Goal: Task Accomplishment & Management: Complete application form

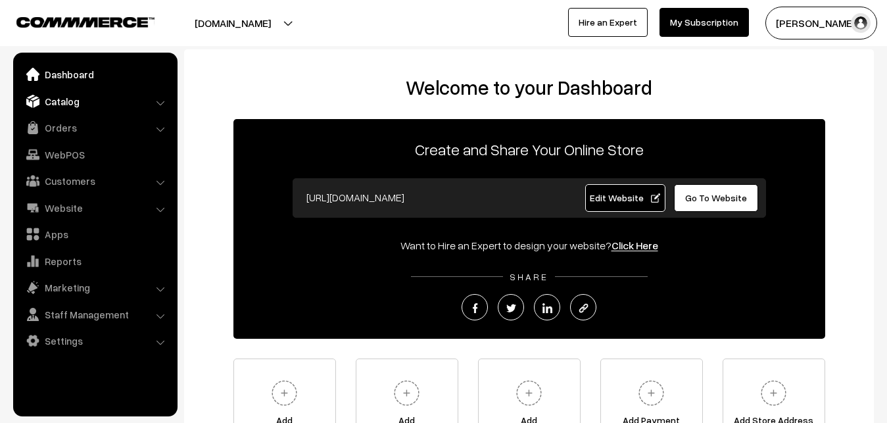
click at [65, 100] on link "Catalog" at bounding box center [94, 101] width 156 height 24
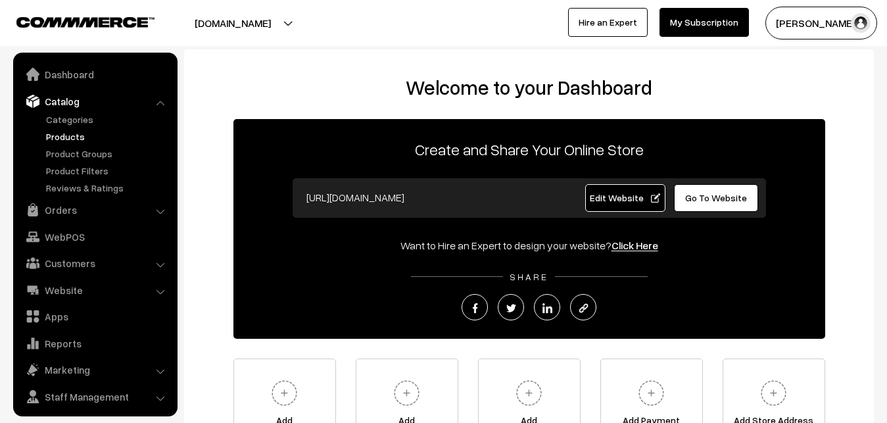
click at [63, 139] on link "Products" at bounding box center [108, 137] width 130 height 14
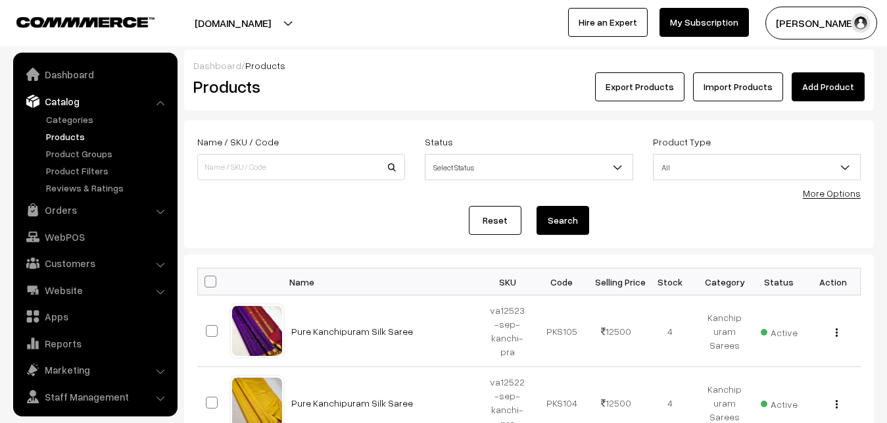
scroll to position [32, 0]
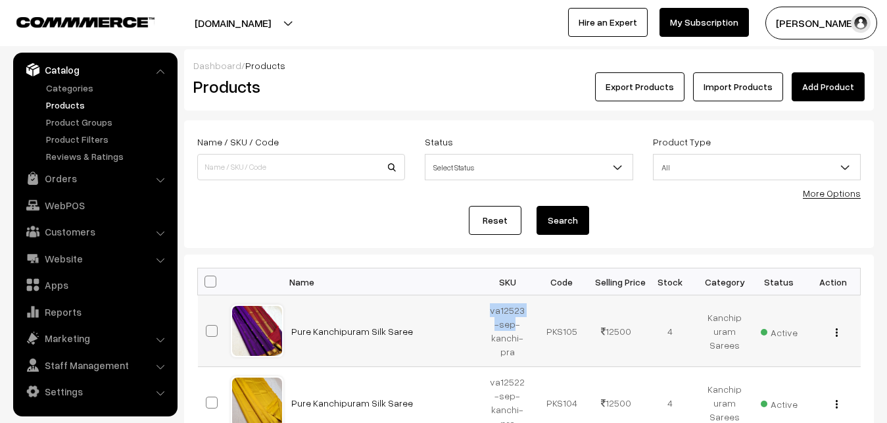
drag, startPoint x: 489, startPoint y: 308, endPoint x: 512, endPoint y: 329, distance: 32.1
click at [512, 329] on td "va12523-sep-kanchi-pra" at bounding box center [508, 331] width 55 height 72
copy td "va12523-sep"
click at [833, 79] on link "Add Product" at bounding box center [828, 86] width 73 height 29
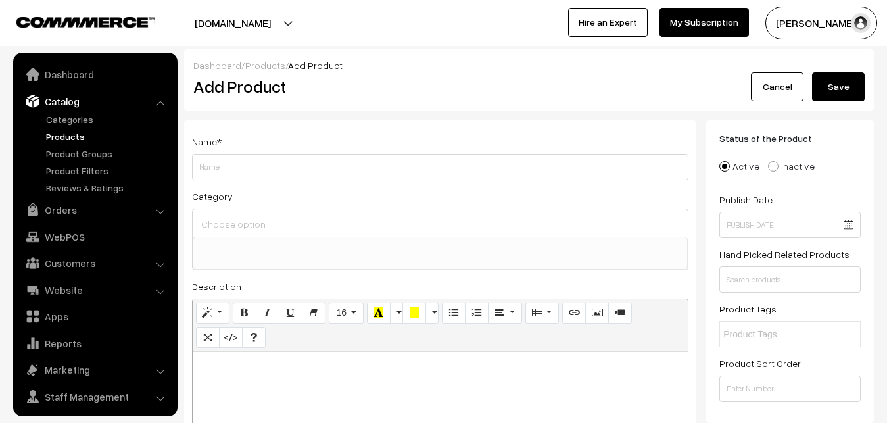
select select
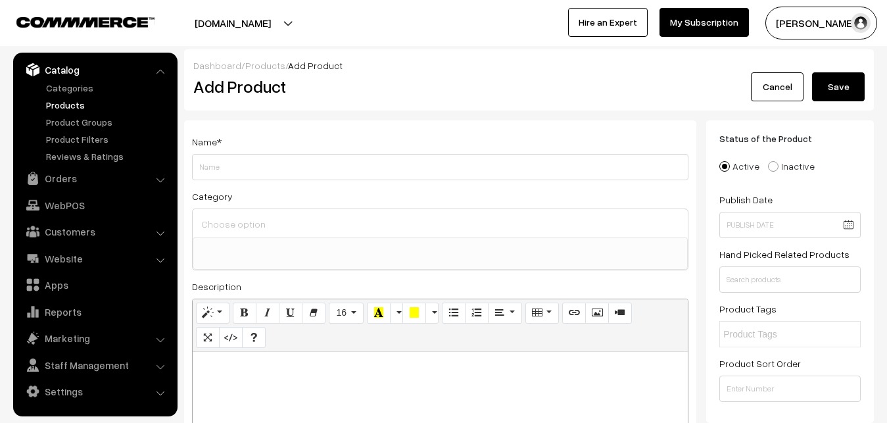
click at [242, 374] on p at bounding box center [440, 366] width 482 height 16
paste div
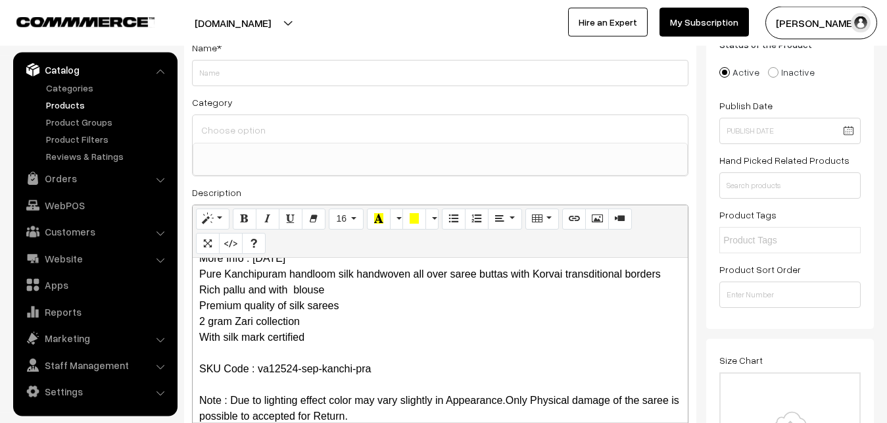
scroll to position [0, 0]
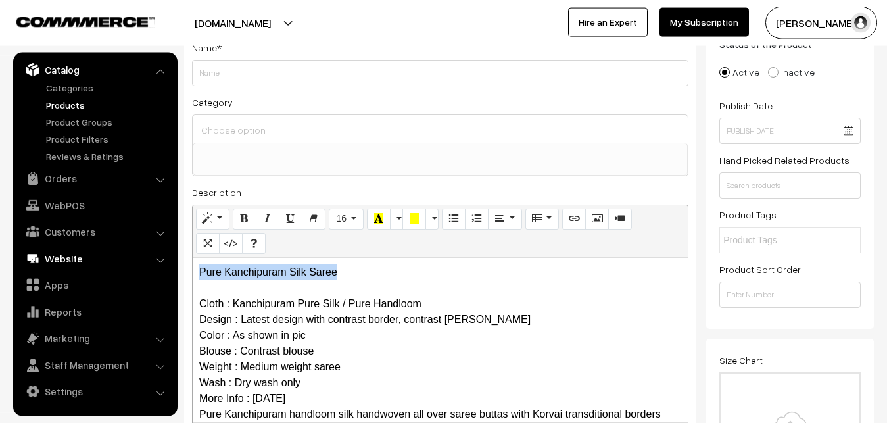
drag, startPoint x: 356, startPoint y: 267, endPoint x: 96, endPoint y: 263, distance: 259.8
click at [193, 268] on div "Pure Kanchipuram Silk Saree Cloth : Kanchipuram Pure Silk / Pure Handloom Desig…" at bounding box center [440, 340] width 495 height 164
copy p "Pure Kanchipuram Silk Saree"
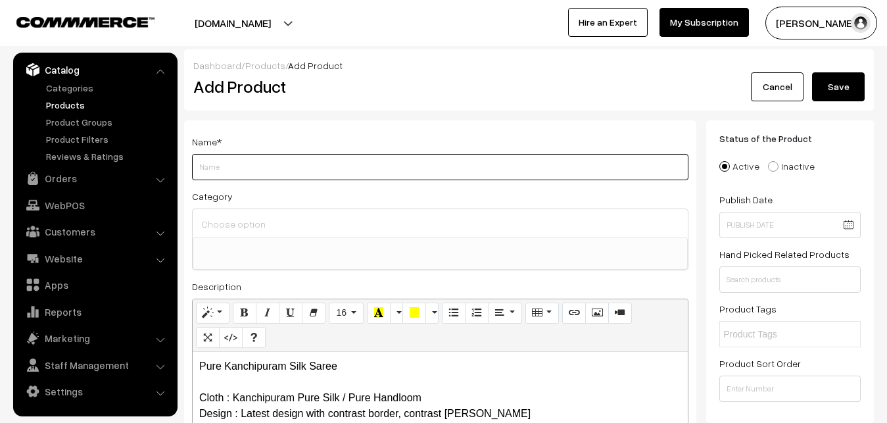
click at [229, 163] on input "Weight" at bounding box center [440, 167] width 496 height 26
paste input "Pure Kanchipuram Silk Saree"
type input "Pure Kanchipuram Silk Saree"
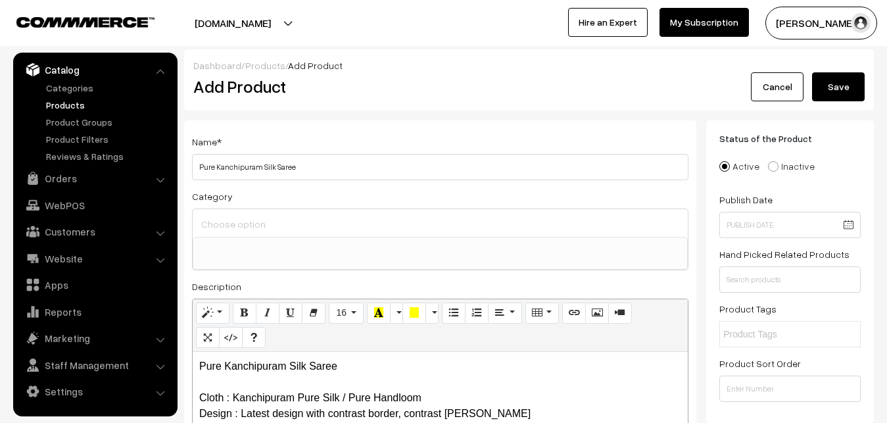
click at [237, 222] on input at bounding box center [440, 223] width 485 height 19
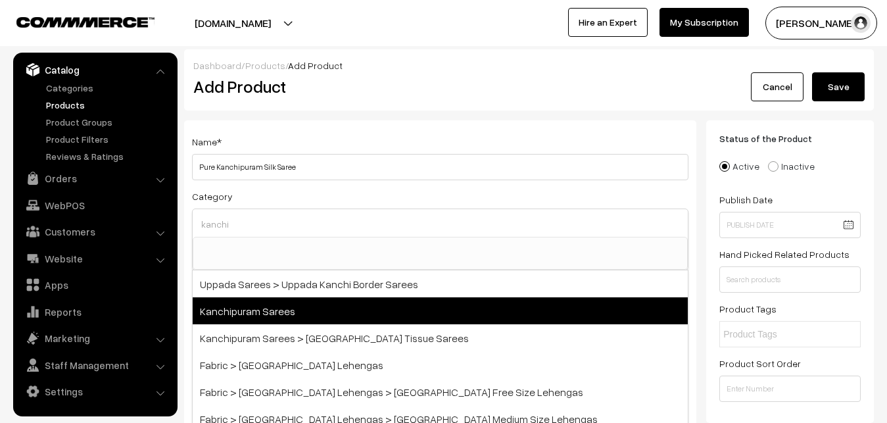
type input "kanchi"
click at [274, 306] on span "Kanchipuram Sarees" at bounding box center [440, 310] width 495 height 27
select select "3"
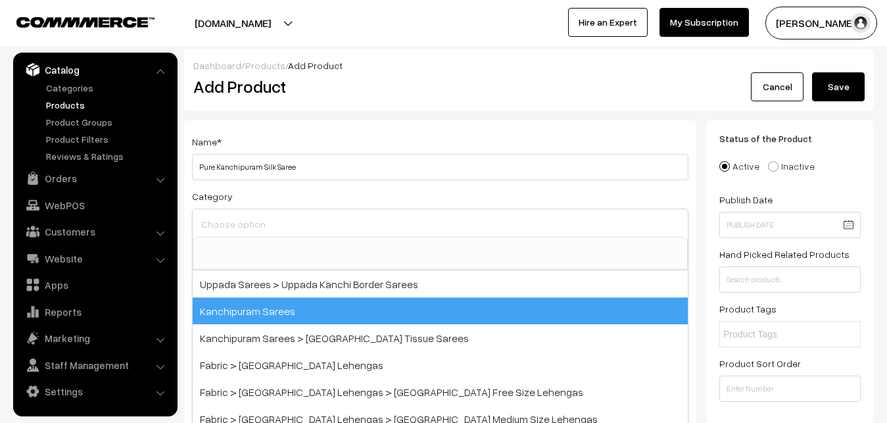
scroll to position [276, 0]
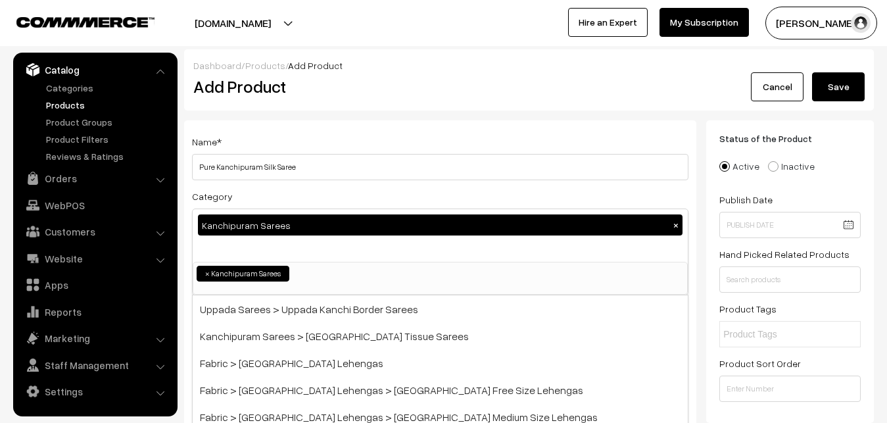
click at [310, 133] on div "Name * Pure Kanchipuram Silk Saree" at bounding box center [440, 156] width 496 height 47
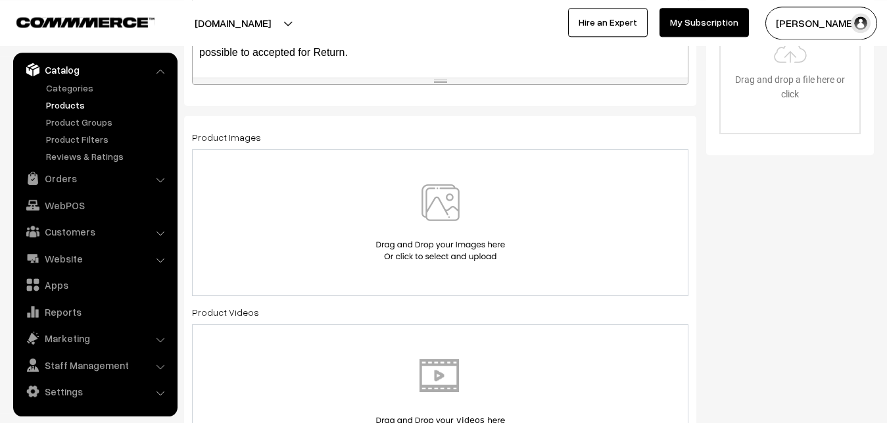
scroll to position [469, 0]
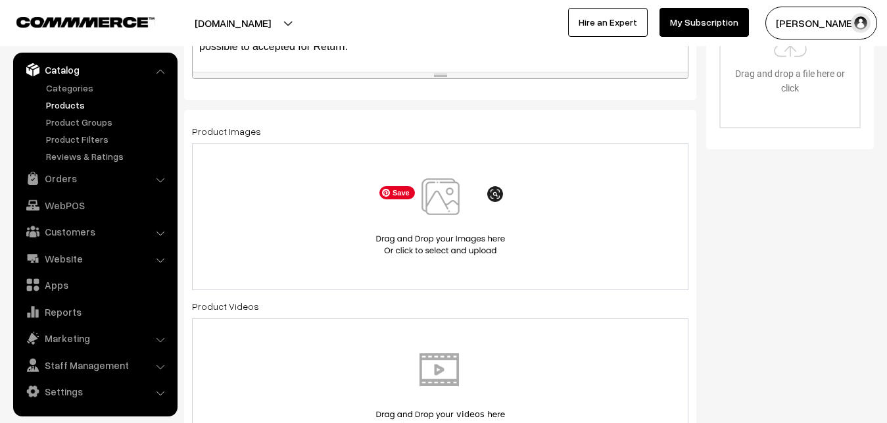
click at [451, 203] on img at bounding box center [440, 216] width 135 height 77
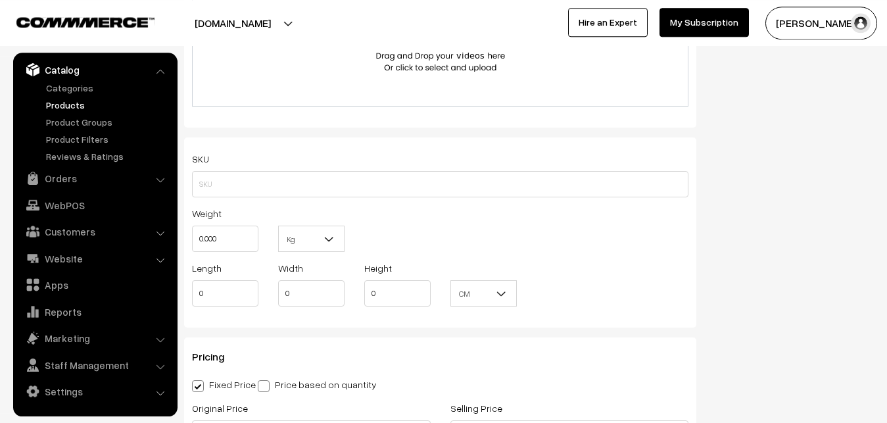
scroll to position [872, 0]
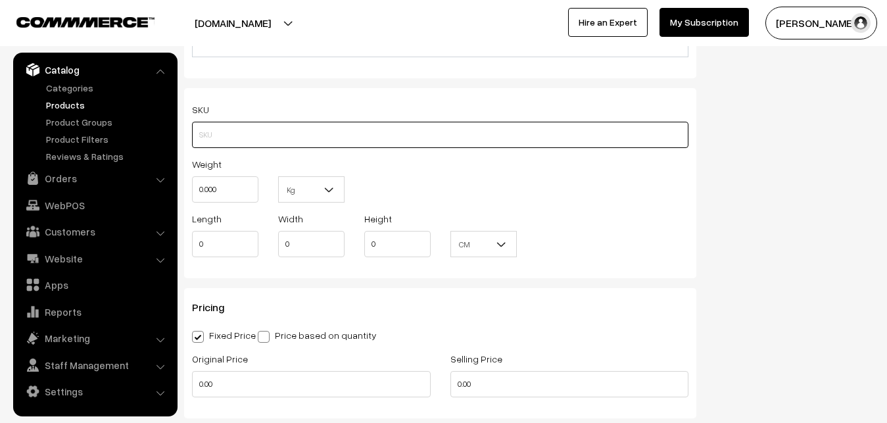
click at [218, 137] on input "text" at bounding box center [440, 135] width 496 height 26
paste input "va12524-sep-kanchi-pra"
type input "va12524-sep-kanchi-pra"
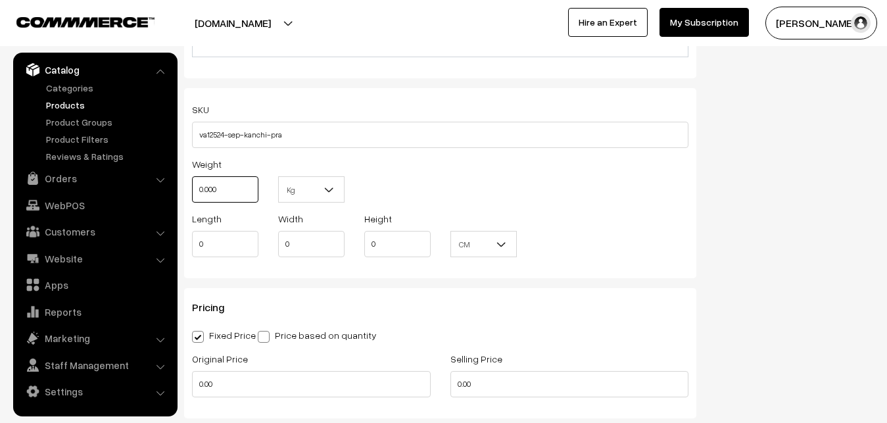
drag, startPoint x: 228, startPoint y: 185, endPoint x: 126, endPoint y: 186, distance: 101.3
click at [192, 186] on input "0.000" at bounding box center [225, 189] width 66 height 26
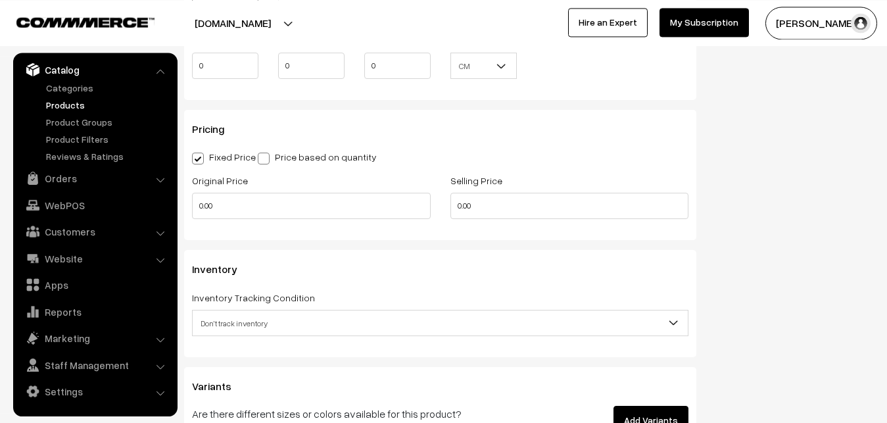
scroll to position [1073, 0]
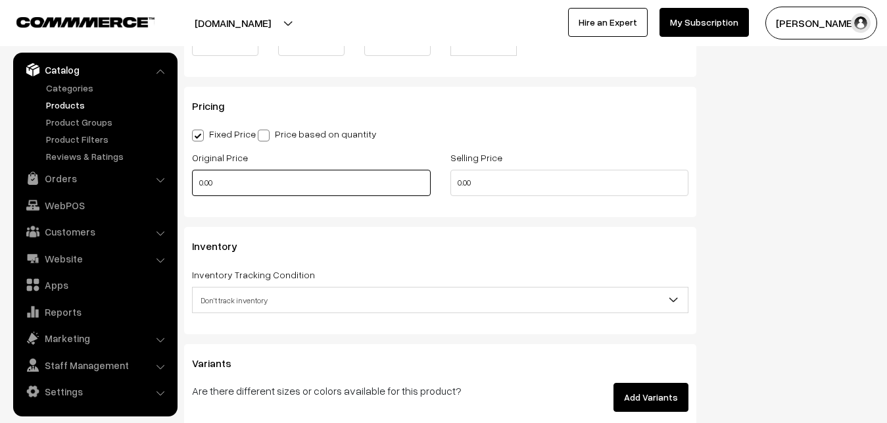
type input "0.80"
drag, startPoint x: 220, startPoint y: 189, endPoint x: 124, endPoint y: 178, distance: 97.3
click at [192, 178] on input "0.00" at bounding box center [311, 183] width 239 height 26
type input "0"
type input "14900"
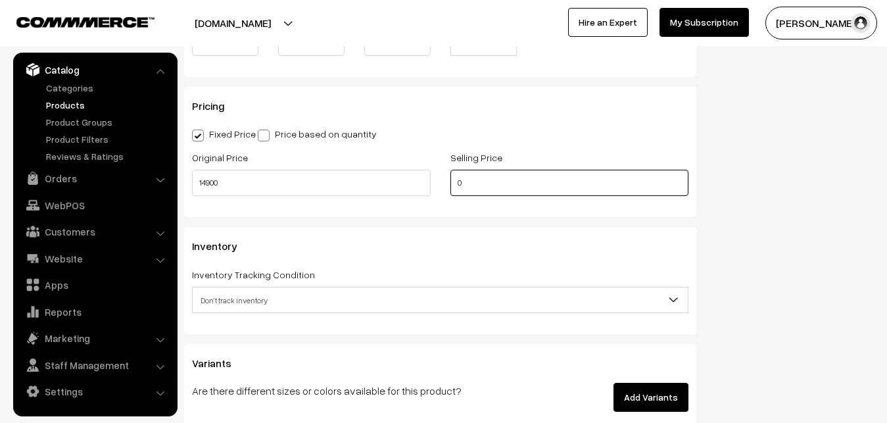
click at [494, 186] on input "0" at bounding box center [569, 183] width 239 height 26
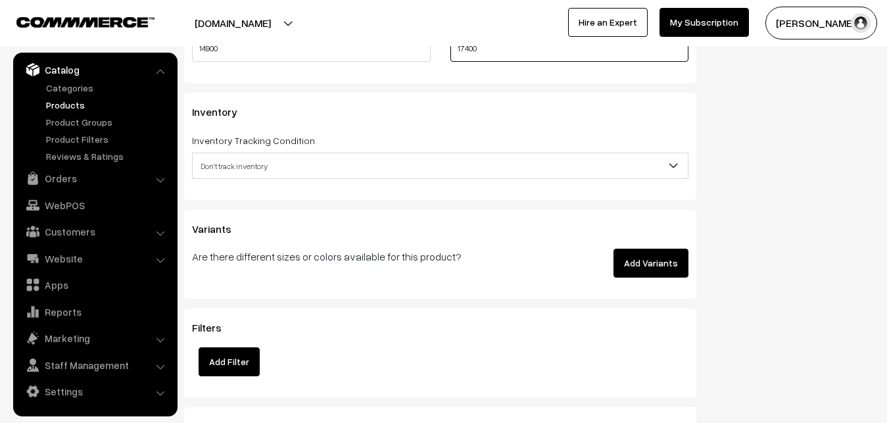
type input "17400"
click at [234, 164] on span "Don't track inventory" at bounding box center [440, 166] width 495 height 23
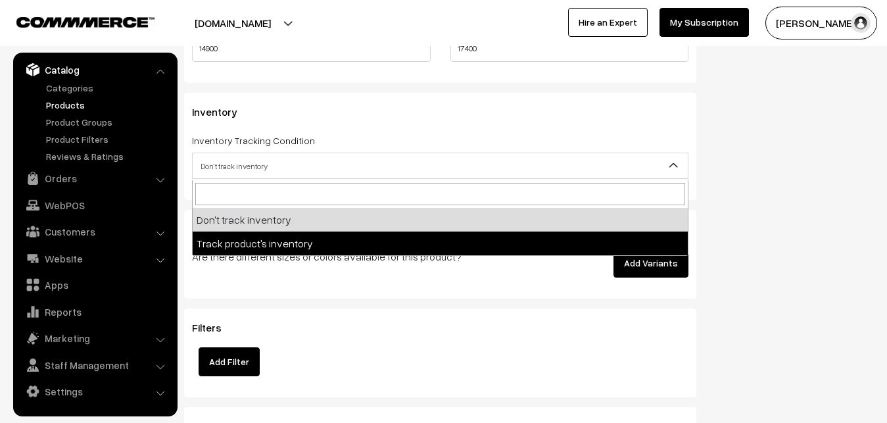
select select "2"
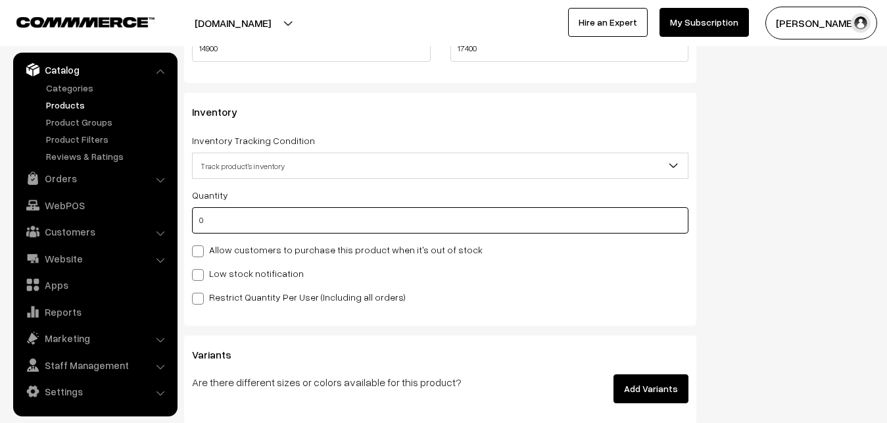
click at [241, 226] on input "0" at bounding box center [440, 220] width 496 height 26
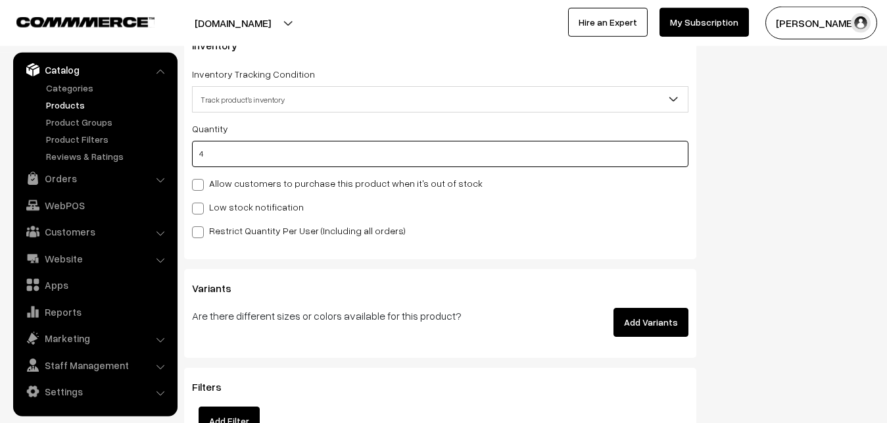
scroll to position [1274, 0]
type input "4"
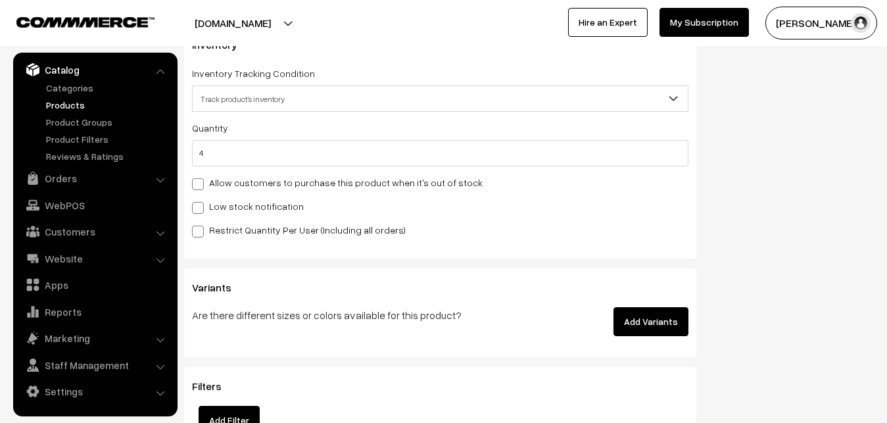
click at [228, 206] on label "Low stock notification" at bounding box center [248, 206] width 112 height 14
click at [201, 206] on input "Low stock notification" at bounding box center [196, 205] width 9 height 9
checkbox input "true"
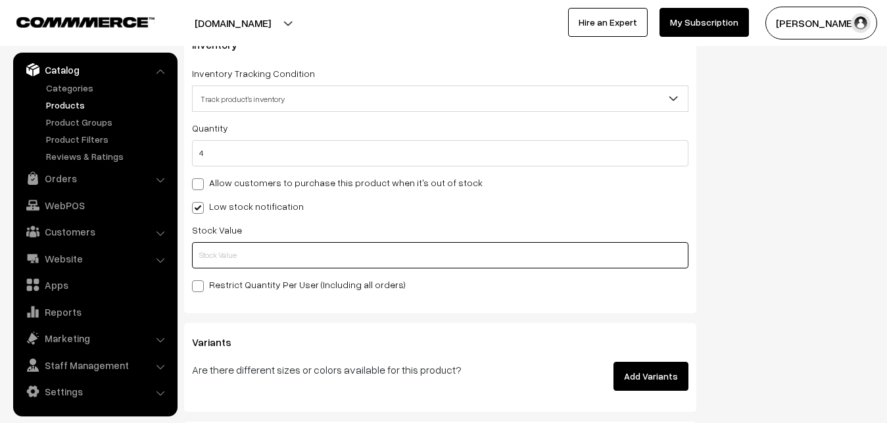
click at [214, 268] on input "text" at bounding box center [440, 255] width 496 height 26
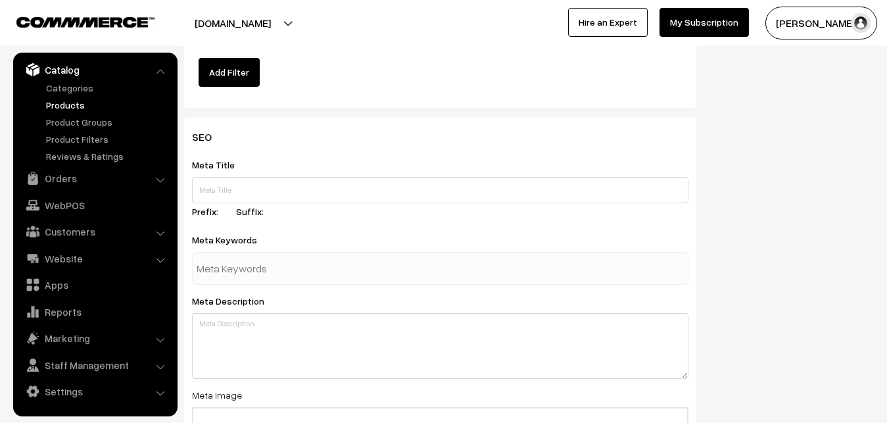
scroll to position [1958, 0]
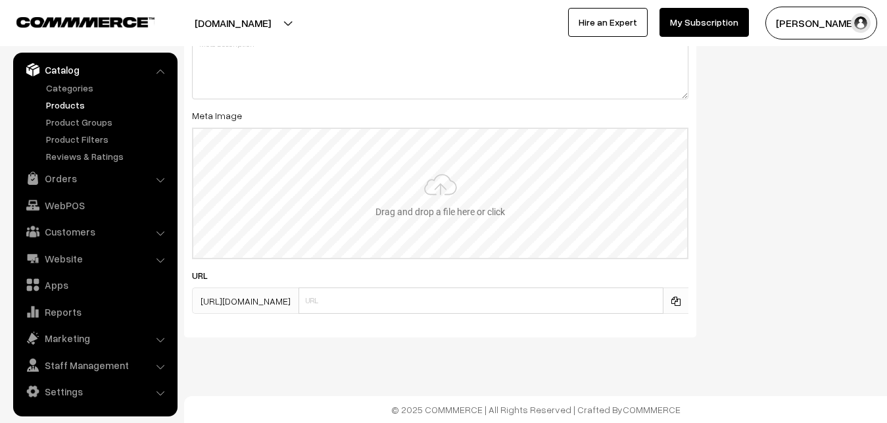
type input "2"
click at [393, 202] on input "file" at bounding box center [440, 193] width 494 height 129
type input "C:\fakepath\kanchipuram-saree-va12524-sep-1.jpeg"
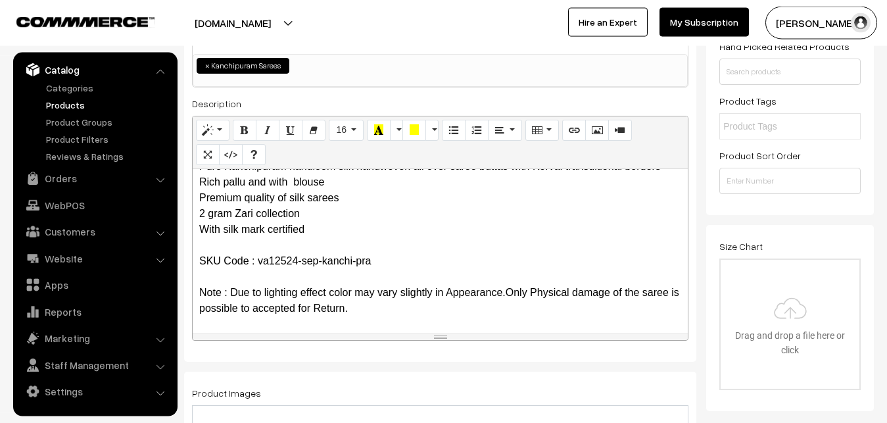
scroll to position [0, 0]
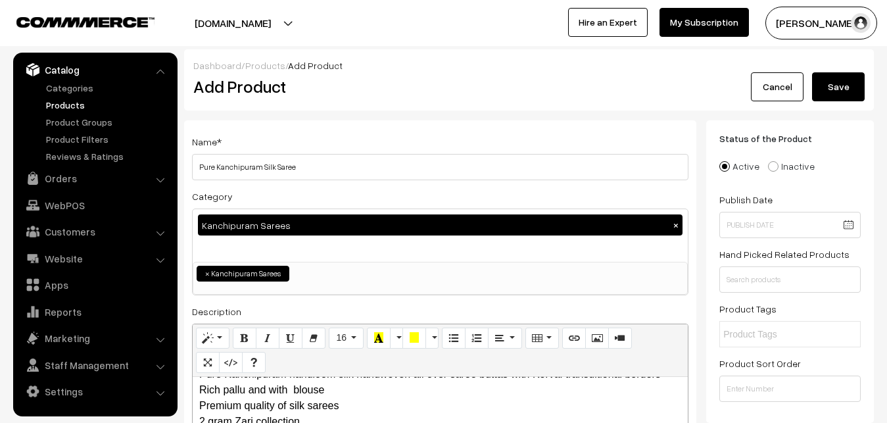
click at [851, 80] on button "Save" at bounding box center [838, 86] width 53 height 29
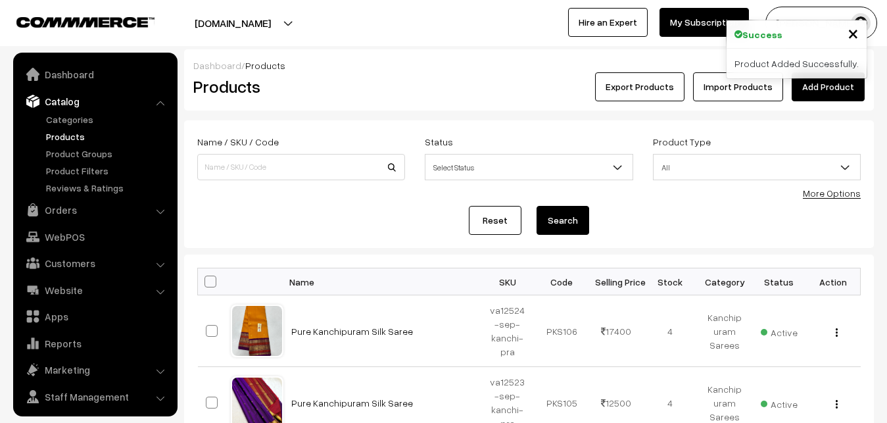
scroll to position [32, 0]
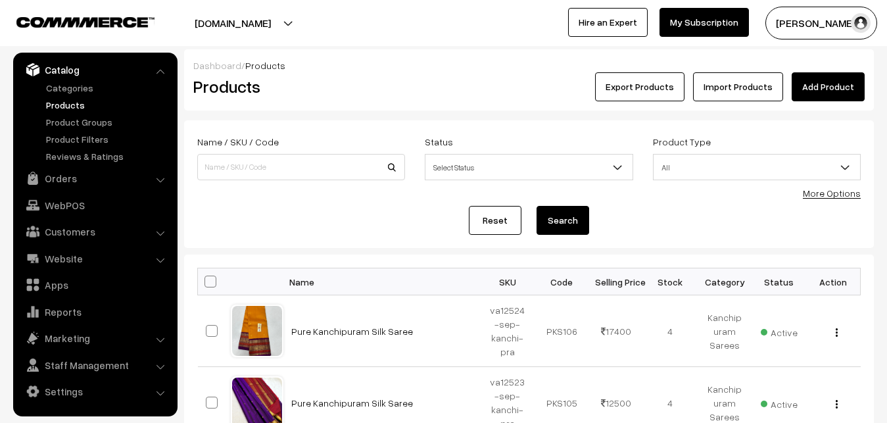
click at [819, 84] on link "Add Product" at bounding box center [828, 86] width 73 height 29
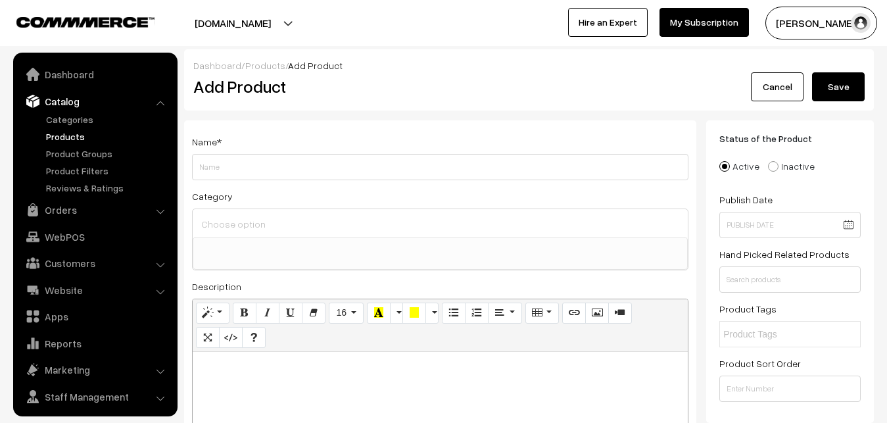
select select
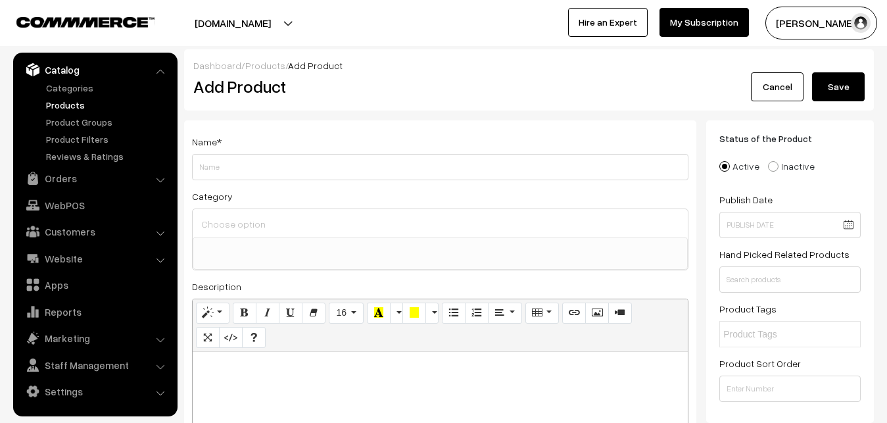
click at [66, 103] on link "Products" at bounding box center [108, 105] width 130 height 14
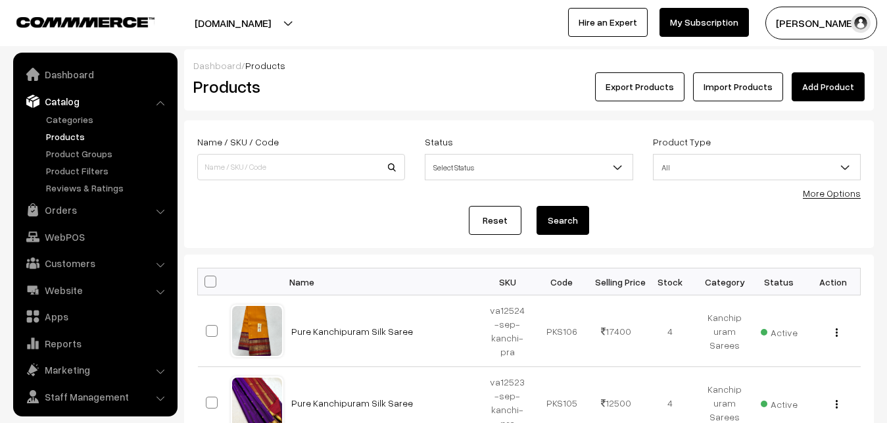
scroll to position [32, 0]
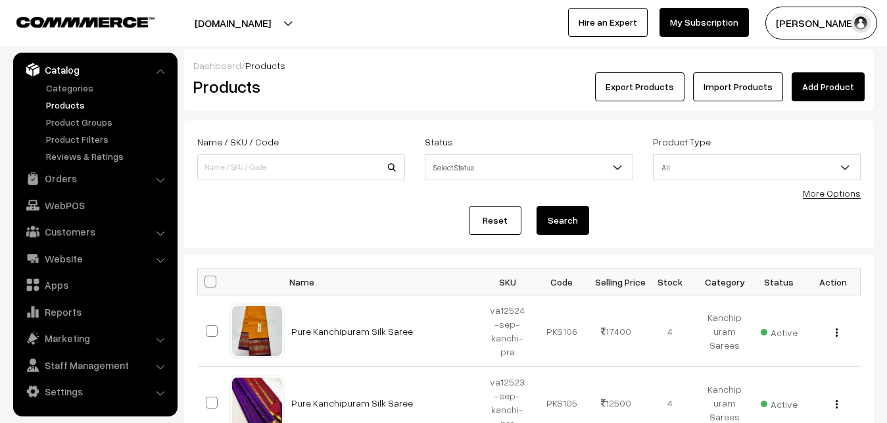
click at [811, 83] on link "Add Product" at bounding box center [828, 86] width 73 height 29
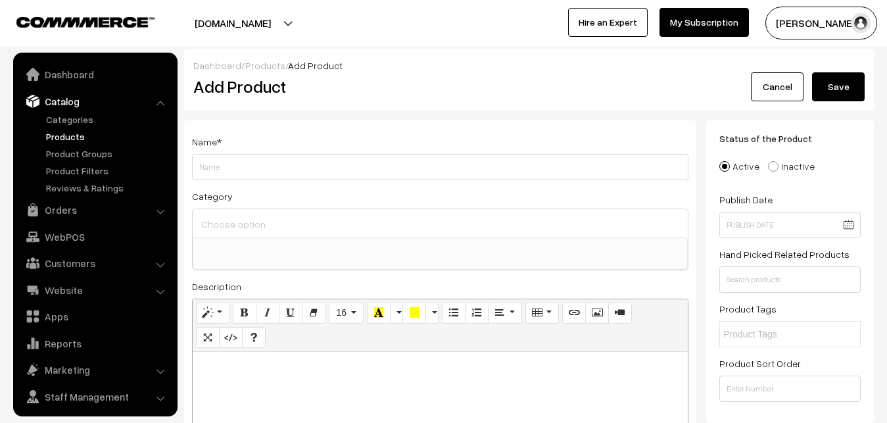
select select
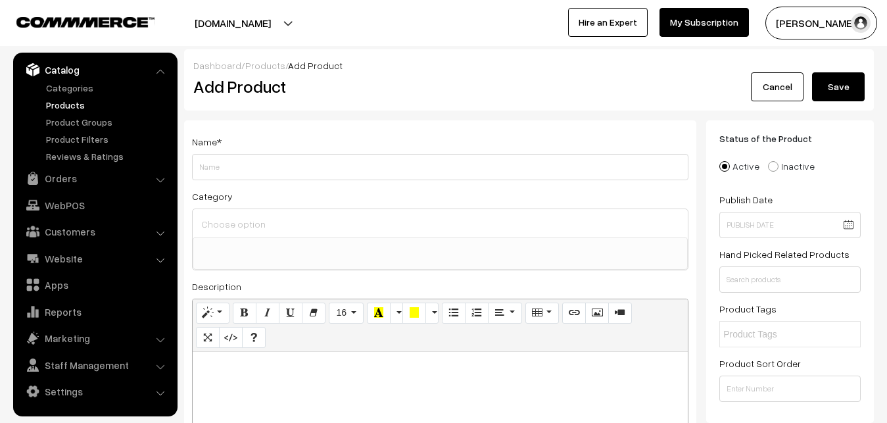
paste div
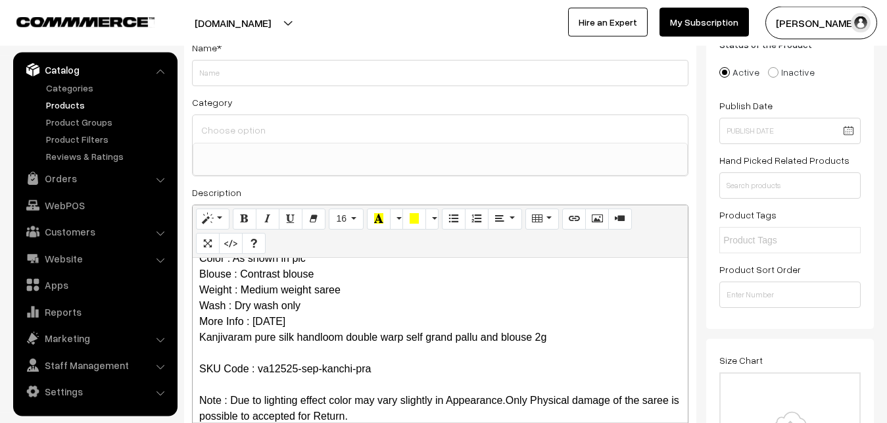
scroll to position [0, 0]
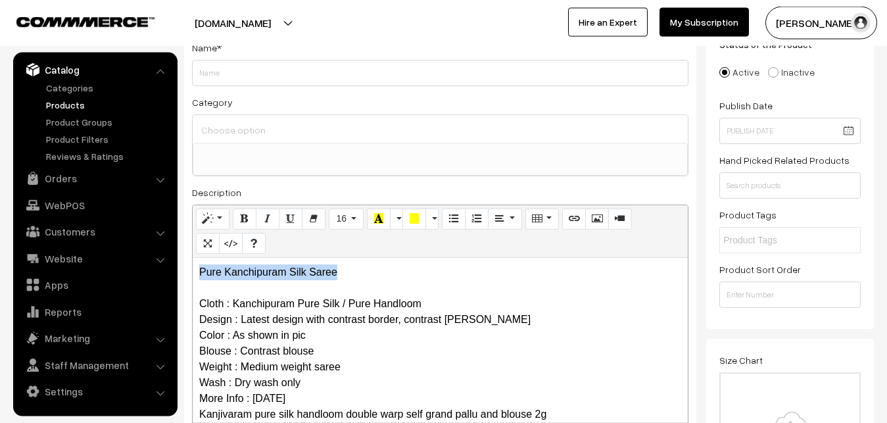
drag, startPoint x: 357, startPoint y: 266, endPoint x: 137, endPoint y: 270, distance: 220.3
click at [193, 272] on div "Pure Kanchipuram Silk Saree Cloth : Kanchipuram Pure Silk / Pure Handloom Desig…" at bounding box center [440, 340] width 495 height 164
copy p "Pure Kanchipuram Silk Saree"
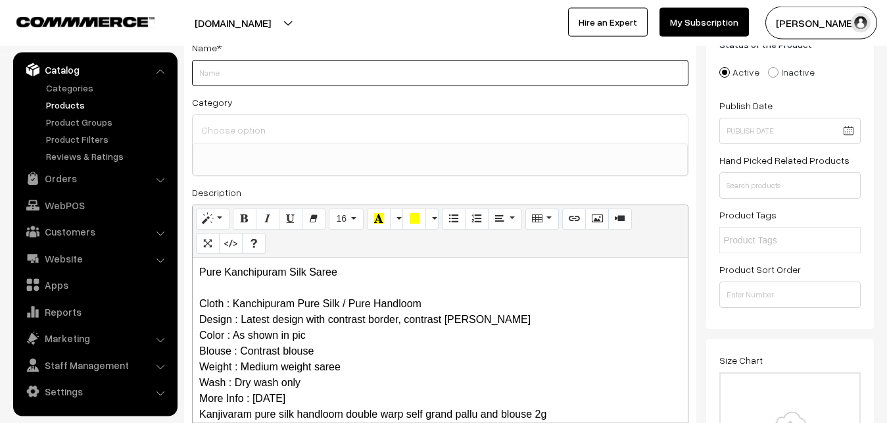
click at [220, 69] on input "Weight" at bounding box center [440, 73] width 496 height 26
paste input "Pure Kanchipuram Silk Saree"
type input "Pure Kanchipuram Silk Saree"
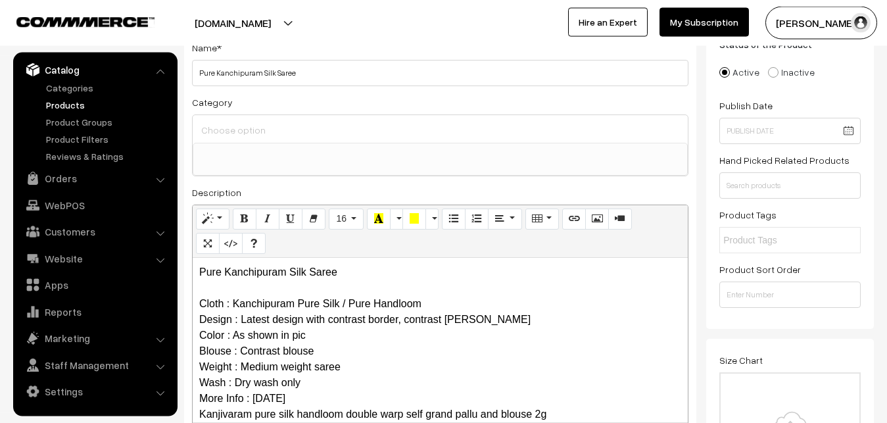
click at [235, 135] on input at bounding box center [440, 129] width 485 height 19
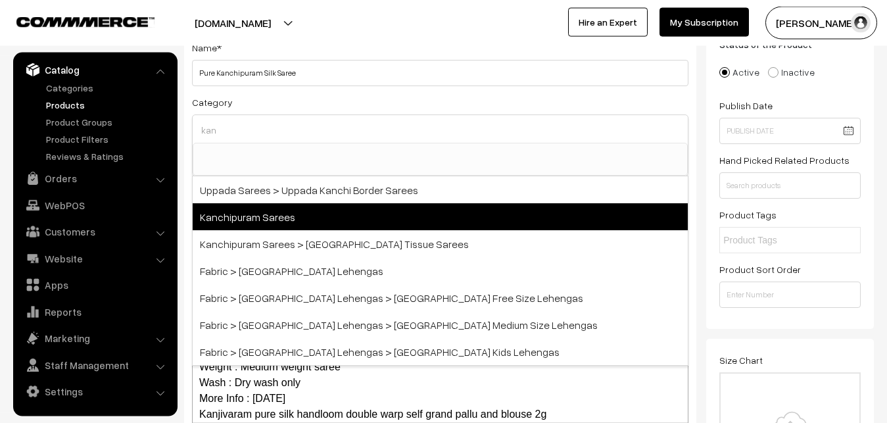
type input "kan"
click at [276, 212] on span "Kanchipuram Sarees" at bounding box center [440, 216] width 495 height 27
select select "3"
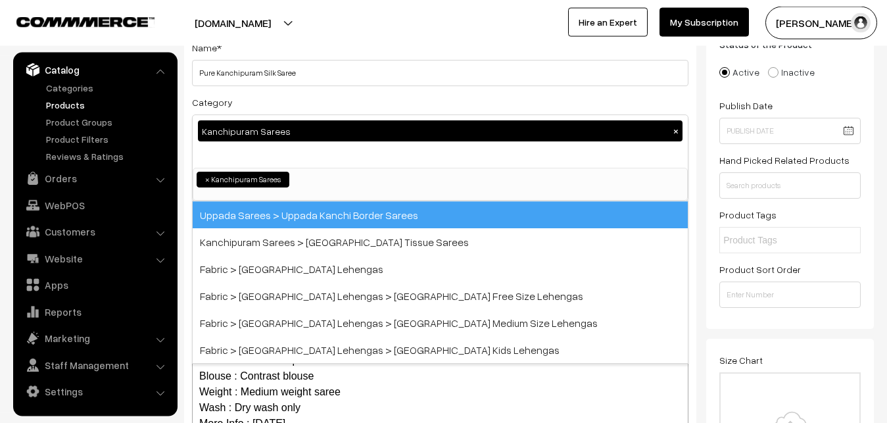
scroll to position [276, 0]
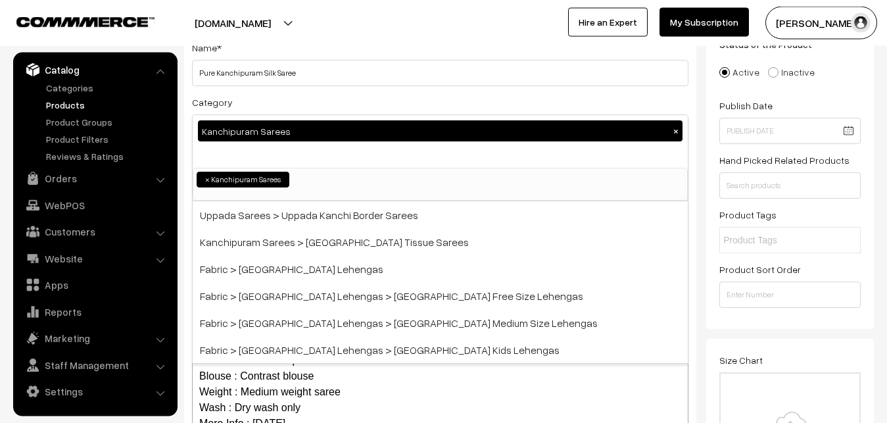
click at [313, 103] on div "Category Kanchipuram Sarees × Uppada Sarees Uppada Sarees > Uppada Plain Sarees…" at bounding box center [440, 147] width 496 height 107
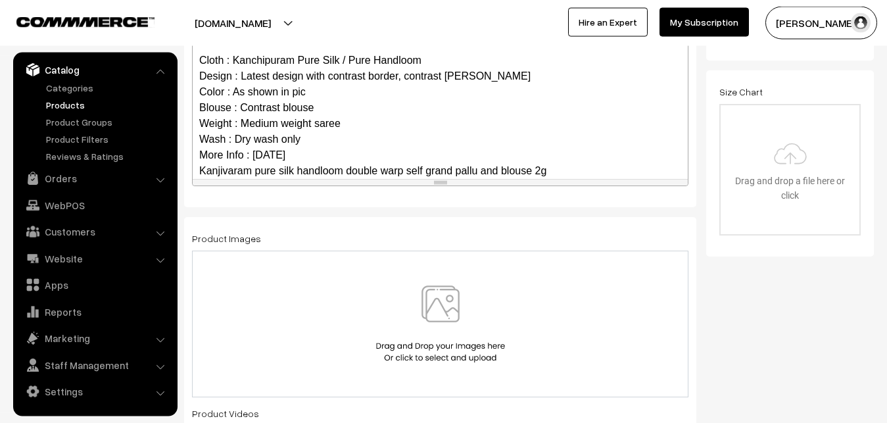
scroll to position [96, 0]
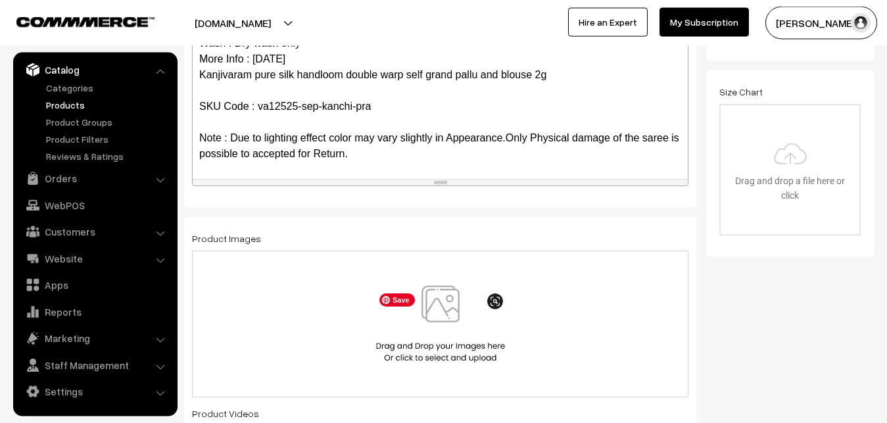
click at [414, 302] on span "Save" at bounding box center [397, 299] width 36 height 13
click at [432, 325] on img at bounding box center [440, 323] width 135 height 77
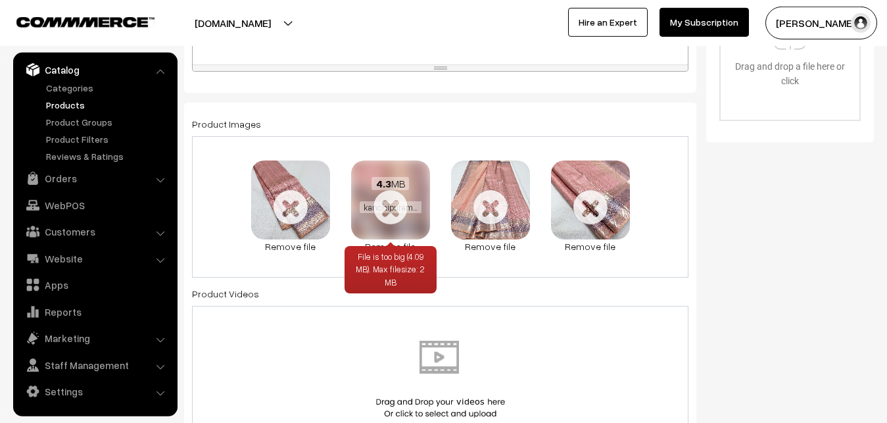
scroll to position [496, 0]
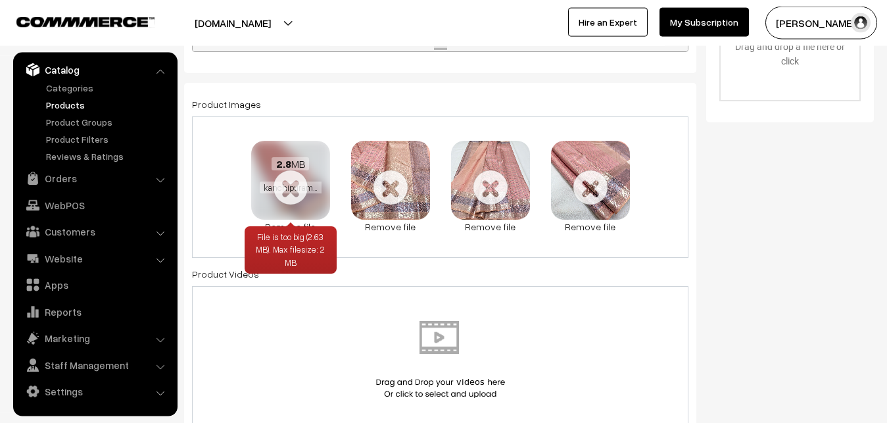
click at [274, 223] on link "Remove file" at bounding box center [290, 227] width 79 height 14
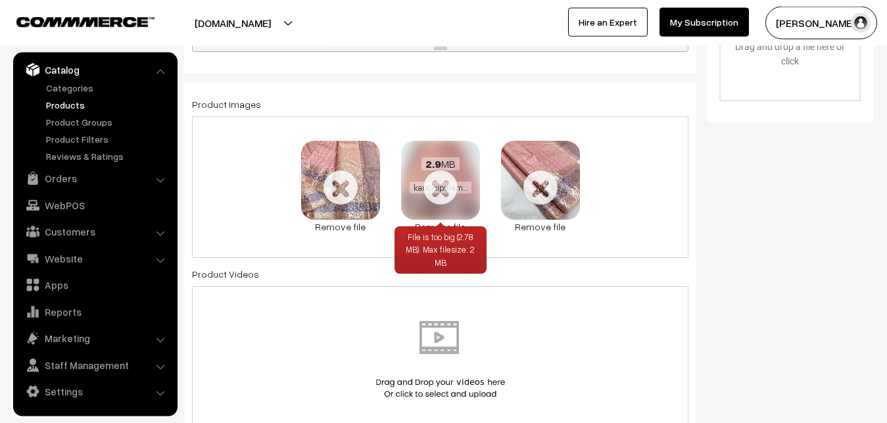
click at [425, 224] on link "Remove file" at bounding box center [440, 227] width 79 height 14
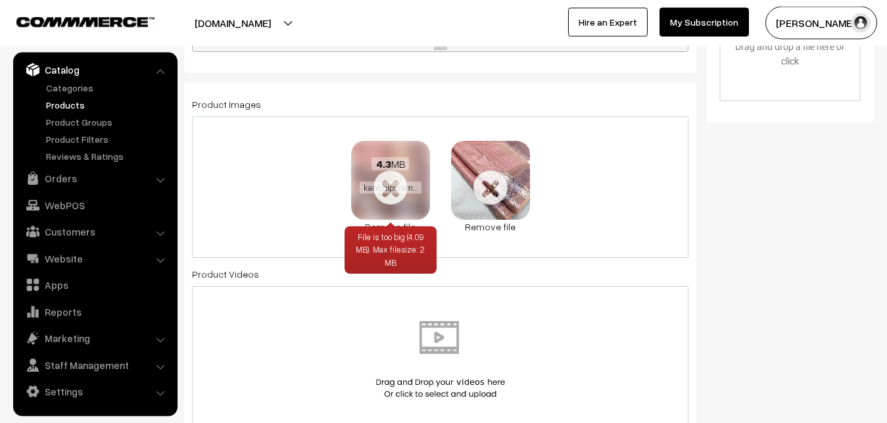
click at [424, 224] on link "Remove file" at bounding box center [390, 227] width 79 height 14
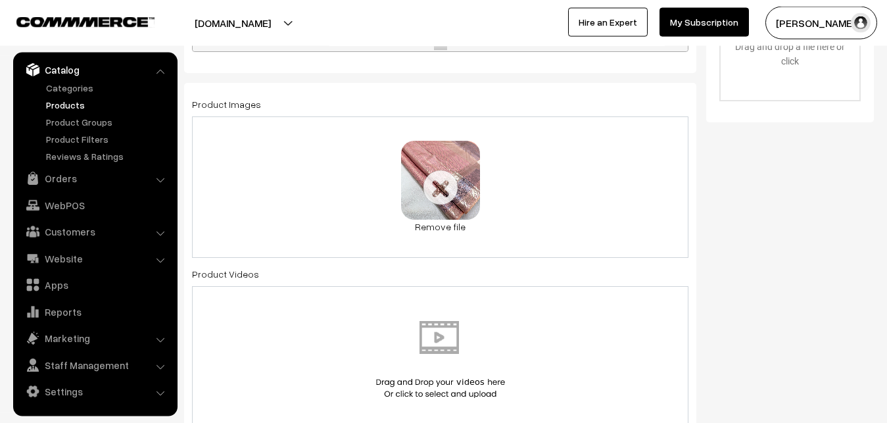
click at [424, 224] on link "Remove file" at bounding box center [440, 227] width 79 height 14
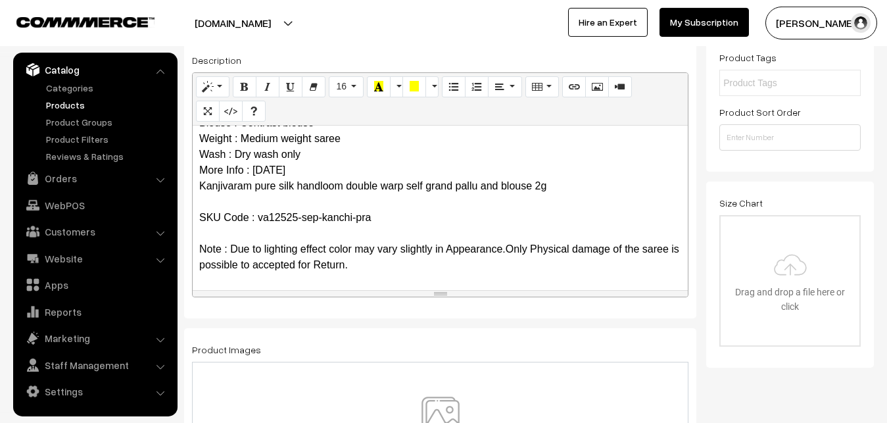
scroll to position [228, 0]
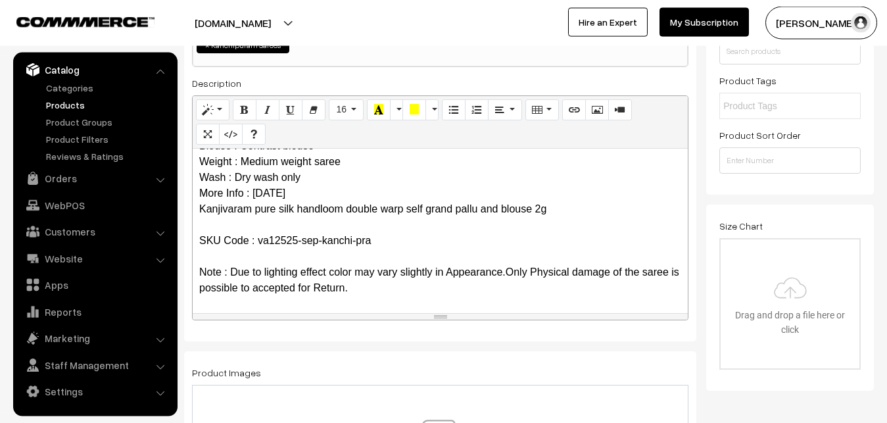
click at [254, 226] on p "Pure Kanchipuram Silk Saree Cloth : Kanchipuram Pure Silk / Pure Handloom Desig…" at bounding box center [440, 177] width 482 height 237
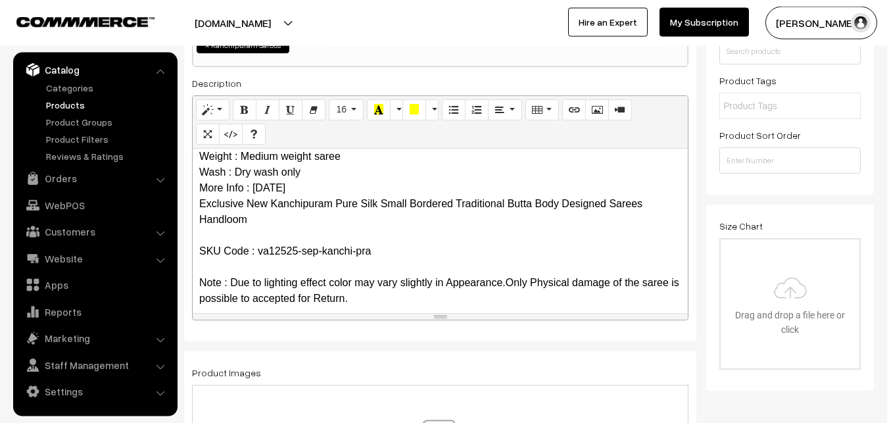
scroll to position [429, 0]
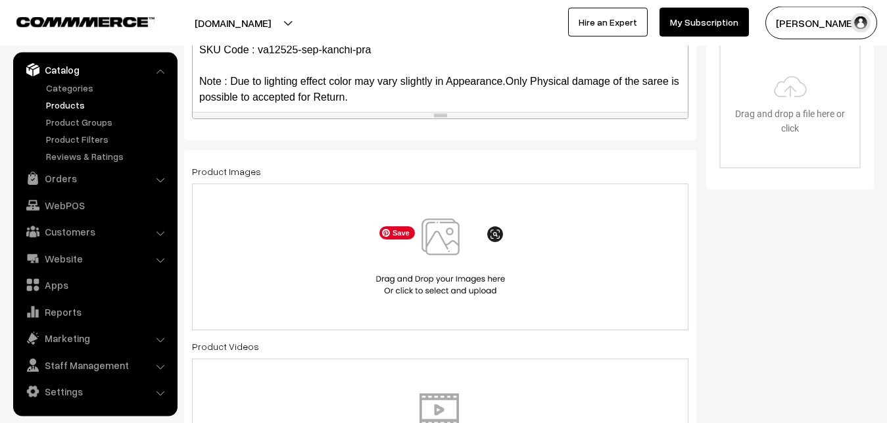
click at [429, 233] on img at bounding box center [440, 256] width 135 height 77
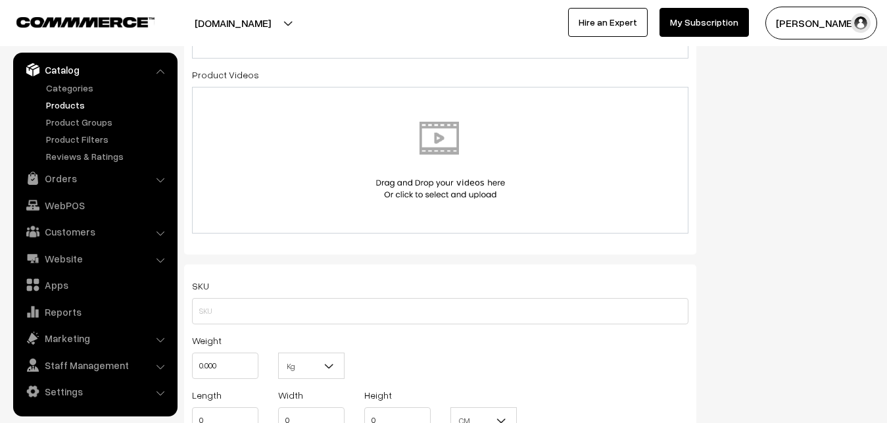
scroll to position [698, 0]
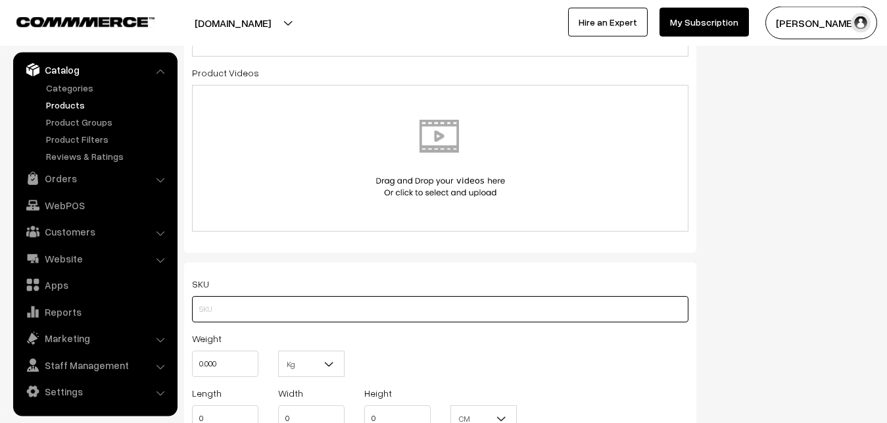
click at [208, 312] on input "text" at bounding box center [440, 309] width 496 height 26
paste input "va12525-sep-kanchi-pra"
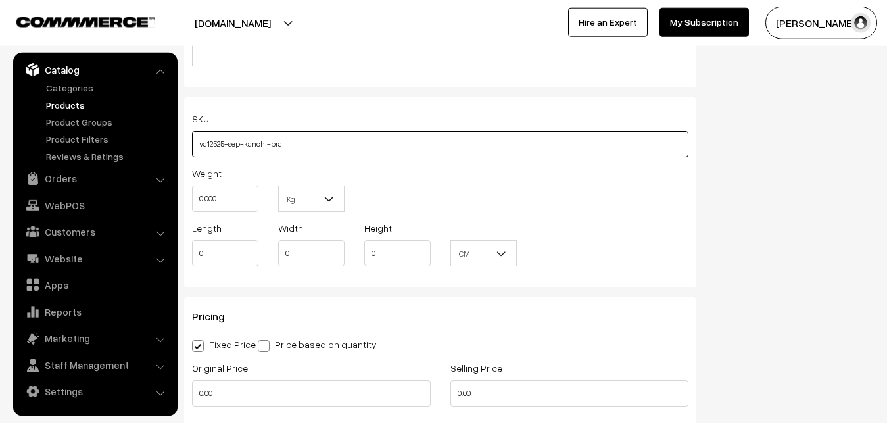
scroll to position [899, 0]
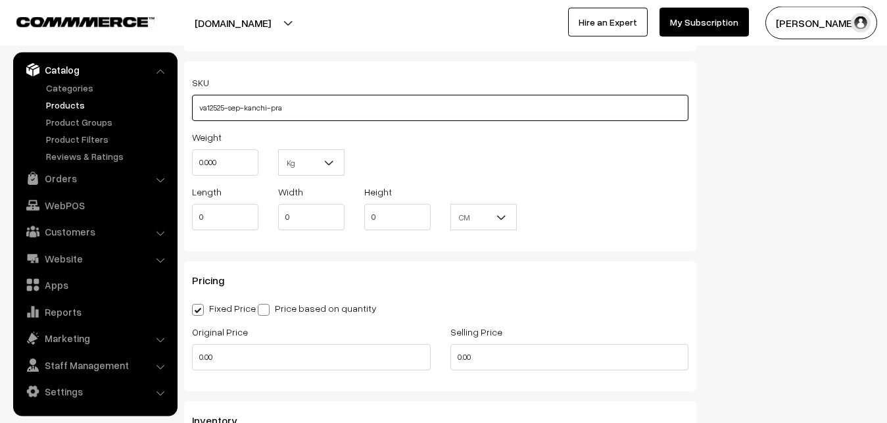
type input "va12525-sep-kanchi-pra"
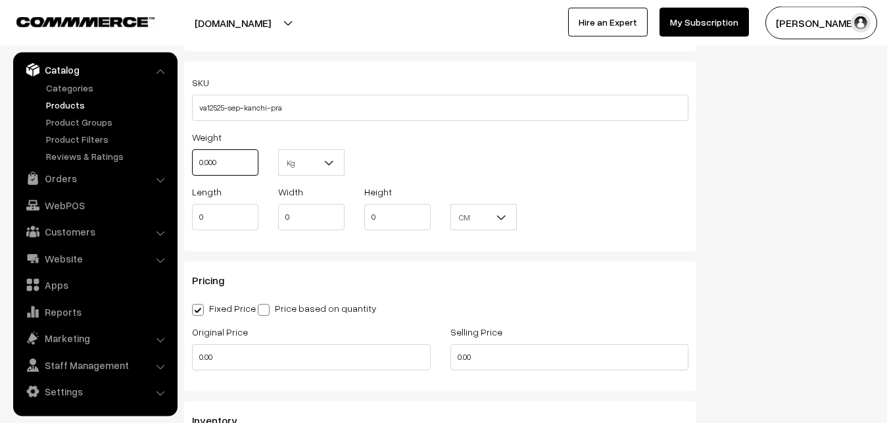
drag, startPoint x: 233, startPoint y: 164, endPoint x: 145, endPoint y: 160, distance: 88.2
click at [192, 160] on input "0.000" at bounding box center [225, 162] width 66 height 26
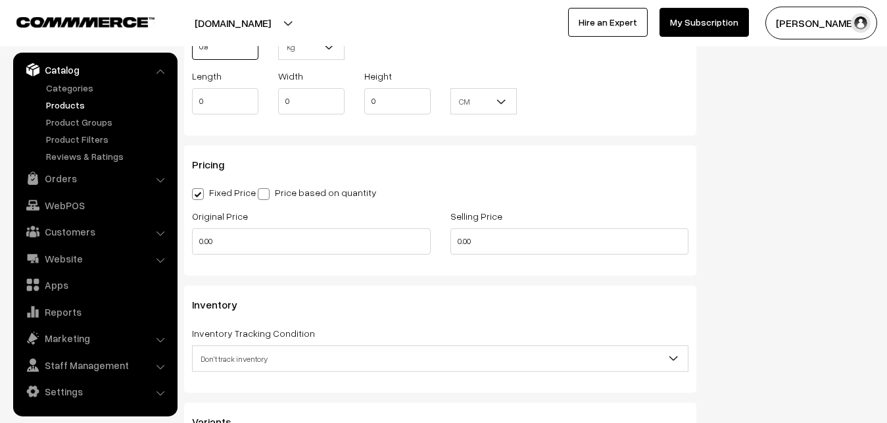
scroll to position [1033, 0]
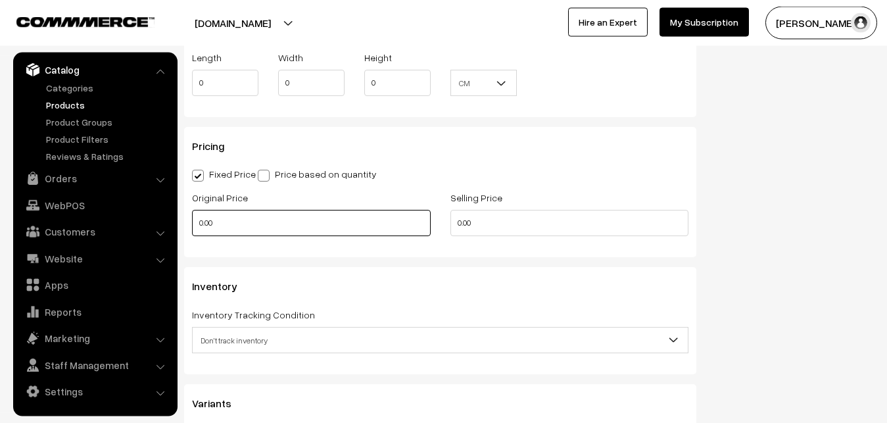
type input "0.80"
drag, startPoint x: 228, startPoint y: 220, endPoint x: 161, endPoint y: 201, distance: 69.1
click at [192, 219] on input "0.00" at bounding box center [311, 223] width 239 height 26
type input "0"
type input "9600"
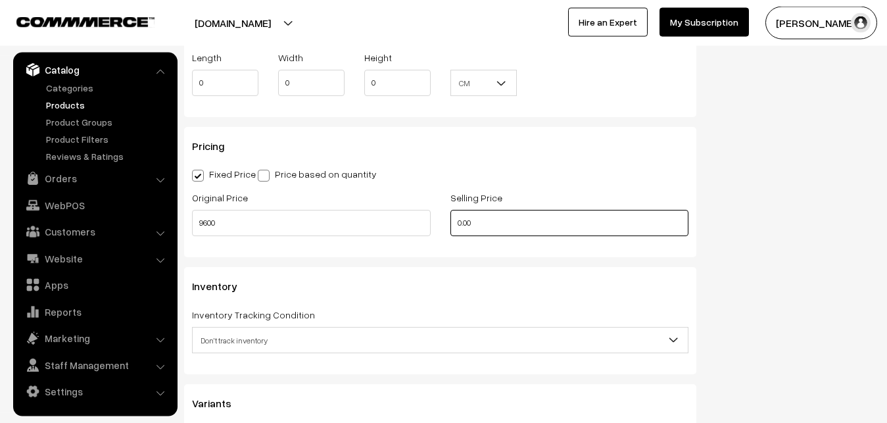
drag, startPoint x: 479, startPoint y: 220, endPoint x: 386, endPoint y: 224, distance: 92.8
click at [450, 224] on input "0.00" at bounding box center [569, 223] width 239 height 26
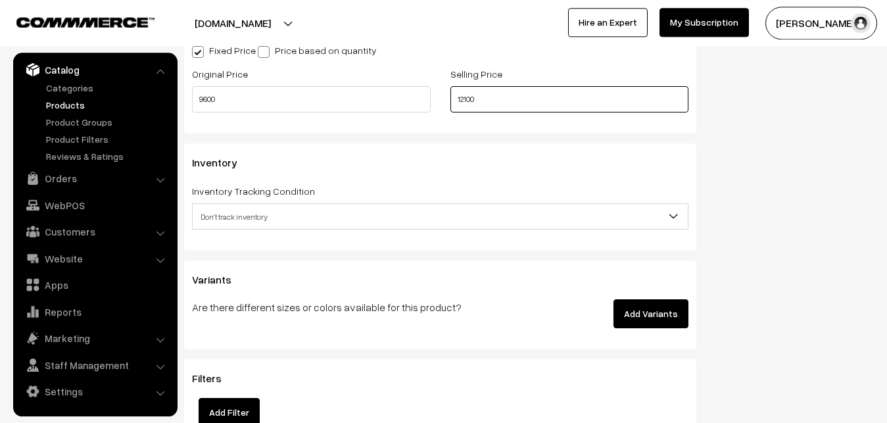
scroll to position [1167, 0]
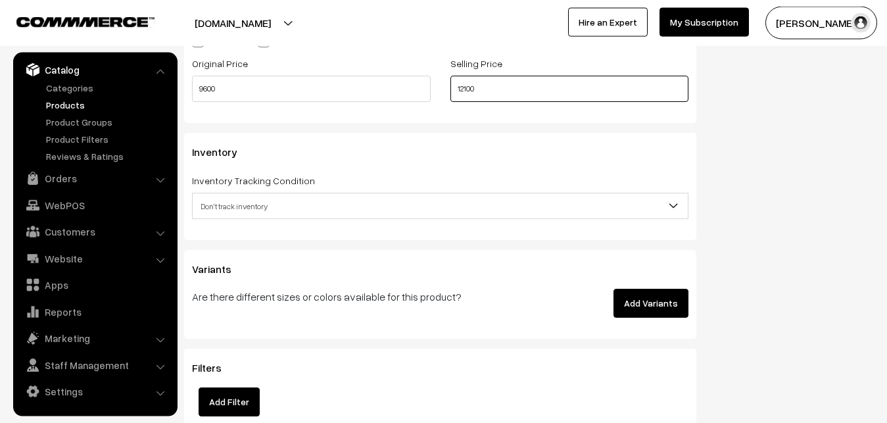
type input "12100"
click at [208, 207] on span "Don't track inventory" at bounding box center [440, 206] width 495 height 23
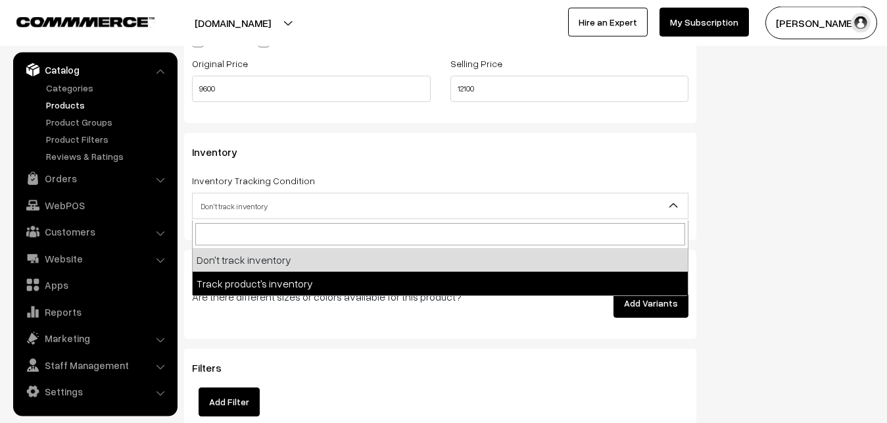
select select "2"
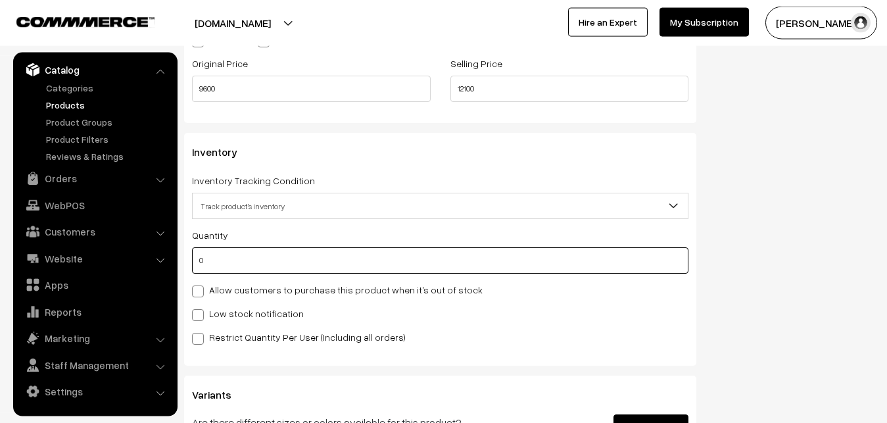
click at [222, 262] on input "0" at bounding box center [440, 260] width 496 height 26
type input "4"
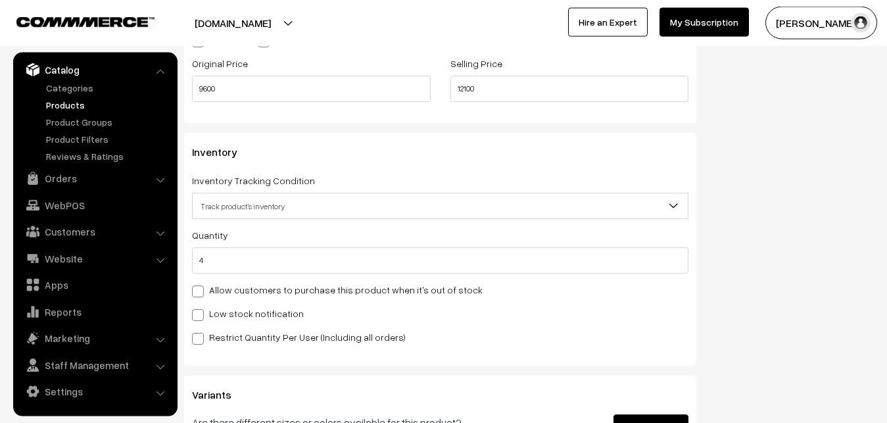
click at [220, 308] on label "Low stock notification" at bounding box center [248, 313] width 112 height 14
click at [201, 308] on input "Low stock notification" at bounding box center [196, 312] width 9 height 9
checkbox input "true"
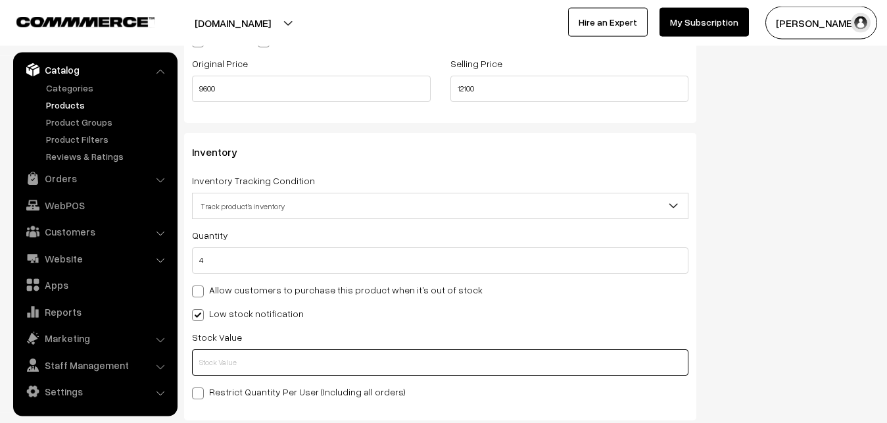
click at [230, 357] on input "text" at bounding box center [440, 362] width 496 height 26
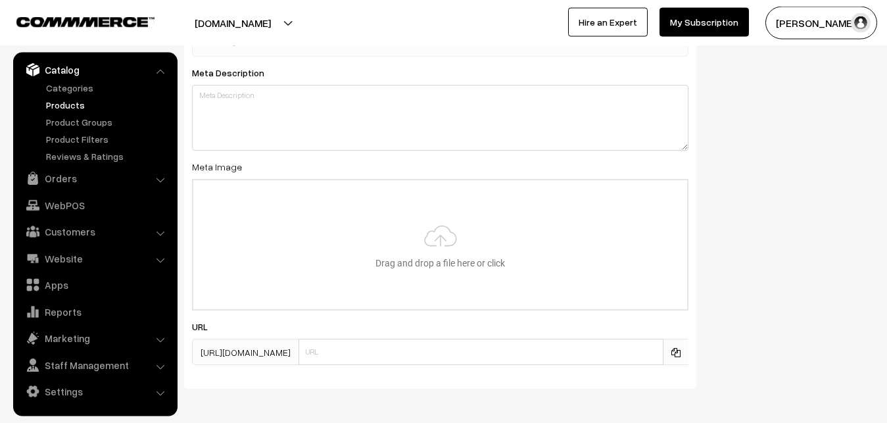
scroll to position [1958, 0]
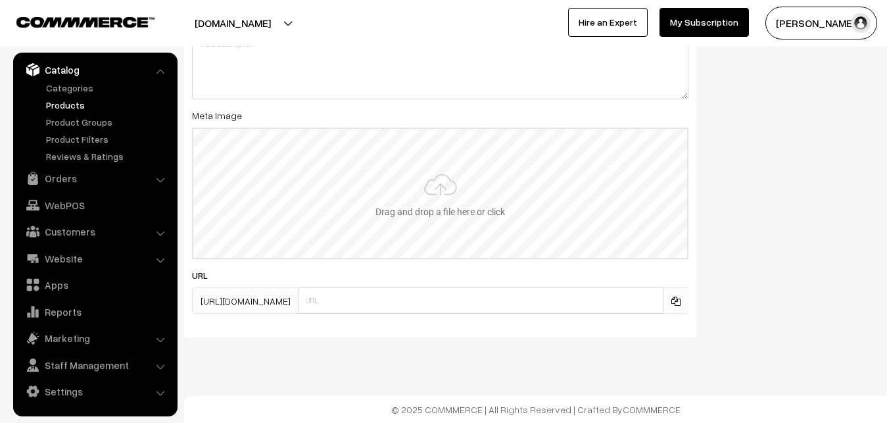
type input "2"
click at [446, 206] on input "file" at bounding box center [440, 193] width 494 height 129
type input "C:\fakepath\kanchipuram-saree-va12525-sep.jpeg"
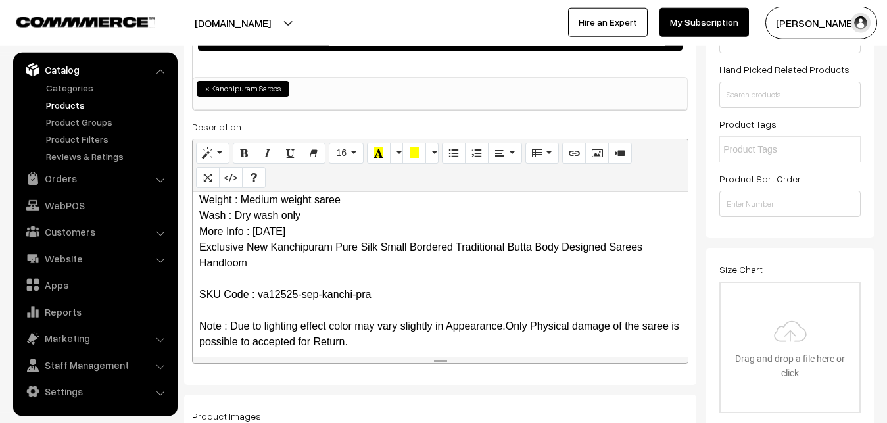
scroll to position [0, 0]
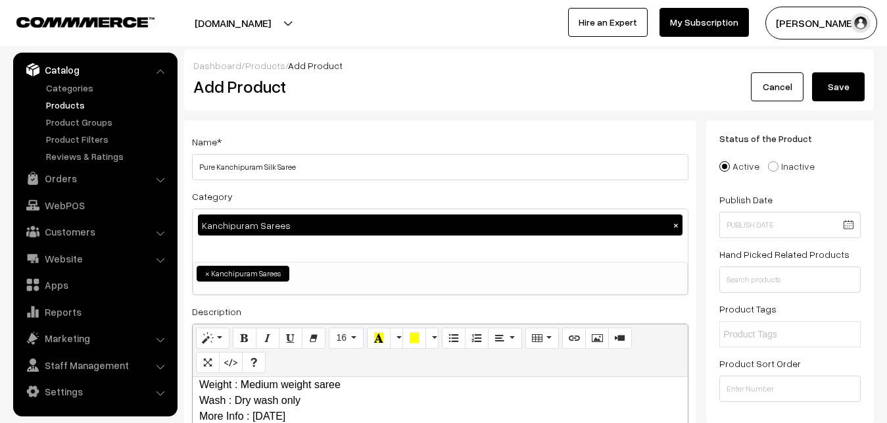
click at [847, 79] on button "Save" at bounding box center [838, 86] width 53 height 29
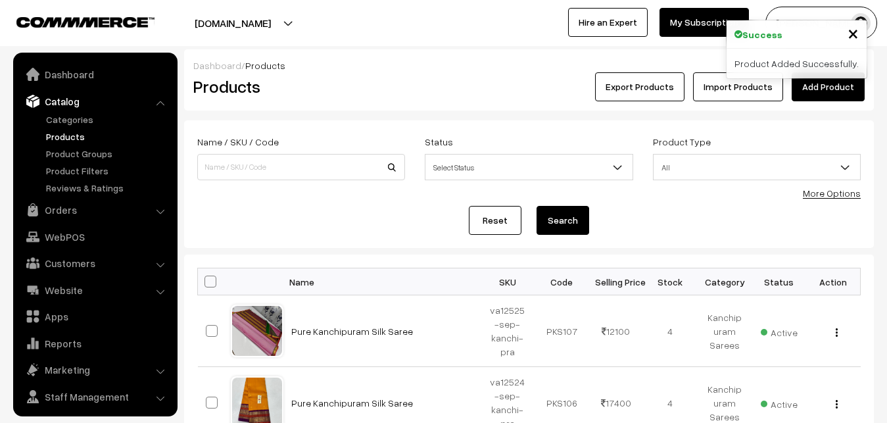
scroll to position [32, 0]
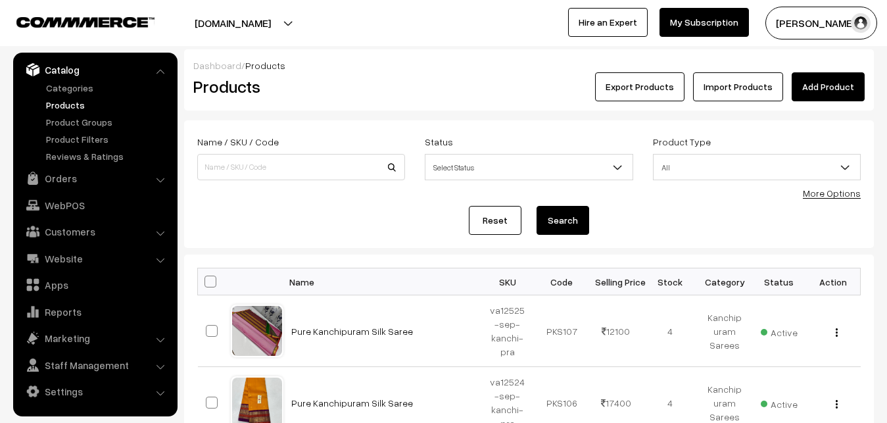
click at [807, 91] on link "Add Product" at bounding box center [828, 86] width 73 height 29
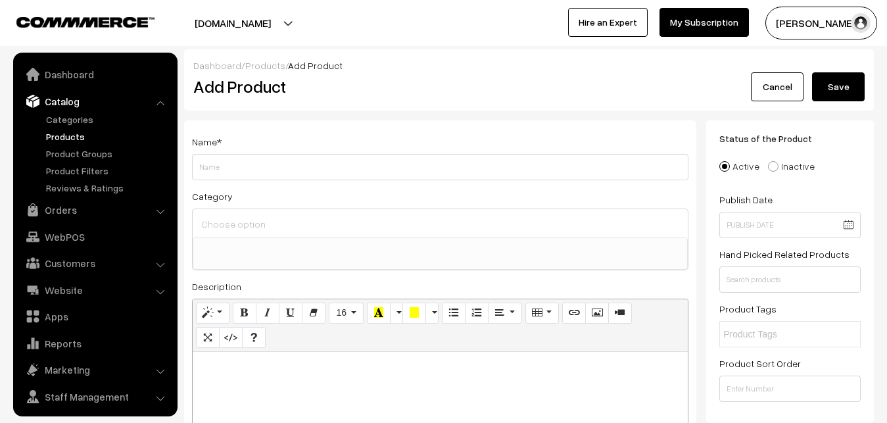
select select
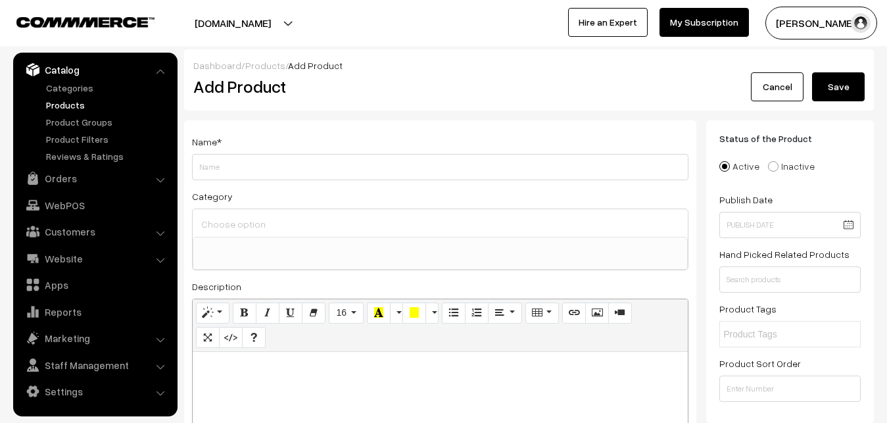
click at [234, 360] on p at bounding box center [440, 366] width 482 height 16
paste div
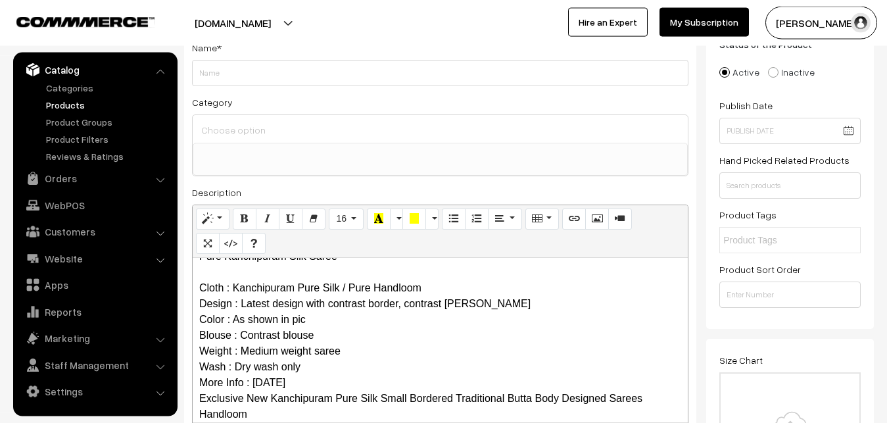
scroll to position [0, 0]
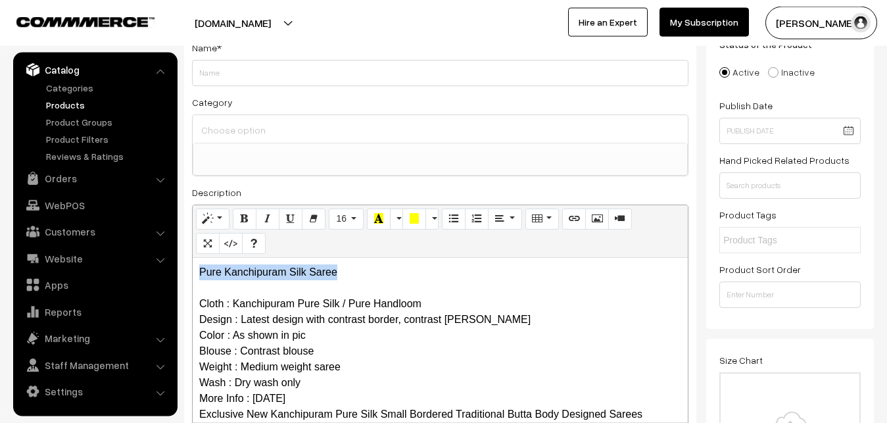
drag, startPoint x: 352, startPoint y: 272, endPoint x: 160, endPoint y: 272, distance: 192.0
click at [193, 272] on div "Pure Kanchipuram Silk Saree Cloth : Kanchipuram Pure Silk / Pure Handloom Desig…" at bounding box center [440, 340] width 495 height 164
copy p "Pure Kanchipuram Silk Saree"
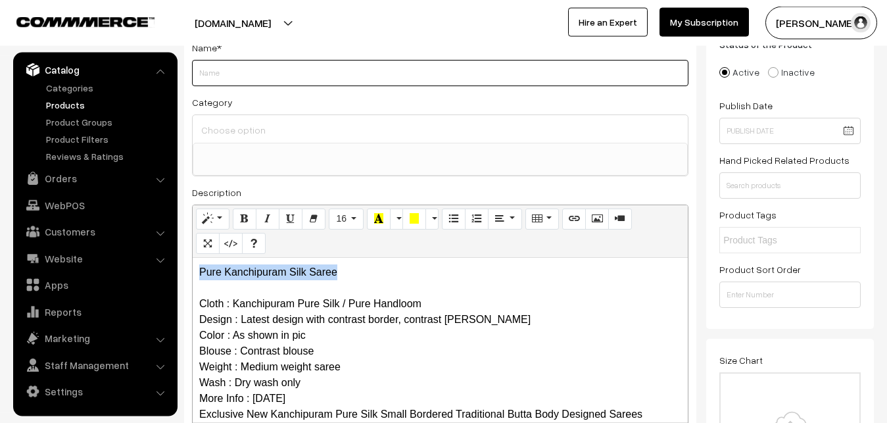
click at [227, 73] on input "Weight" at bounding box center [440, 73] width 496 height 26
paste input "Pure Kanchipuram Silk Saree"
type input "Pure Kanchipuram Silk Saree"
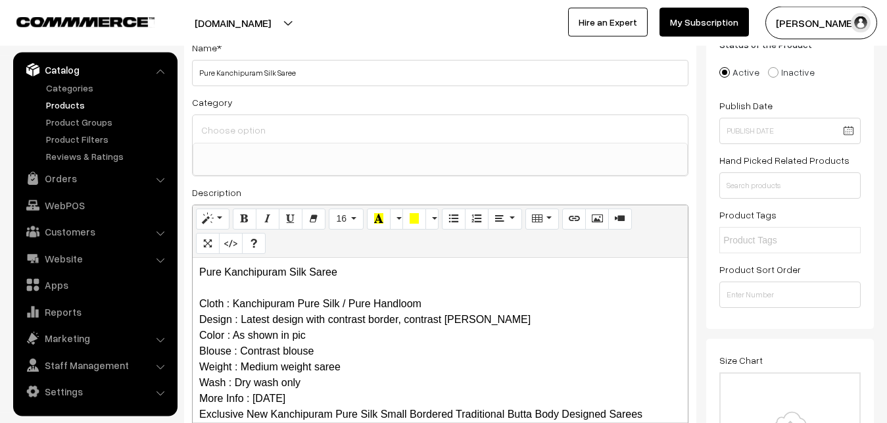
click at [229, 124] on input at bounding box center [440, 129] width 485 height 19
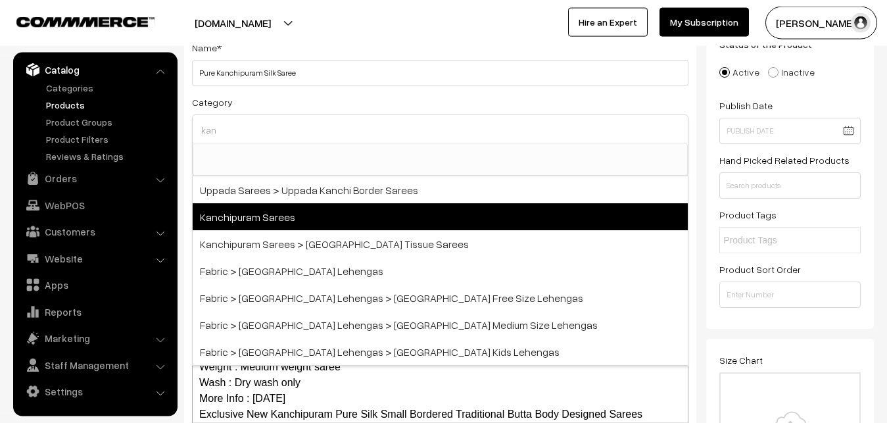
type input "kan"
click at [263, 212] on span "Kanchipuram Sarees" at bounding box center [440, 216] width 495 height 27
select select "3"
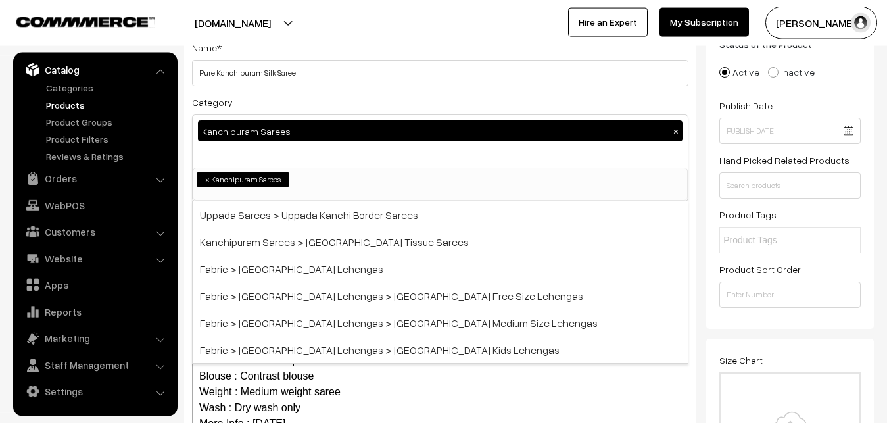
scroll to position [276, 0]
click at [297, 86] on div "Name * Pure Kanchipuram Silk Saree Category Kanchipuram Sarees × Uppada Sarees …" at bounding box center [440, 250] width 512 height 449
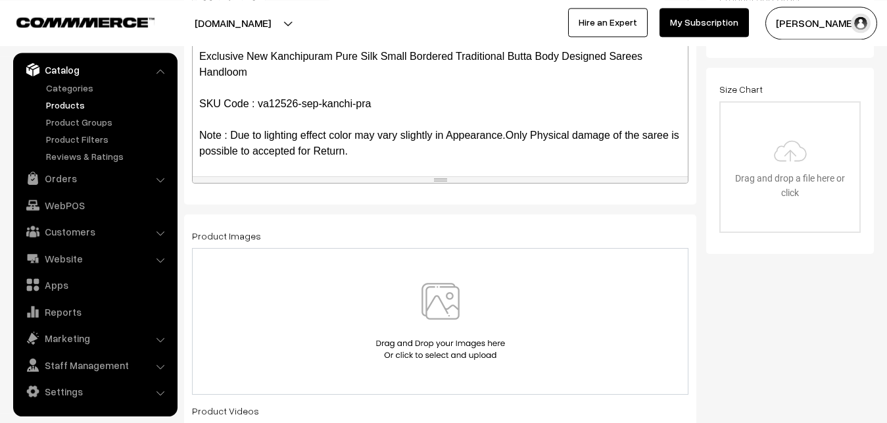
scroll to position [362, 0]
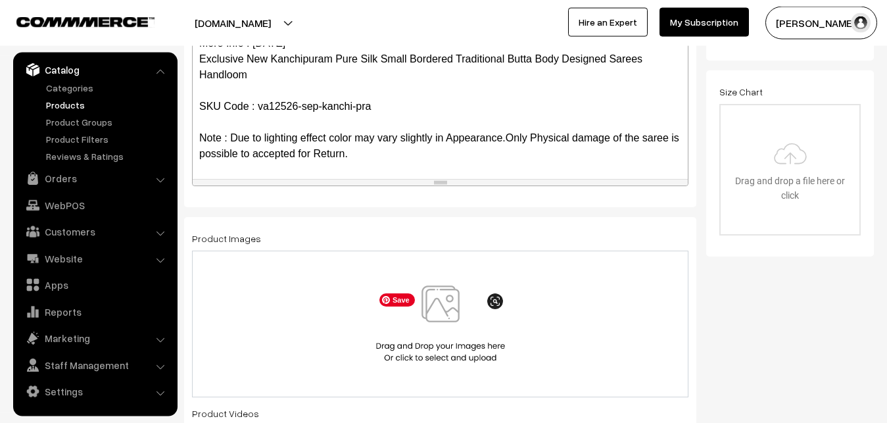
click at [435, 310] on img at bounding box center [440, 323] width 135 height 77
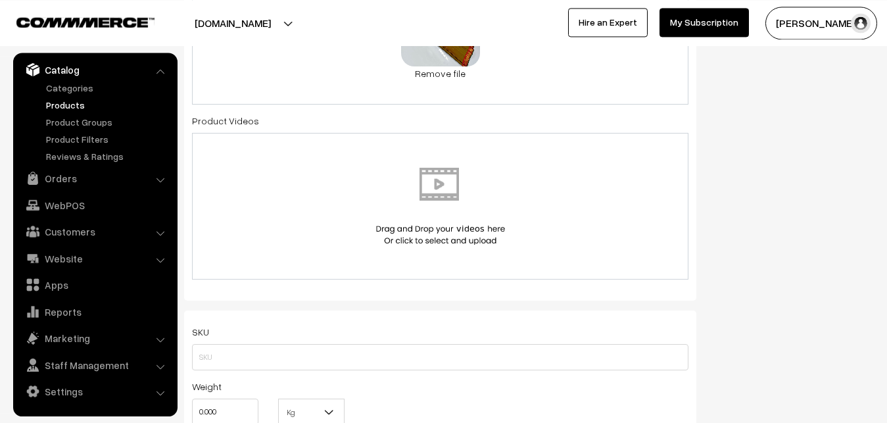
scroll to position [698, 0]
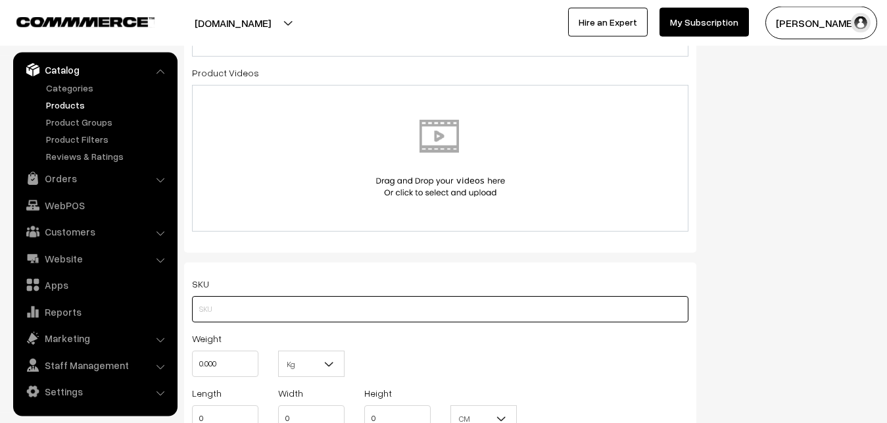
paste input "va12526-sep-kanchi-pra"
type input "va12526-sep-kanchi-pra"
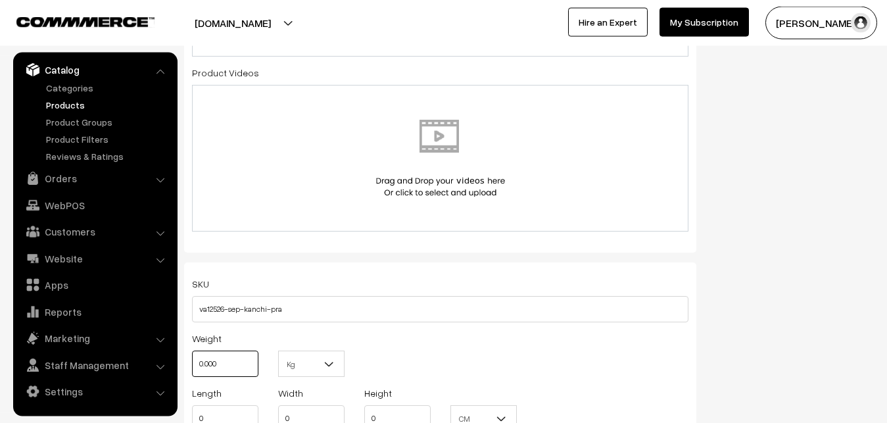
drag, startPoint x: 184, startPoint y: 345, endPoint x: 176, endPoint y: 345, distance: 7.9
click at [192, 350] on input "0.000" at bounding box center [225, 363] width 66 height 26
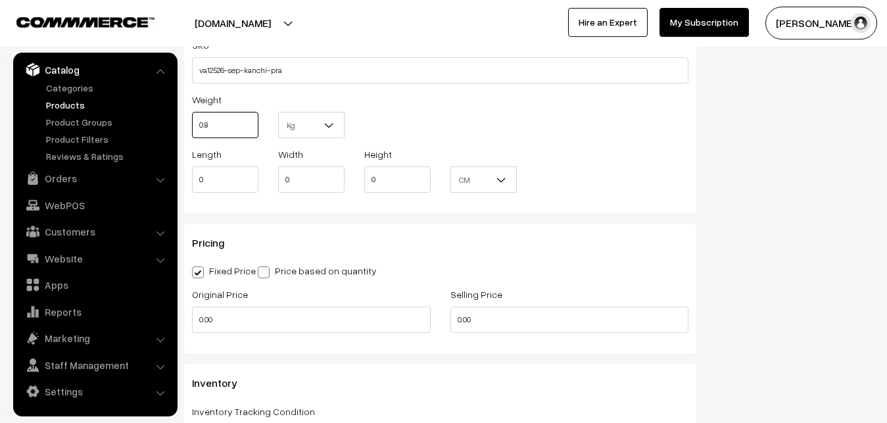
scroll to position [966, 0]
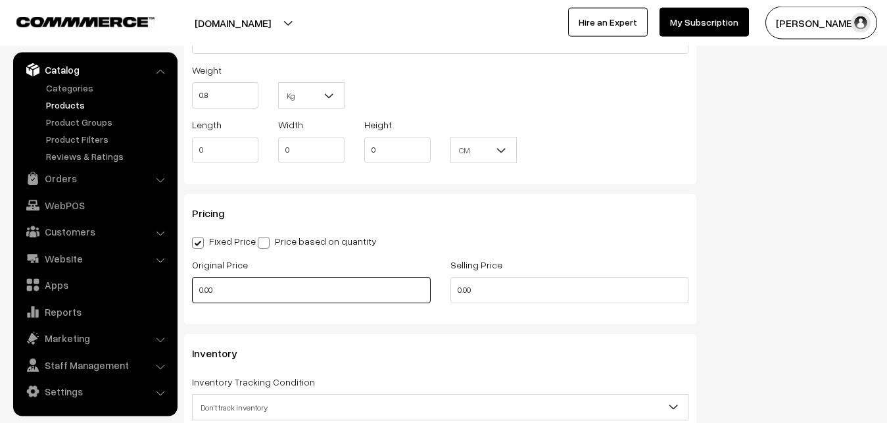
type input "0.80"
drag, startPoint x: 216, startPoint y: 291, endPoint x: 190, endPoint y: 291, distance: 25.7
click at [192, 291] on input "0.00" at bounding box center [311, 290] width 239 height 26
drag, startPoint x: 236, startPoint y: 281, endPoint x: 184, endPoint y: 287, distance: 52.3
click at [192, 287] on input "0" at bounding box center [311, 290] width 239 height 26
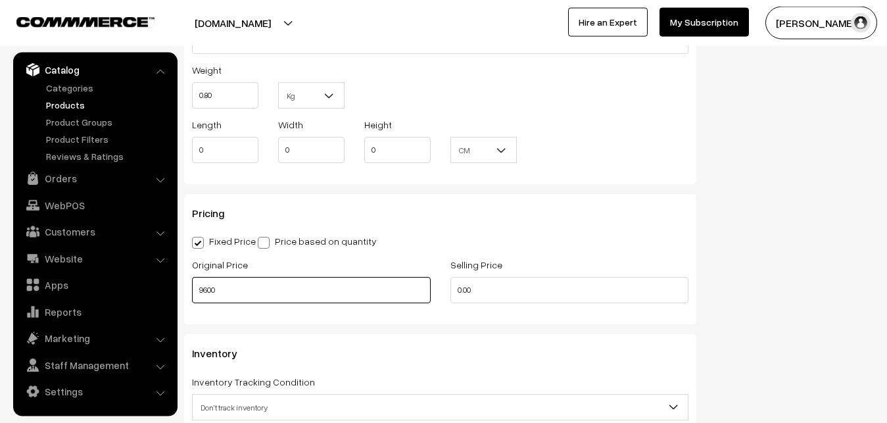
type input "9600"
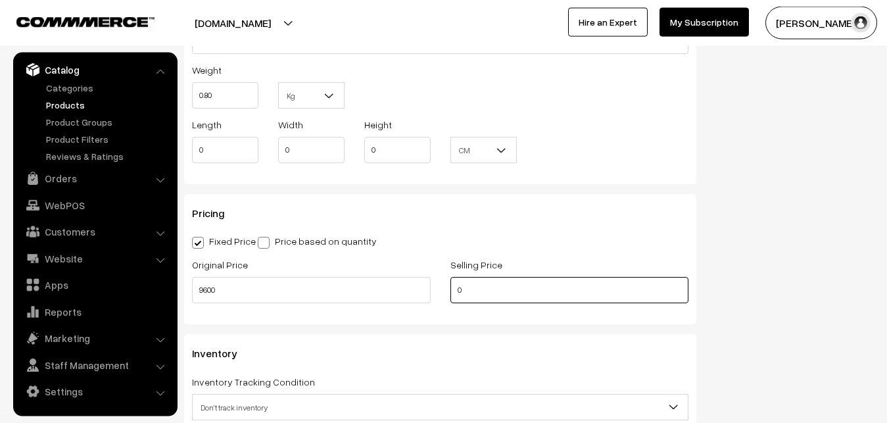
drag, startPoint x: 472, startPoint y: 293, endPoint x: 451, endPoint y: 293, distance: 21.0
click at [451, 293] on input "0" at bounding box center [569, 290] width 239 height 26
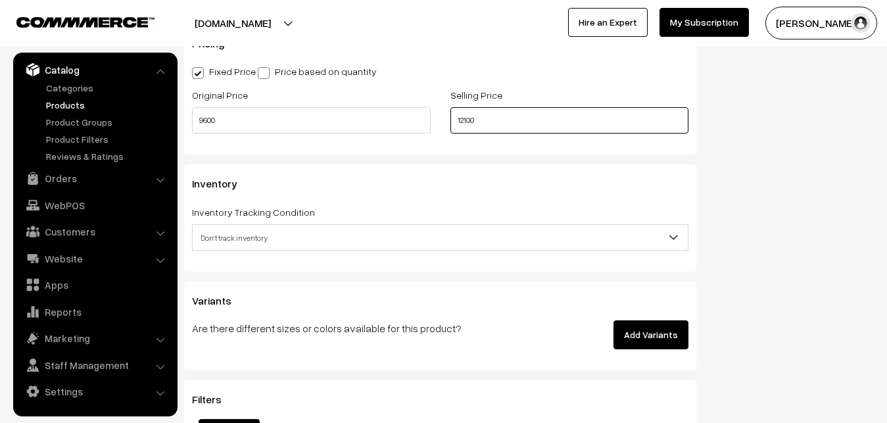
scroll to position [1167, 0]
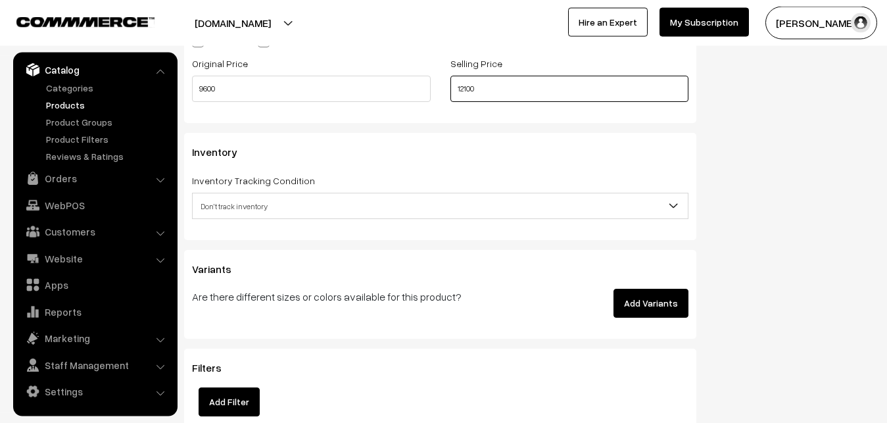
type input "12100"
click at [228, 207] on span "Don't track inventory" at bounding box center [440, 206] width 495 height 23
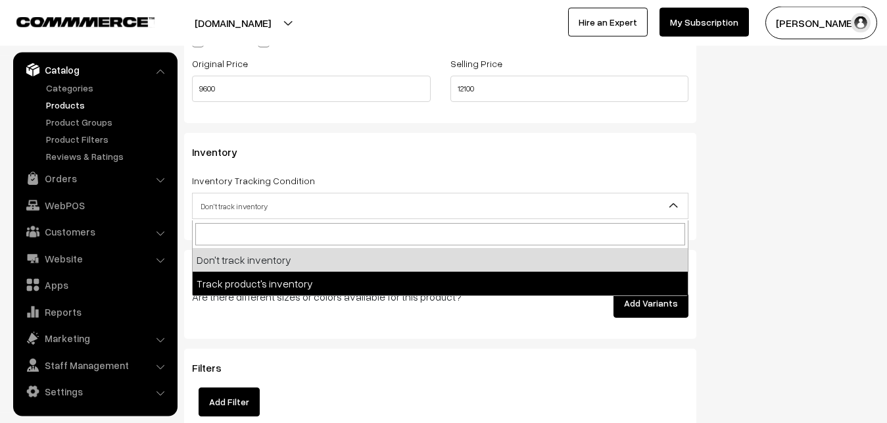
select select "2"
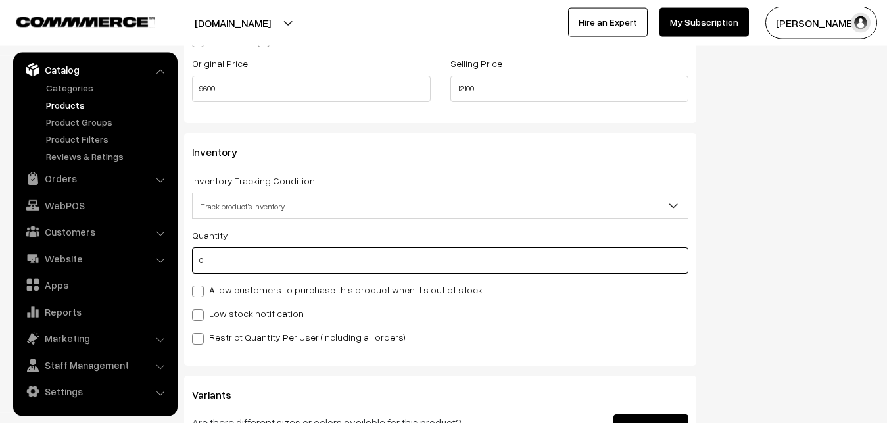
click at [216, 266] on input "0" at bounding box center [440, 260] width 496 height 26
type input "4"
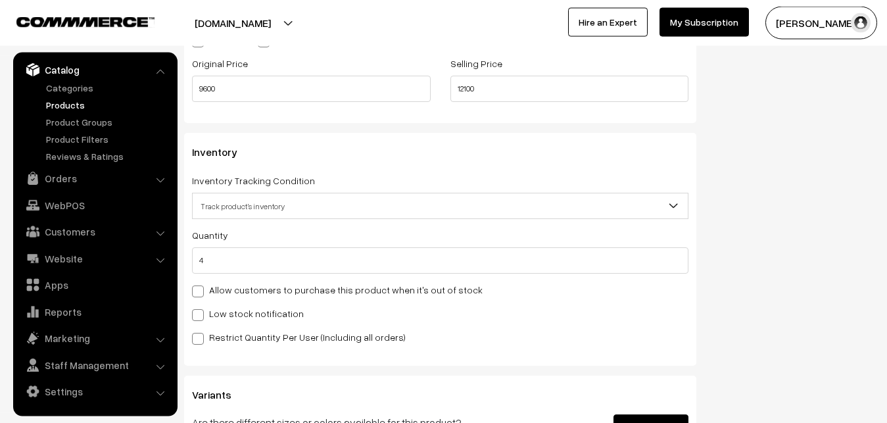
click at [206, 313] on label "Low stock notification" at bounding box center [248, 313] width 112 height 14
click at [201, 313] on input "Low stock notification" at bounding box center [196, 312] width 9 height 9
checkbox input "true"
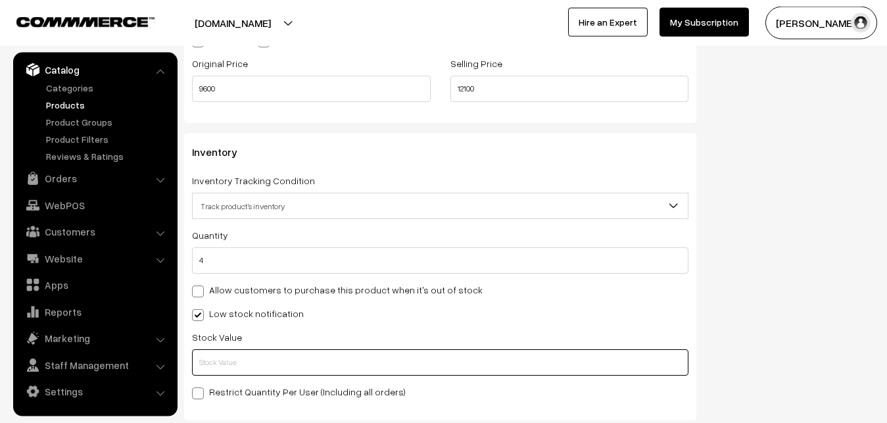
click at [215, 374] on input "text" at bounding box center [440, 362] width 496 height 26
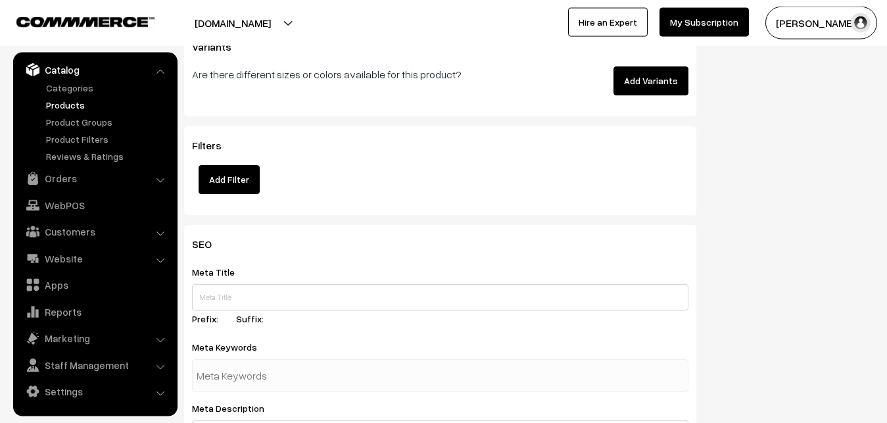
scroll to position [1958, 0]
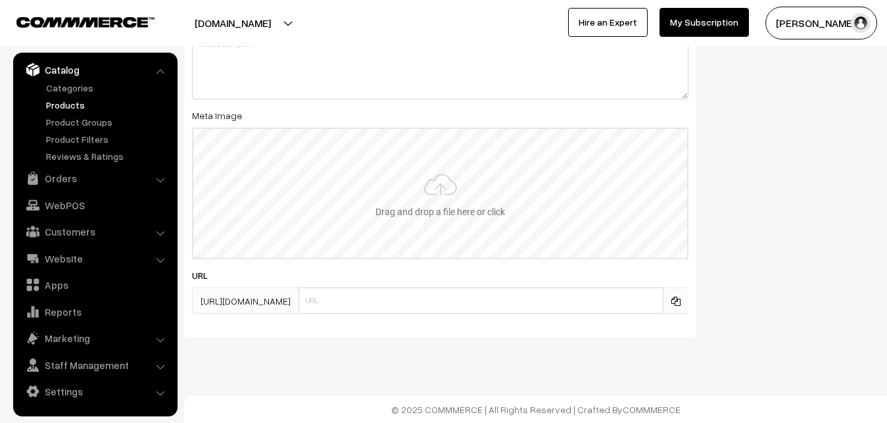
type input "2"
click at [424, 183] on input "file" at bounding box center [440, 193] width 494 height 129
type input "C:\fakepath\kanchipuram-saree-va12526-sep.jpeg"
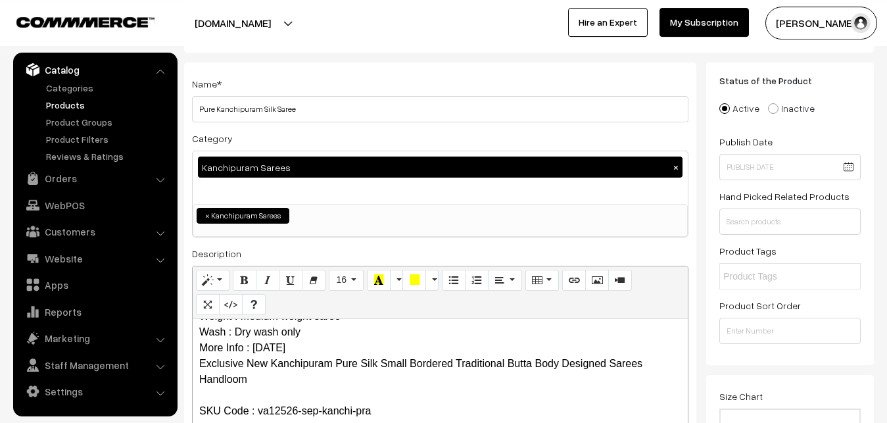
scroll to position [0, 0]
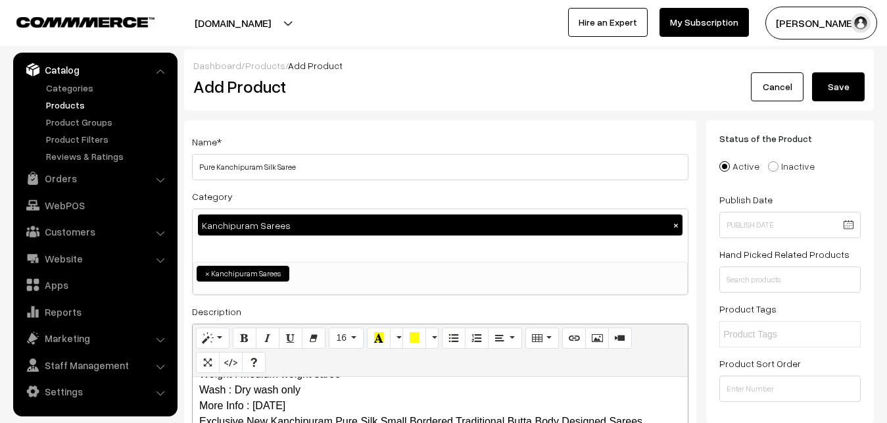
click at [853, 78] on button "Save" at bounding box center [838, 86] width 53 height 29
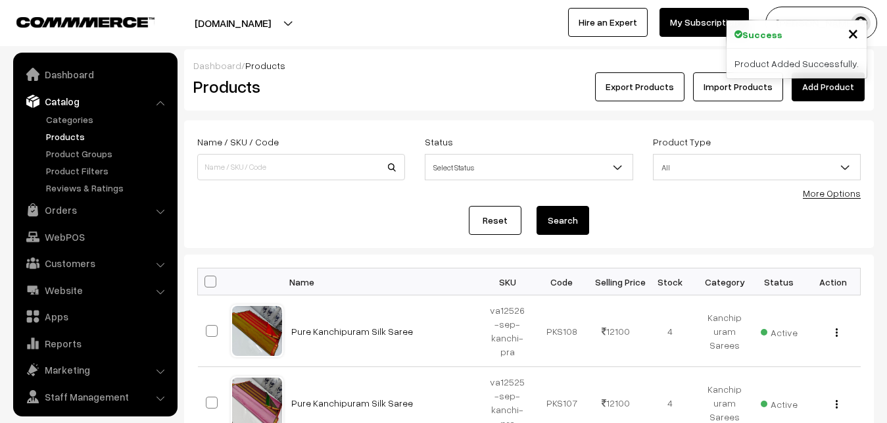
scroll to position [32, 0]
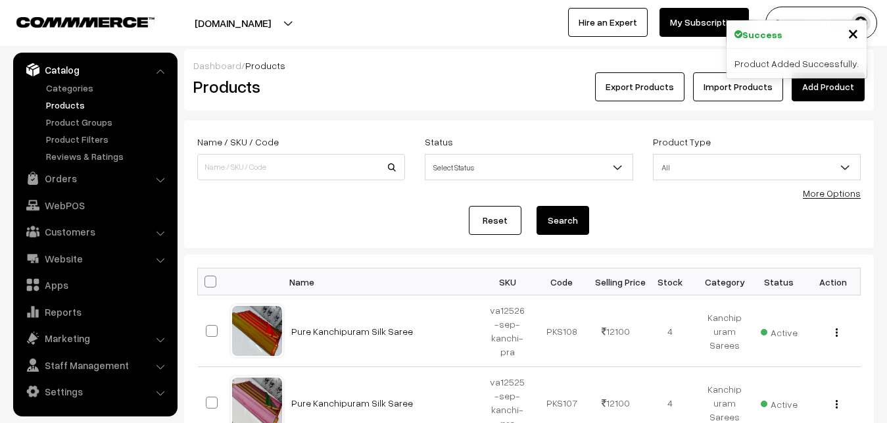
click at [402, 64] on div "Dashboard / Products" at bounding box center [528, 66] width 671 height 14
click at [802, 84] on link "Add Product" at bounding box center [828, 86] width 73 height 29
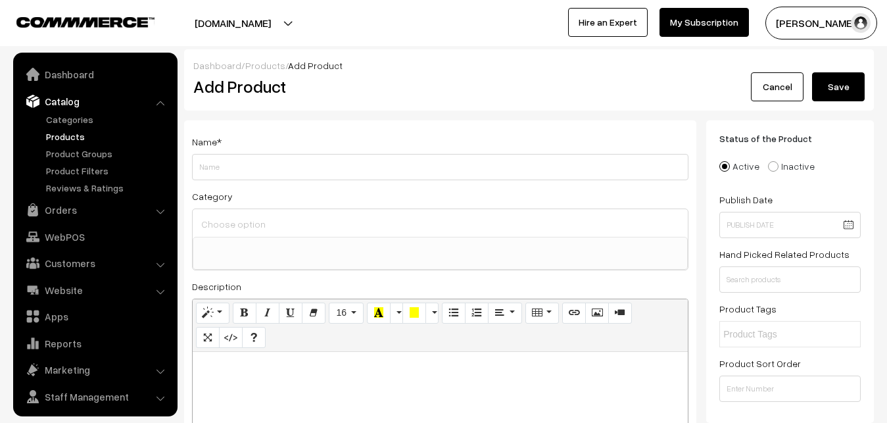
select select
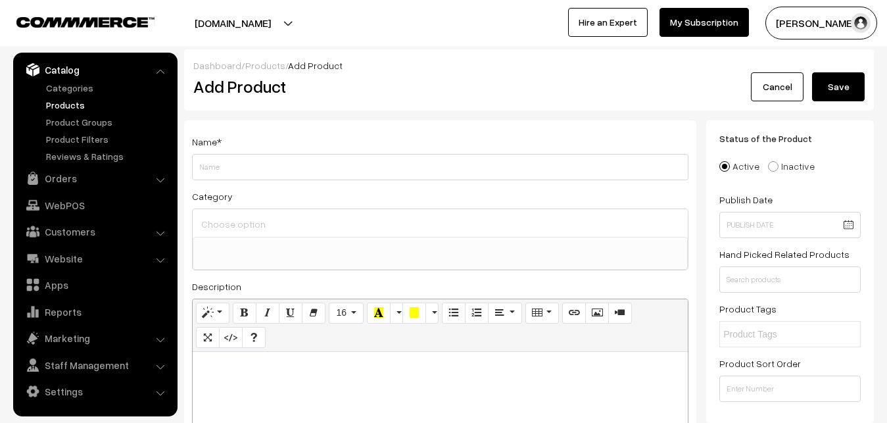
paste div
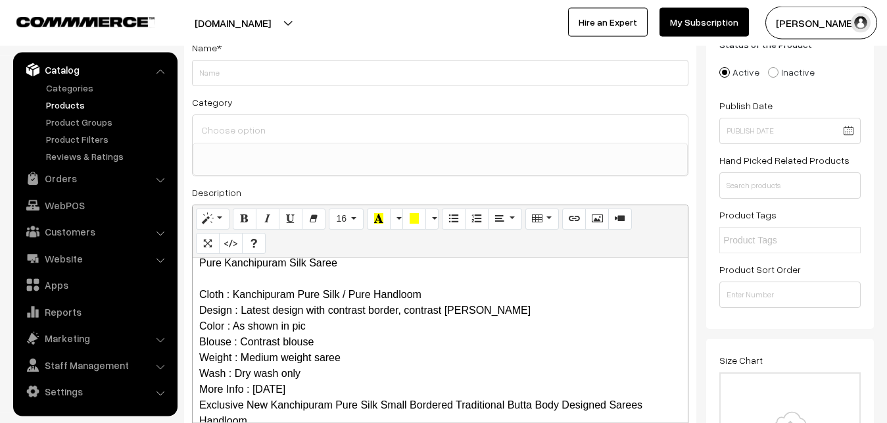
scroll to position [0, 0]
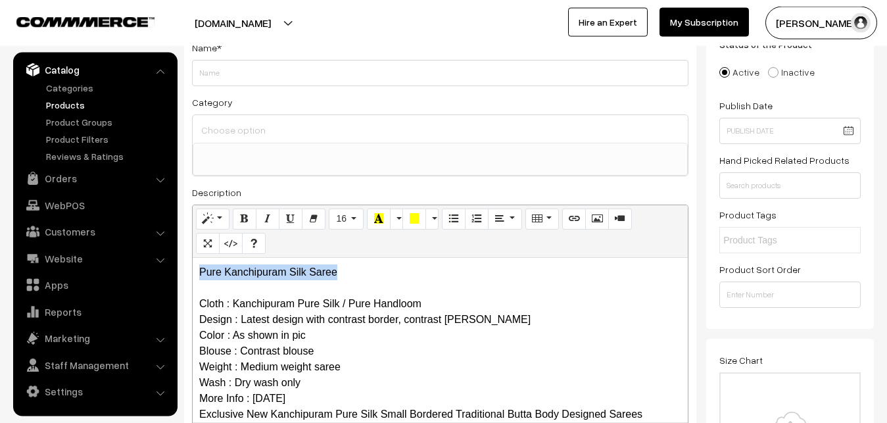
drag, startPoint x: 347, startPoint y: 269, endPoint x: 196, endPoint y: 265, distance: 150.6
click at [193, 261] on div "Pure Kanchipuram Silk Saree Cloth : Kanchipuram Pure Silk / Pure Handloom Desig…" at bounding box center [440, 340] width 495 height 164
copy p "Pure Kanchipuram Silk Saree"
click at [243, 89] on div "Name * Category Uppada Sarees Uppada Sarees > Uppada Plain Sarees Uppada Sarees…" at bounding box center [440, 238] width 512 height 424
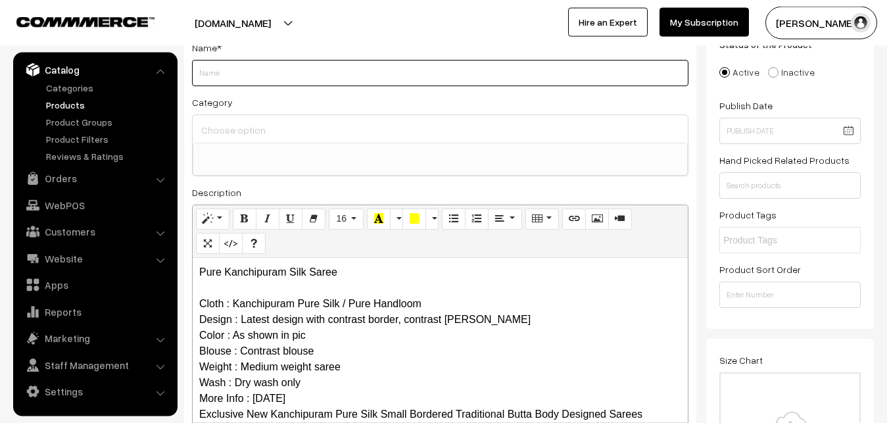
click at [240, 78] on input "Weight" at bounding box center [440, 73] width 496 height 26
paste input "Pure Kanchipuram Silk Saree"
type input "Pure Kanchipuram Silk Saree"
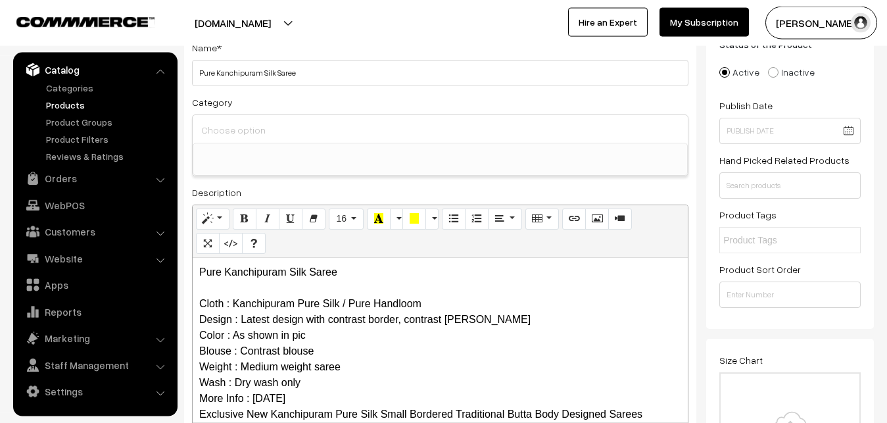
click at [239, 131] on input at bounding box center [440, 129] width 485 height 19
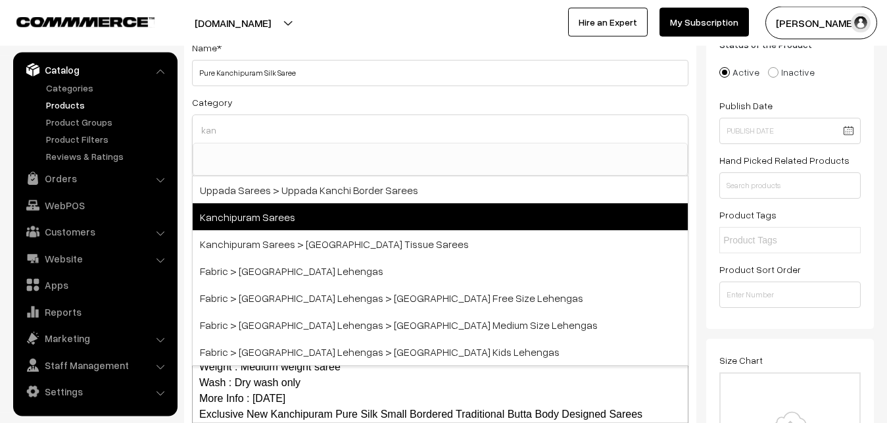
type input "kan"
click at [285, 210] on span "Kanchipuram Sarees" at bounding box center [440, 216] width 495 height 27
select select "3"
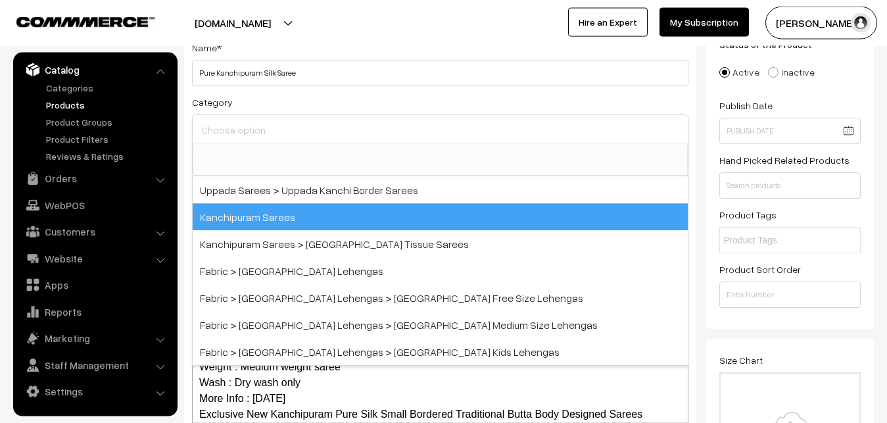
scroll to position [276, 0]
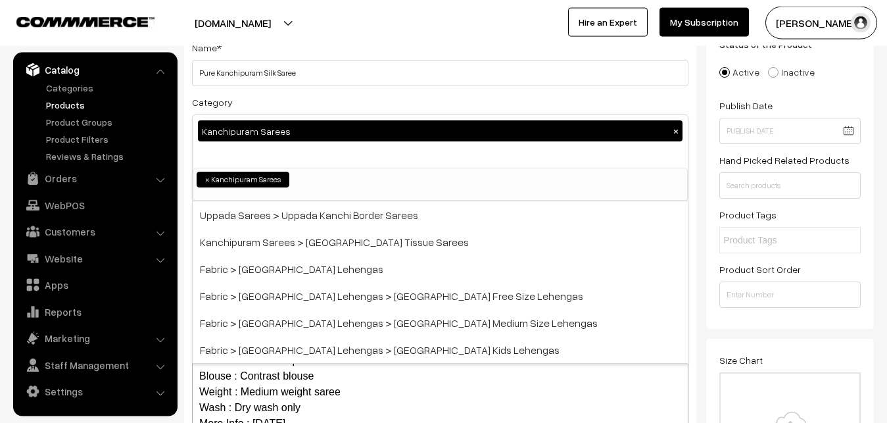
click at [279, 99] on div "Category Kanchipuram Sarees × Uppada Sarees Uppada Sarees > Uppada Plain Sarees…" at bounding box center [440, 147] width 496 height 107
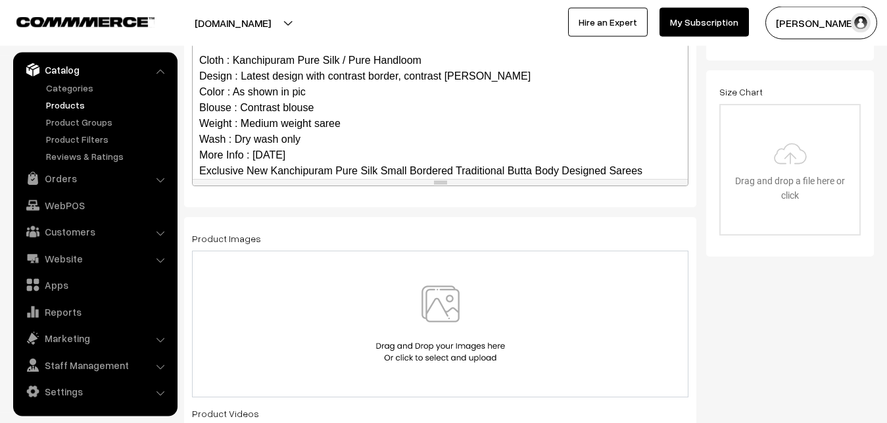
scroll to position [112, 0]
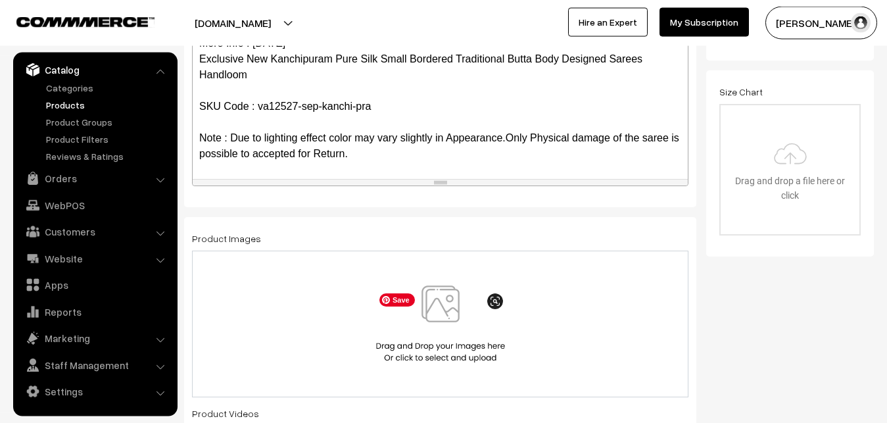
click at [436, 315] on img at bounding box center [440, 323] width 135 height 77
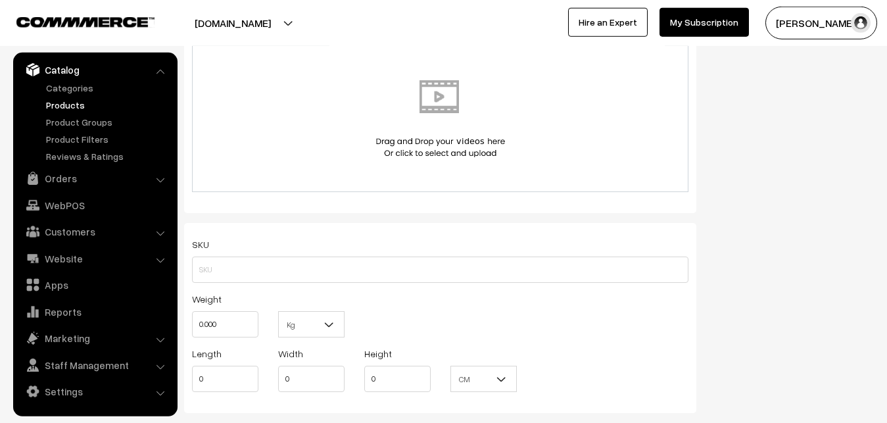
scroll to position [765, 0]
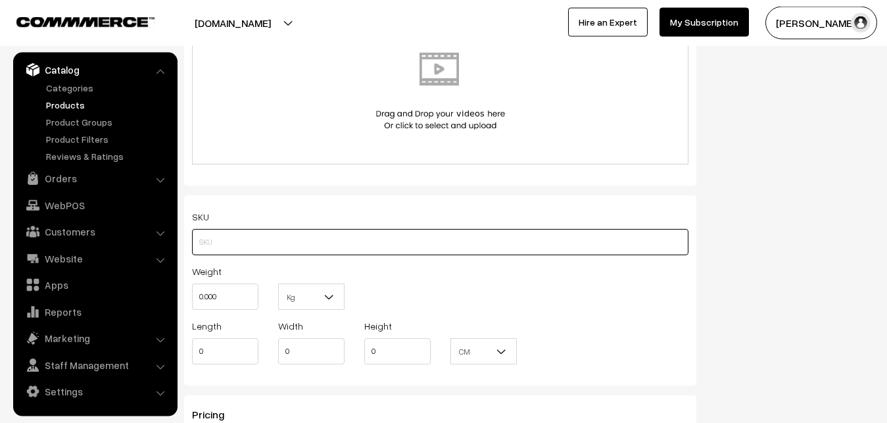
paste input "va12527-sep-kanchi-pra"
type input "va12527-sep-kanchi-pra"
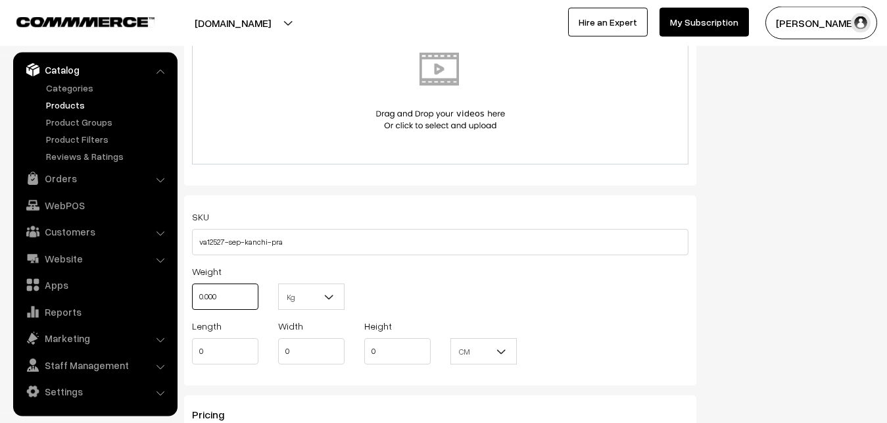
drag, startPoint x: 228, startPoint y: 291, endPoint x: 185, endPoint y: 291, distance: 43.4
click at [192, 291] on input "0.000" at bounding box center [225, 296] width 66 height 26
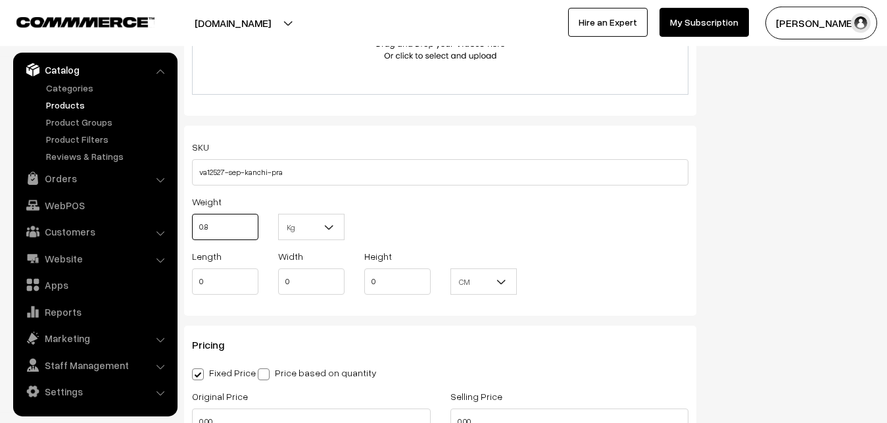
scroll to position [1033, 0]
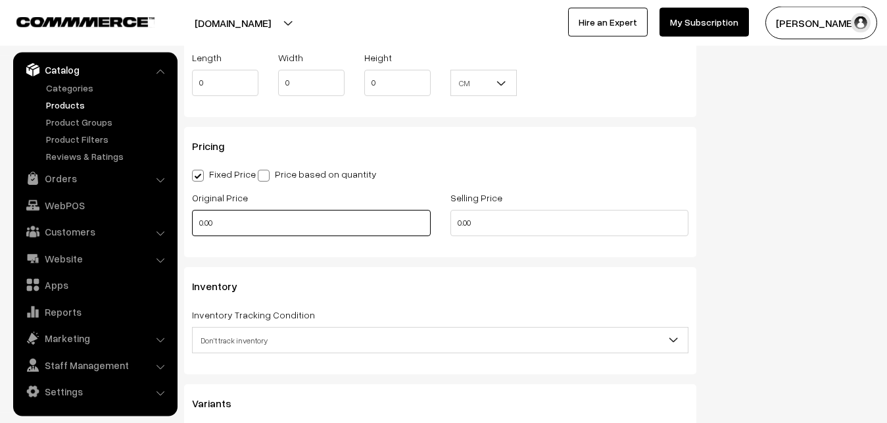
type input "0.80"
drag, startPoint x: 233, startPoint y: 229, endPoint x: 176, endPoint y: 231, distance: 56.6
click at [192, 231] on input "0.00" at bounding box center [311, 223] width 239 height 26
drag, startPoint x: 212, startPoint y: 222, endPoint x: 170, endPoint y: 218, distance: 42.3
click at [192, 218] on input "0" at bounding box center [311, 223] width 239 height 26
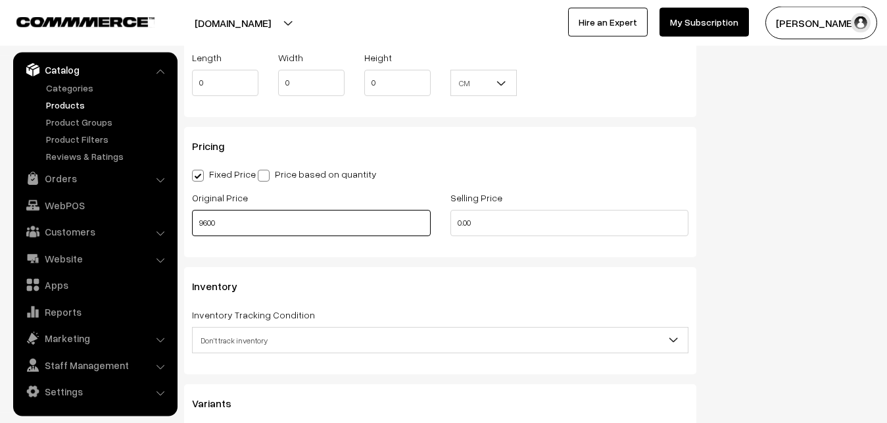
type input "9600"
drag, startPoint x: 475, startPoint y: 225, endPoint x: 434, endPoint y: 225, distance: 40.8
click at [450, 225] on input "0" at bounding box center [569, 223] width 239 height 26
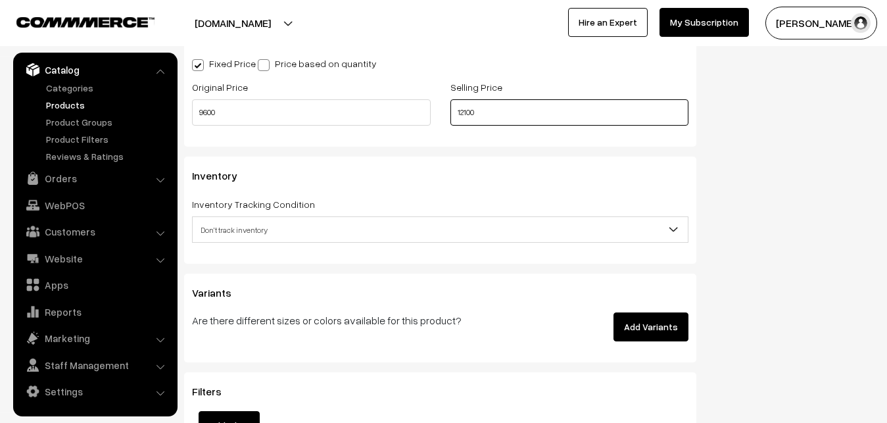
scroll to position [1301, 0]
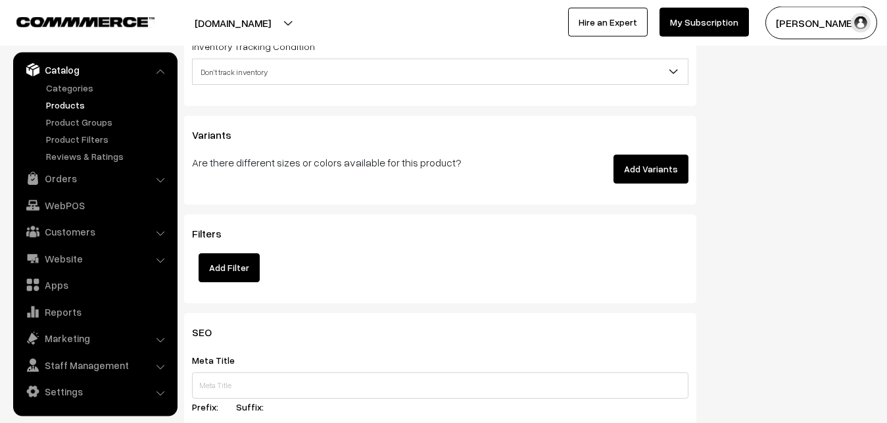
type input "12100"
click at [220, 77] on span "Don't track inventory" at bounding box center [440, 71] width 495 height 23
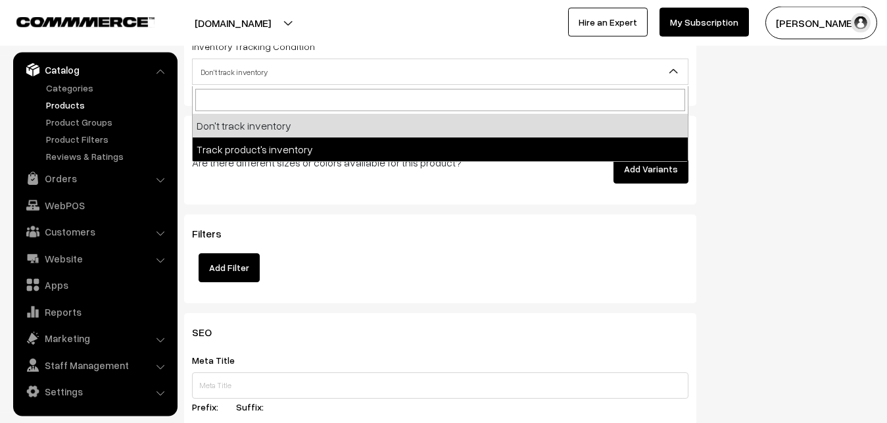
select select "2"
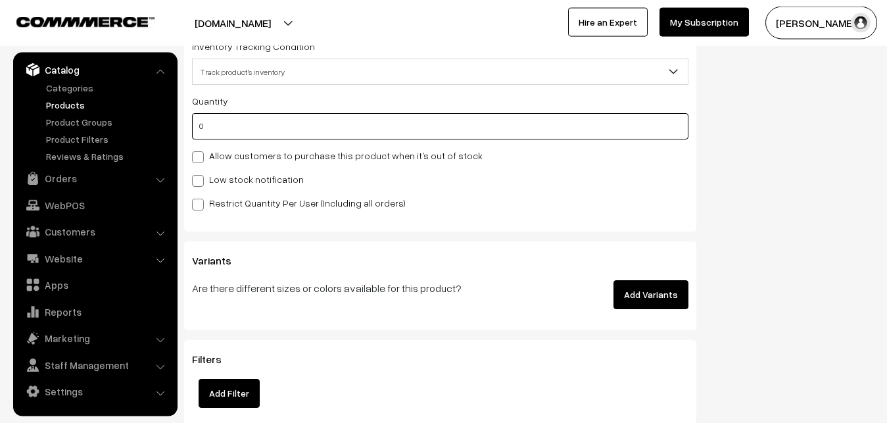
click at [214, 132] on input "0" at bounding box center [440, 126] width 496 height 26
type input "4"
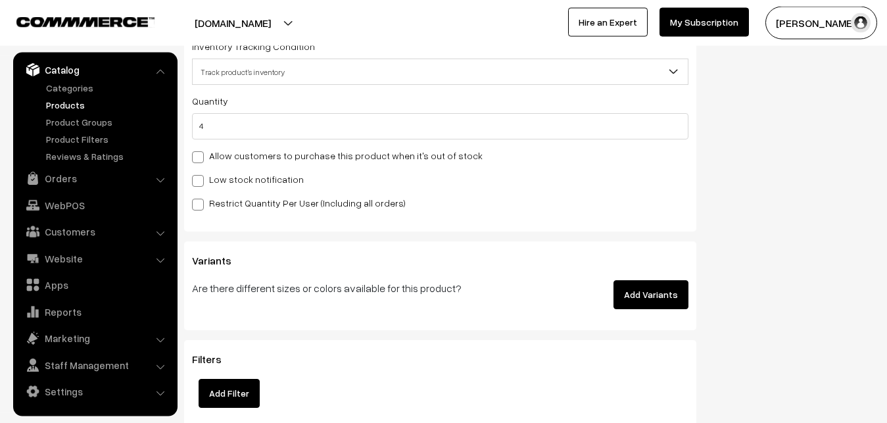
click at [214, 181] on label "Low stock notification" at bounding box center [248, 179] width 112 height 14
click at [201, 181] on input "Low stock notification" at bounding box center [196, 178] width 9 height 9
checkbox input "true"
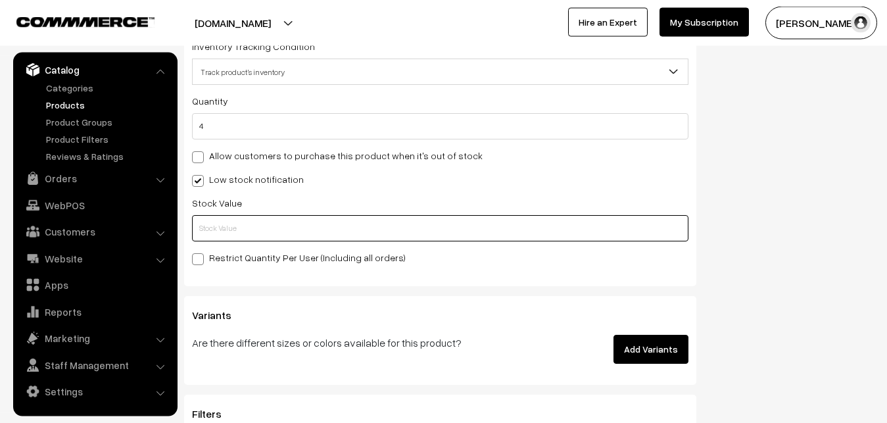
click at [214, 228] on input "text" at bounding box center [440, 228] width 496 height 26
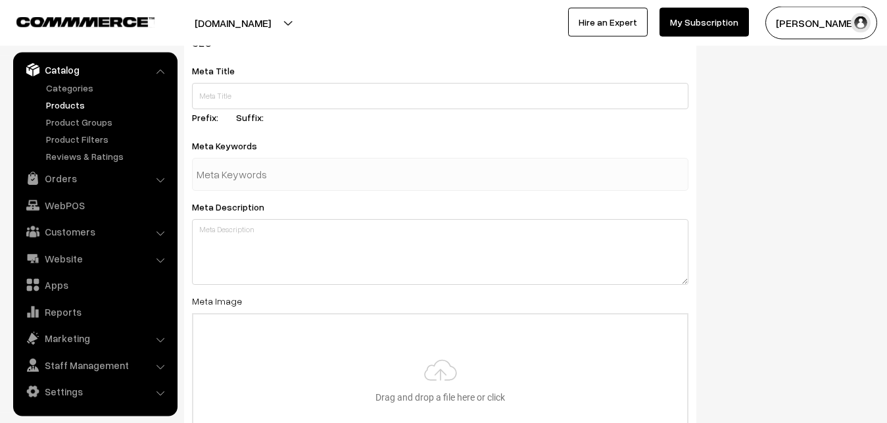
scroll to position [1958, 0]
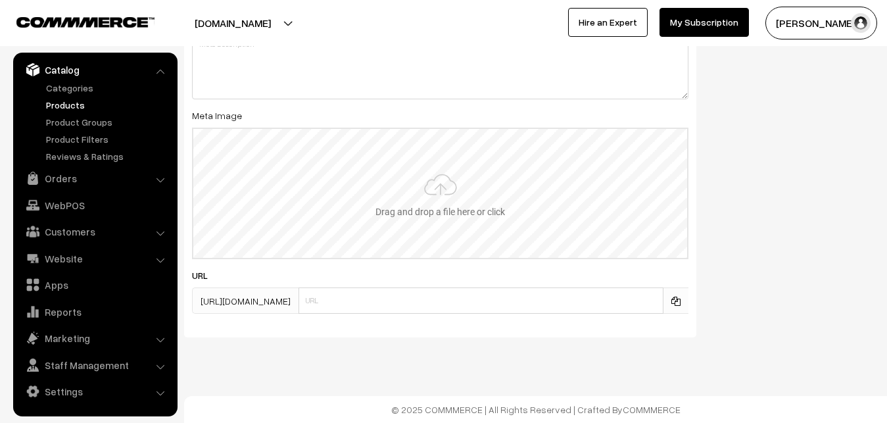
type input "2"
click at [441, 198] on input "file" at bounding box center [440, 193] width 494 height 129
type input "C:\fakepath\kanchipuram-saree-va12527-sep.jpeg"
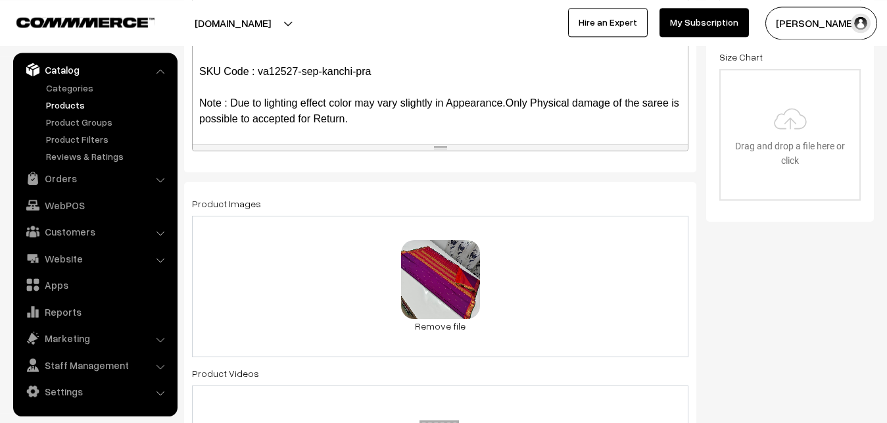
scroll to position [0, 0]
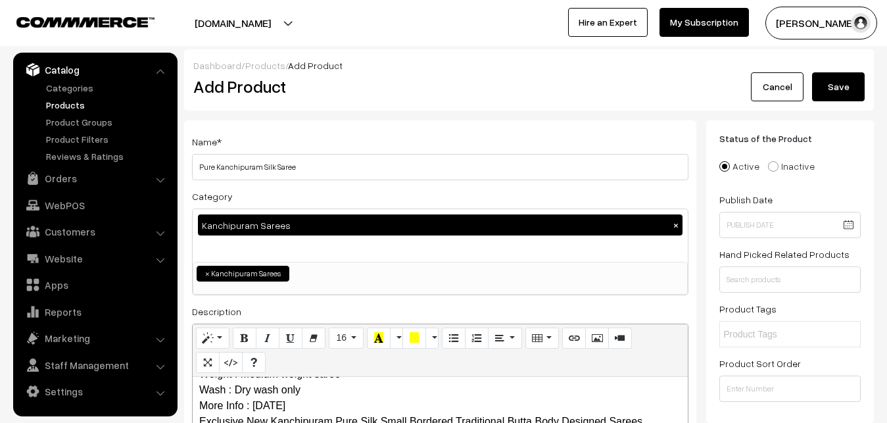
click at [852, 78] on button "Save" at bounding box center [838, 86] width 53 height 29
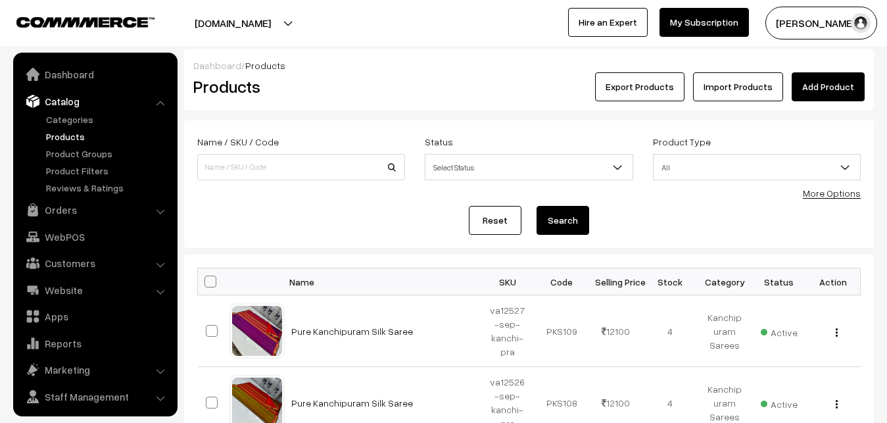
scroll to position [32, 0]
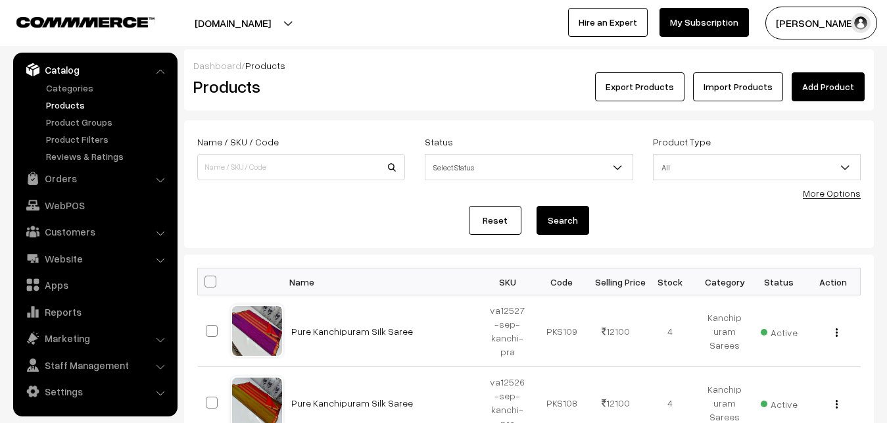
click at [399, 64] on div "Dashboard / Products" at bounding box center [528, 66] width 671 height 14
click at [811, 80] on link "Add Product" at bounding box center [828, 86] width 73 height 29
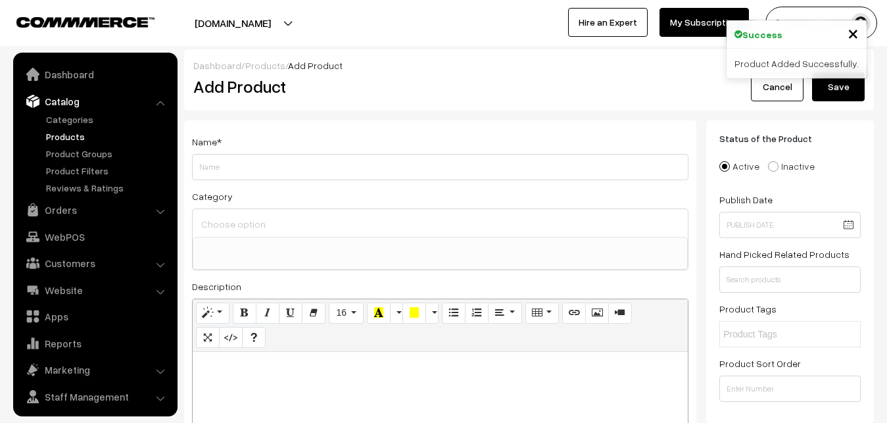
select select
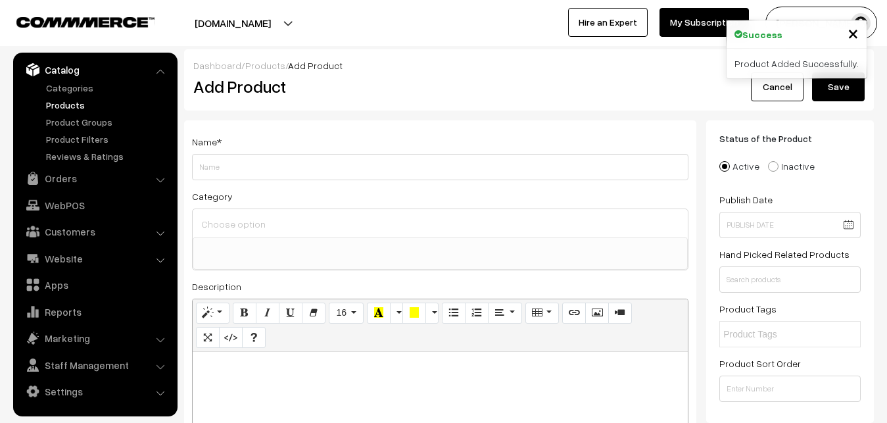
click at [270, 372] on p at bounding box center [440, 366] width 482 height 16
paste div
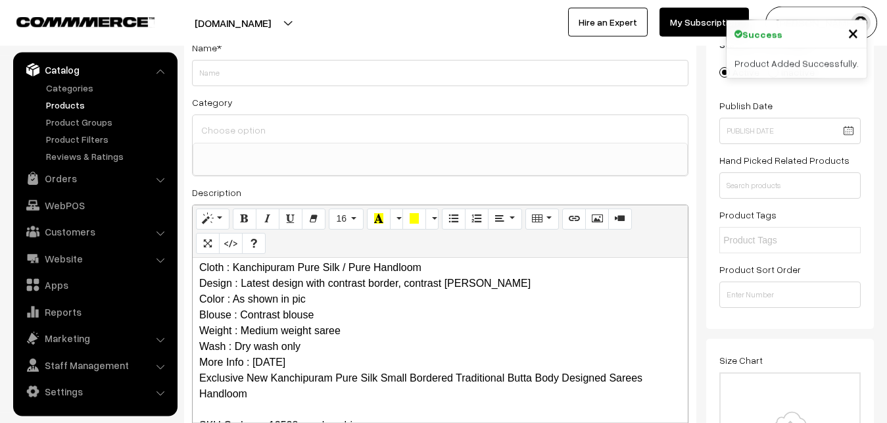
scroll to position [0, 0]
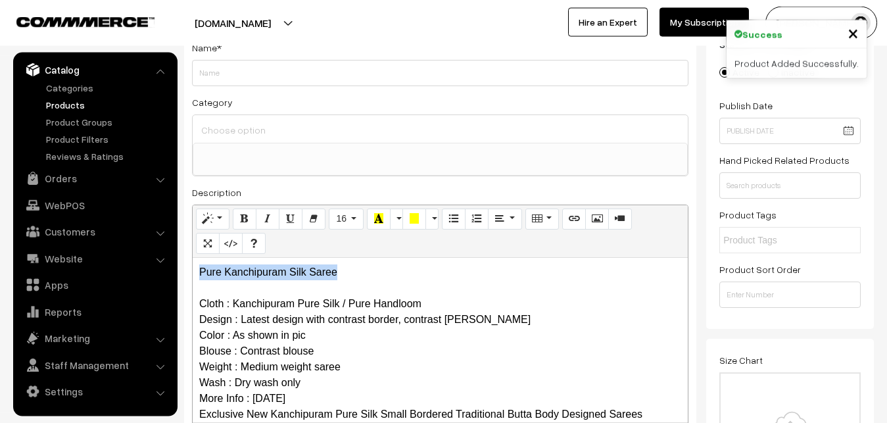
drag, startPoint x: 349, startPoint y: 268, endPoint x: 172, endPoint y: 268, distance: 176.2
click at [193, 268] on div "Pure Kanchipuram Silk Saree Cloth : Kanchipuram Pure Silk / Pure Handloom Desig…" at bounding box center [440, 340] width 495 height 164
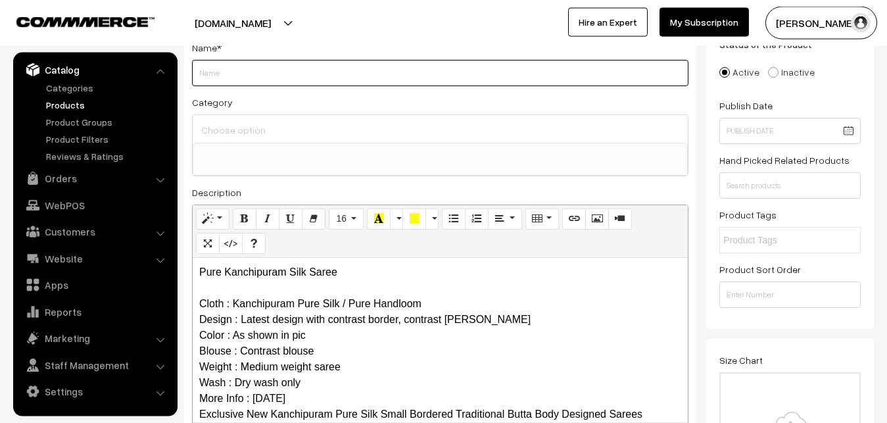
paste input "Pure Kanchipuram Silk Saree"
type input "Pure Kanchipuram Silk Saree"
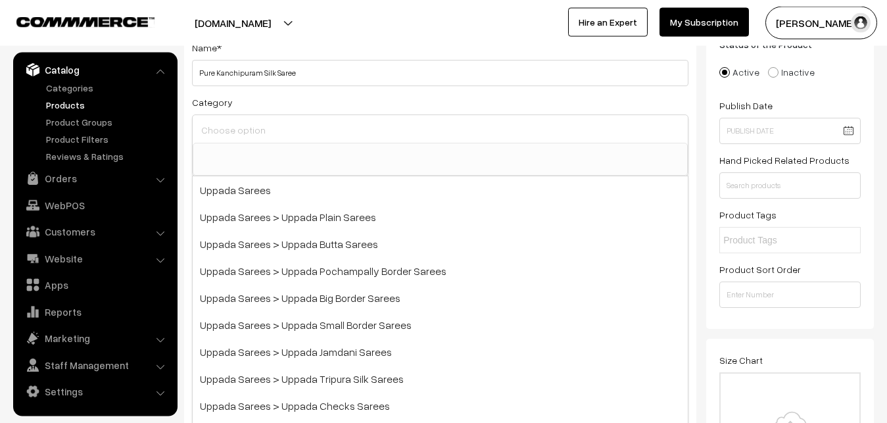
click at [292, 137] on input at bounding box center [440, 129] width 485 height 19
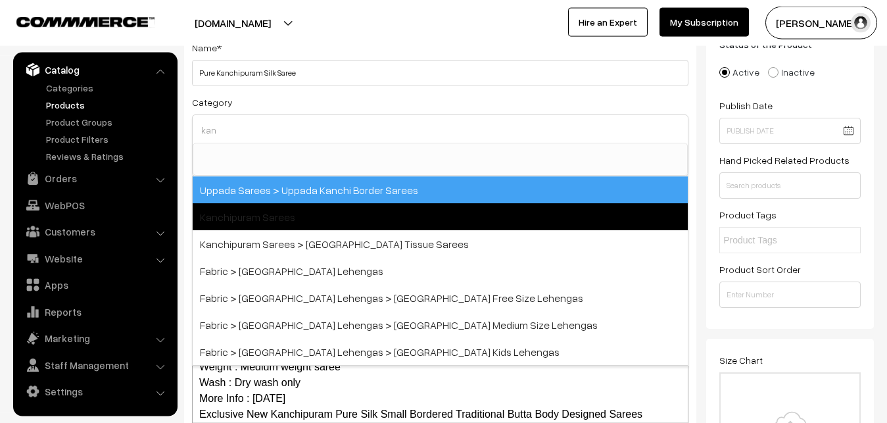
type input "kan"
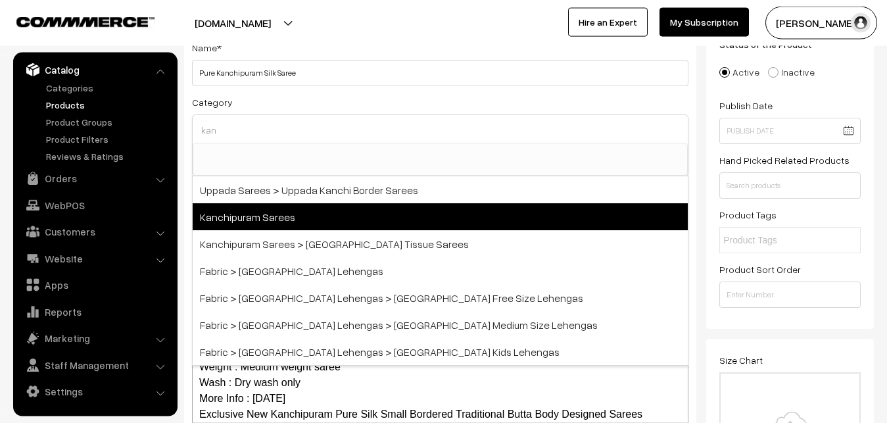
click at [295, 210] on span "Kanchipuram Sarees" at bounding box center [440, 216] width 495 height 27
select select "3"
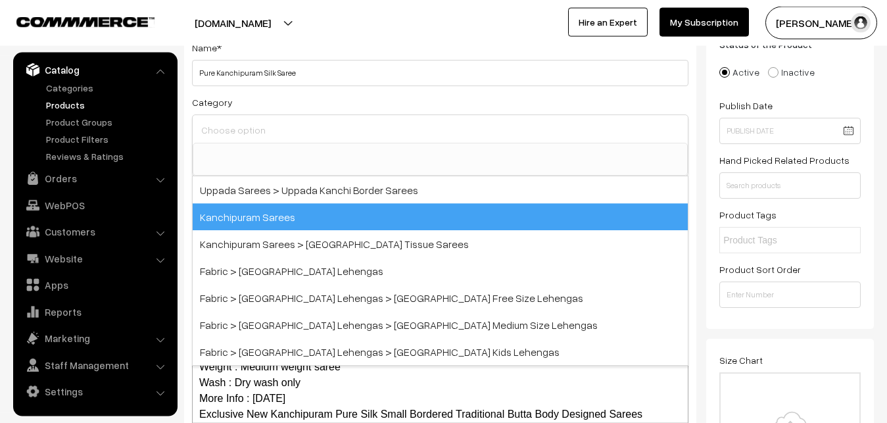
scroll to position [276, 0]
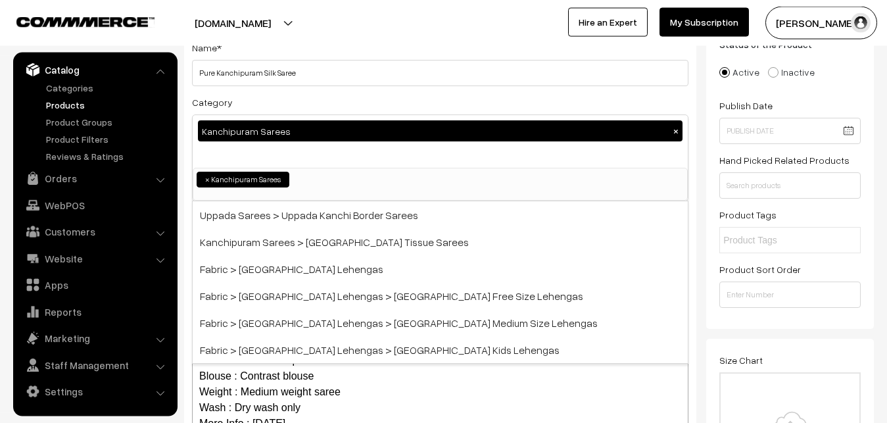
click at [295, 101] on div "Category Kanchipuram Sarees × Uppada Sarees Uppada Sarees > Uppada Plain Sarees…" at bounding box center [440, 147] width 496 height 107
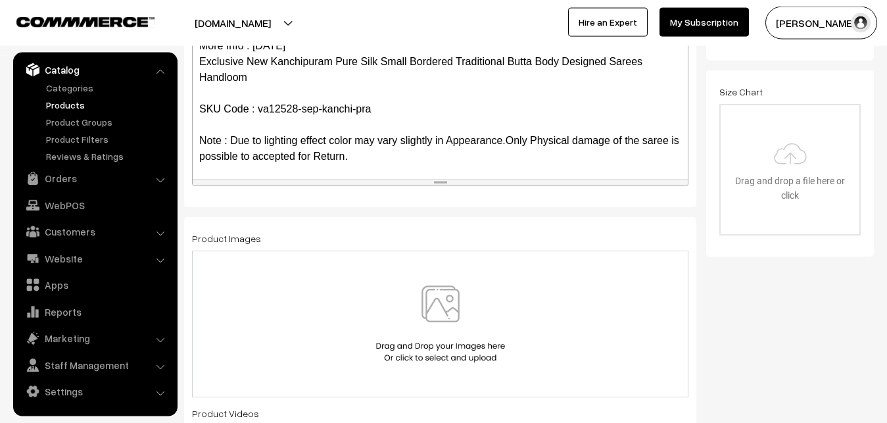
scroll to position [112, 0]
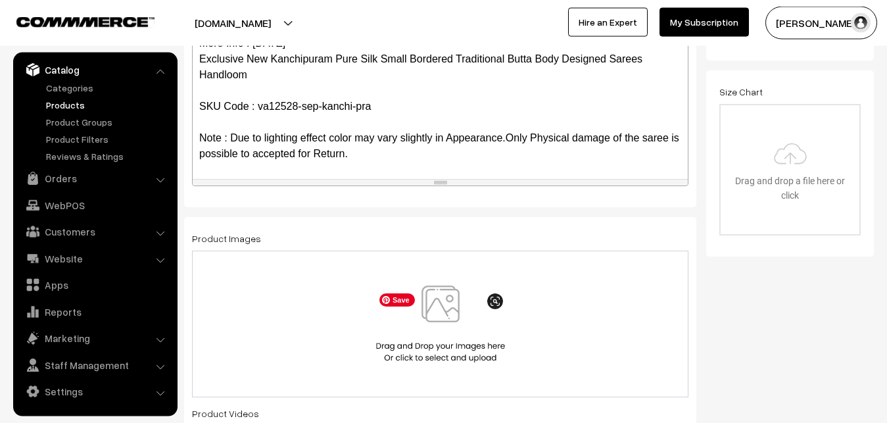
click at [445, 310] on img at bounding box center [440, 323] width 135 height 77
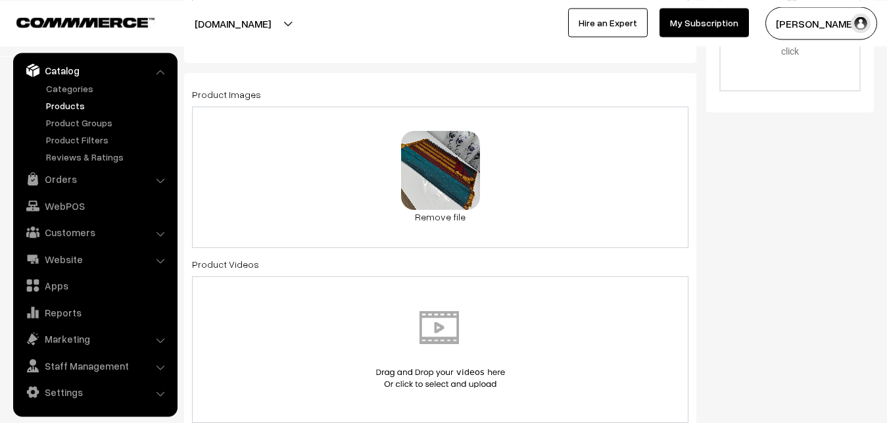
scroll to position [765, 0]
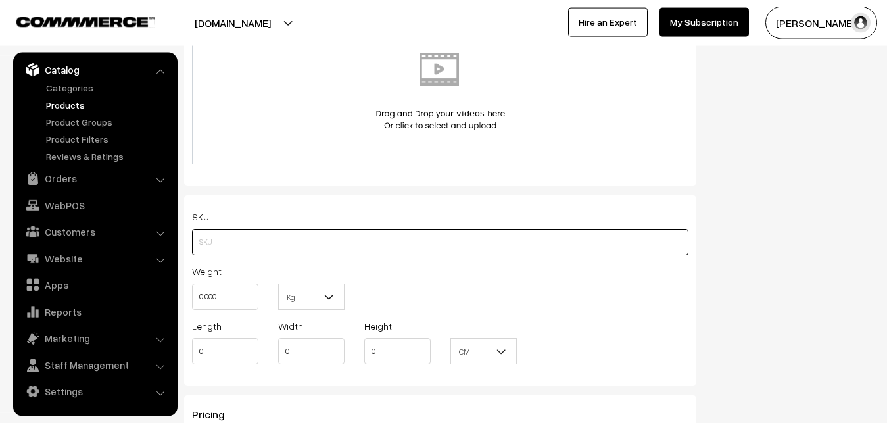
paste input "va12528-sep-kanchi-pra"
type input "va12528-sep-kanchi-pra"
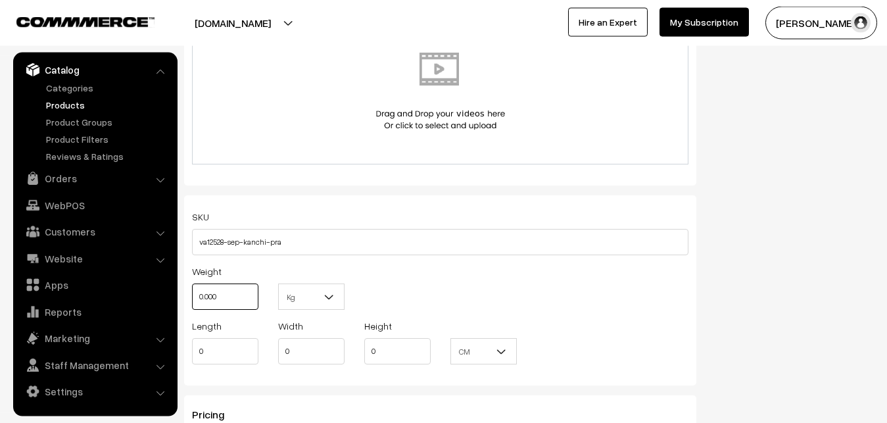
drag, startPoint x: 236, startPoint y: 299, endPoint x: 155, endPoint y: 286, distance: 82.6
click at [192, 286] on input "0.000" at bounding box center [225, 296] width 66 height 26
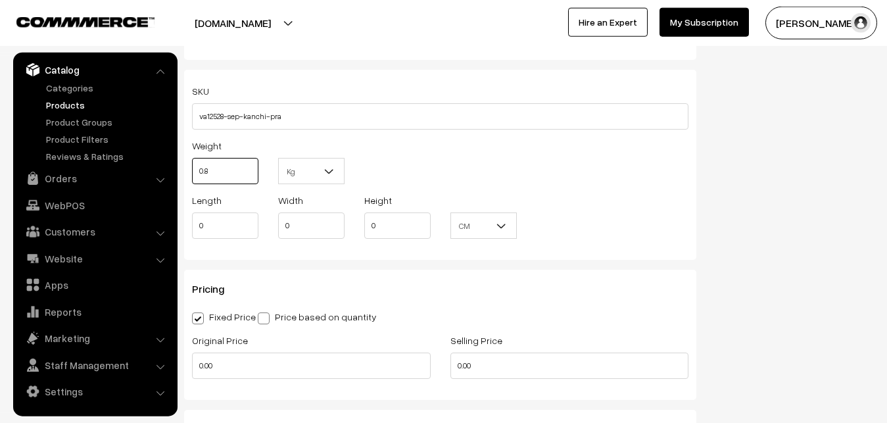
scroll to position [1100, 0]
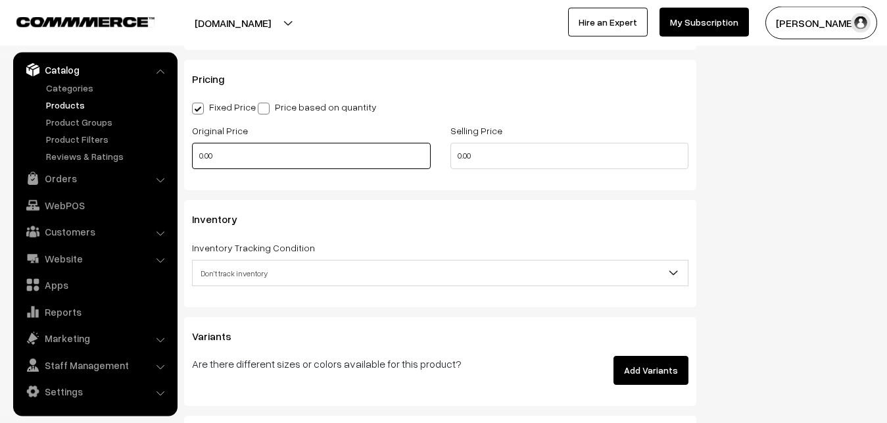
type input "0.80"
drag, startPoint x: 223, startPoint y: 156, endPoint x: 150, endPoint y: 157, distance: 73.0
click at [192, 157] on input "0.00" at bounding box center [311, 156] width 239 height 26
drag, startPoint x: 210, startPoint y: 161, endPoint x: 151, endPoint y: 153, distance: 59.7
click at [192, 153] on input "0" at bounding box center [311, 156] width 239 height 26
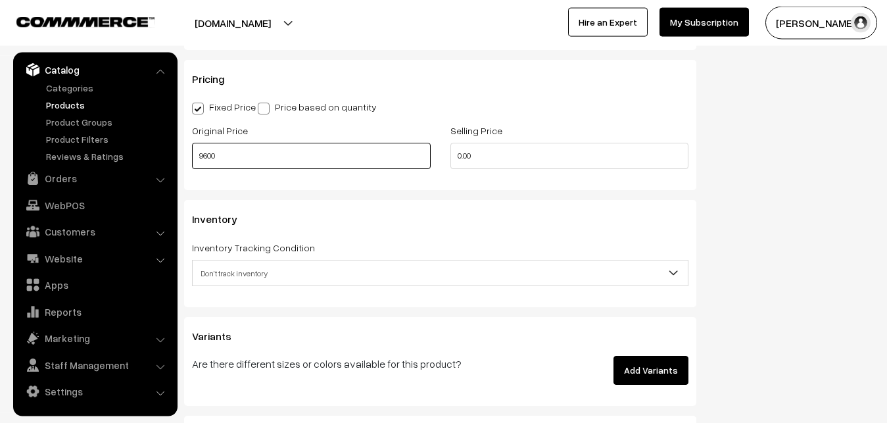
type input "9600"
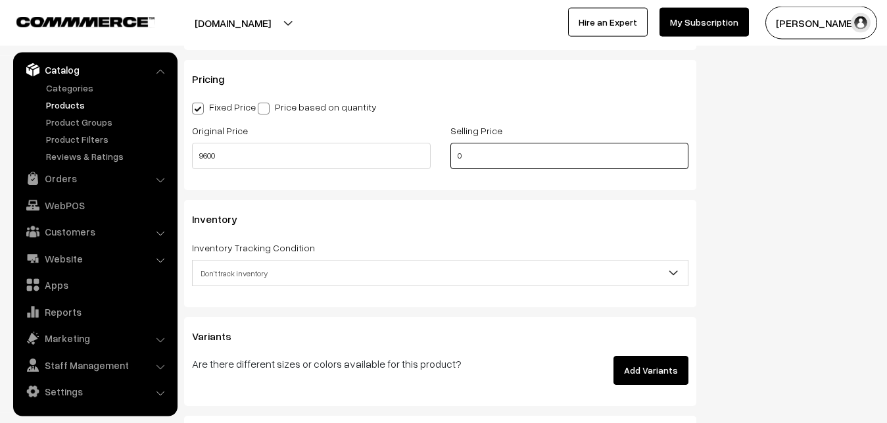
drag, startPoint x: 487, startPoint y: 149, endPoint x: 370, endPoint y: 155, distance: 117.2
click at [450, 155] on input "0" at bounding box center [569, 156] width 239 height 26
type input "12100"
click at [249, 268] on span "Don't track inventory" at bounding box center [440, 273] width 495 height 23
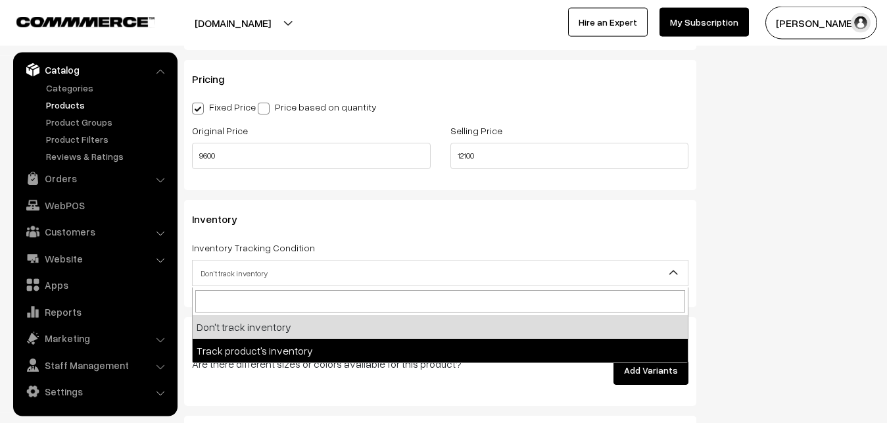
select select "2"
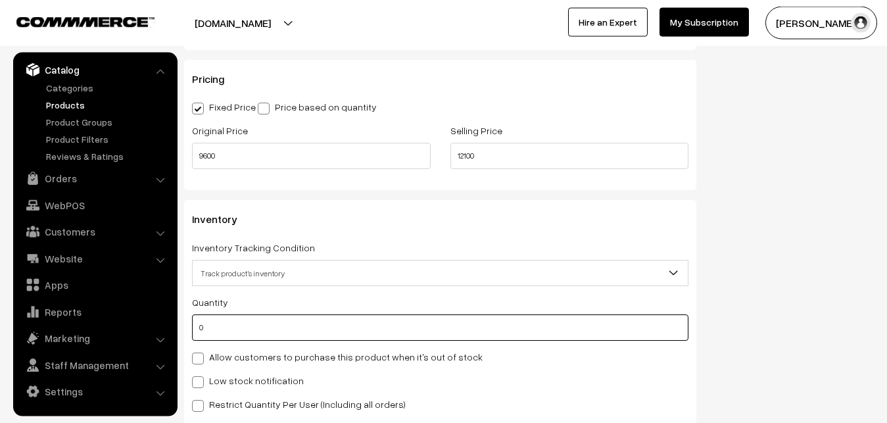
click at [239, 333] on input "0" at bounding box center [440, 327] width 496 height 26
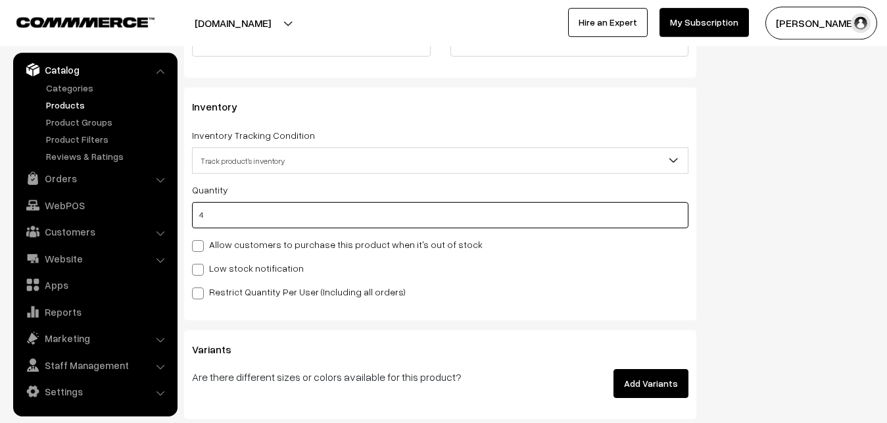
scroll to position [1368, 0]
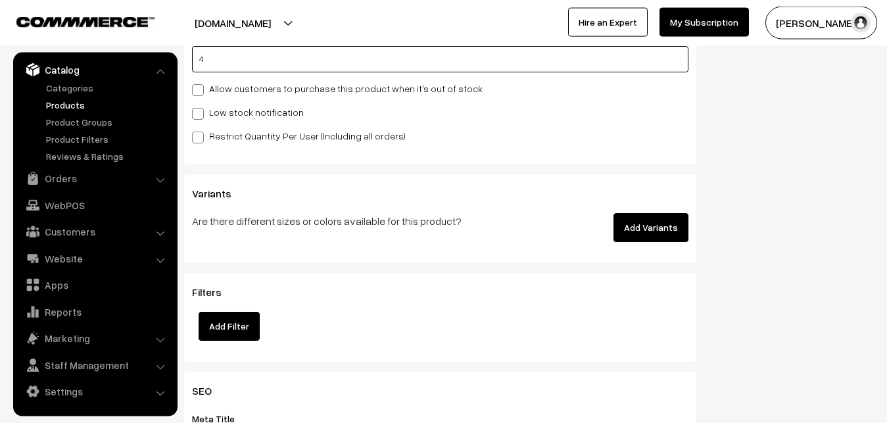
type input "4"
click at [209, 112] on label "Low stock notification" at bounding box center [248, 112] width 112 height 14
click at [201, 112] on input "Low stock notification" at bounding box center [196, 111] width 9 height 9
checkbox input "true"
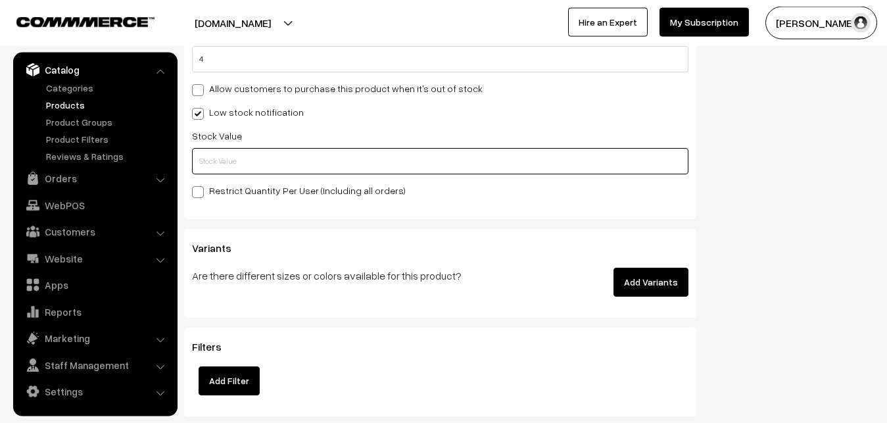
click at [199, 171] on input "text" at bounding box center [440, 161] width 496 height 26
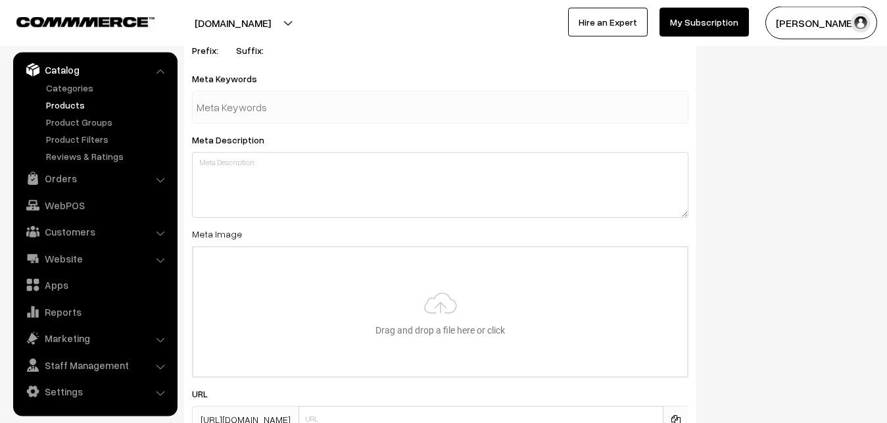
scroll to position [1958, 0]
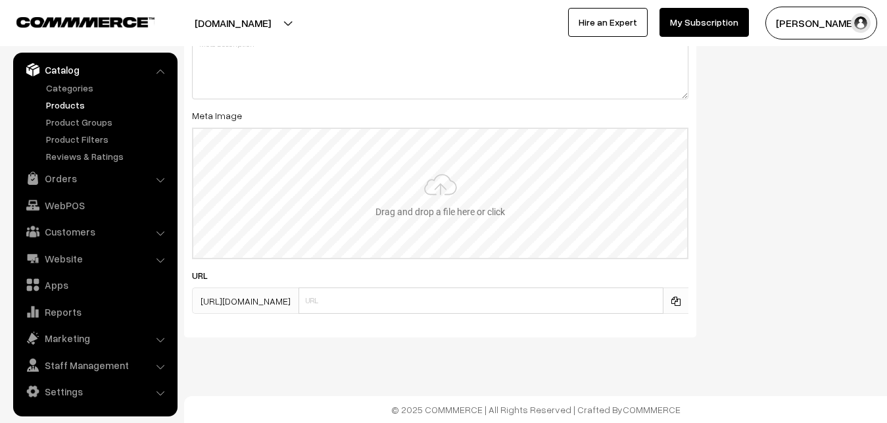
type input "2"
click at [449, 183] on input "file" at bounding box center [440, 193] width 494 height 129
type input "C:\fakepath\kanchipuram-saree-va12528-sep.jpeg"
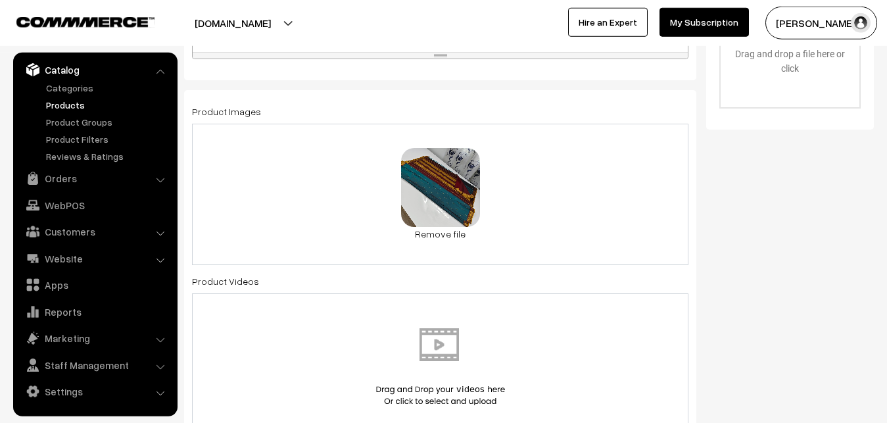
scroll to position [0, 0]
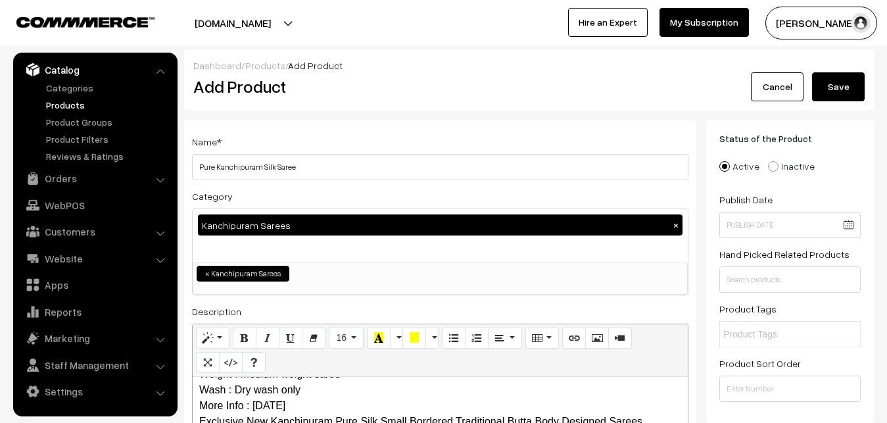
click at [834, 85] on button "Save" at bounding box center [838, 86] width 53 height 29
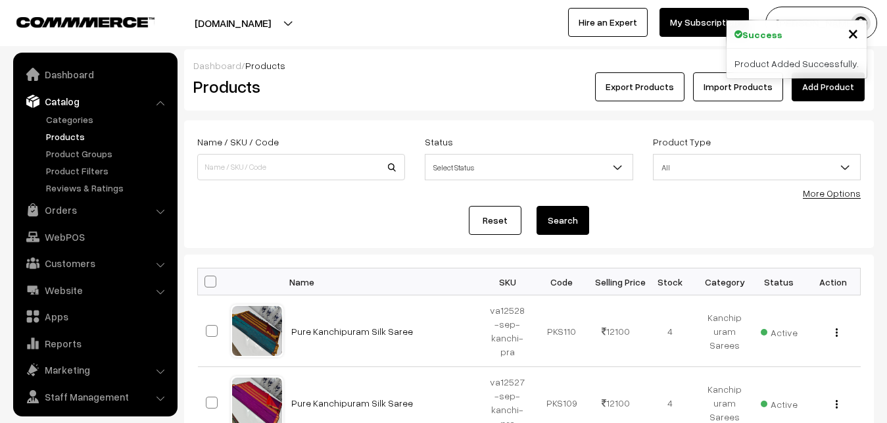
scroll to position [32, 0]
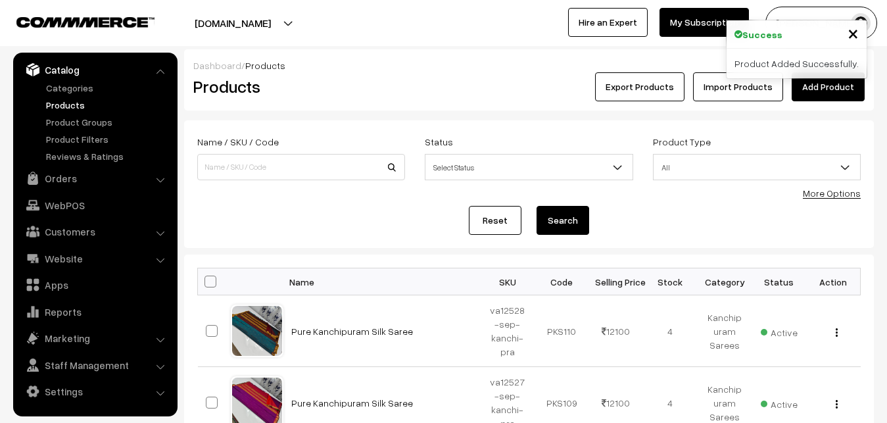
click at [408, 80] on div "Products" at bounding box center [298, 86] width 230 height 29
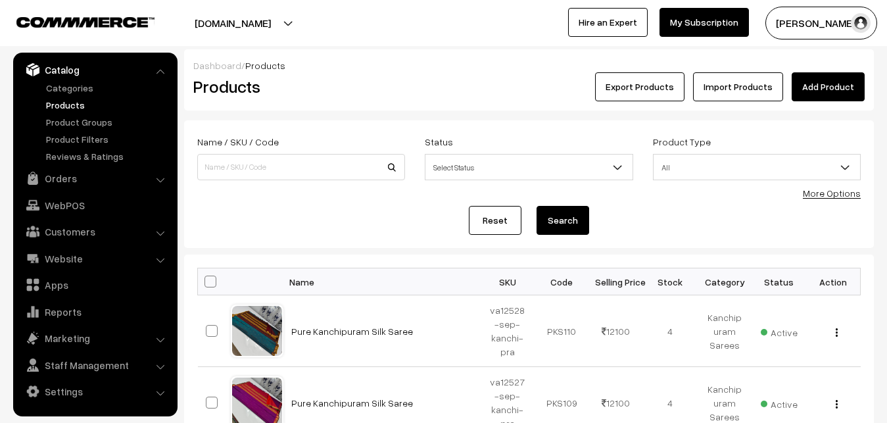
click at [825, 80] on link "Add Product" at bounding box center [828, 86] width 73 height 29
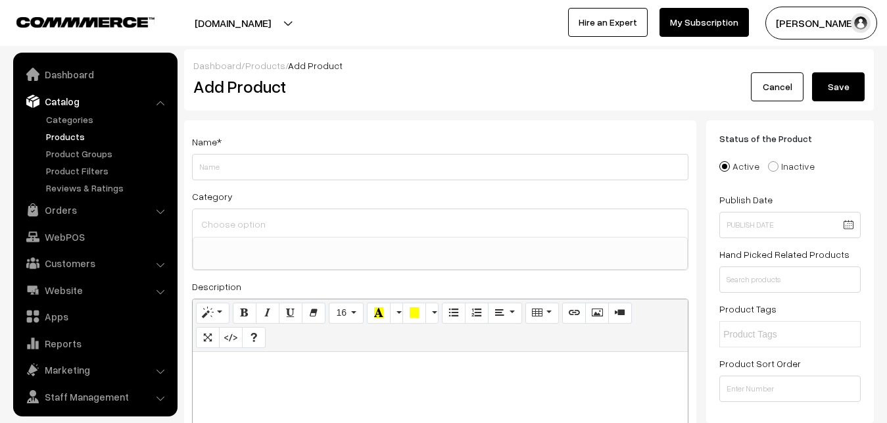
select select
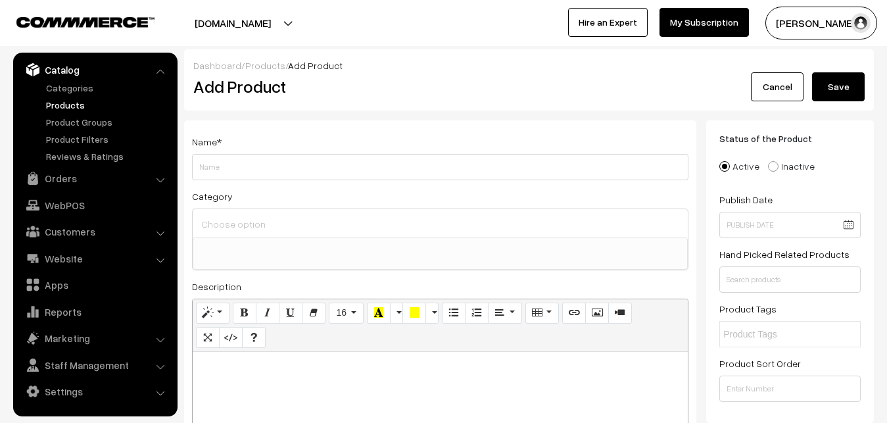
paste div
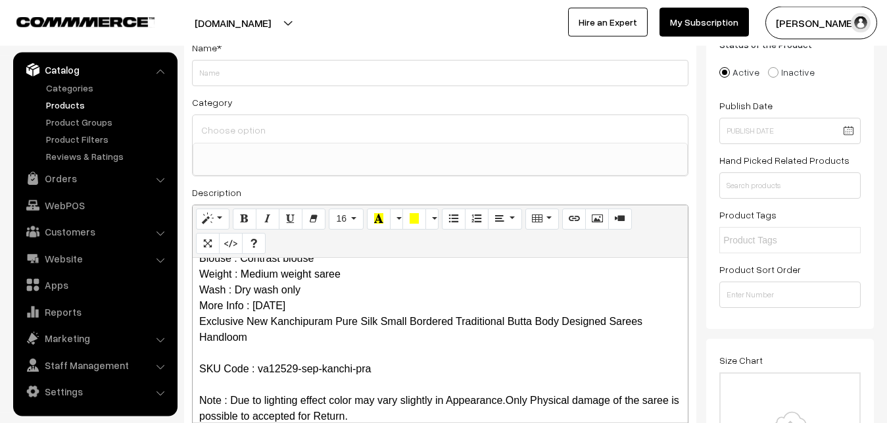
scroll to position [0, 0]
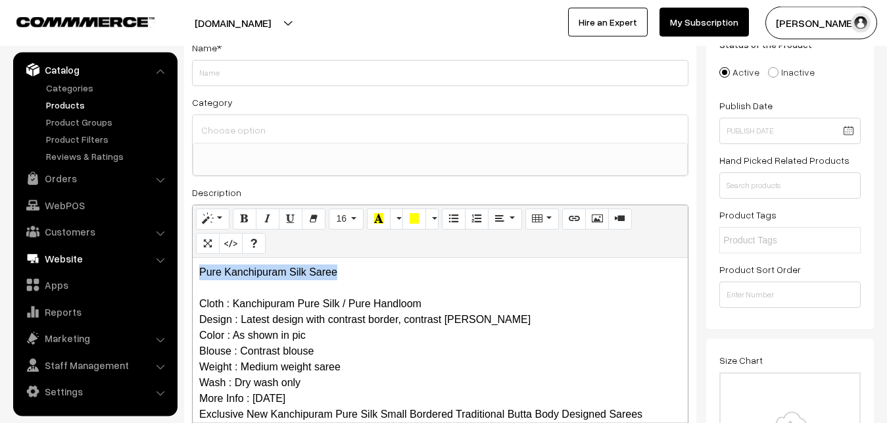
drag, startPoint x: 352, startPoint y: 262, endPoint x: 172, endPoint y: 268, distance: 180.9
click at [193, 264] on div "Pure Kanchipuram Silk Saree Cloth : Kanchipuram Pure Silk / Pure Handloom Desig…" at bounding box center [440, 340] width 495 height 164
copy p "Pure Kanchipuram Silk Saree"
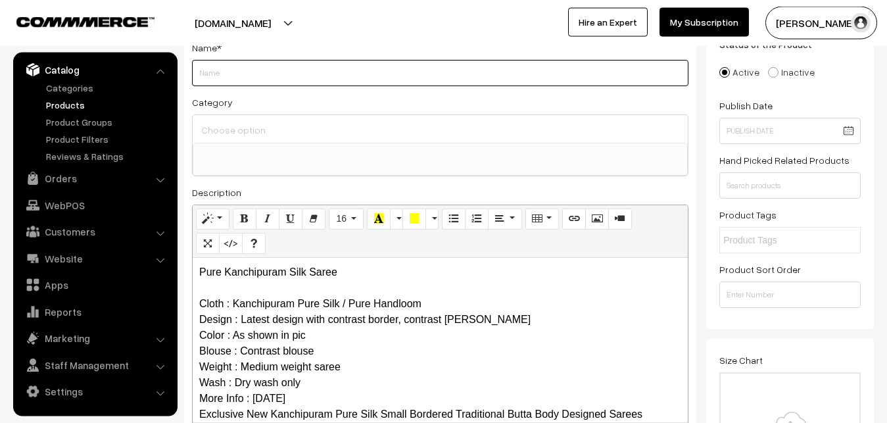
paste input "Pure Kanchipuram Silk Saree"
type input "Pure Kanchipuram Silk Saree"
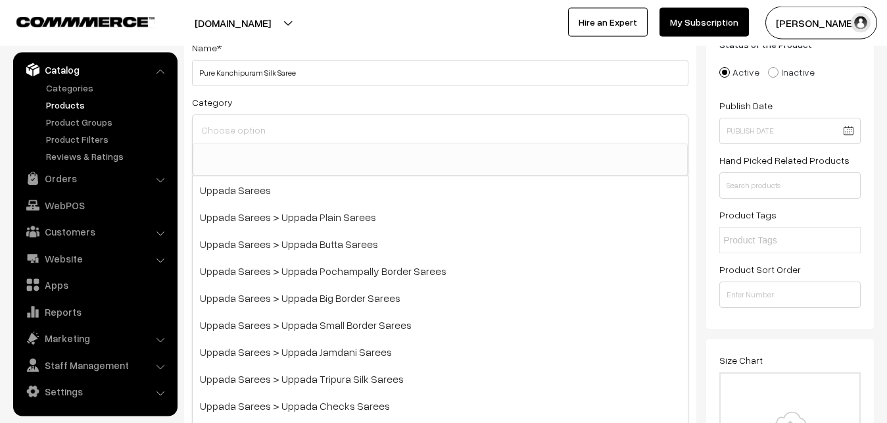
click at [233, 130] on input at bounding box center [440, 129] width 485 height 19
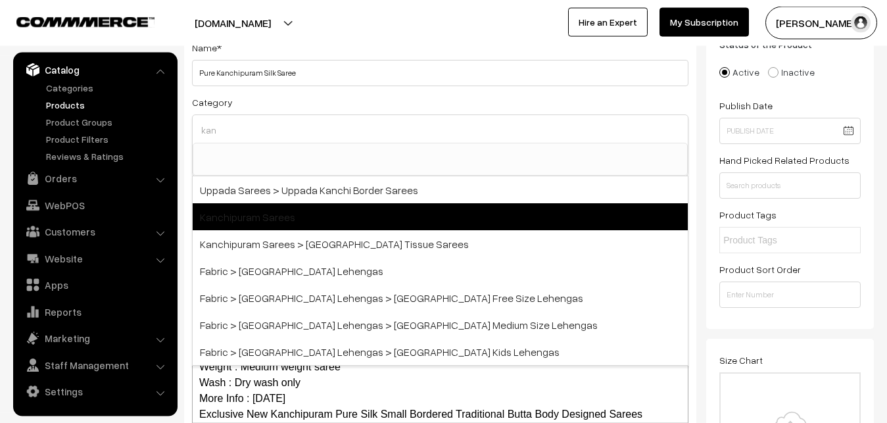
type input "kan"
click at [273, 219] on span "Kanchipuram Sarees" at bounding box center [440, 216] width 495 height 27
select select "3"
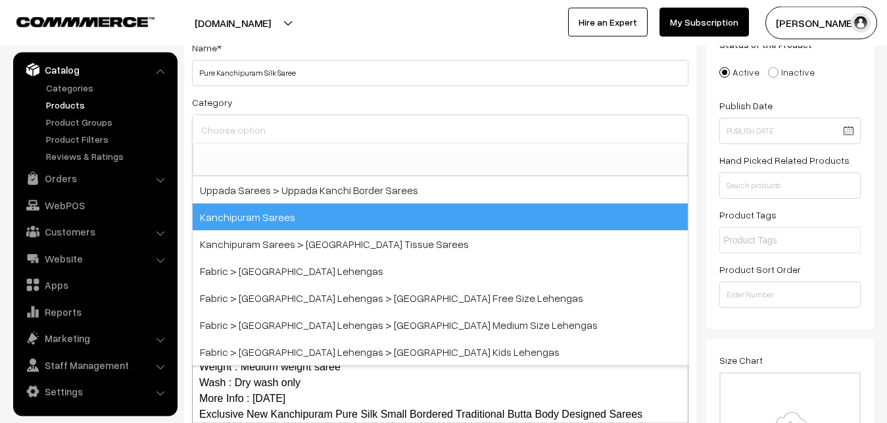
scroll to position [276, 0]
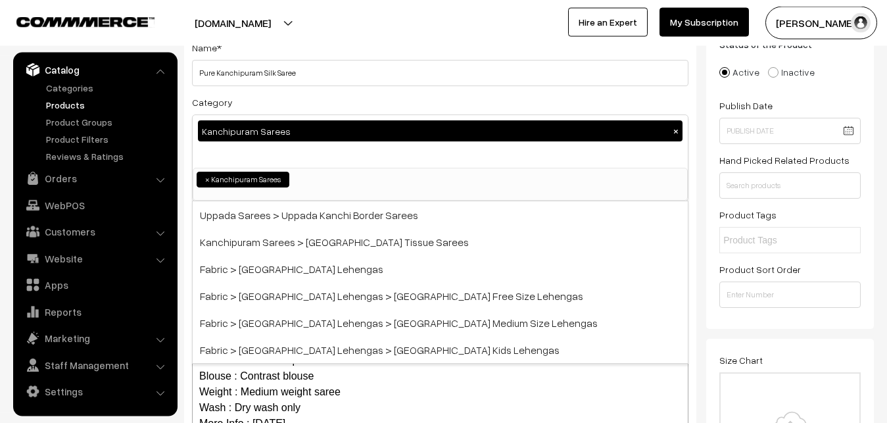
click at [286, 104] on div "Category Kanchipuram Sarees × Uppada Sarees Uppada Sarees > Uppada Plain Sarees…" at bounding box center [440, 147] width 496 height 107
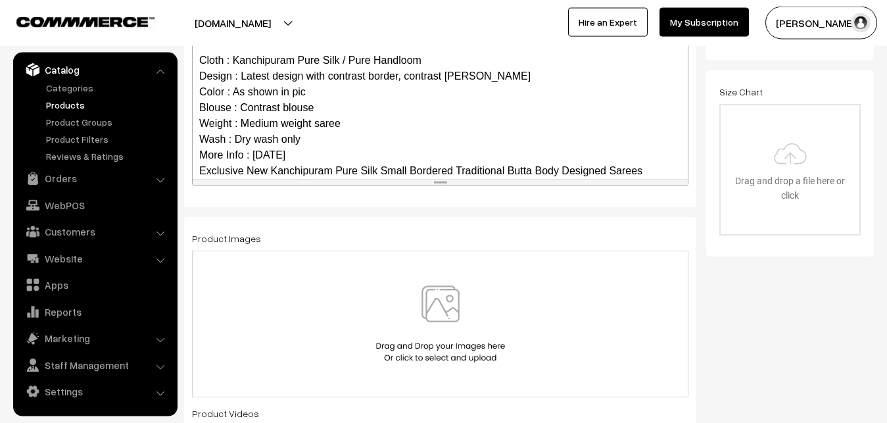
scroll to position [112, 0]
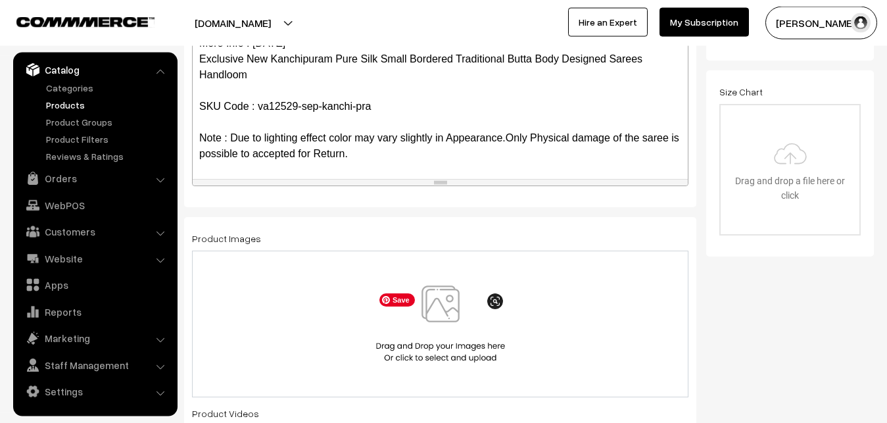
click at [439, 327] on img at bounding box center [440, 323] width 135 height 77
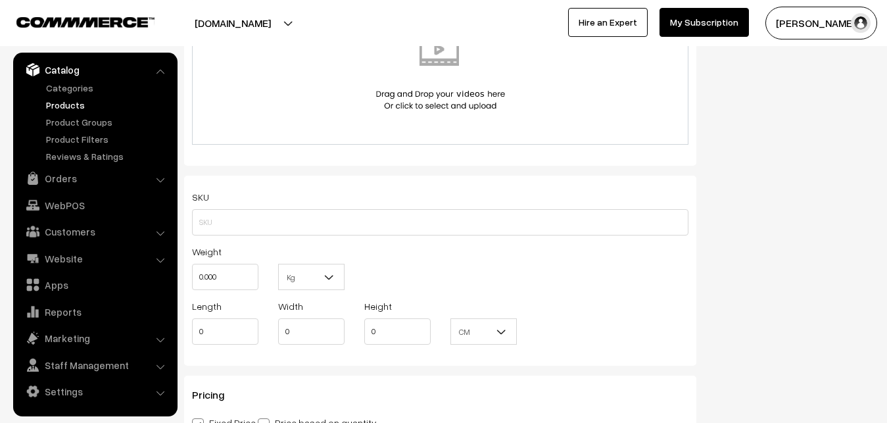
scroll to position [832, 0]
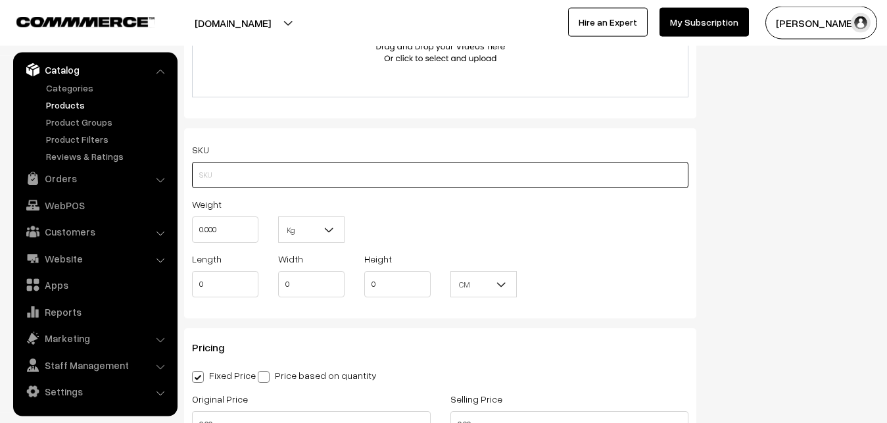
paste input "va12529-sep-kanchi-pra"
type input "va12529-sep-kanchi-pra"
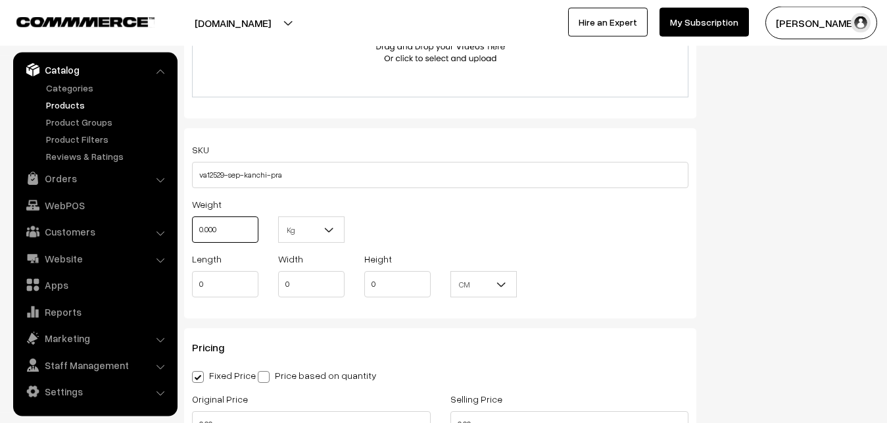
drag, startPoint x: 223, startPoint y: 222, endPoint x: 180, endPoint y: 218, distance: 43.6
click at [192, 218] on input "0.000" at bounding box center [225, 229] width 66 height 26
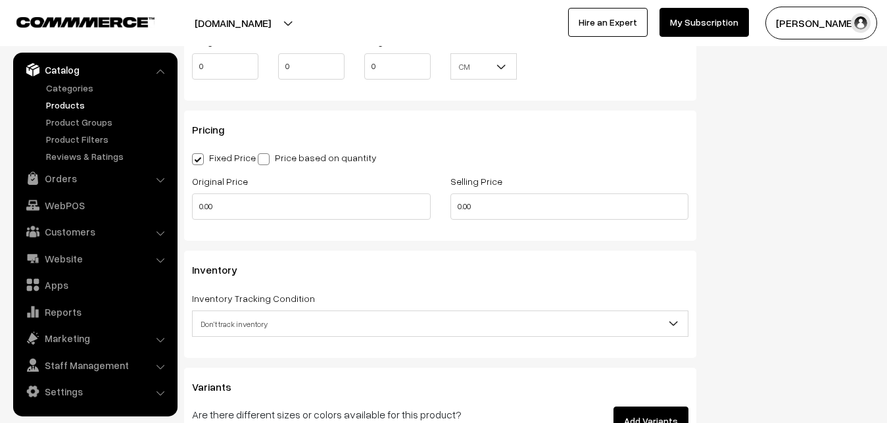
scroll to position [1100, 0]
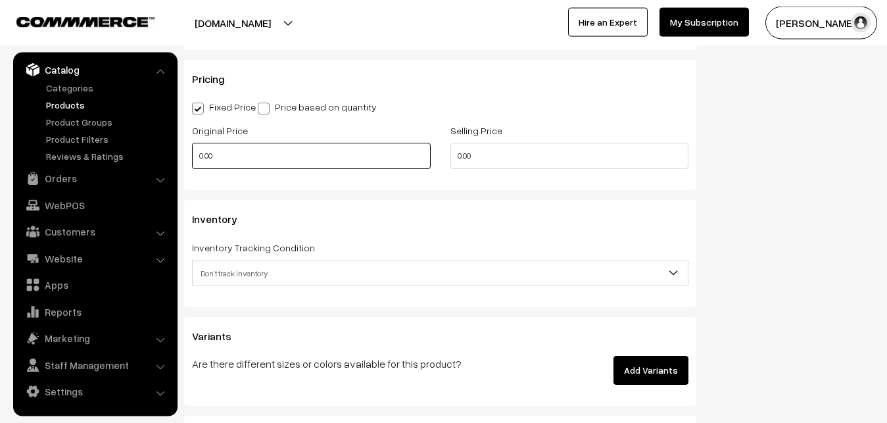
type input "0.80"
drag, startPoint x: 214, startPoint y: 153, endPoint x: 186, endPoint y: 153, distance: 28.3
click at [192, 153] on input "0.00" at bounding box center [311, 156] width 239 height 26
type input "0"
type input "9600"
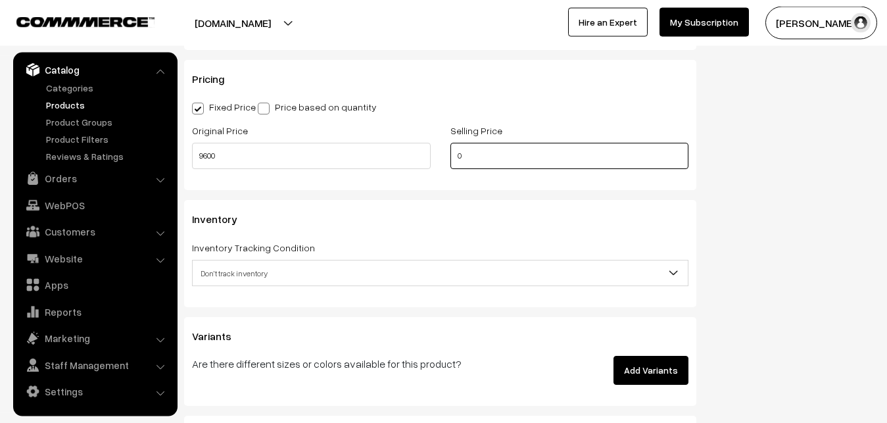
drag, startPoint x: 494, startPoint y: 162, endPoint x: 393, endPoint y: 147, distance: 102.4
click at [450, 147] on input "0" at bounding box center [569, 156] width 239 height 26
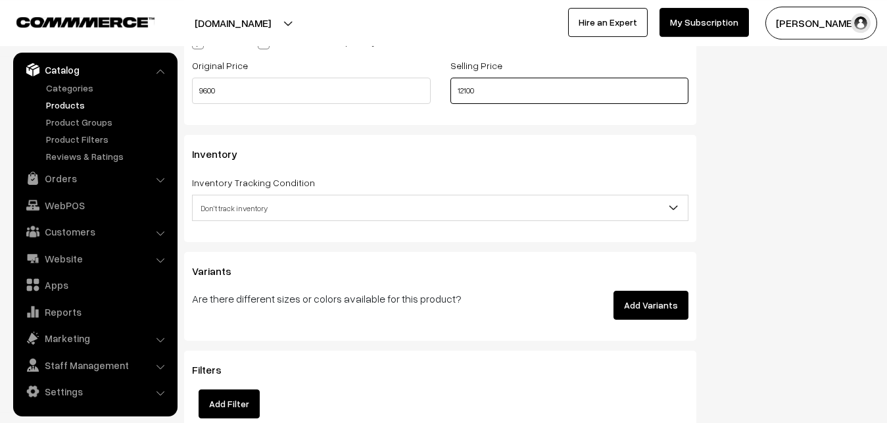
scroll to position [1167, 0]
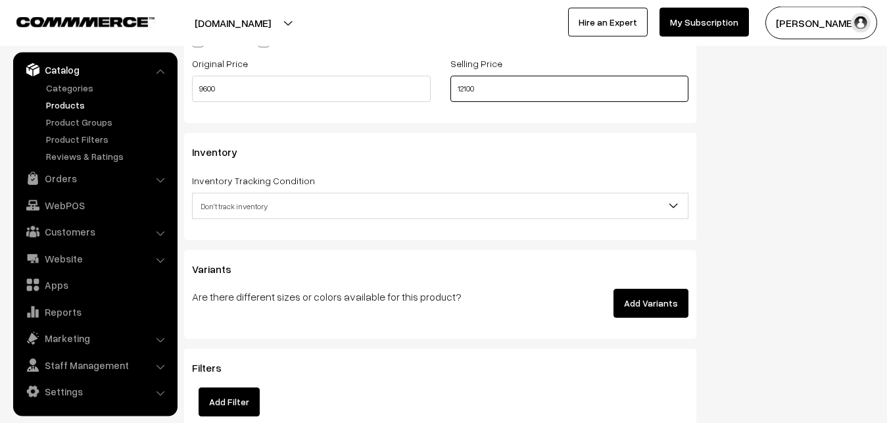
type input "12100"
click at [217, 205] on span "Don't track inventory" at bounding box center [440, 206] width 495 height 23
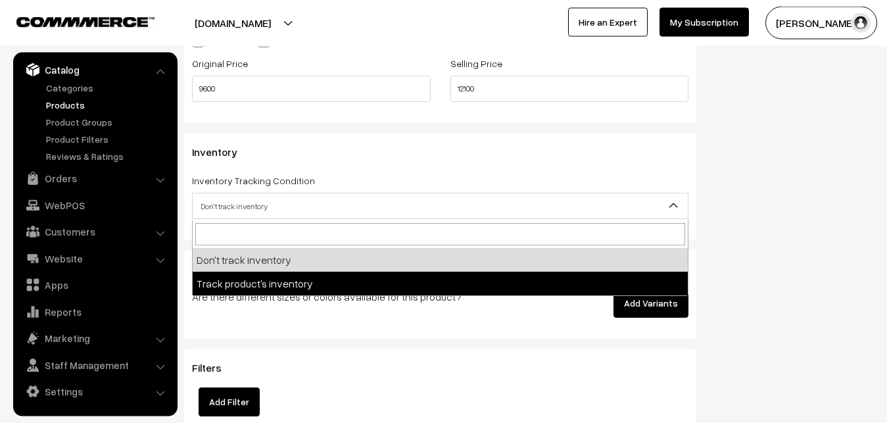
select select "2"
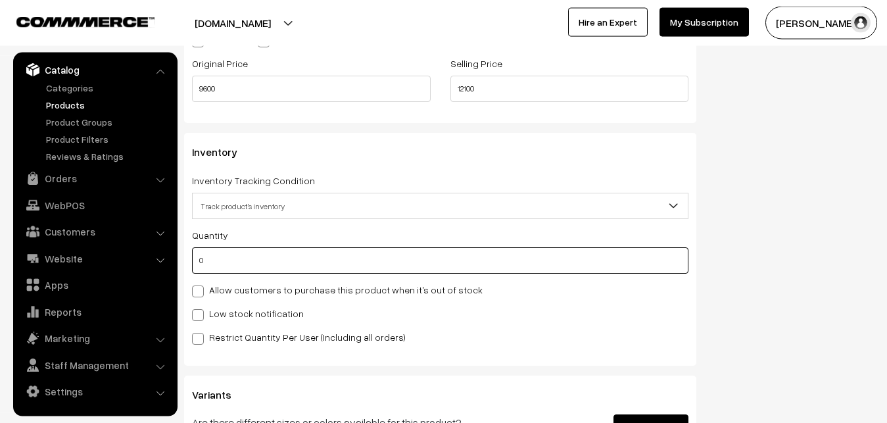
click at [224, 272] on input "0" at bounding box center [440, 260] width 496 height 26
type input "4"
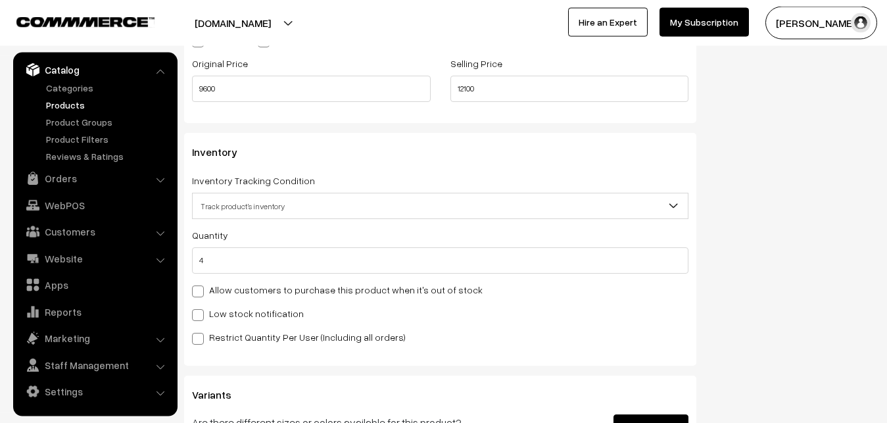
click at [218, 315] on label "Low stock notification" at bounding box center [248, 313] width 112 height 14
click at [201, 315] on input "Low stock notification" at bounding box center [196, 312] width 9 height 9
checkbox input "true"
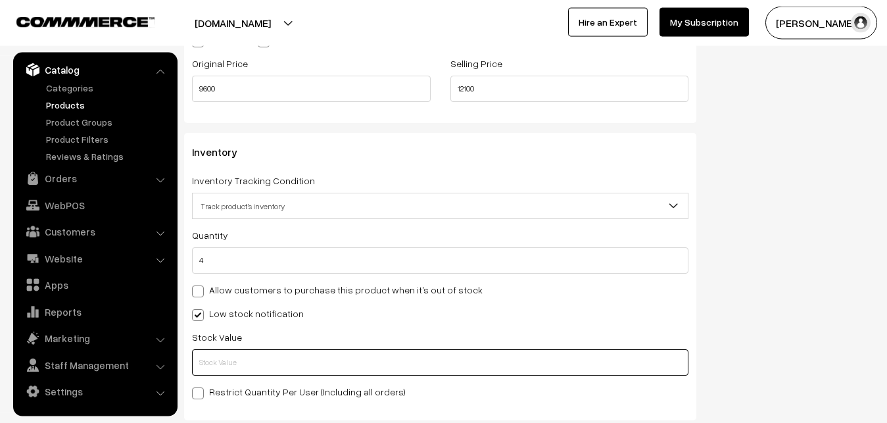
click at [216, 356] on input "text" at bounding box center [440, 362] width 496 height 26
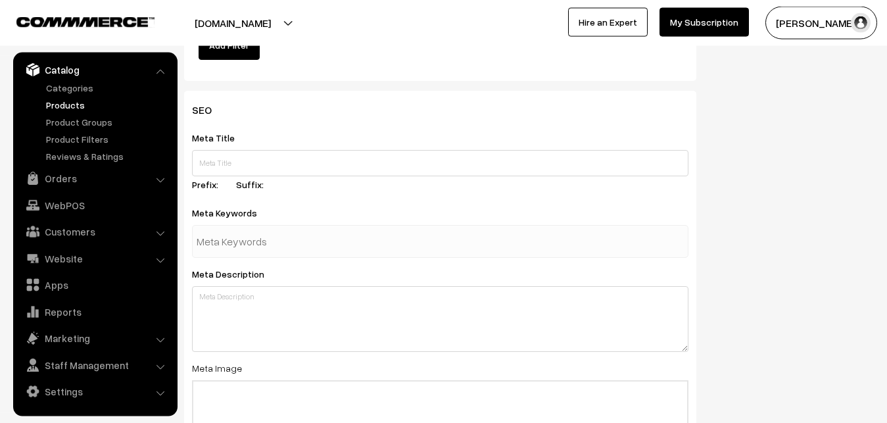
scroll to position [1958, 0]
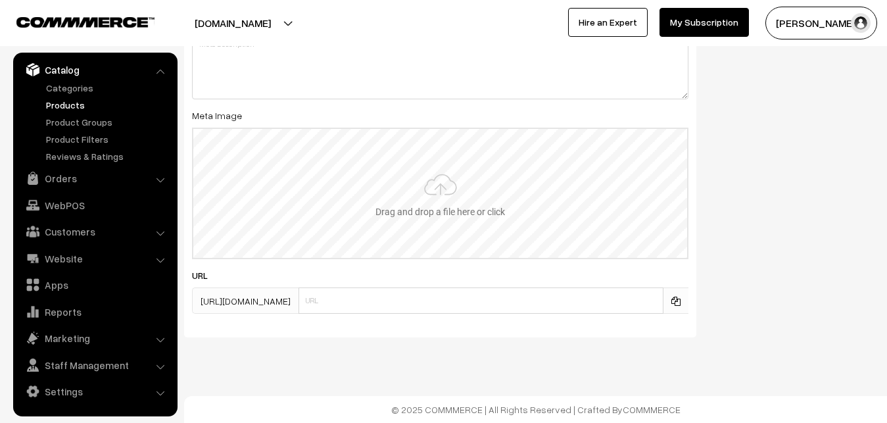
type input "2"
click at [493, 193] on input "file" at bounding box center [440, 193] width 494 height 129
type input "C:\fakepath\kanchipuram-saree-va12529-sep.jpeg"
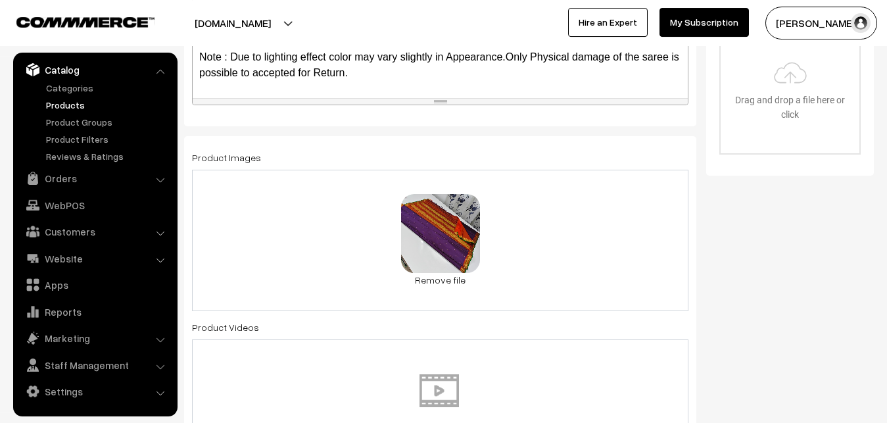
scroll to position [0, 0]
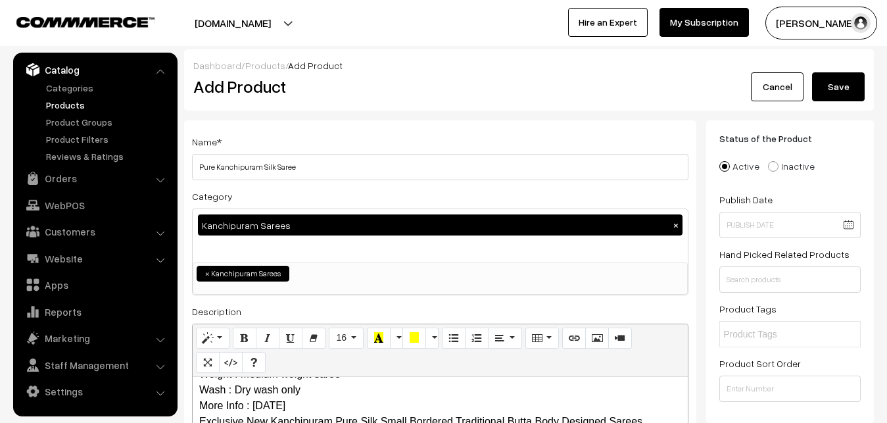
click at [836, 82] on button "Save" at bounding box center [838, 86] width 53 height 29
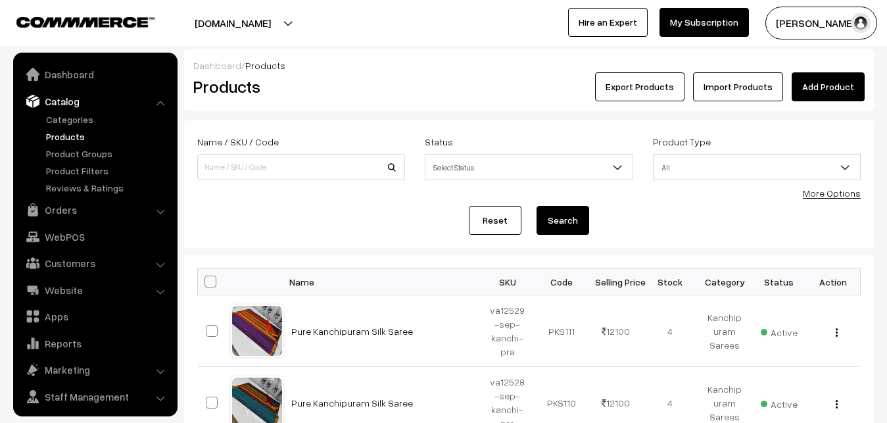
scroll to position [32, 0]
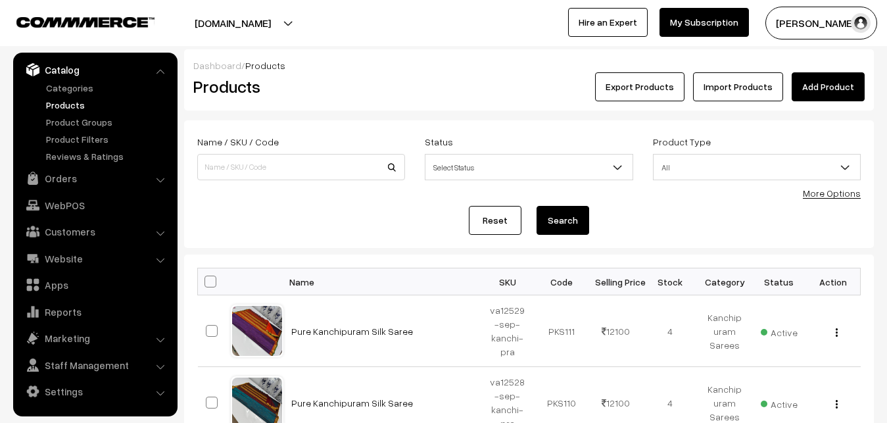
click at [344, 95] on h2 "Products" at bounding box center [298, 86] width 210 height 20
click at [800, 97] on link "Add Product" at bounding box center [828, 86] width 73 height 29
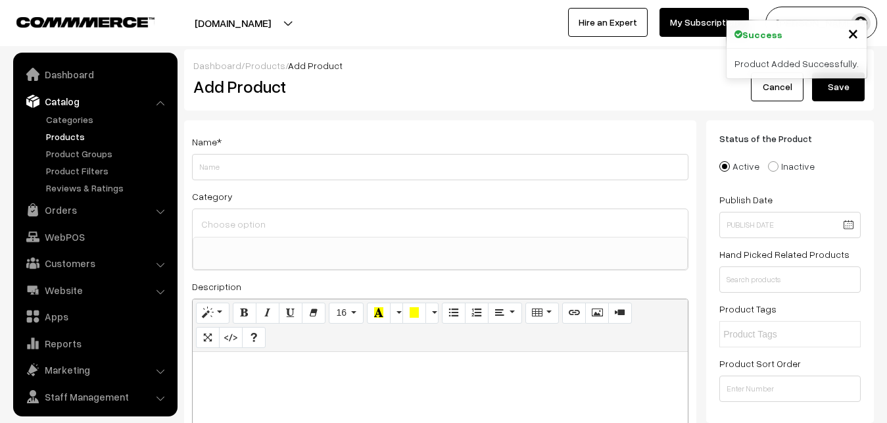
select select
click at [243, 374] on p at bounding box center [440, 366] width 482 height 16
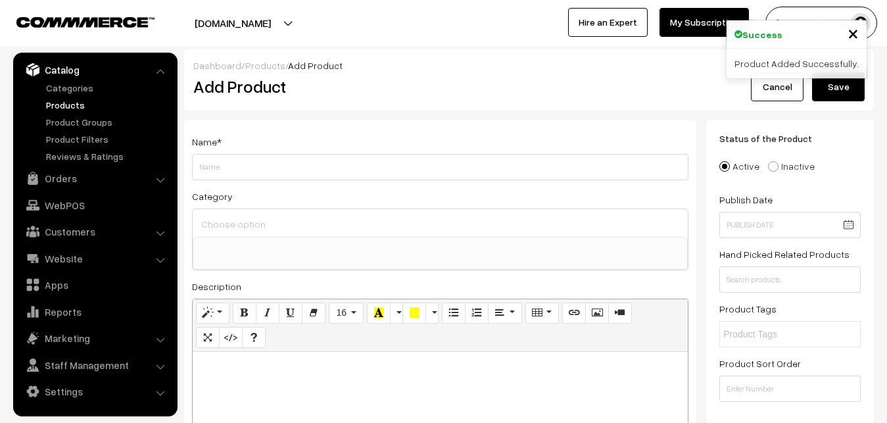
paste div
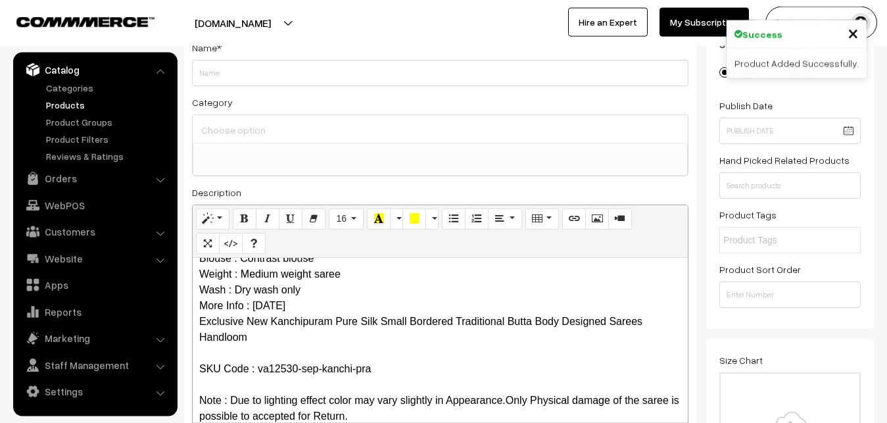
scroll to position [0, 0]
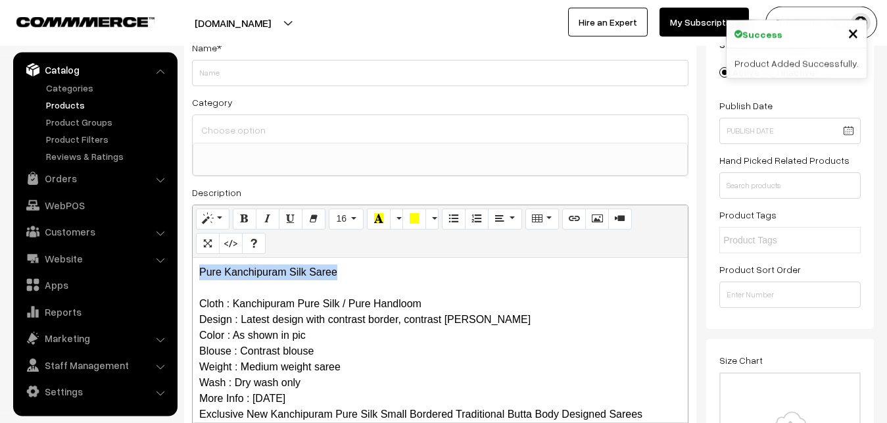
drag, startPoint x: 345, startPoint y: 275, endPoint x: 169, endPoint y: 268, distance: 175.7
click at [193, 268] on div "Pure Kanchipuram Silk Saree Cloth : Kanchipuram Pure Silk / Pure Handloom Desig…" at bounding box center [440, 340] width 495 height 164
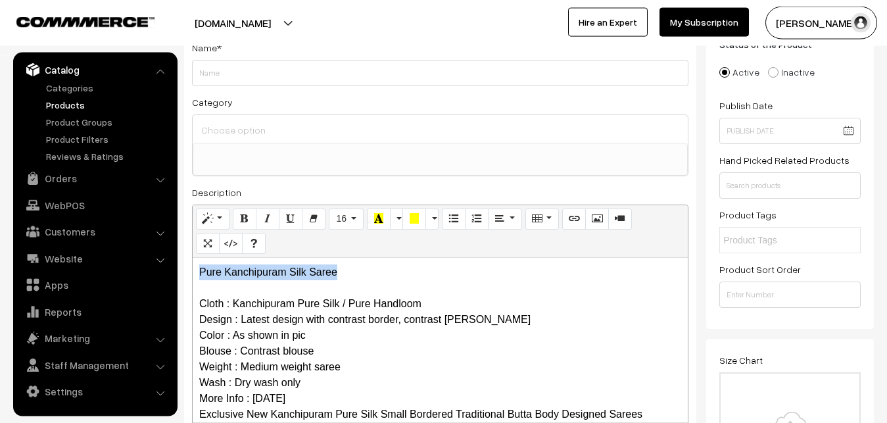
copy p "Pure Kanchipuram Silk Saree"
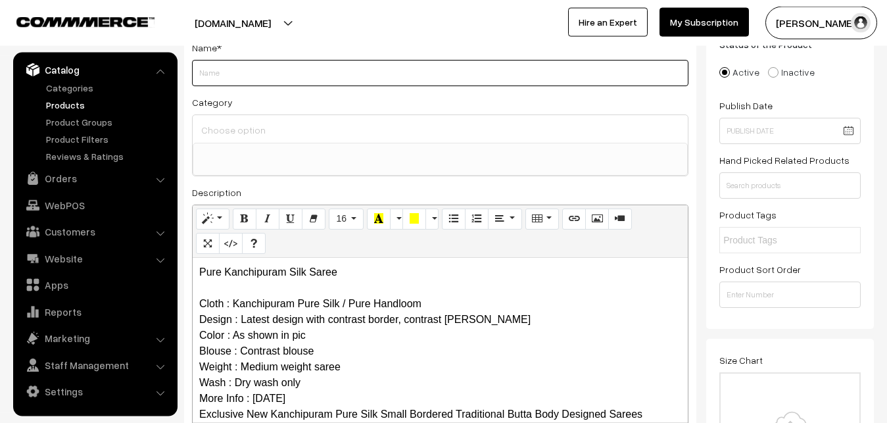
paste input "Pure Kanchipuram Silk Saree"
type input "Pure Kanchipuram Silk Saree"
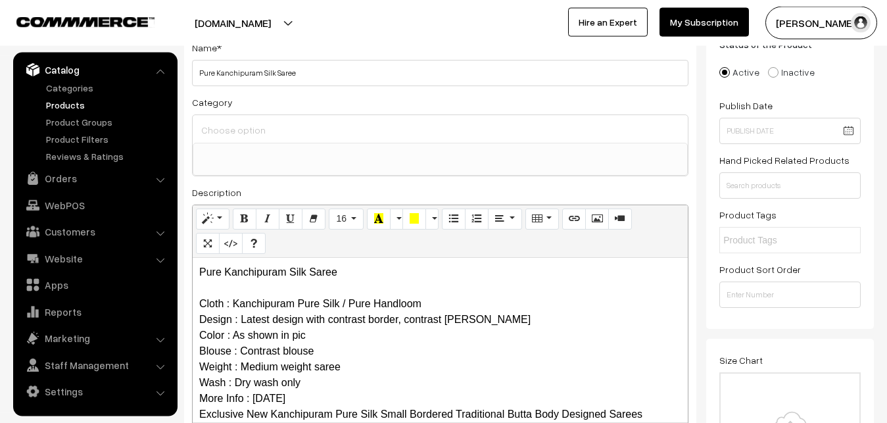
click at [238, 119] on div at bounding box center [440, 129] width 495 height 28
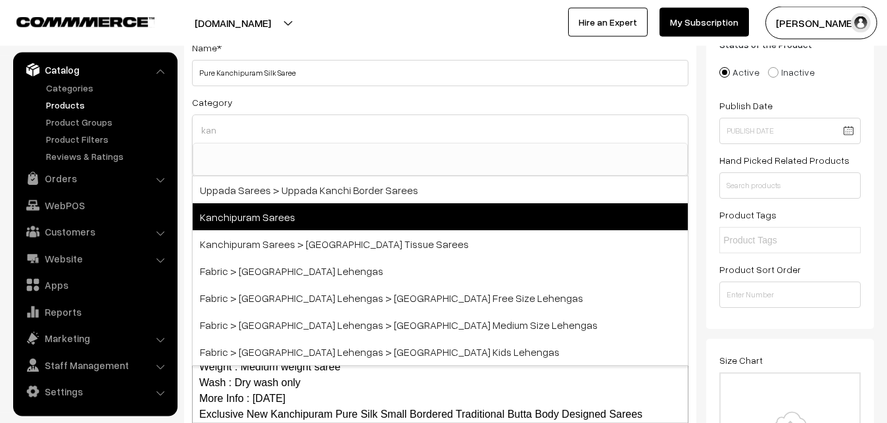
type input "kan"
click at [262, 214] on span "Kanchipuram Sarees" at bounding box center [440, 216] width 495 height 27
select select "3"
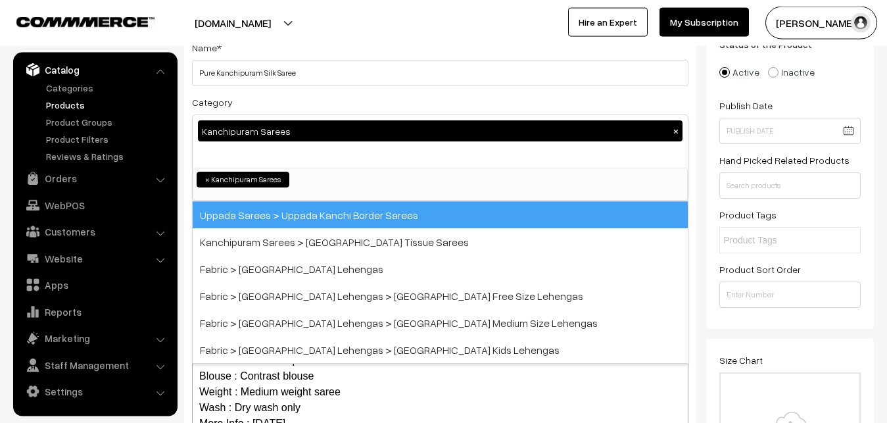
scroll to position [276, 0]
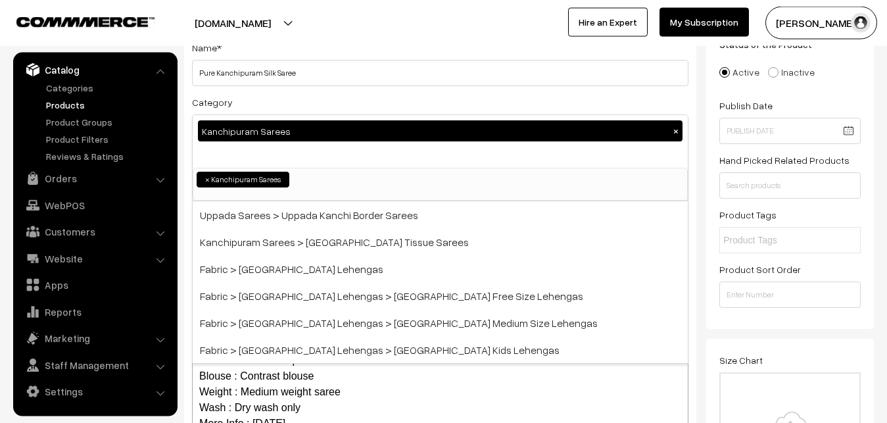
click at [297, 93] on div "Name * Pure Kanchipuram Silk Saree Category Kanchipuram Sarees × Uppada Sarees …" at bounding box center [440, 250] width 512 height 449
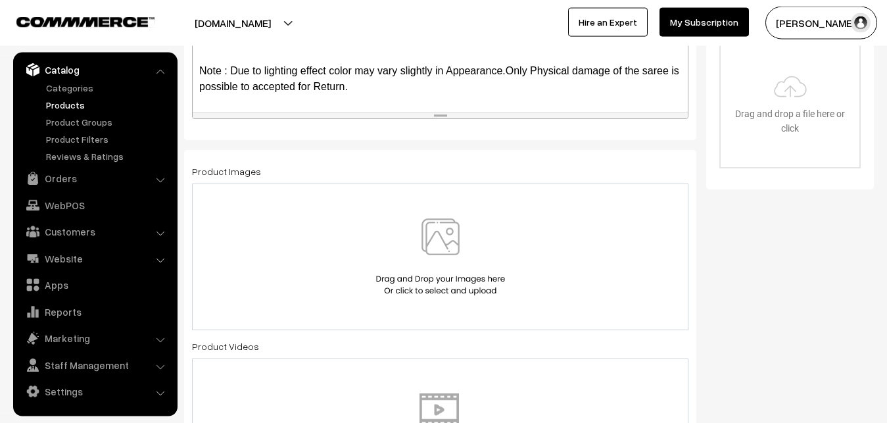
scroll to position [362, 0]
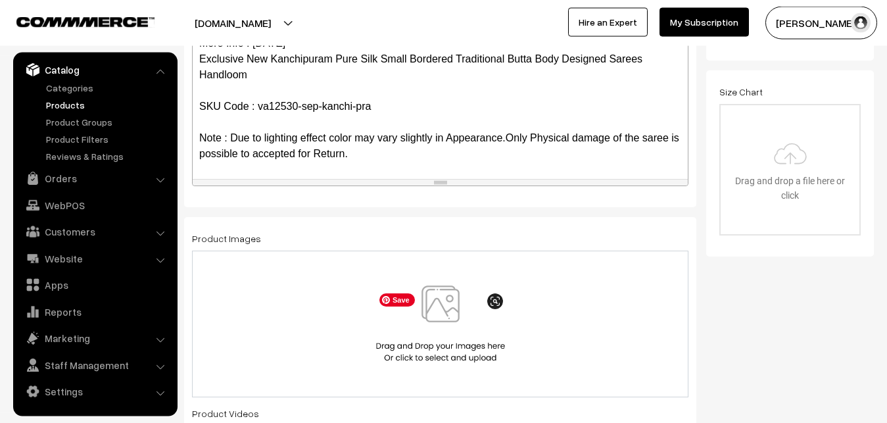
click at [437, 313] on img at bounding box center [440, 323] width 135 height 77
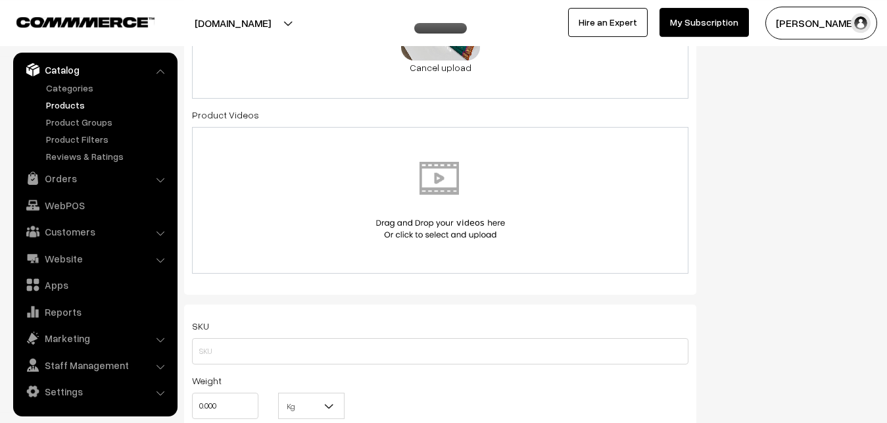
scroll to position [765, 0]
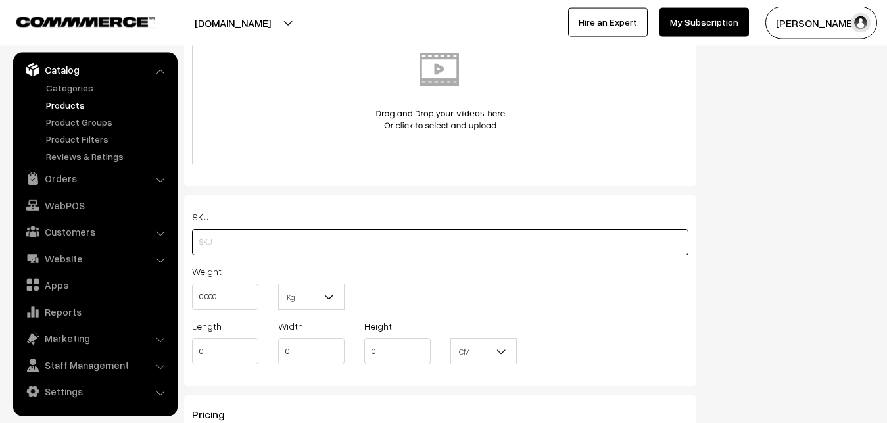
paste input "va12530-sep-kanchi-pra"
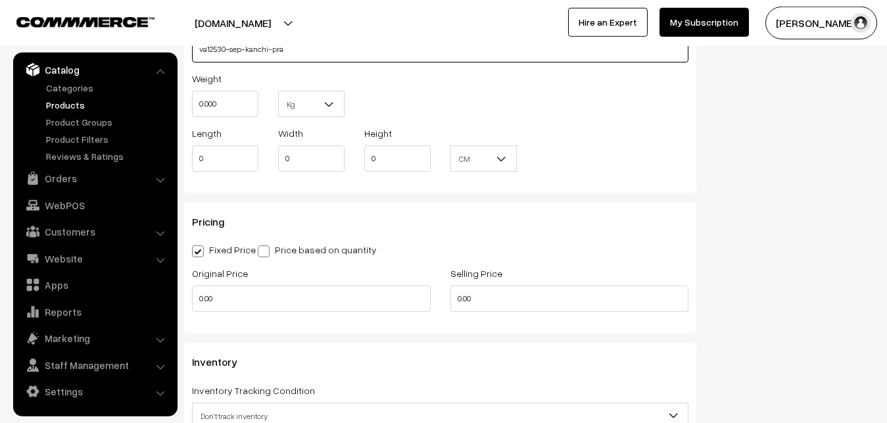
scroll to position [966, 0]
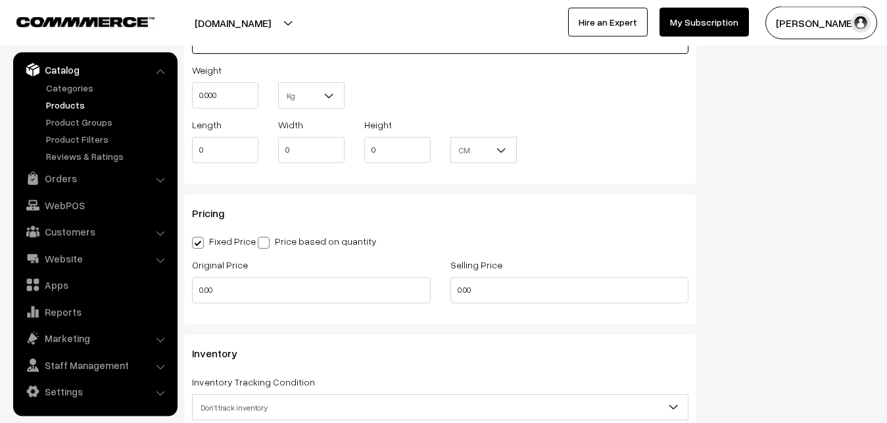
type input "va12530-sep-kanchi-pra"
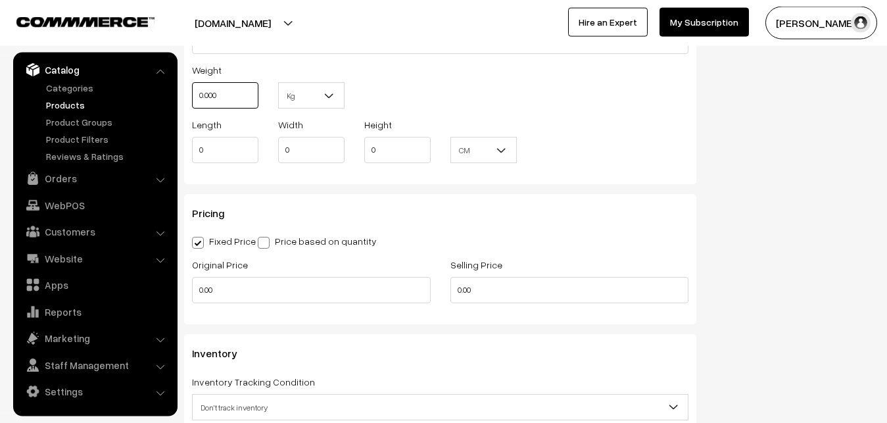
drag, startPoint x: 231, startPoint y: 103, endPoint x: 182, endPoint y: 91, distance: 50.9
click at [192, 91] on input "0.000" at bounding box center [225, 95] width 66 height 26
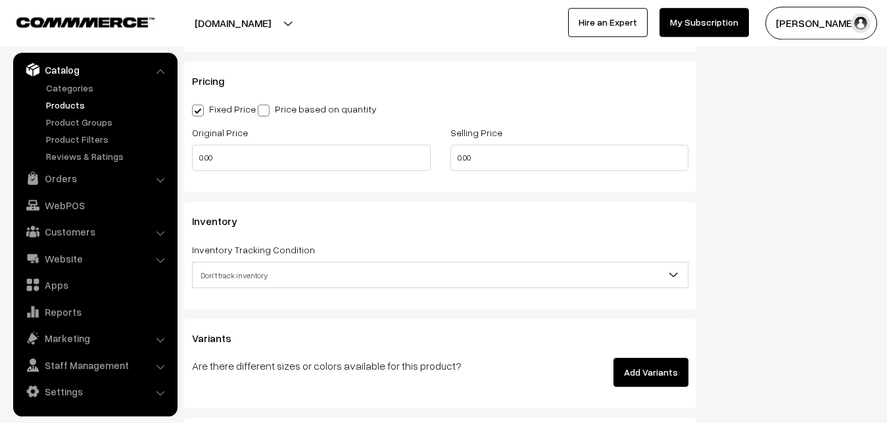
scroll to position [1100, 0]
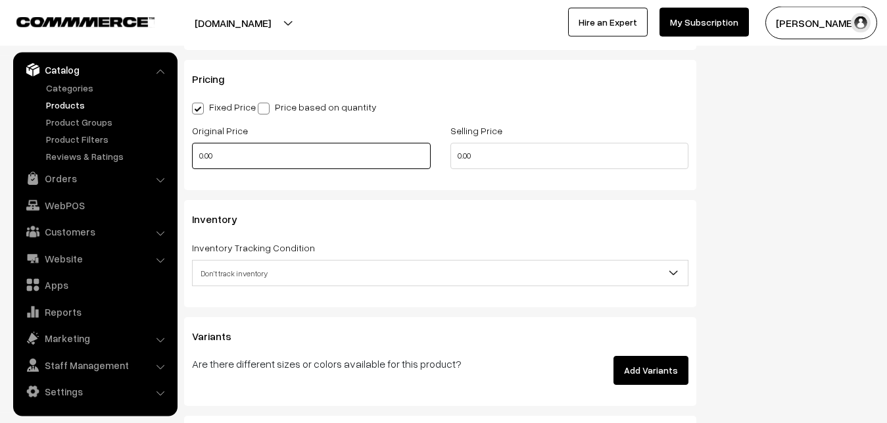
type input "0.80"
drag, startPoint x: 229, startPoint y: 160, endPoint x: 173, endPoint y: 156, distance: 56.7
click at [192, 156] on input "0.00" at bounding box center [311, 156] width 239 height 26
drag, startPoint x: 212, startPoint y: 159, endPoint x: 145, endPoint y: 158, distance: 67.7
click at [192, 158] on input "0" at bounding box center [311, 156] width 239 height 26
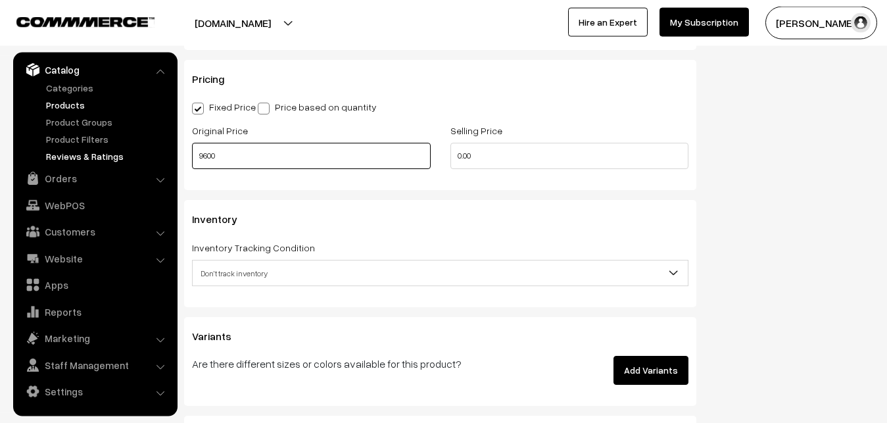
type input "9600"
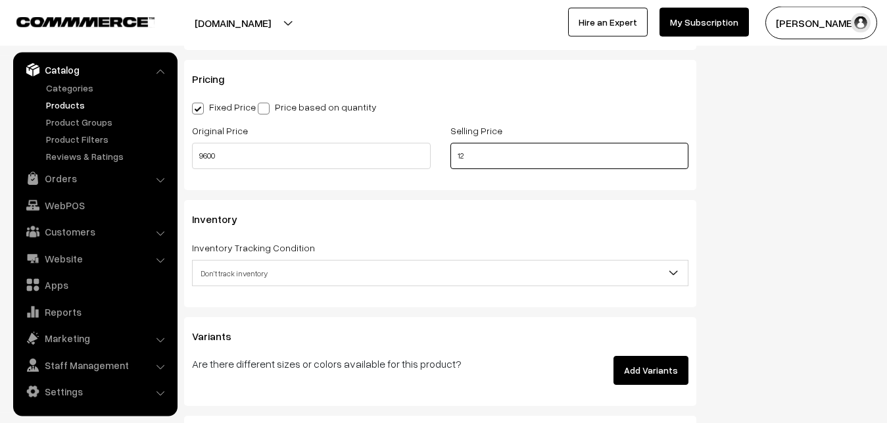
click at [493, 155] on input "12" at bounding box center [569, 156] width 239 height 26
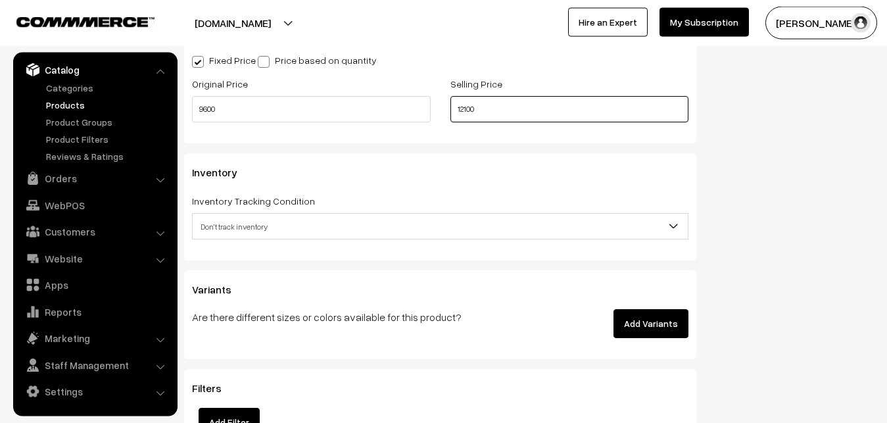
scroll to position [1234, 0]
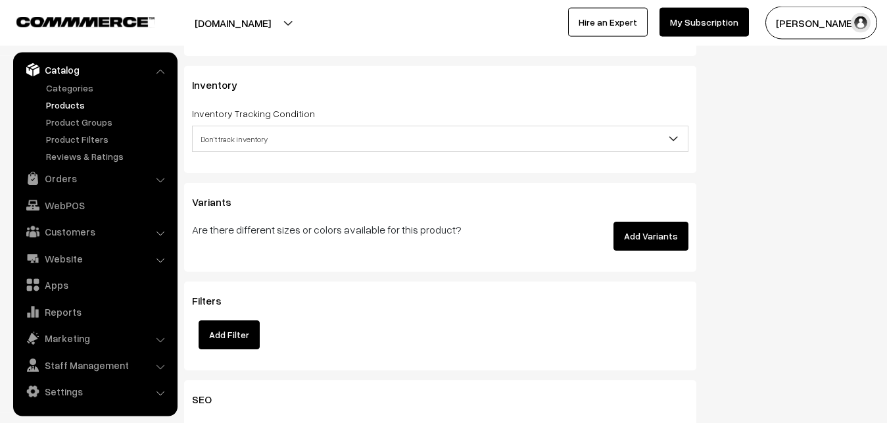
type input "12100"
click at [238, 139] on span "Don't track inventory" at bounding box center [440, 139] width 495 height 23
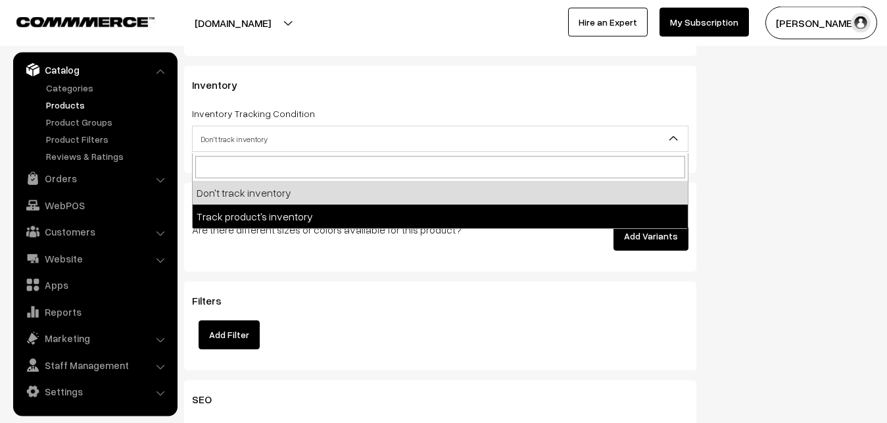
select select "2"
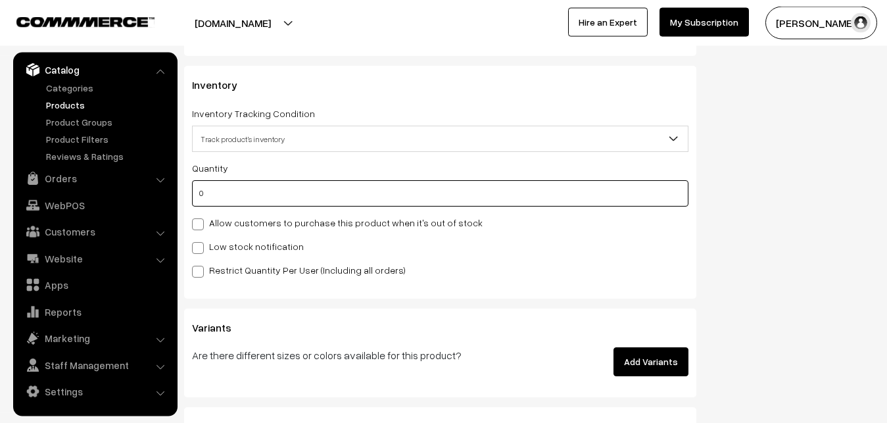
click at [231, 194] on input "0" at bounding box center [440, 193] width 496 height 26
type input "4"
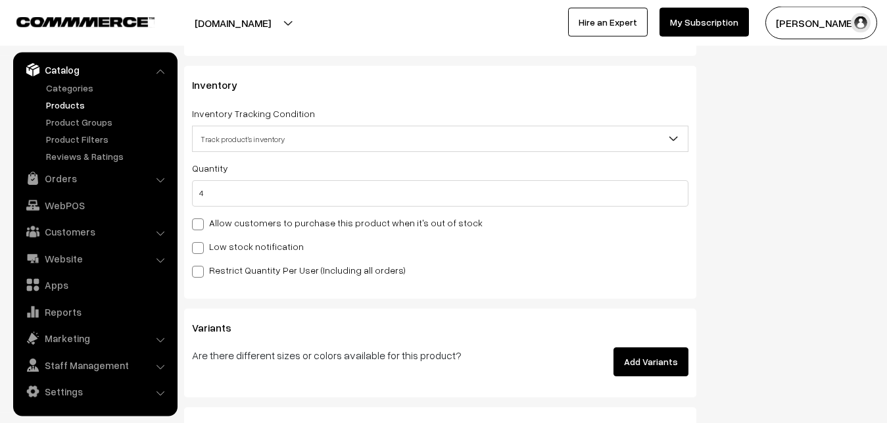
click at [218, 244] on label "Low stock notification" at bounding box center [248, 246] width 112 height 14
click at [201, 244] on input "Low stock notification" at bounding box center [196, 245] width 9 height 9
checkbox input "true"
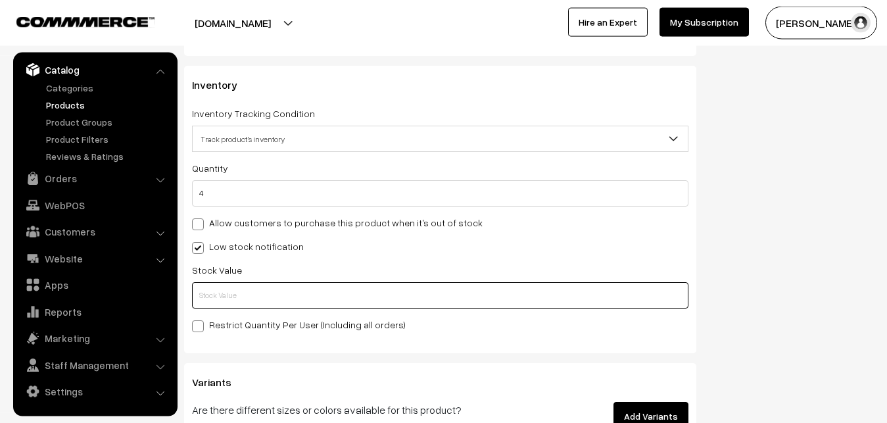
click at [218, 299] on input "text" at bounding box center [440, 295] width 496 height 26
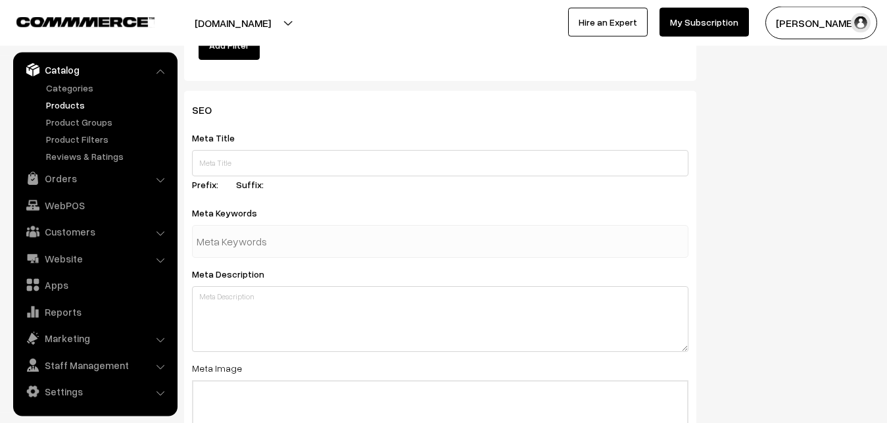
scroll to position [1958, 0]
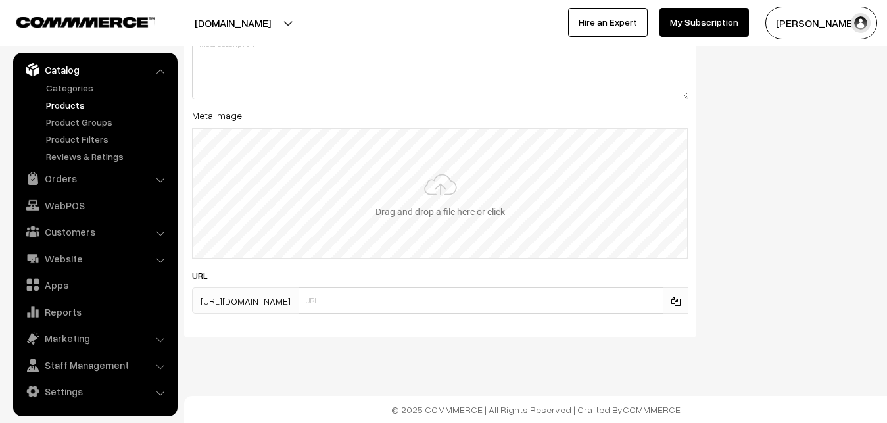
type input "2"
click at [448, 230] on input "file" at bounding box center [440, 193] width 494 height 129
type input "C:\fakepath\kanchipuram-saree-va12530-sep.jpeg"
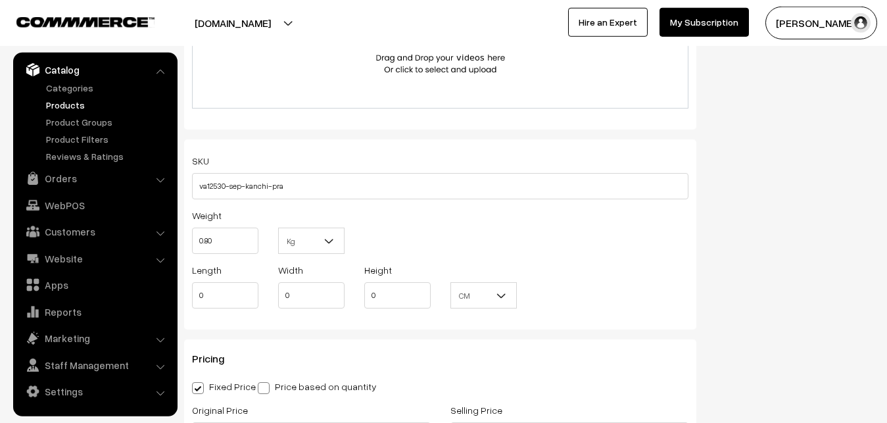
scroll to position [0, 0]
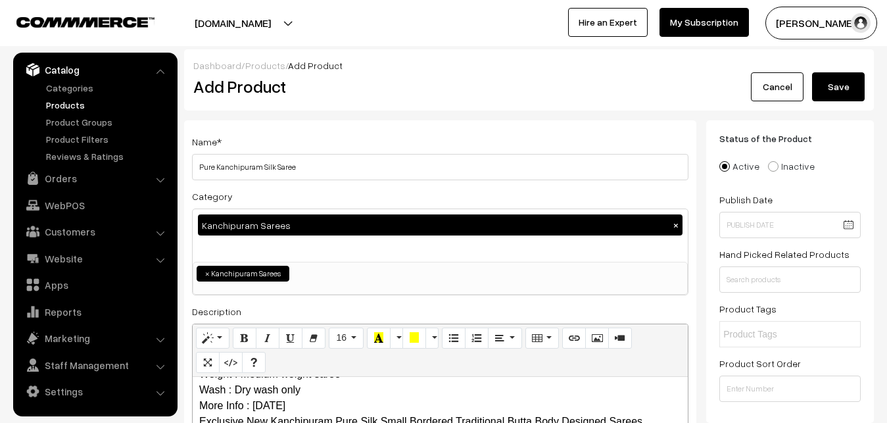
click at [836, 87] on button "Save" at bounding box center [838, 86] width 53 height 29
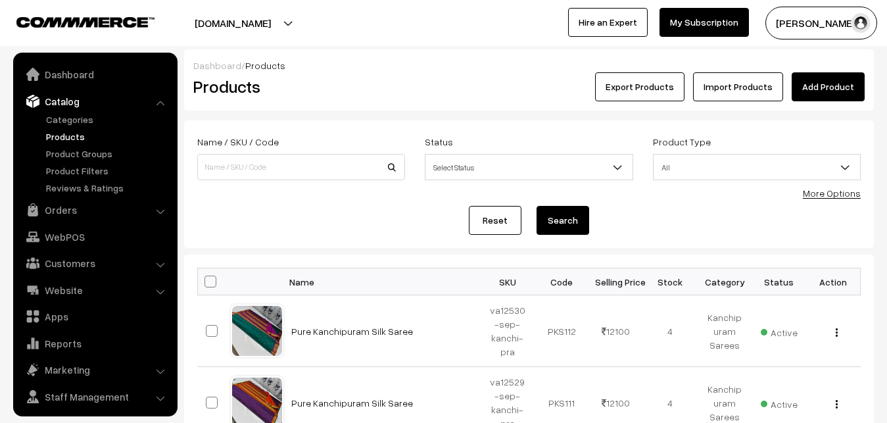
scroll to position [32, 0]
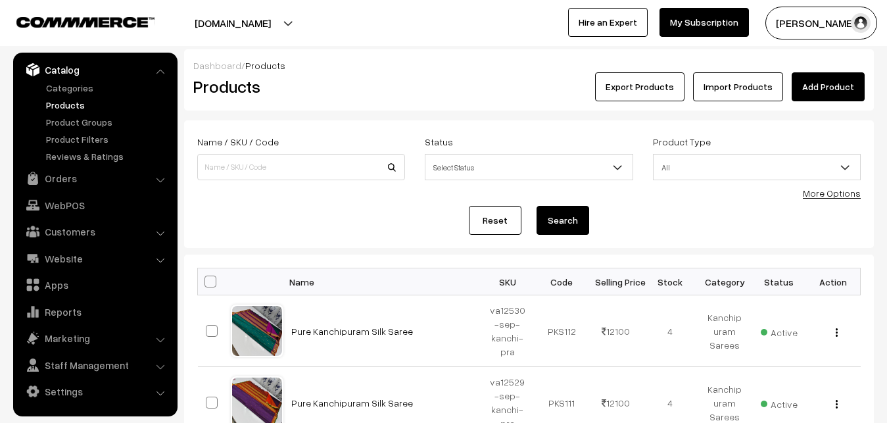
click at [826, 85] on link "Add Product" at bounding box center [828, 86] width 73 height 29
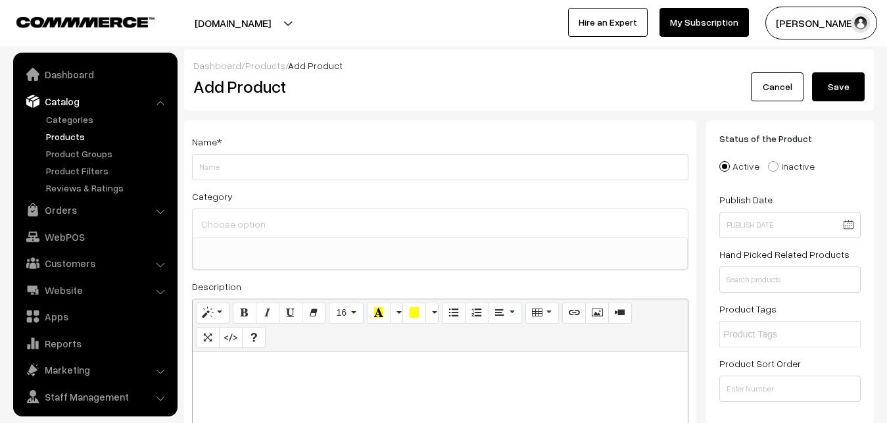
select select
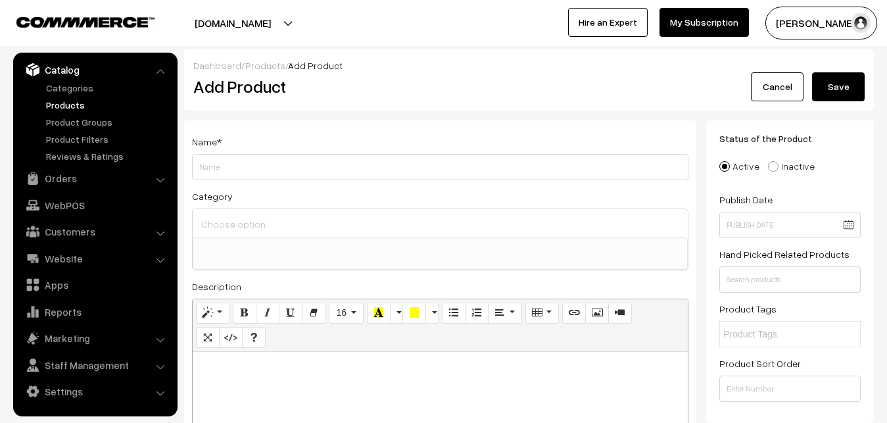
click at [75, 96] on ul "Categories" at bounding box center [95, 122] width 158 height 82
click at [76, 100] on link "Products" at bounding box center [108, 105] width 130 height 14
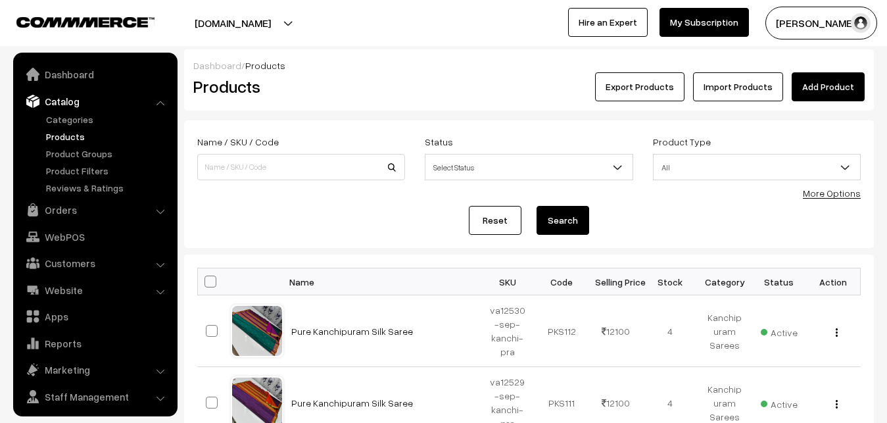
scroll to position [32, 0]
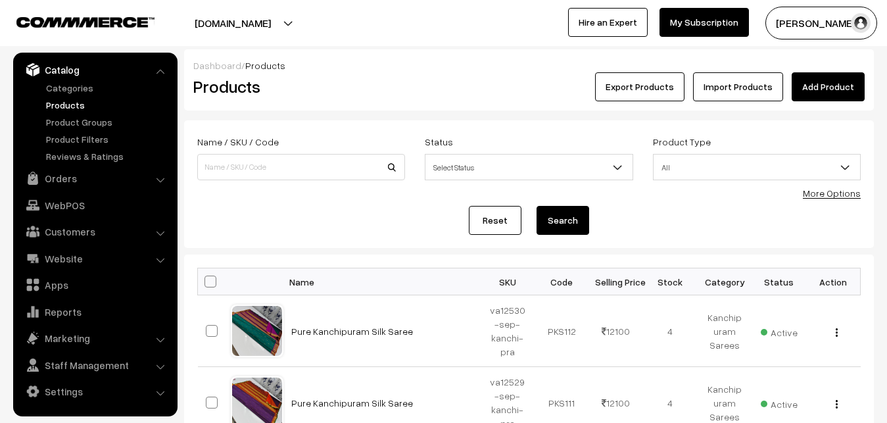
click at [339, 77] on h2 "Products" at bounding box center [298, 86] width 210 height 20
click at [834, 80] on link "Add Product" at bounding box center [828, 86] width 73 height 29
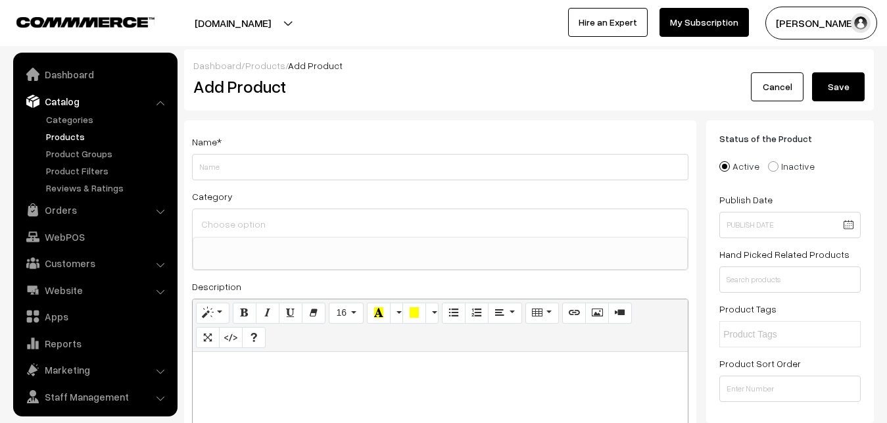
select select
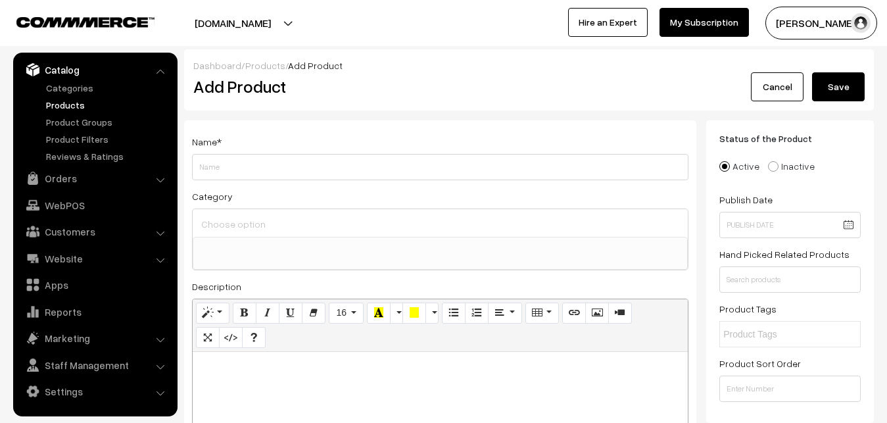
paste div
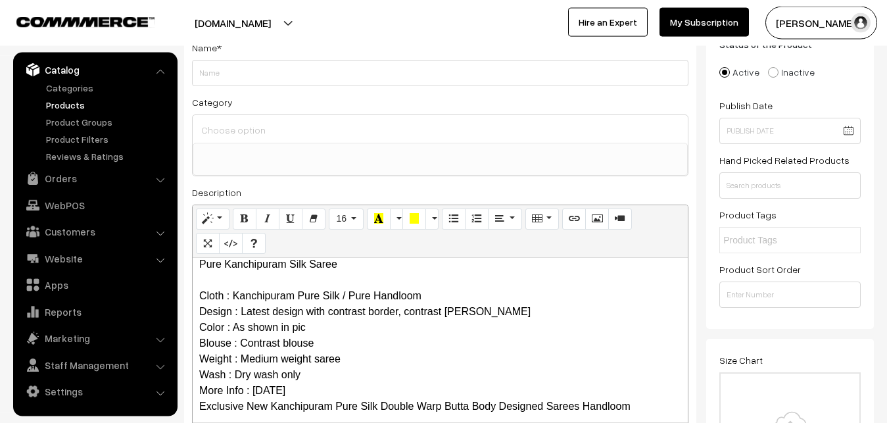
scroll to position [0, 0]
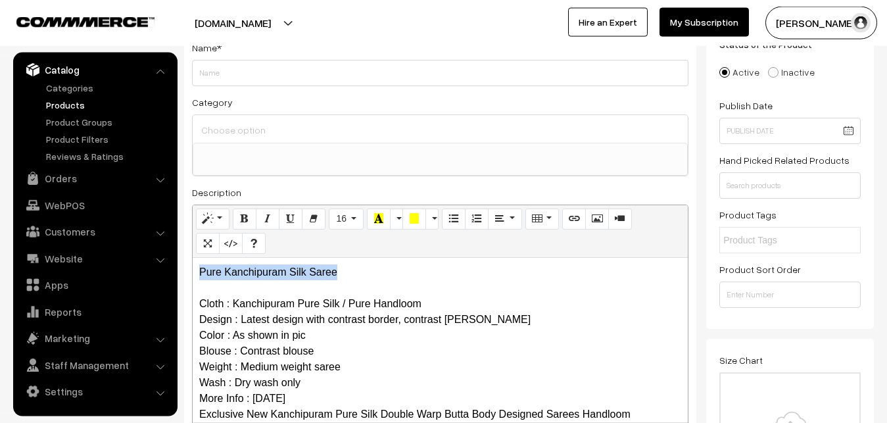
drag, startPoint x: 354, startPoint y: 260, endPoint x: 130, endPoint y: 266, distance: 224.3
click at [193, 266] on div "Pure Kanchipuram Silk Saree Cloth : Kanchipuram Pure Silk / Pure Handloom Desig…" at bounding box center [440, 340] width 495 height 164
copy p "Pure Kanchipuram Silk Saree"
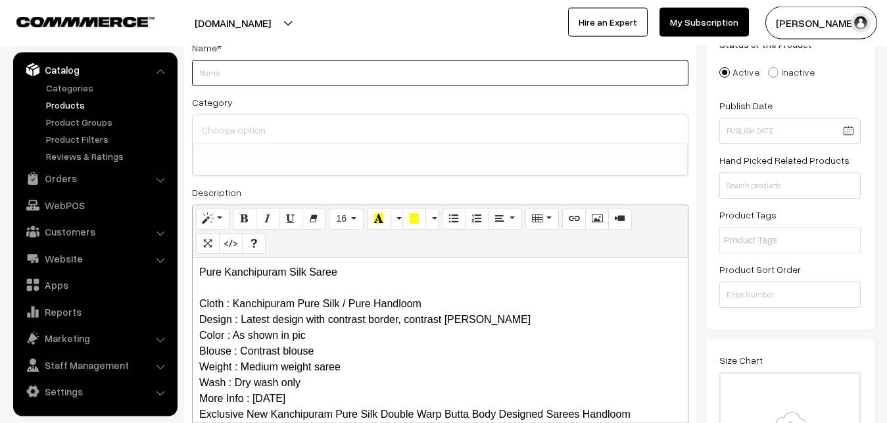
paste input "Pure Kanchipuram Silk Saree"
type input "Pure Kanchipuram Silk Saree"
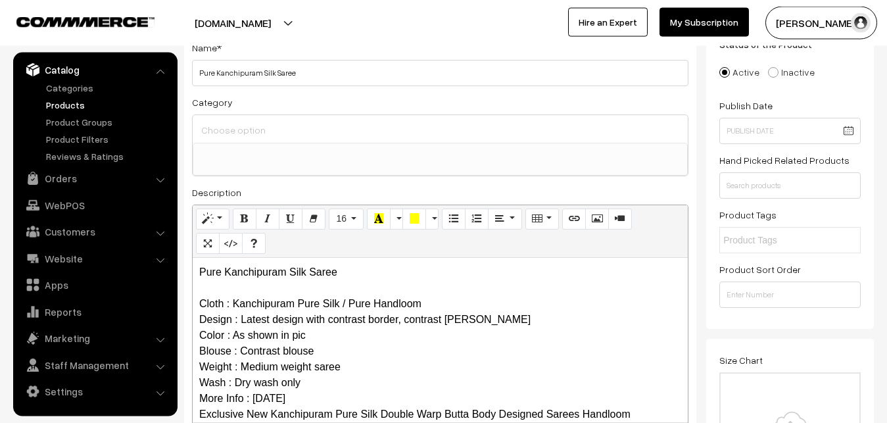
click at [249, 131] on input at bounding box center [440, 129] width 485 height 19
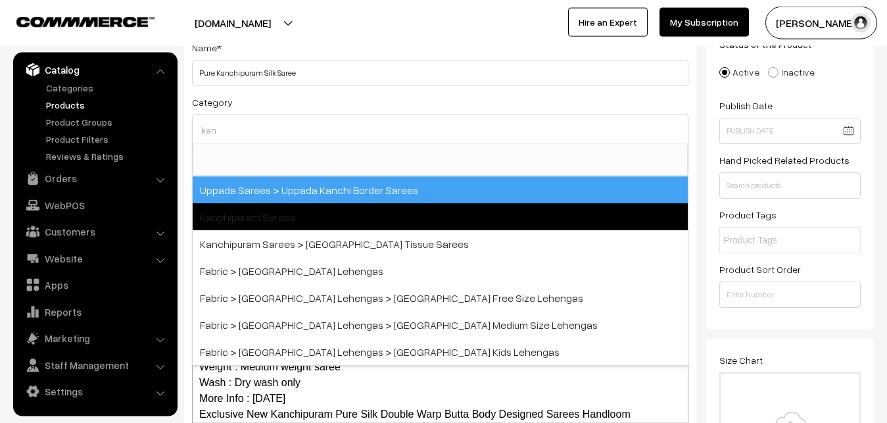
type input "kan"
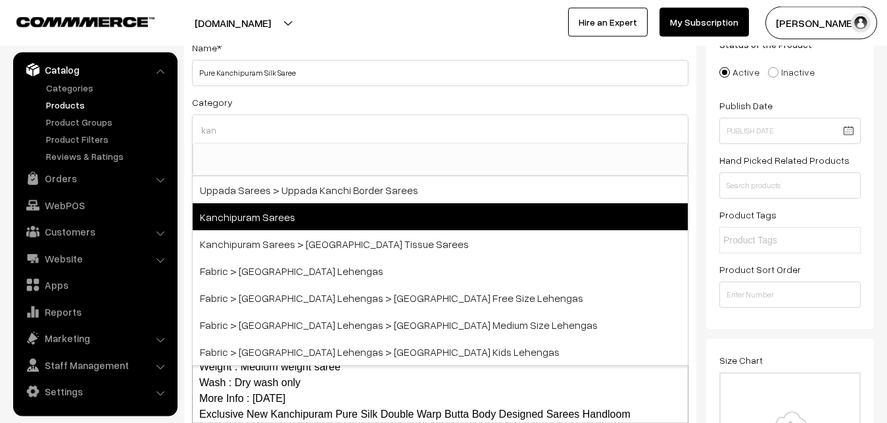
click at [266, 216] on span "Kanchipuram Sarees" at bounding box center [440, 216] width 495 height 27
select select "3"
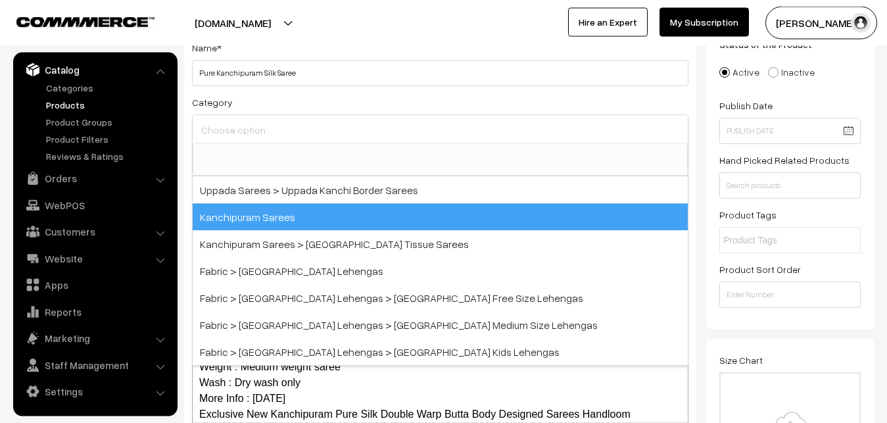
scroll to position [276, 0]
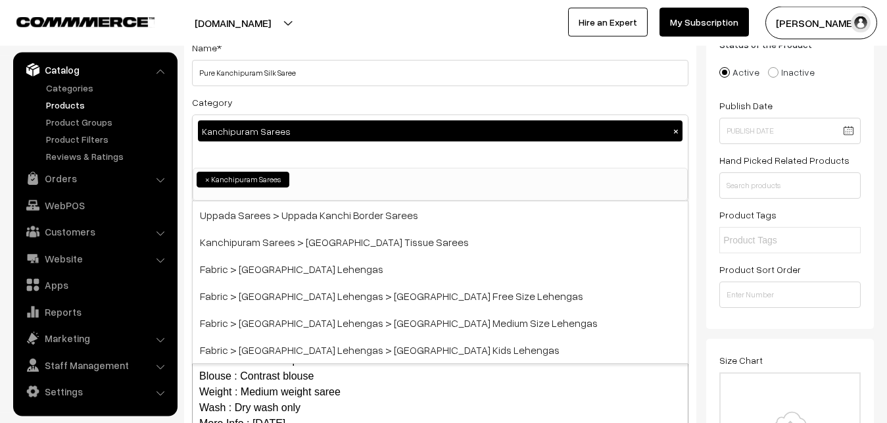
click at [299, 93] on div "Name * Pure Kanchipuram Silk Saree Category Kanchipuram Sarees × Uppada Sarees …" at bounding box center [440, 250] width 512 height 449
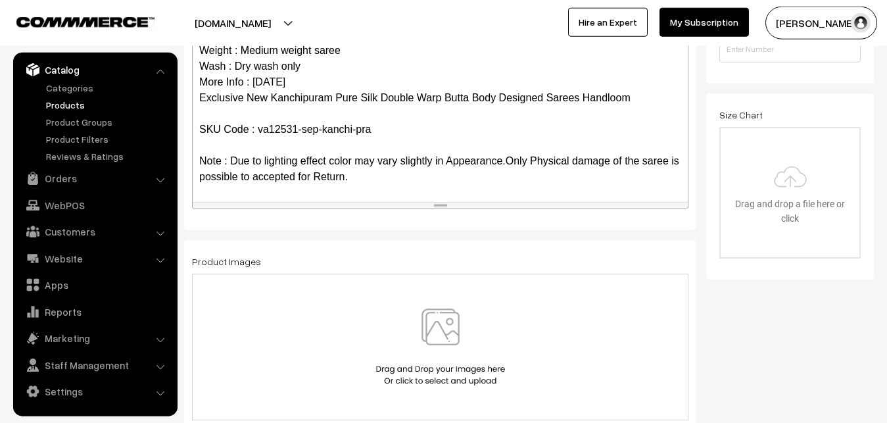
scroll to position [429, 0]
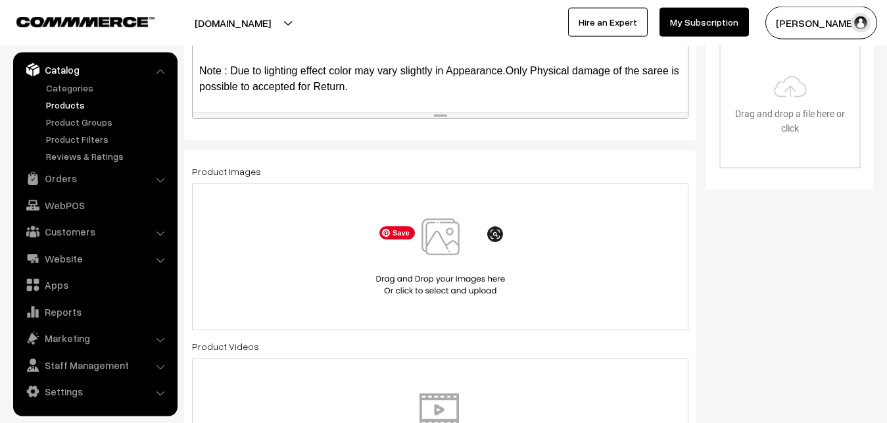
click at [457, 241] on img at bounding box center [440, 256] width 135 height 77
click at [440, 243] on img at bounding box center [440, 256] width 135 height 77
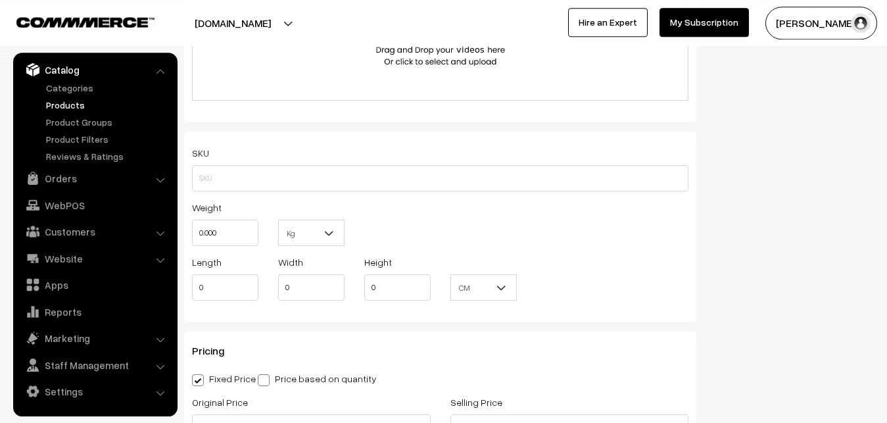
scroll to position [832, 0]
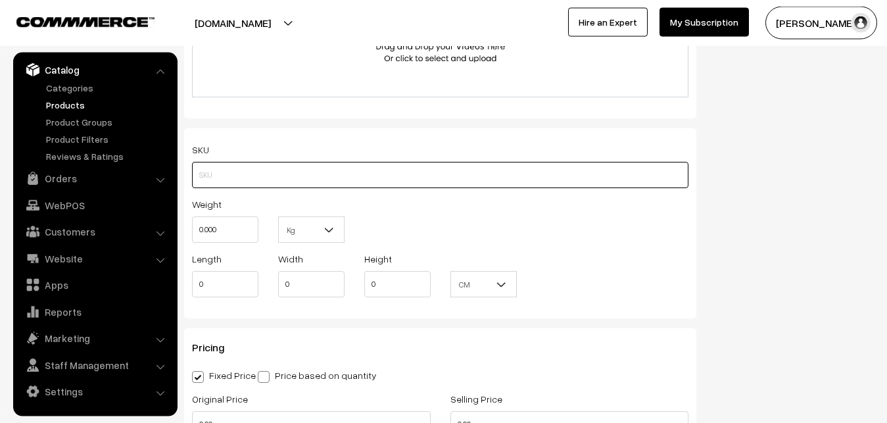
paste input "va12531-sep-kanchi-pra"
type input "va12531-sep-kanchi-pra"
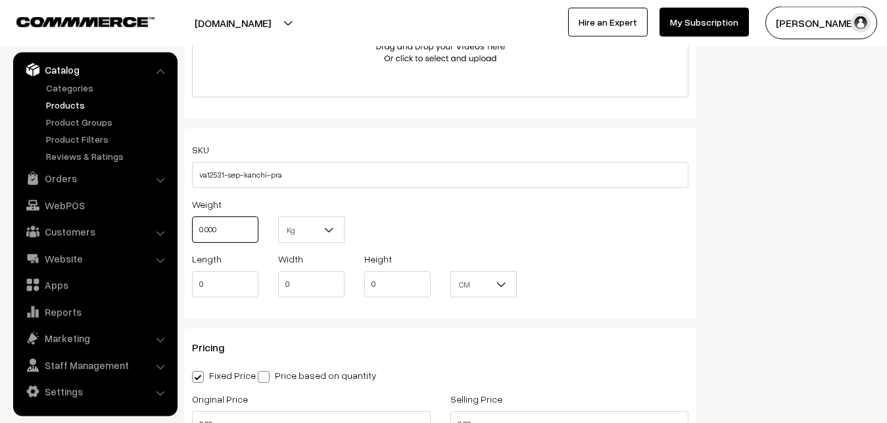
drag, startPoint x: 230, startPoint y: 233, endPoint x: 188, endPoint y: 229, distance: 42.3
click at [192, 229] on input "0.000" at bounding box center [225, 229] width 66 height 26
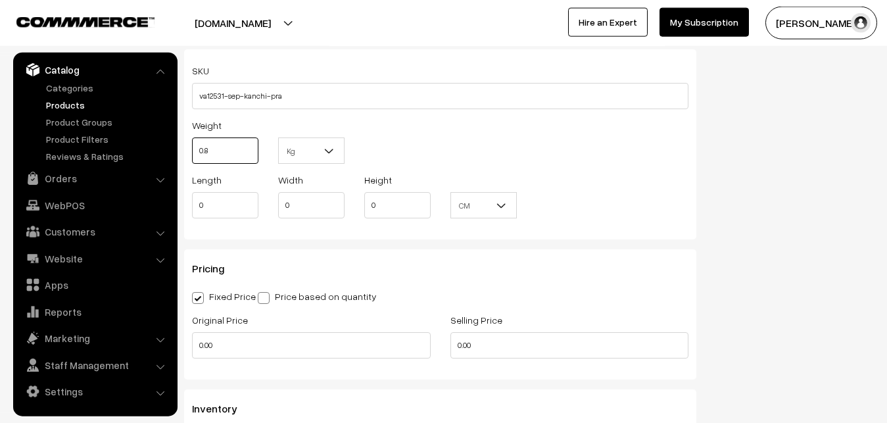
scroll to position [966, 0]
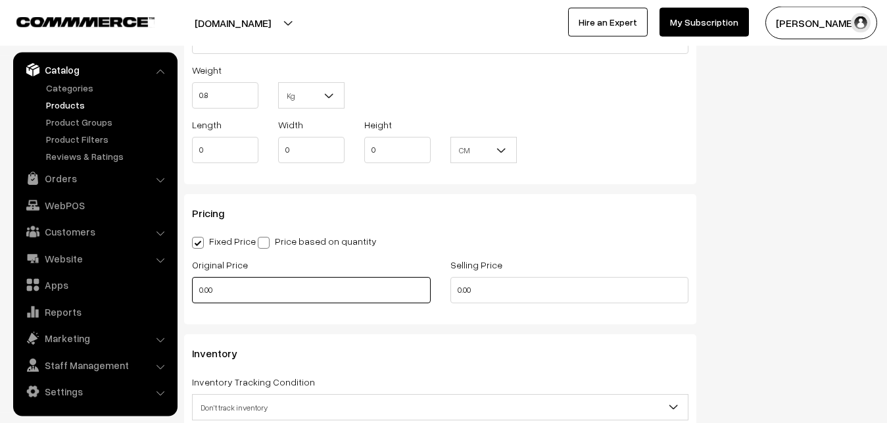
type input "0.80"
drag, startPoint x: 220, startPoint y: 291, endPoint x: 178, endPoint y: 290, distance: 42.8
click at [192, 290] on input "0.00" at bounding box center [311, 290] width 239 height 26
type input "0"
type input "9300"
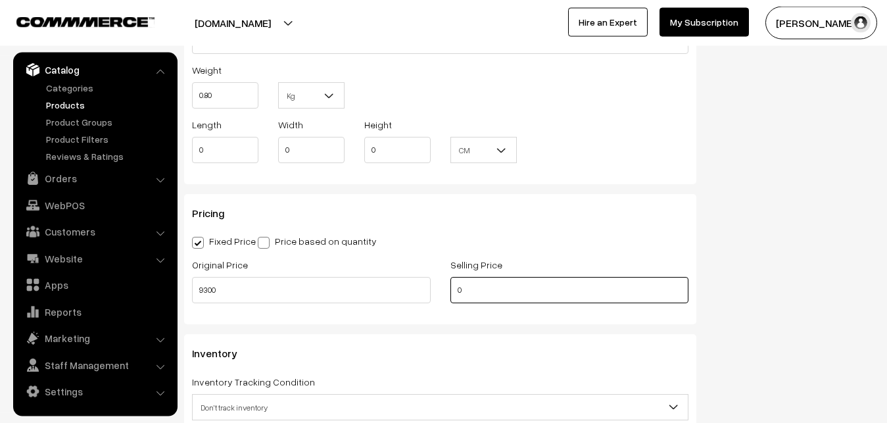
drag, startPoint x: 483, startPoint y: 295, endPoint x: 439, endPoint y: 293, distance: 44.7
click at [450, 293] on input "0" at bounding box center [569, 290] width 239 height 26
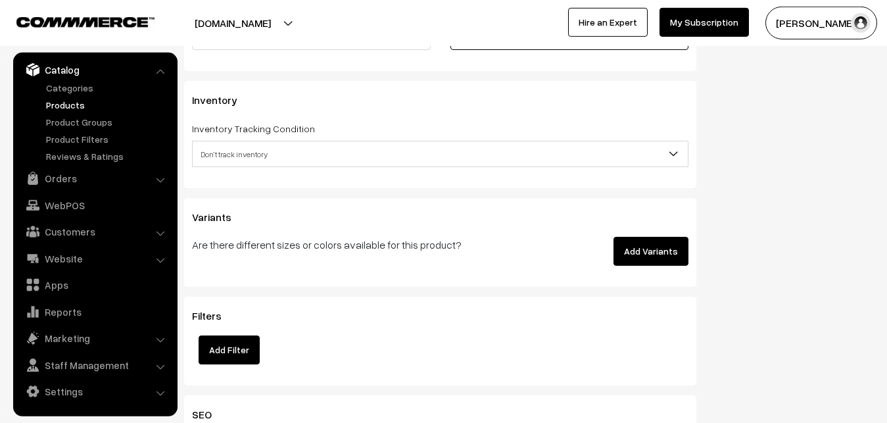
scroll to position [1234, 0]
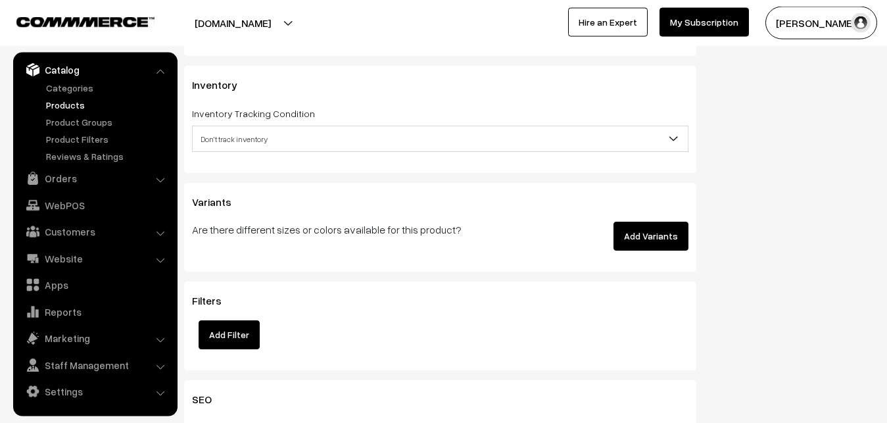
type input "10799"
click at [246, 145] on span "Don't track inventory" at bounding box center [440, 139] width 495 height 23
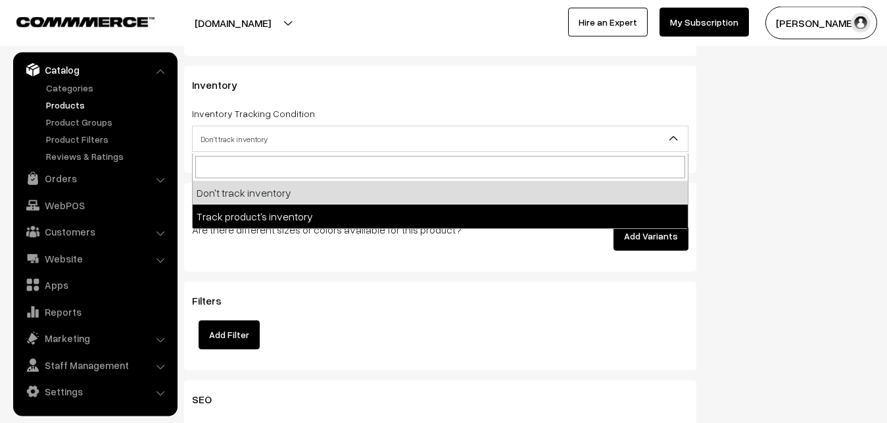
select select "2"
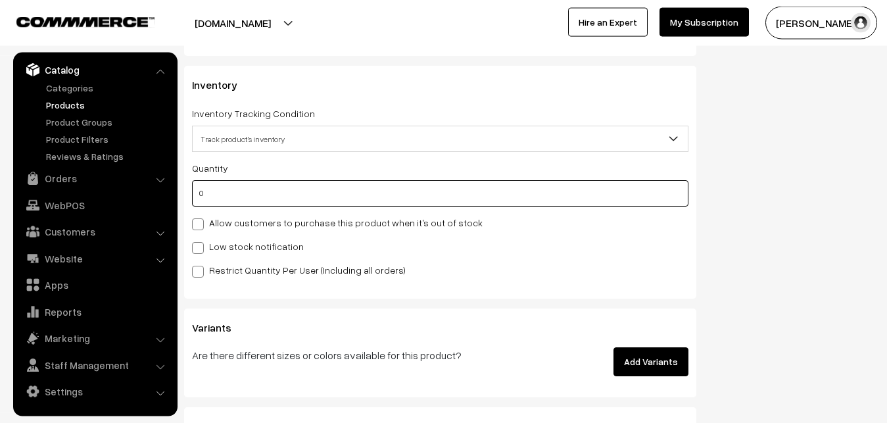
click at [231, 197] on input "0" at bounding box center [440, 193] width 496 height 26
type input "4"
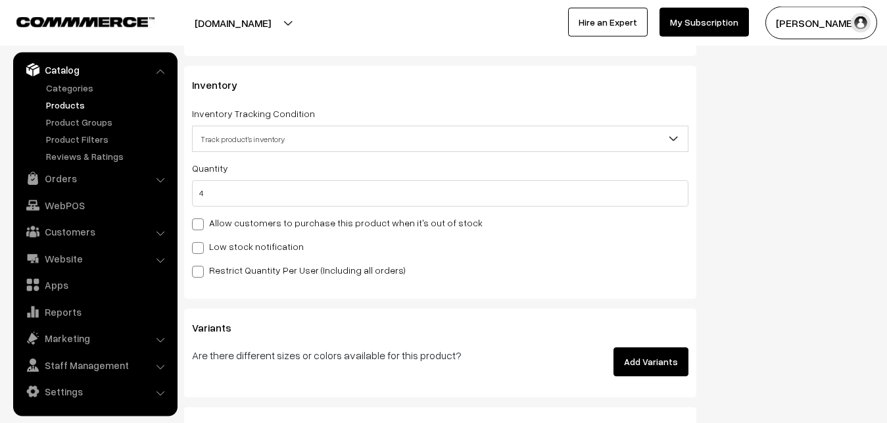
click at [210, 247] on label "Low stock notification" at bounding box center [248, 246] width 112 height 14
click at [201, 247] on input "Low stock notification" at bounding box center [196, 245] width 9 height 9
checkbox input "true"
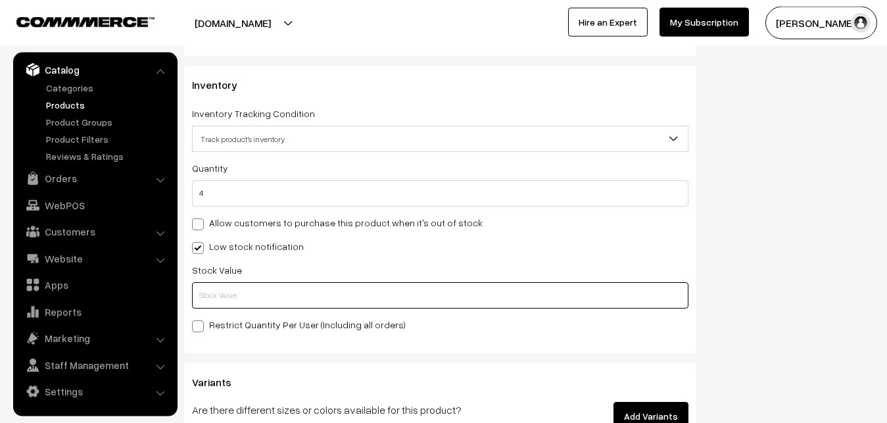
click at [210, 291] on input "text" at bounding box center [440, 295] width 496 height 26
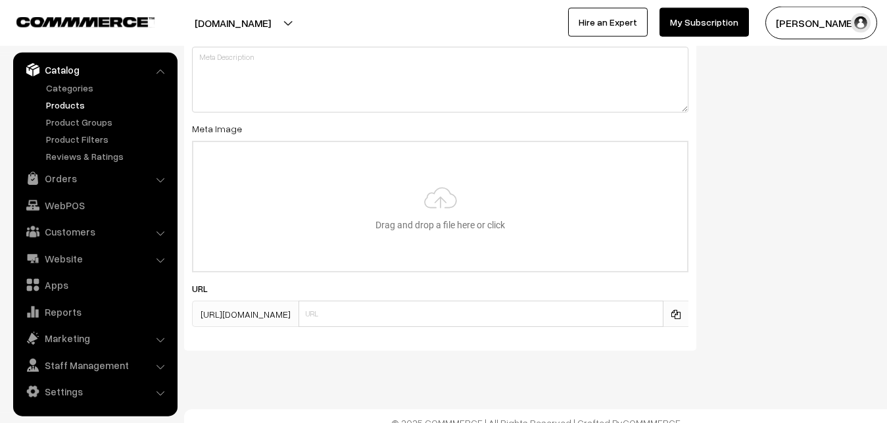
scroll to position [1958, 0]
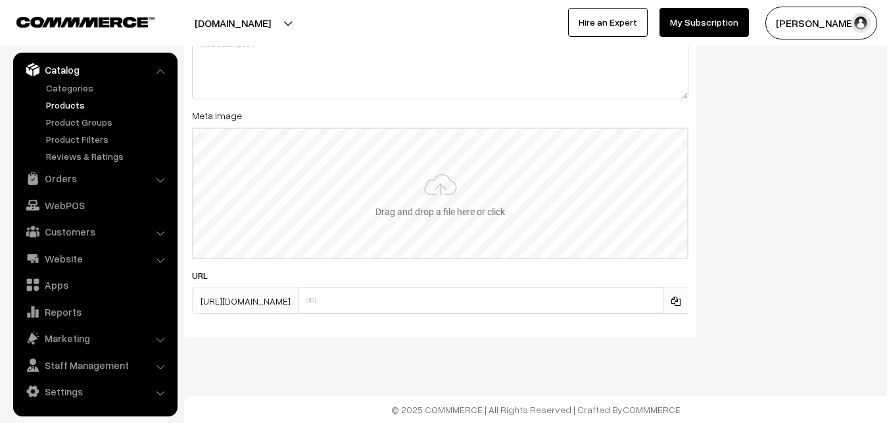
type input "2"
click at [426, 192] on input "file" at bounding box center [440, 193] width 494 height 129
type input "C:\fakepath\kanchipuram-saree-va12531-sep.jpeg"
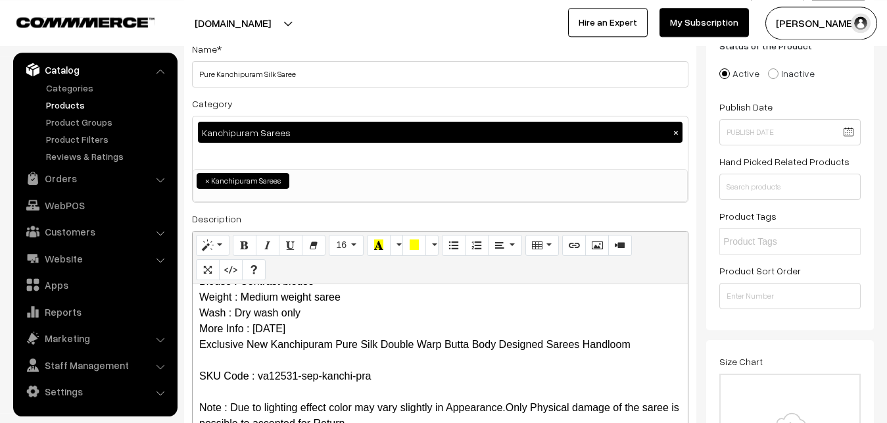
scroll to position [0, 0]
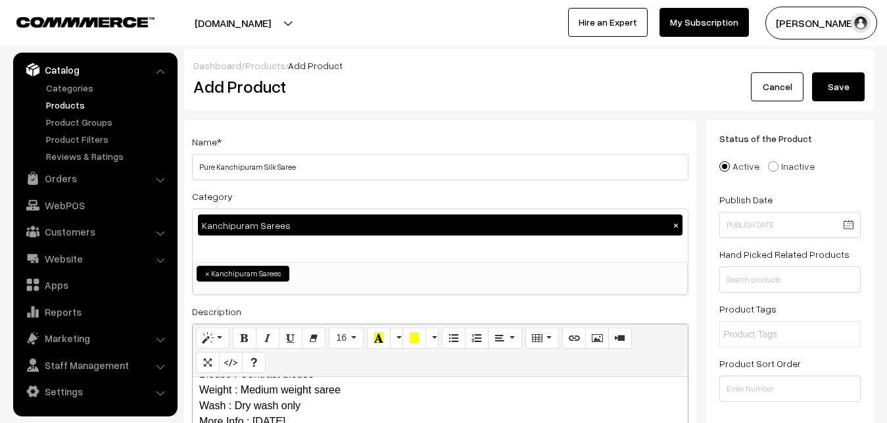
click at [837, 85] on button "Save" at bounding box center [838, 86] width 53 height 29
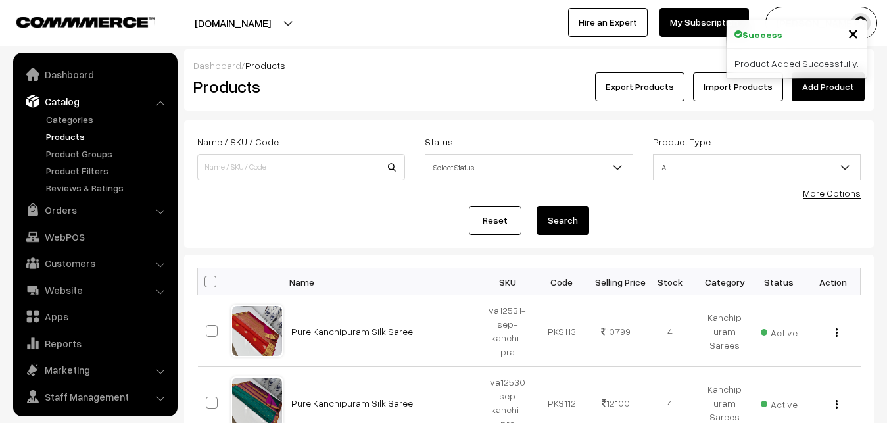
scroll to position [32, 0]
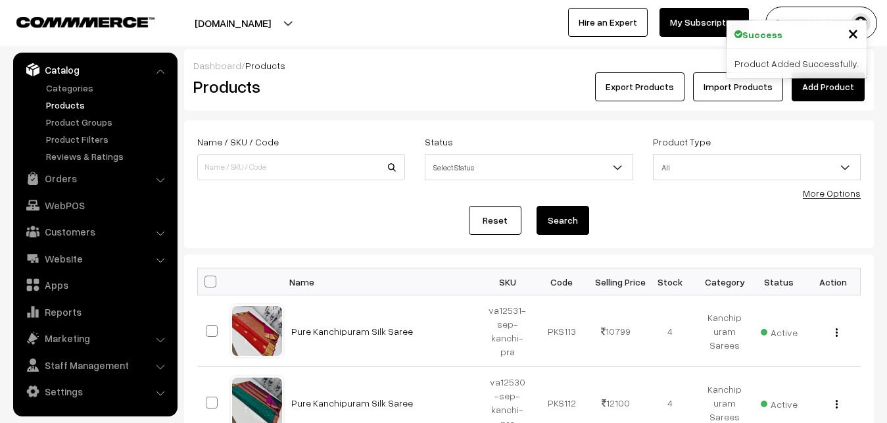
click at [817, 82] on link "Add Product" at bounding box center [828, 86] width 73 height 29
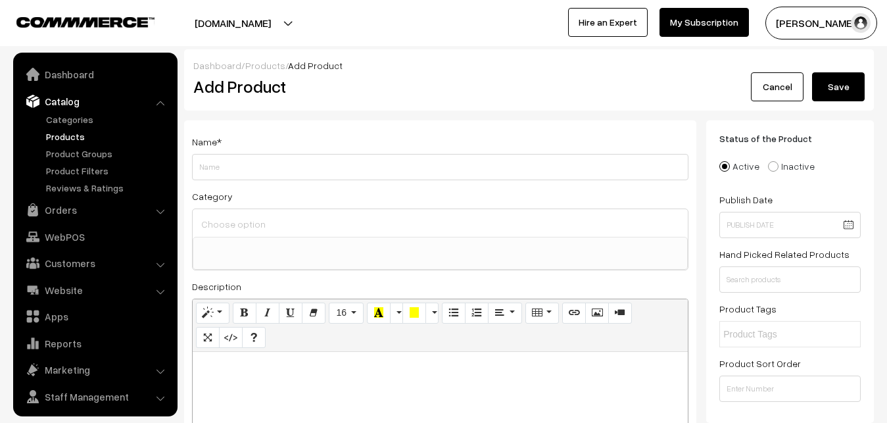
select select
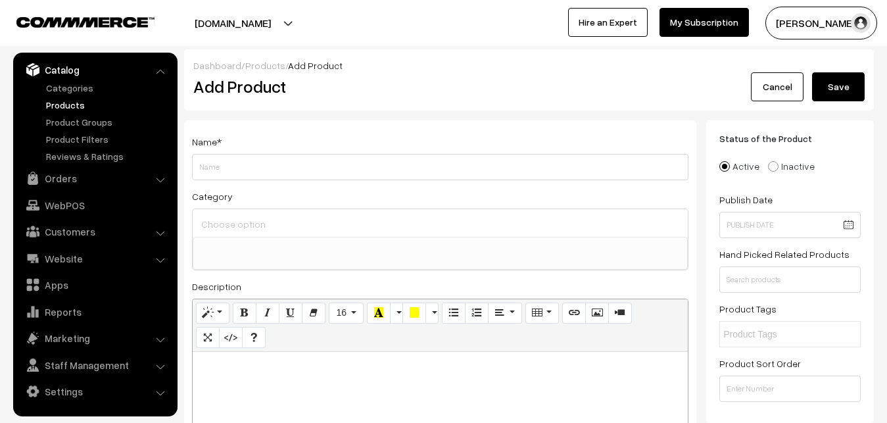
paste div
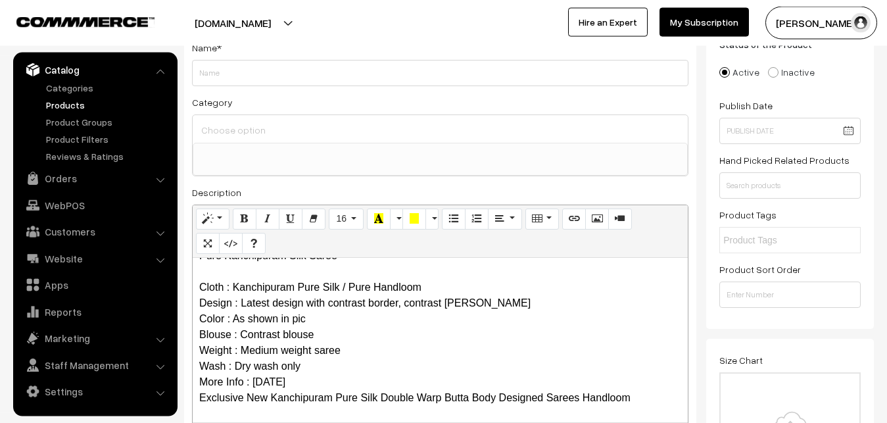
scroll to position [0, 0]
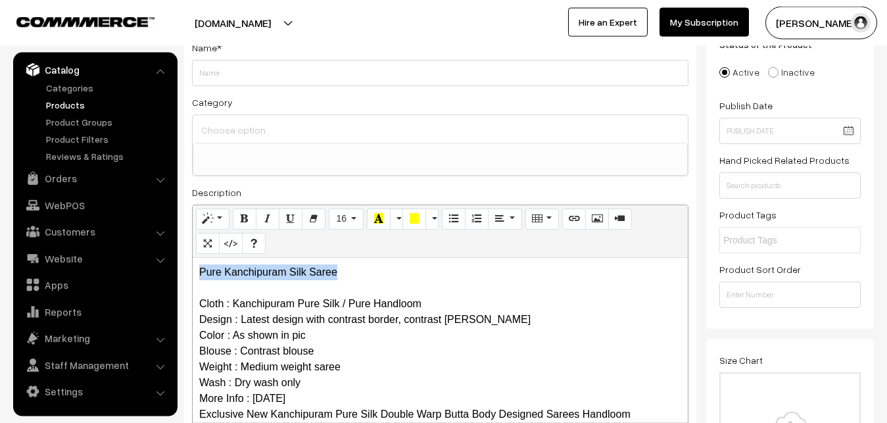
drag, startPoint x: 345, startPoint y: 268, endPoint x: 168, endPoint y: 272, distance: 177.6
click at [193, 272] on div "Pure Kanchipuram Silk Saree Cloth : Kanchipuram Pure Silk / Pure Handloom Desig…" at bounding box center [440, 340] width 495 height 164
copy p "Pure Kanchipuram Silk Saree"
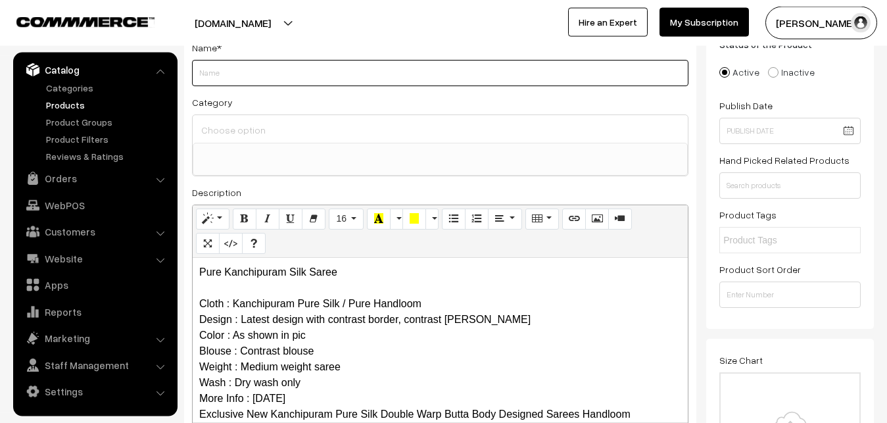
paste input "Pure Kanchipuram Silk Saree"
type input "Pure Kanchipuram Silk Saree"
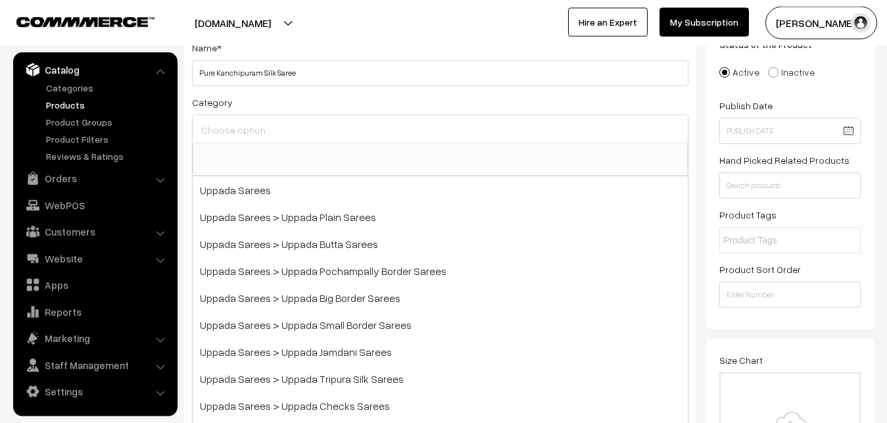
click at [237, 129] on input at bounding box center [440, 129] width 485 height 19
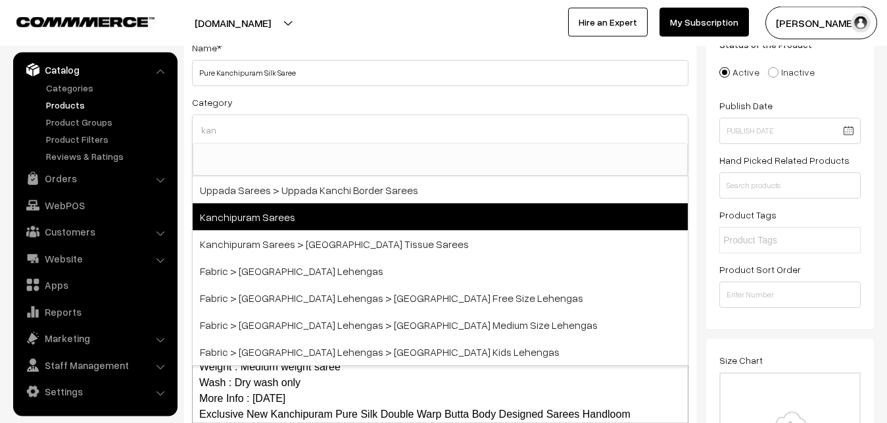
type input "kan"
click at [277, 218] on span "Kanchipuram Sarees" at bounding box center [440, 216] width 495 height 27
select select "3"
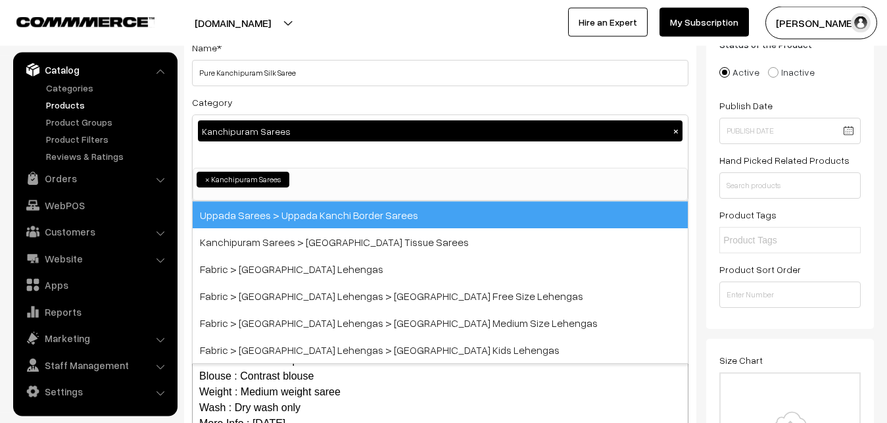
scroll to position [276, 0]
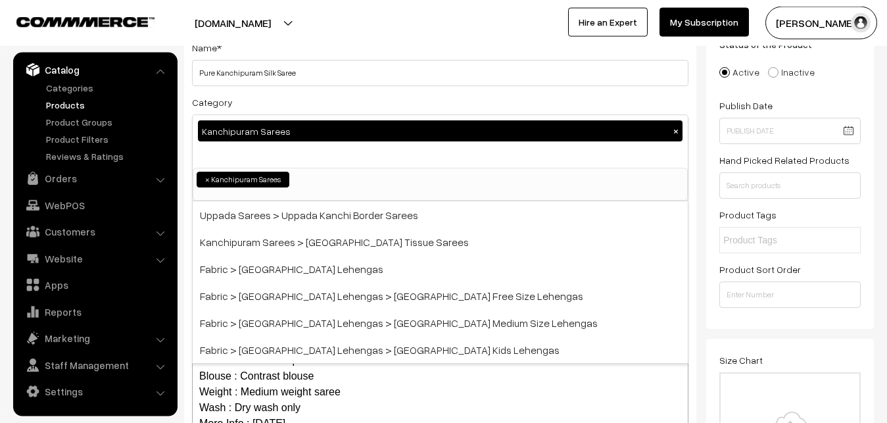
click at [289, 108] on div "Category Kanchipuram Sarees × Uppada Sarees Uppada Sarees > Uppada Plain Sarees…" at bounding box center [440, 147] width 496 height 107
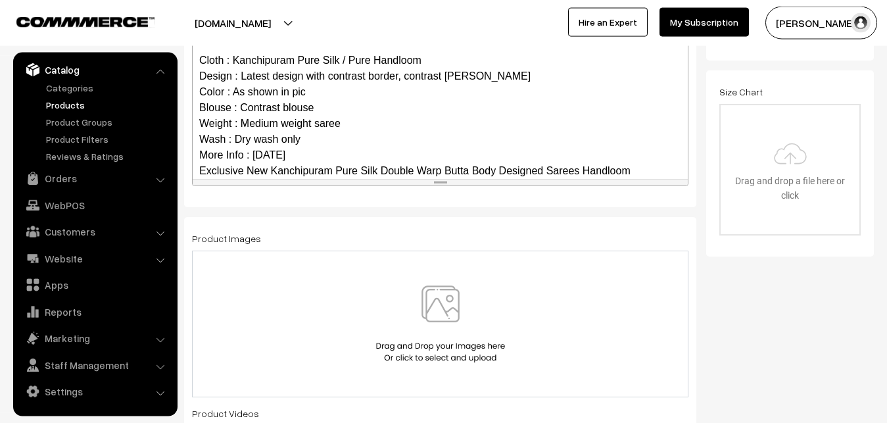
scroll to position [96, 0]
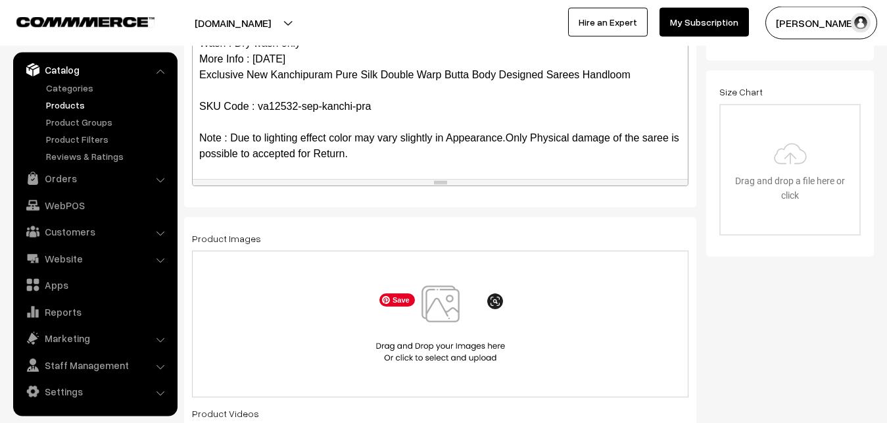
click at [437, 312] on img at bounding box center [440, 323] width 135 height 77
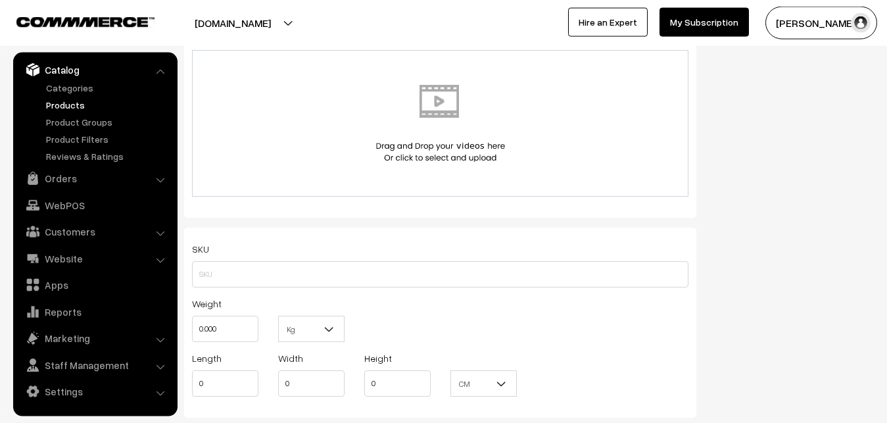
scroll to position [765, 0]
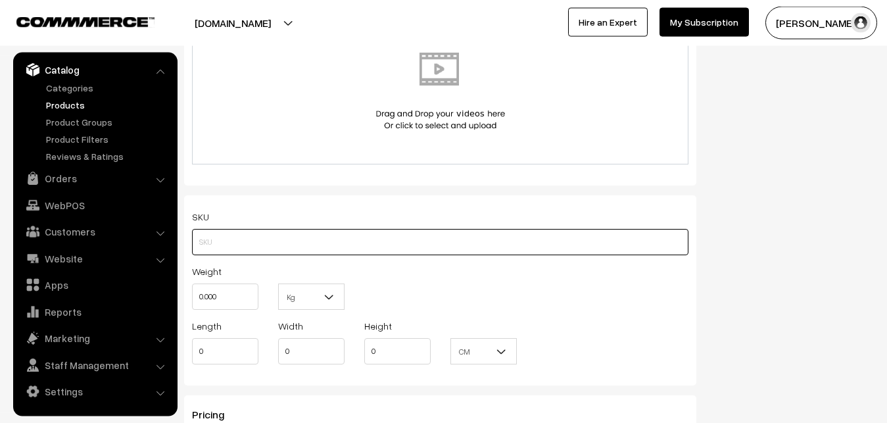
paste input "va12532-sep-kanchi-pra"
type input "va12532-sep-kanchi-pra"
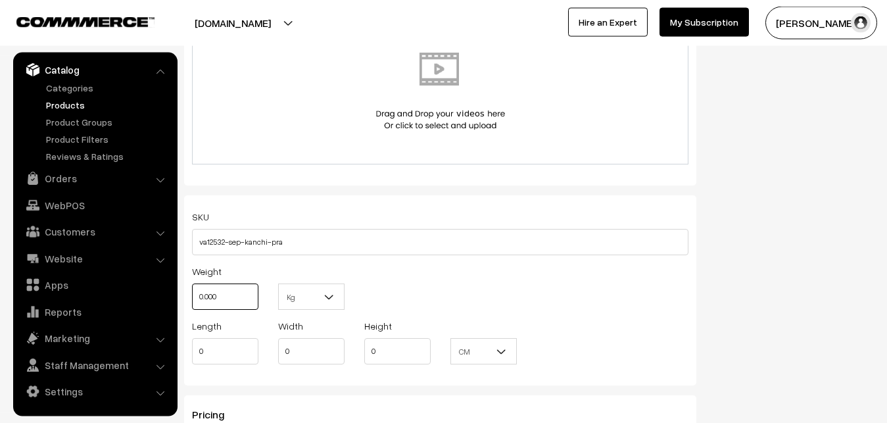
drag, startPoint x: 236, startPoint y: 290, endPoint x: 160, endPoint y: 291, distance: 75.6
click at [192, 291] on input "0.000" at bounding box center [225, 296] width 66 height 26
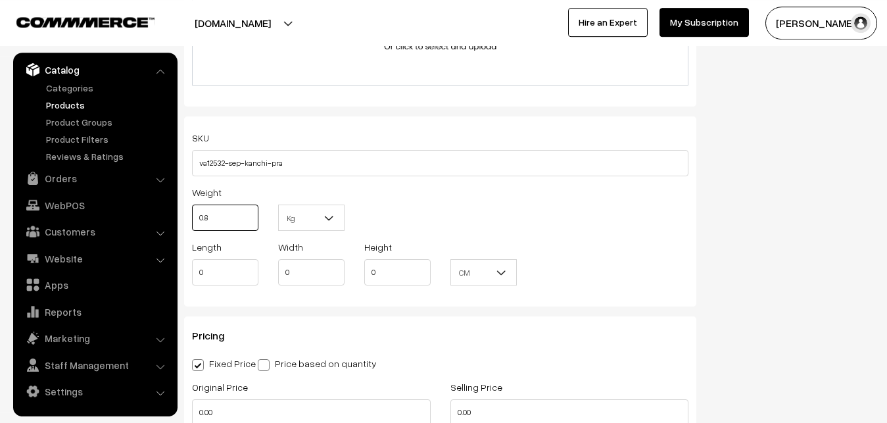
scroll to position [1033, 0]
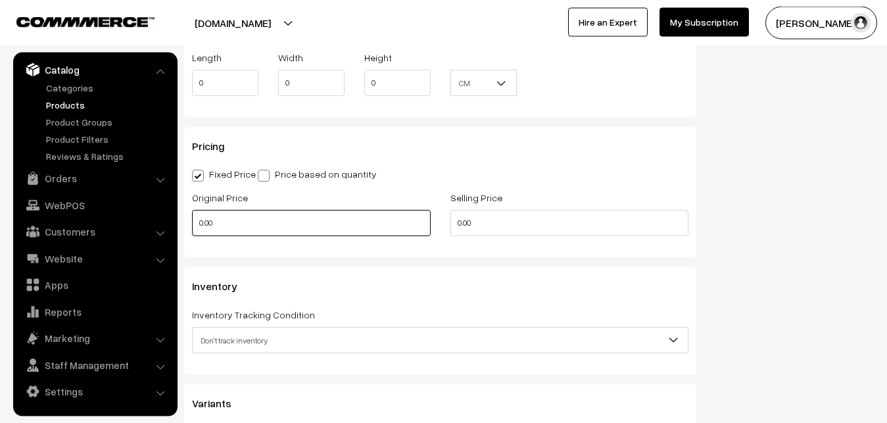
type input "0.80"
drag, startPoint x: 236, startPoint y: 223, endPoint x: 141, endPoint y: 223, distance: 95.3
click at [192, 223] on input "0.00" at bounding box center [311, 223] width 239 height 26
drag, startPoint x: 206, startPoint y: 227, endPoint x: 177, endPoint y: 220, distance: 30.3
click at [192, 222] on input "0" at bounding box center [311, 223] width 239 height 26
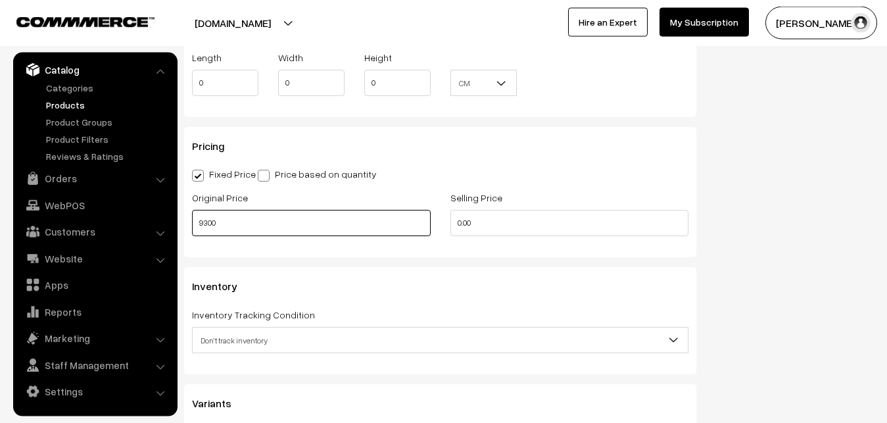
type input "9300"
drag, startPoint x: 469, startPoint y: 226, endPoint x: 430, endPoint y: 226, distance: 39.5
click at [450, 226] on input "0" at bounding box center [569, 223] width 239 height 26
type input "10799"
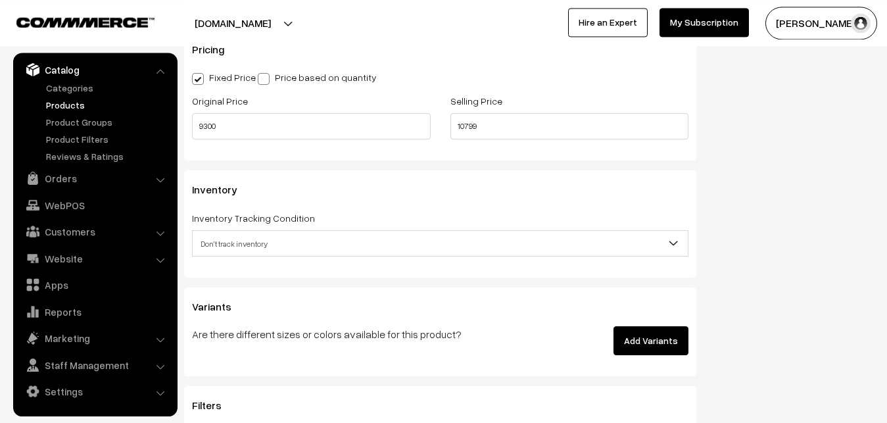
scroll to position [1167, 0]
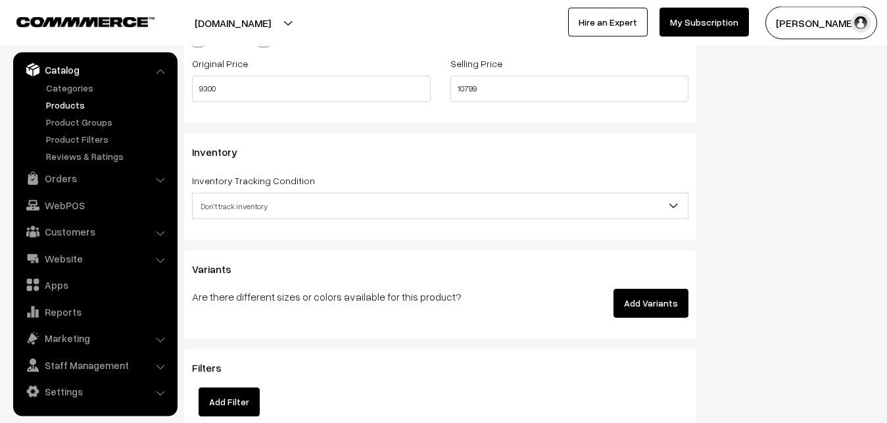
click at [228, 210] on span "Don't track inventory" at bounding box center [440, 206] width 495 height 23
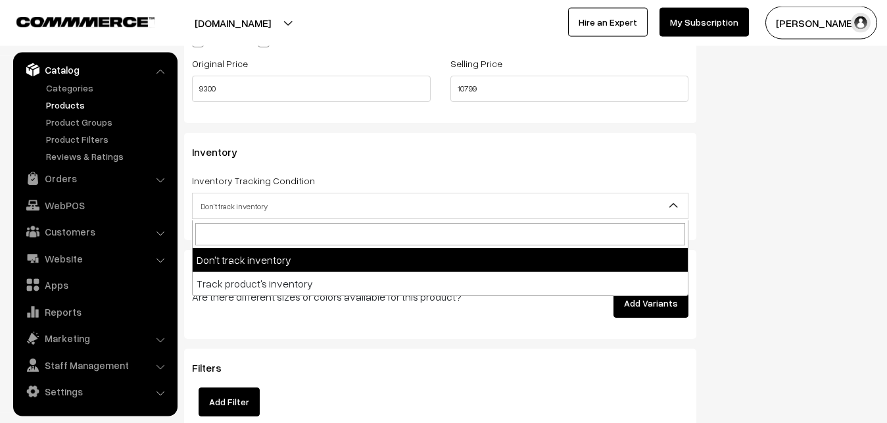
select select "2"
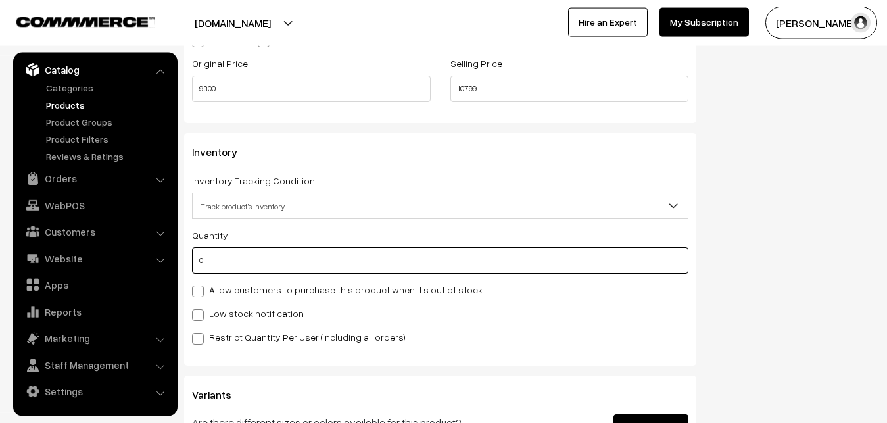
click at [222, 262] on input "0" at bounding box center [440, 260] width 496 height 26
type input "4"
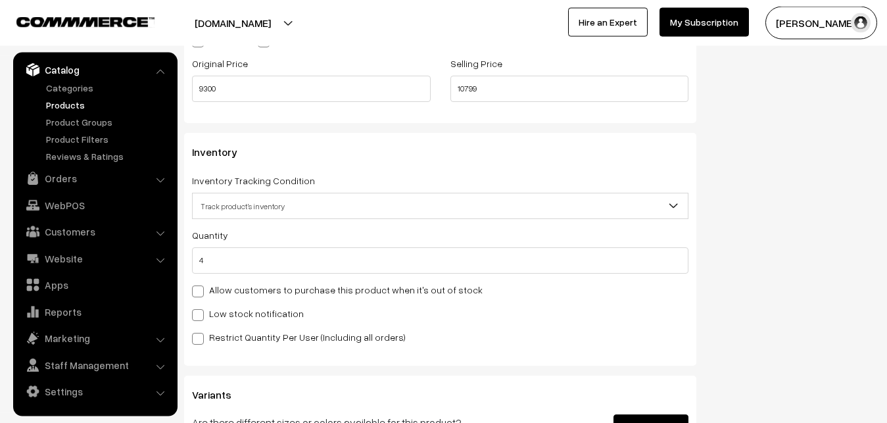
click at [212, 309] on label "Low stock notification" at bounding box center [248, 313] width 112 height 14
click at [201, 309] on input "Low stock notification" at bounding box center [196, 312] width 9 height 9
checkbox input "true"
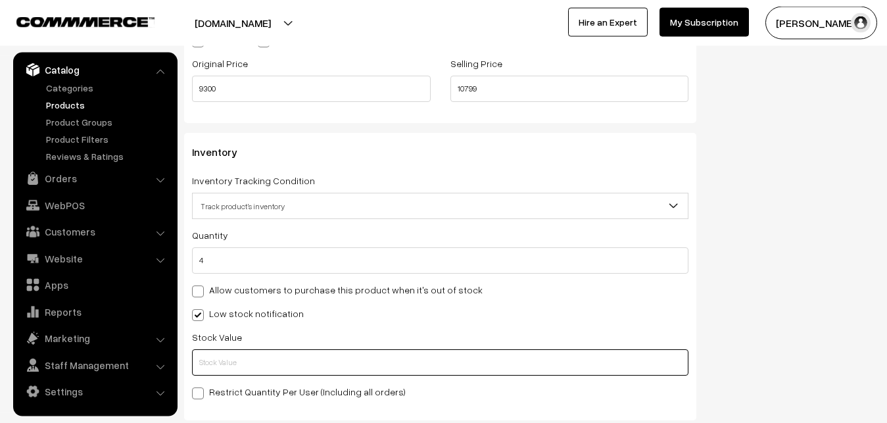
click at [225, 365] on input "text" at bounding box center [440, 362] width 496 height 26
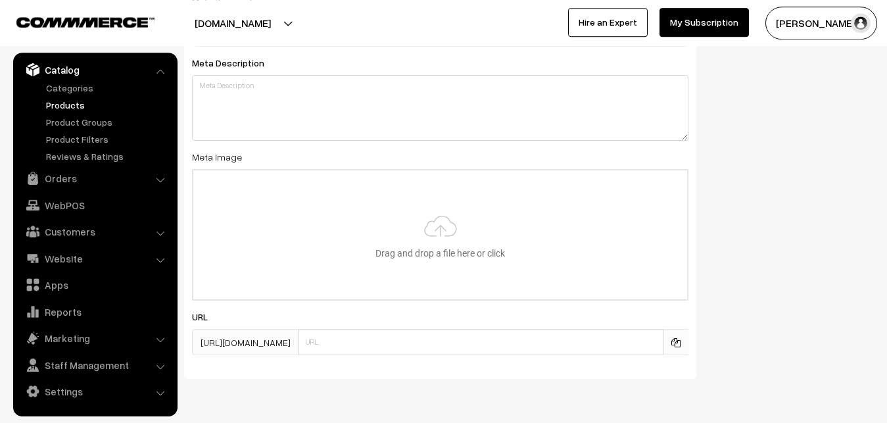
scroll to position [1958, 0]
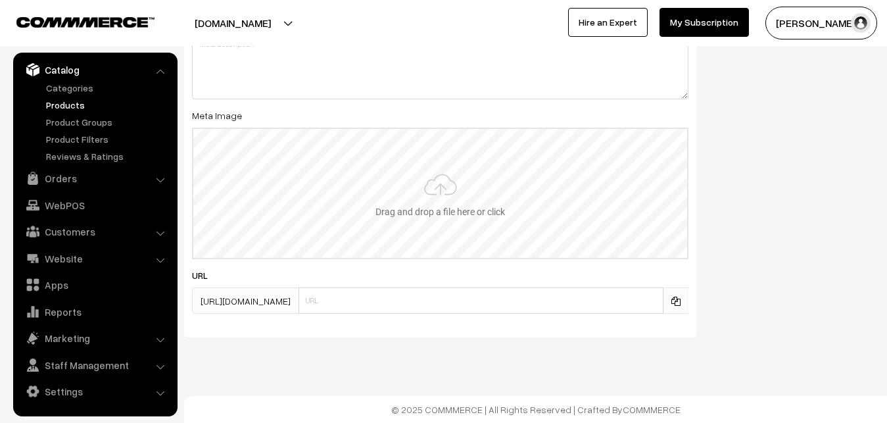
type input "2"
click at [410, 218] on input "file" at bounding box center [440, 193] width 494 height 129
type input "C:\fakepath\kanchipuram-saree-va12532-sep.jpeg"
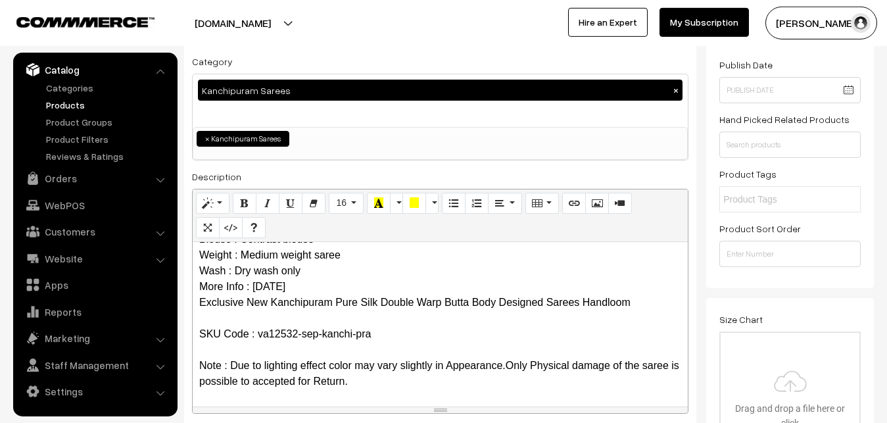
scroll to position [23, 0]
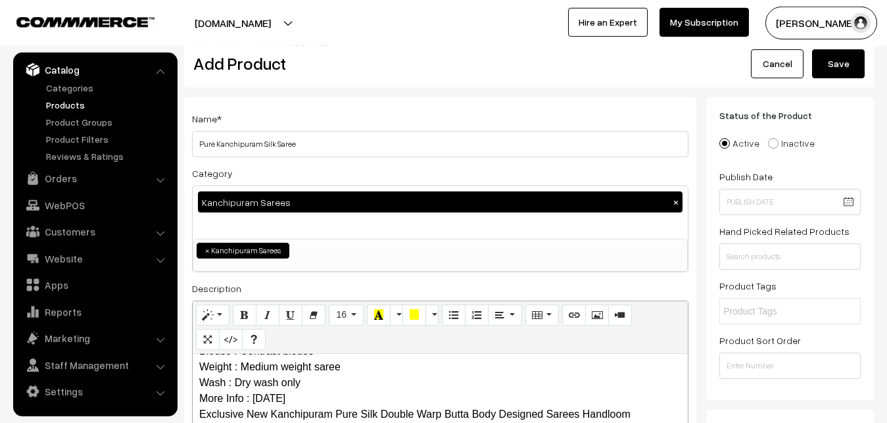
click at [819, 63] on button "Save" at bounding box center [838, 63] width 53 height 29
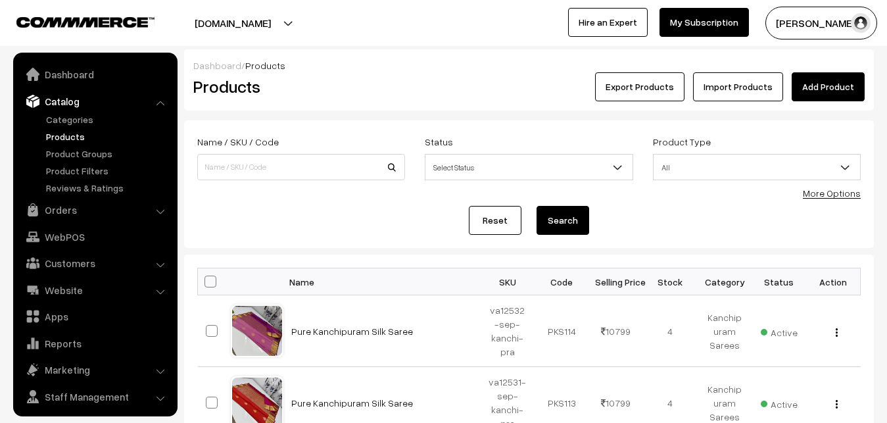
scroll to position [32, 0]
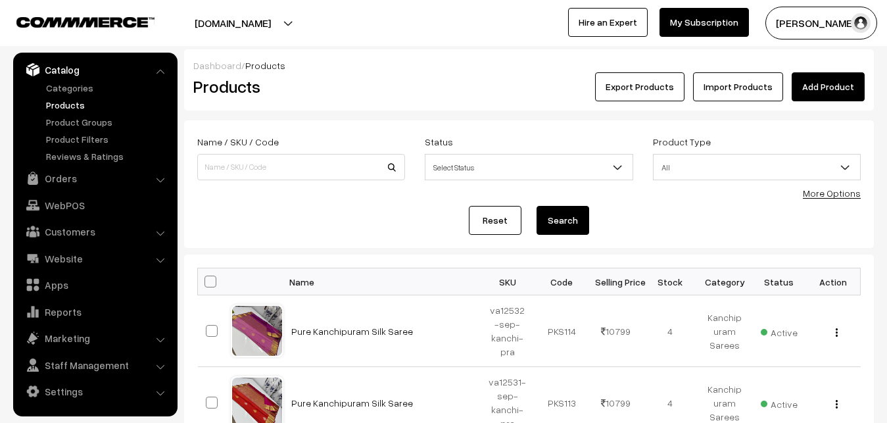
click at [453, 82] on div "Export Products Import Products Add Product" at bounding box center [643, 86] width 441 height 29
click at [832, 84] on link "Add Product" at bounding box center [828, 86] width 73 height 29
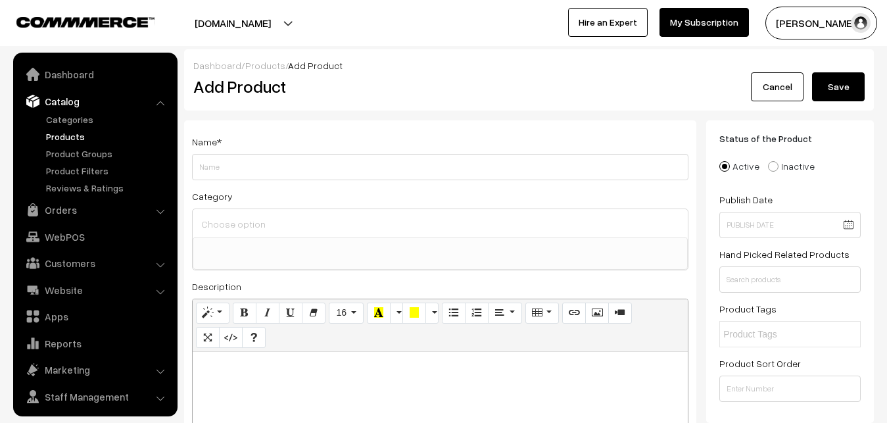
select select
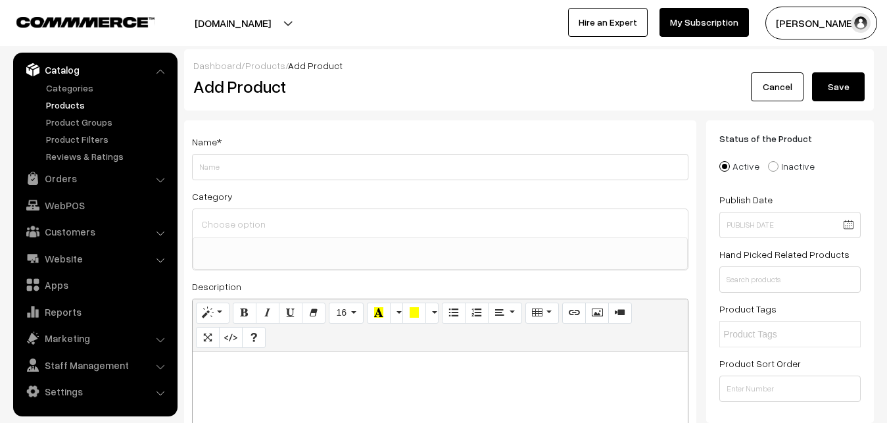
paste div
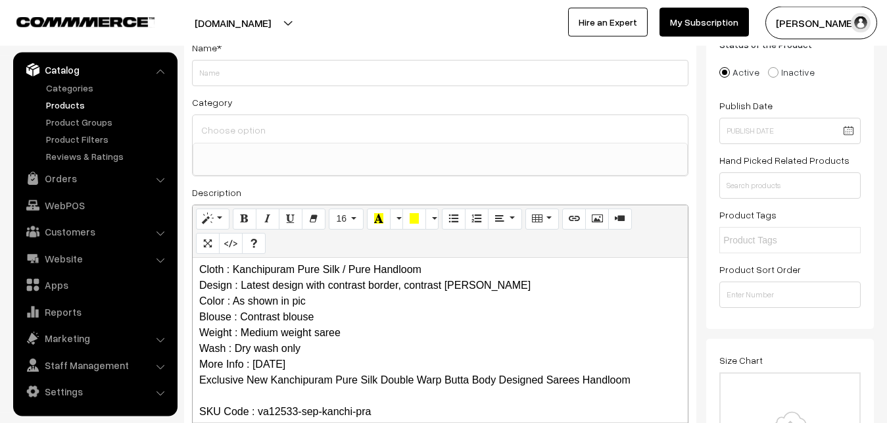
scroll to position [0, 0]
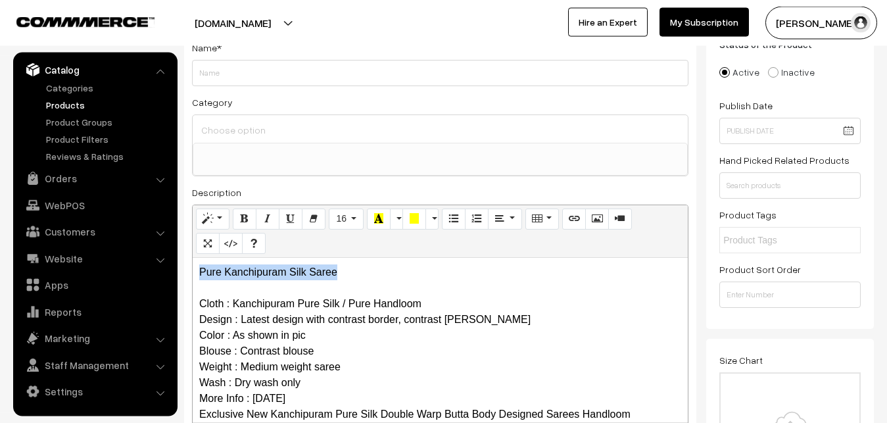
drag, startPoint x: 366, startPoint y: 270, endPoint x: 171, endPoint y: 256, distance: 195.1
click at [193, 258] on div "Pure Kanchipuram Silk Saree Cloth : Kanchipuram Pure Silk / Pure Handloom Desig…" at bounding box center [440, 340] width 495 height 164
copy p "Pure Kanchipuram Silk Saree"
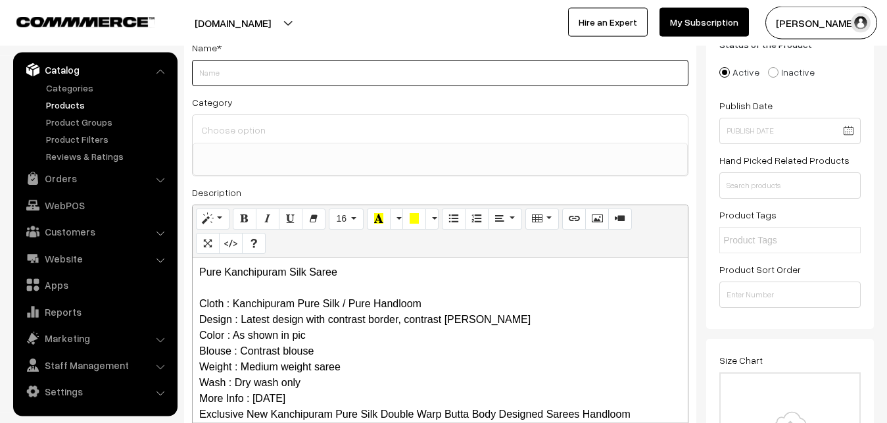
paste input "Pure Kanchipuram Silk Saree"
type input "Pure Kanchipuram Silk Saree"
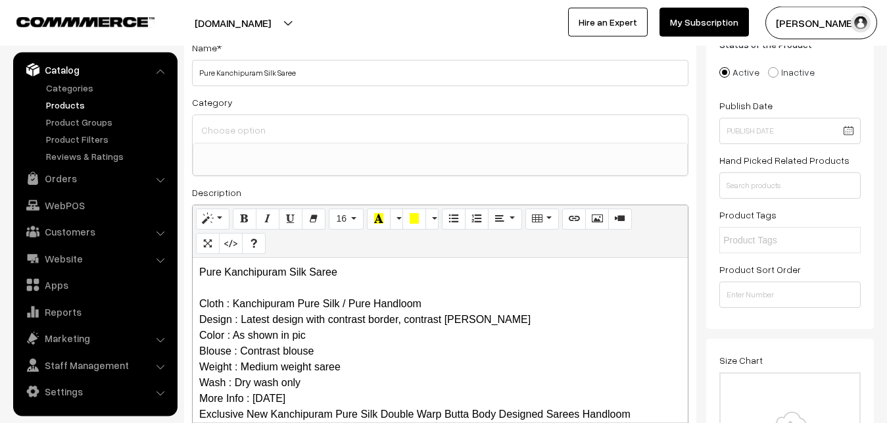
click at [231, 127] on input at bounding box center [440, 129] width 485 height 19
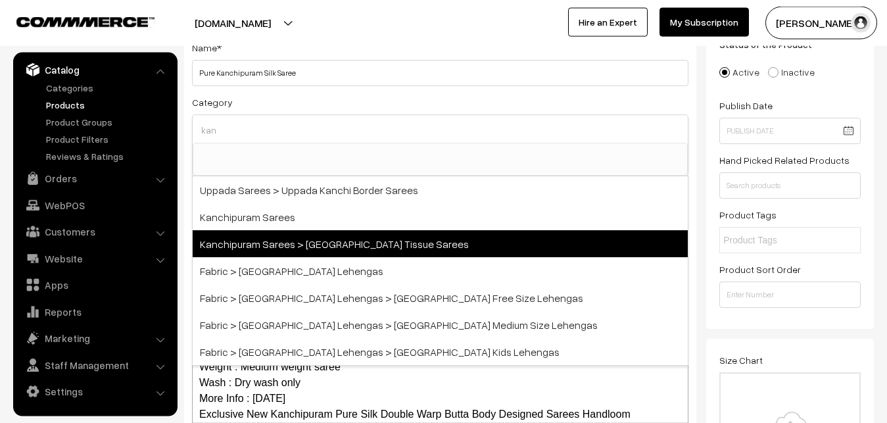
type input "kan"
click at [251, 233] on span "Kanchipuram Sarees > [GEOGRAPHIC_DATA] Tissue Sarees" at bounding box center [440, 243] width 495 height 27
select select "51"
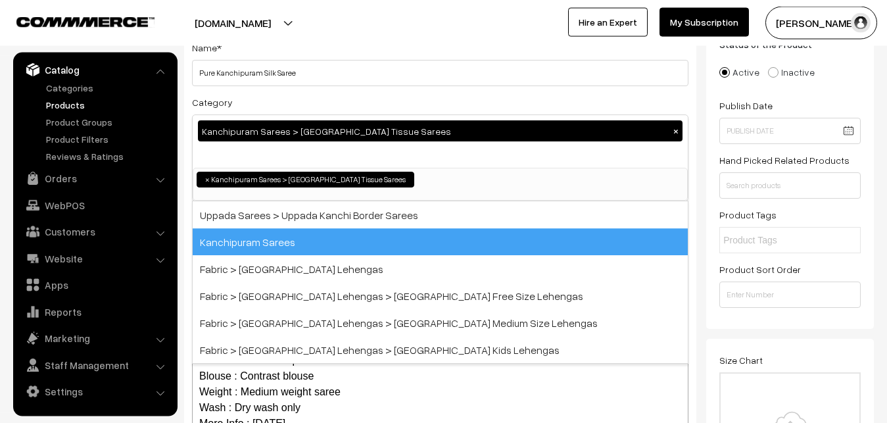
scroll to position [290, 0]
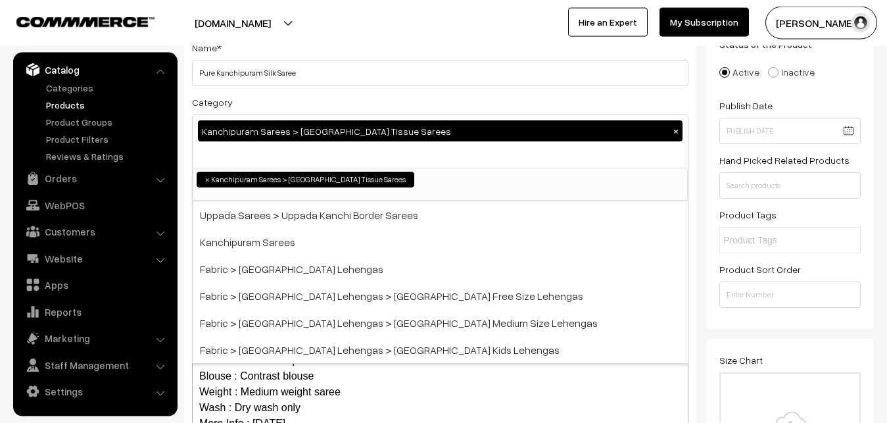
click at [679, 132] on button "×" at bounding box center [676, 131] width 12 height 12
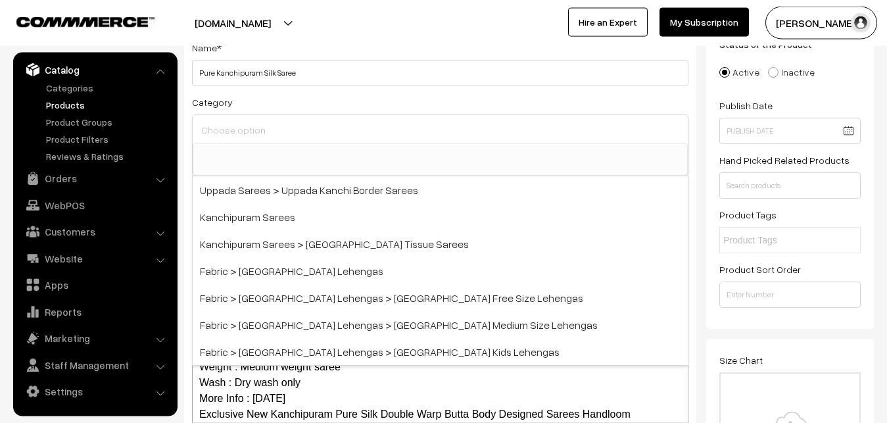
scroll to position [0, 0]
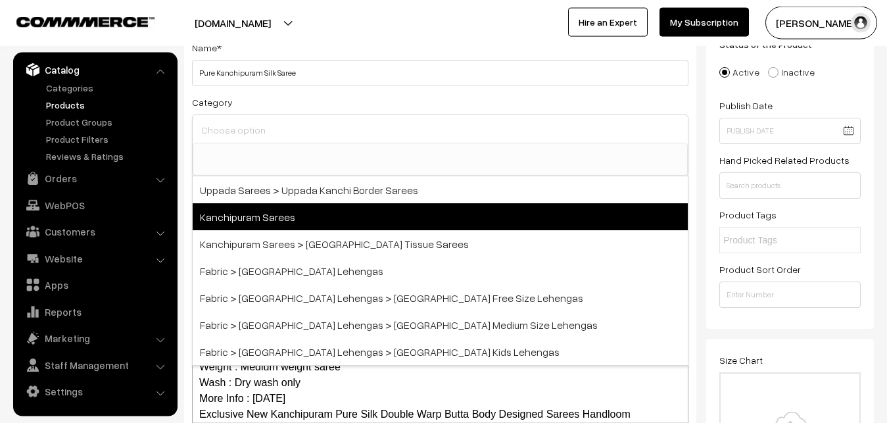
click at [238, 218] on span "Kanchipuram Sarees" at bounding box center [440, 216] width 495 height 27
select select "3"
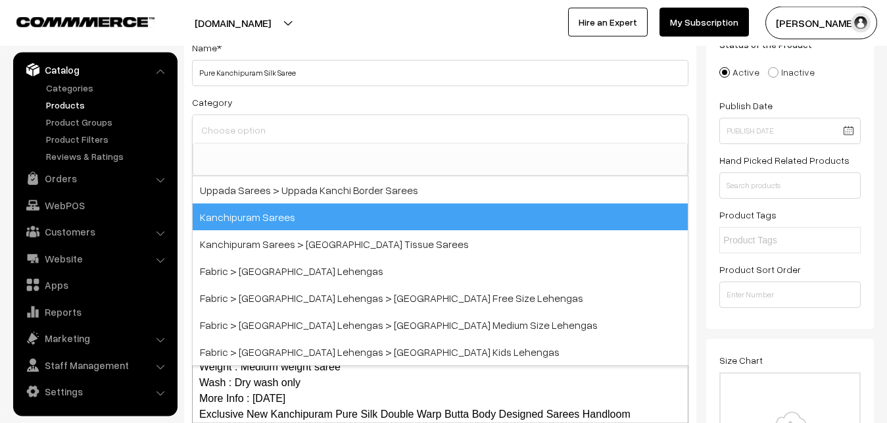
scroll to position [276, 0]
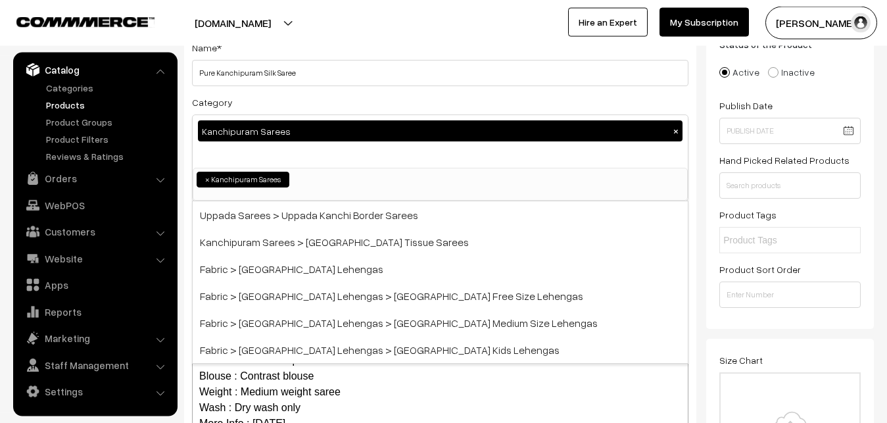
click at [271, 104] on div "Category Kanchipuram Sarees × Uppada Sarees Uppada Sarees > Uppada Plain Sarees…" at bounding box center [440, 147] width 496 height 107
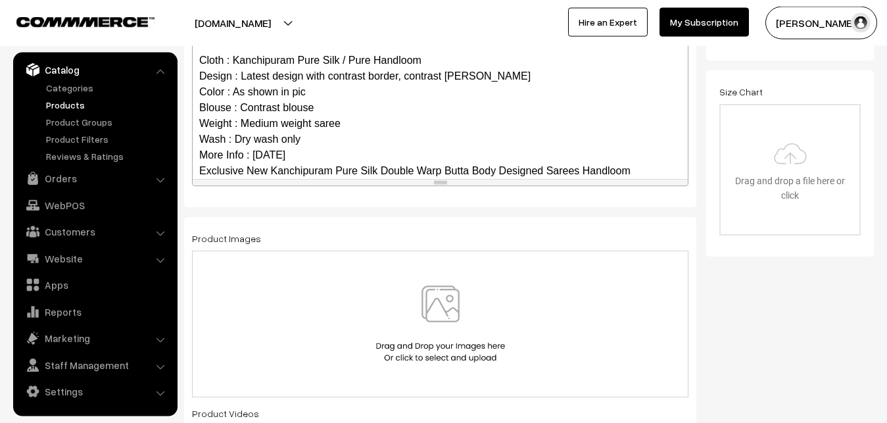
scroll to position [96, 0]
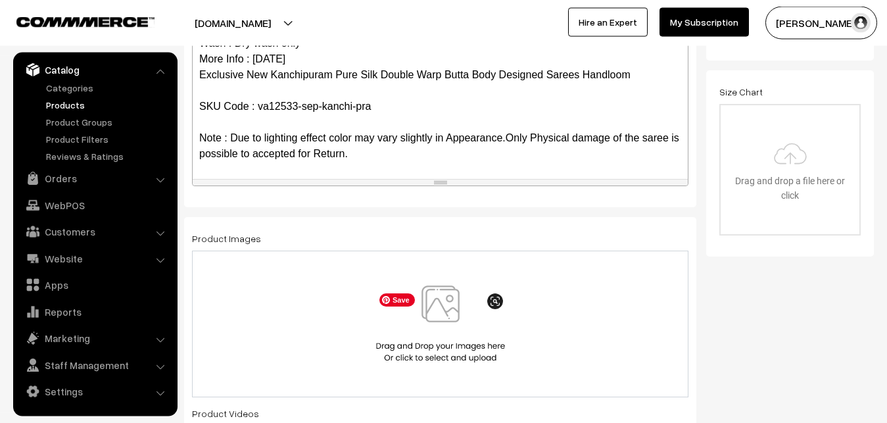
click at [441, 322] on img at bounding box center [440, 323] width 135 height 77
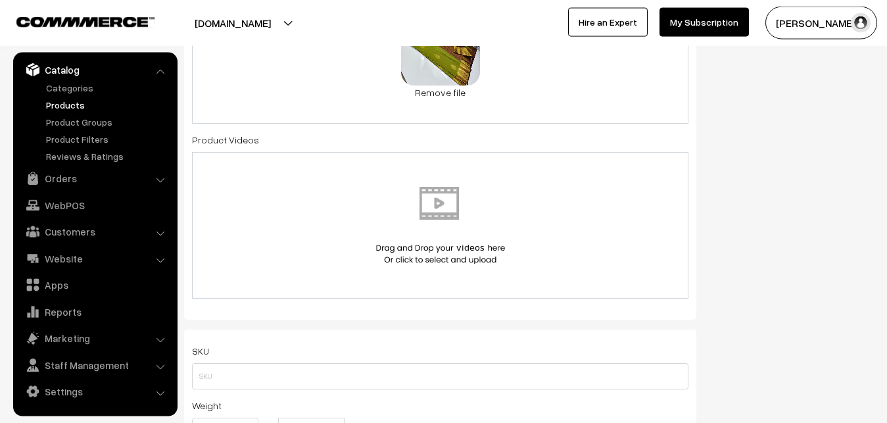
scroll to position [765, 0]
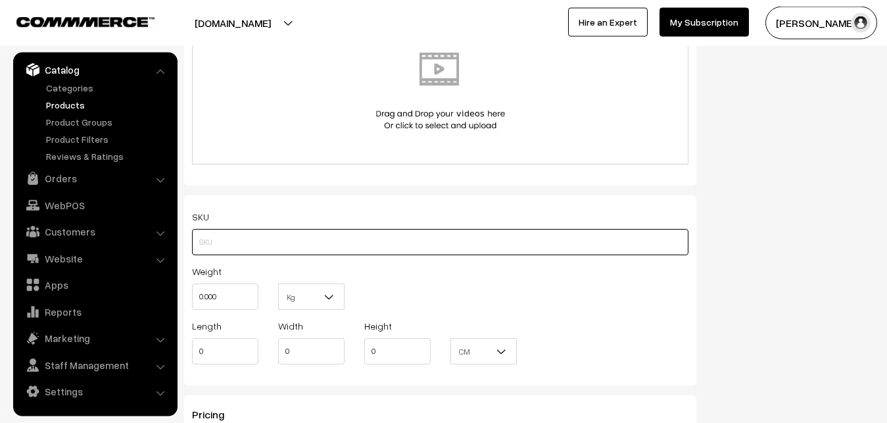
paste input "va12533-sep-kanchi-pra"
type input "va12533-sep-kanchi-pra"
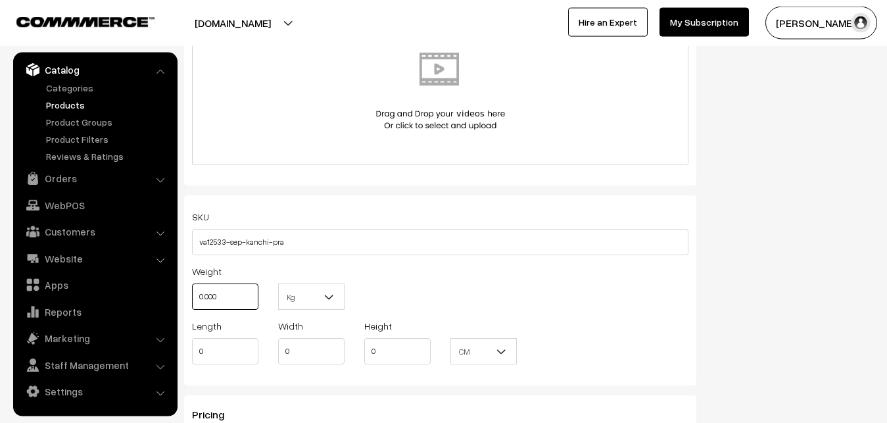
drag, startPoint x: 229, startPoint y: 294, endPoint x: 166, endPoint y: 284, distance: 64.5
click at [192, 284] on input "0.000" at bounding box center [225, 296] width 66 height 26
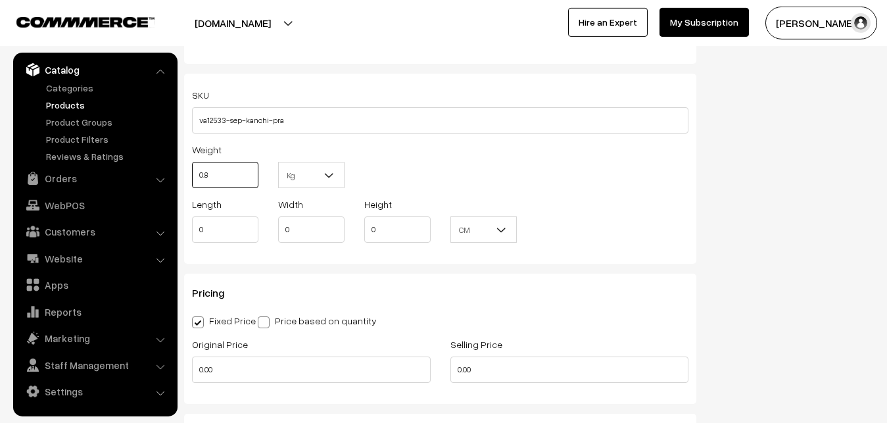
scroll to position [1033, 0]
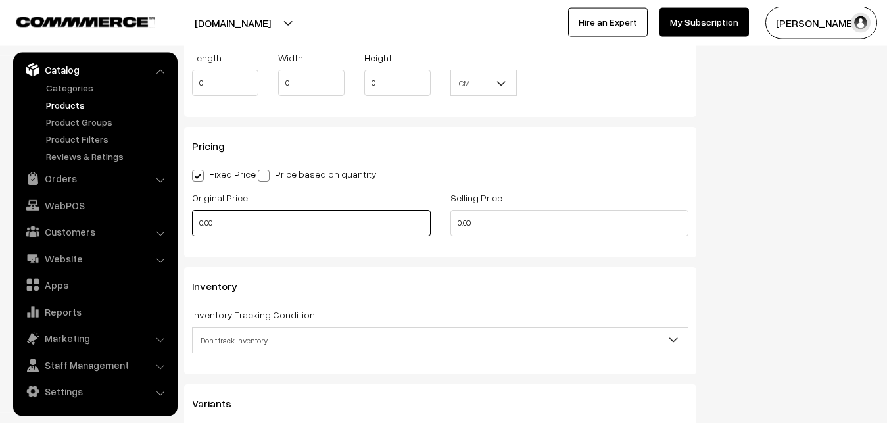
type input "0.80"
drag, startPoint x: 236, startPoint y: 229, endPoint x: 165, endPoint y: 228, distance: 71.0
click at [192, 228] on input "0.00" at bounding box center [311, 223] width 239 height 26
drag, startPoint x: 212, startPoint y: 227, endPoint x: 164, endPoint y: 220, distance: 48.5
click at [192, 220] on input "0" at bounding box center [311, 223] width 239 height 26
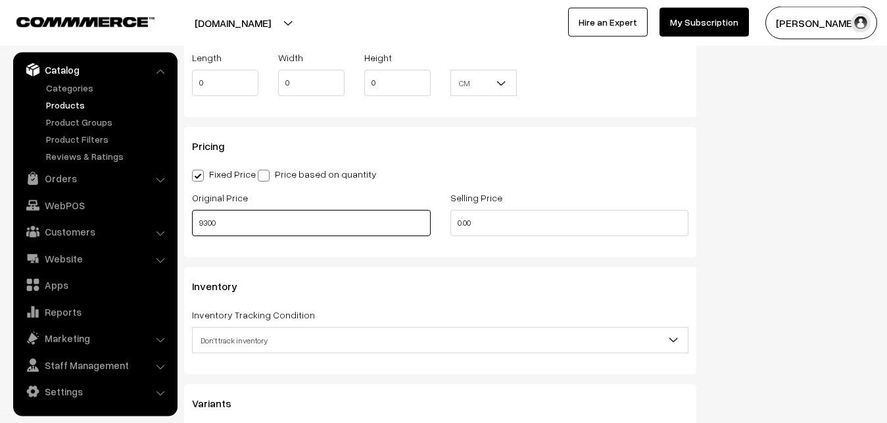
type input "9300"
drag, startPoint x: 487, startPoint y: 216, endPoint x: 396, endPoint y: 208, distance: 91.1
click at [450, 210] on input "0" at bounding box center [569, 223] width 239 height 26
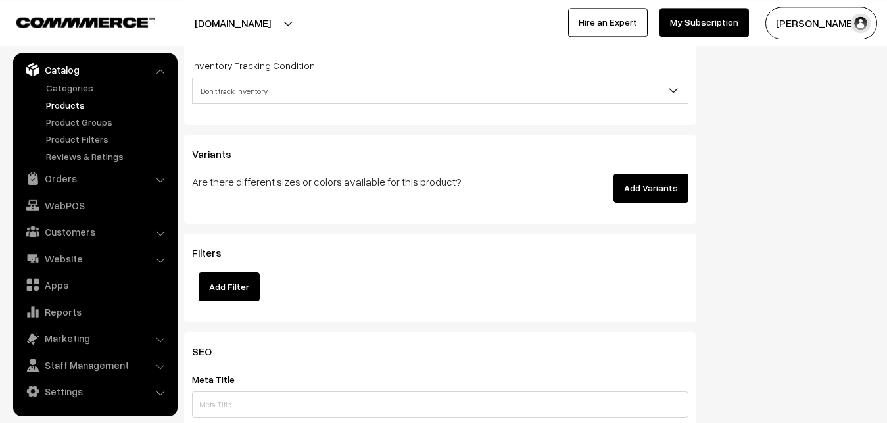
scroll to position [1301, 0]
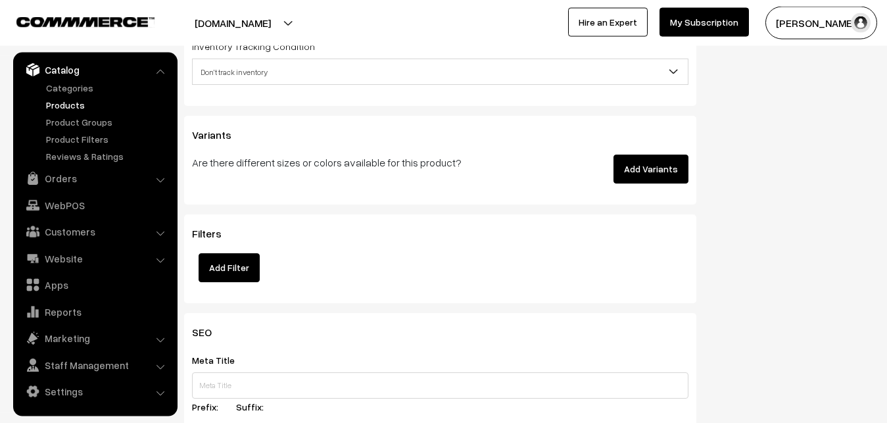
type input "10799"
click at [248, 70] on span "Don't track inventory" at bounding box center [440, 71] width 495 height 23
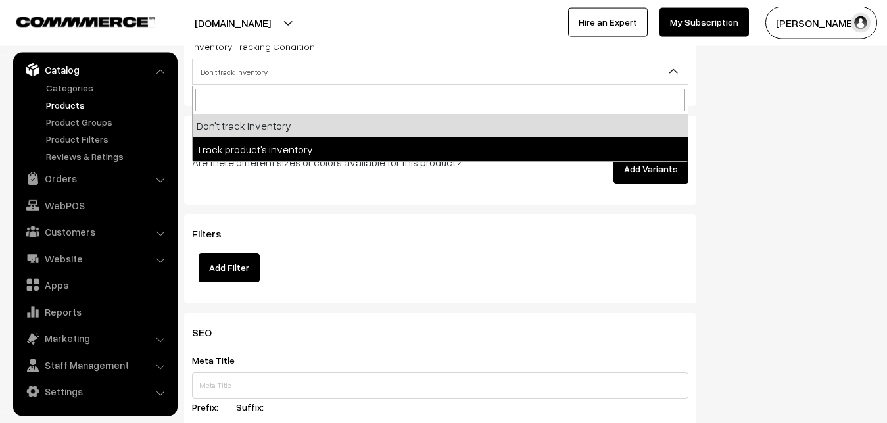
select select "2"
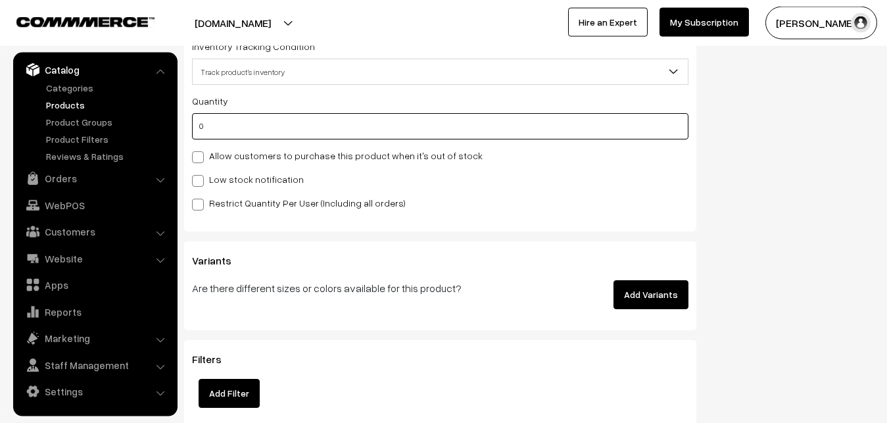
click at [241, 128] on input "0" at bounding box center [440, 126] width 496 height 26
type input "4"
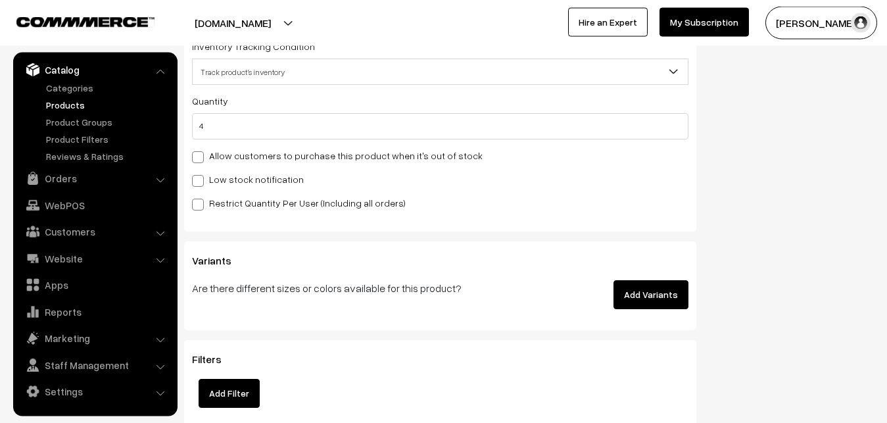
click at [223, 181] on label "Low stock notification" at bounding box center [248, 179] width 112 height 14
click at [201, 181] on input "Low stock notification" at bounding box center [196, 178] width 9 height 9
checkbox input "true"
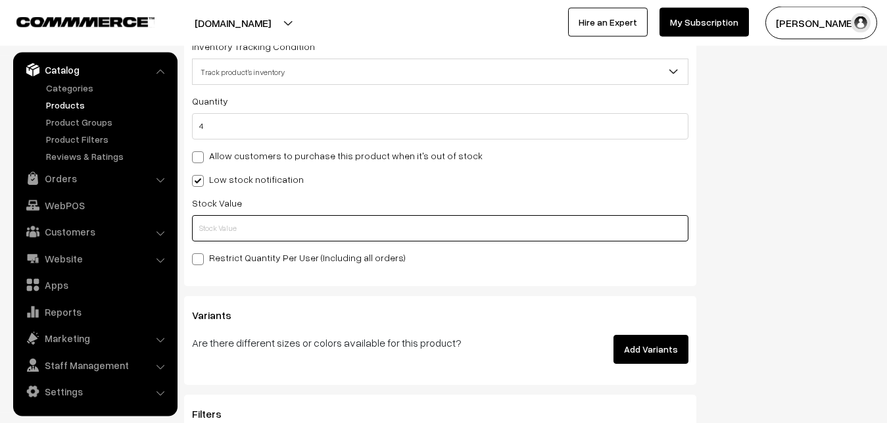
click at [211, 227] on input "text" at bounding box center [440, 228] width 496 height 26
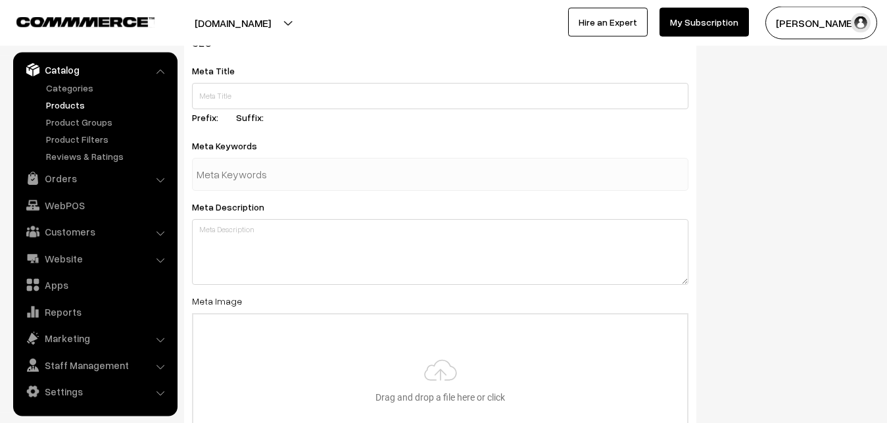
scroll to position [1958, 0]
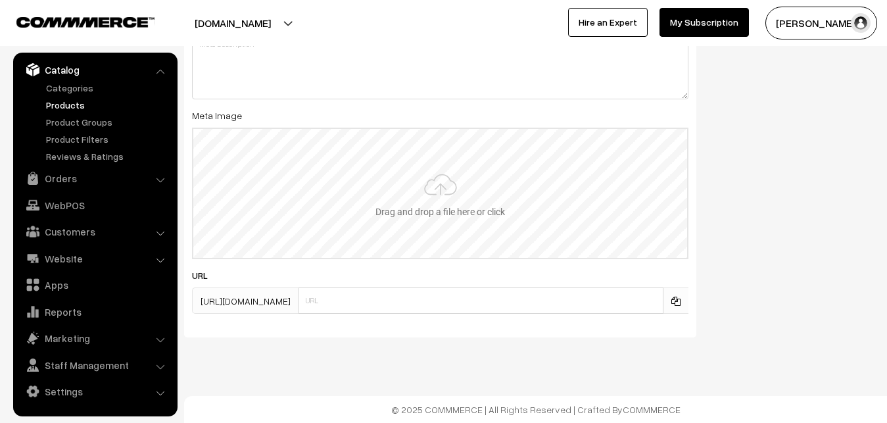
type input "2"
click at [417, 206] on input "file" at bounding box center [440, 193] width 494 height 129
type input "C:\fakepath\kanchipuram-saree-va12533-sep.jpeg"
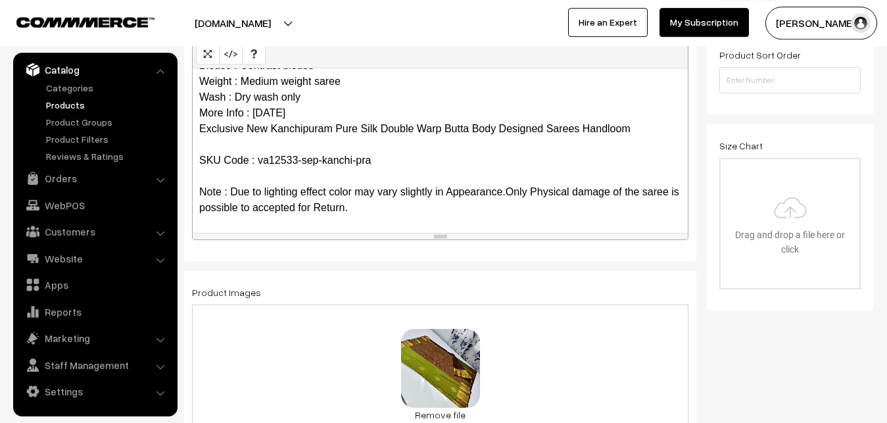
scroll to position [0, 0]
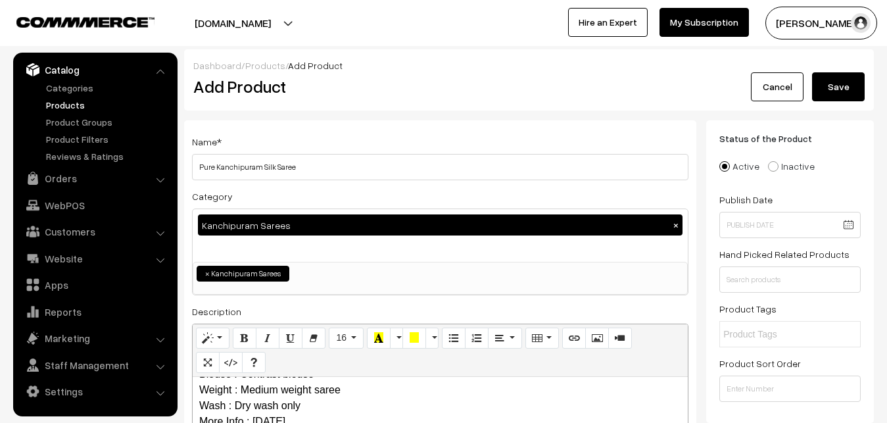
click at [852, 79] on button "Save" at bounding box center [838, 86] width 53 height 29
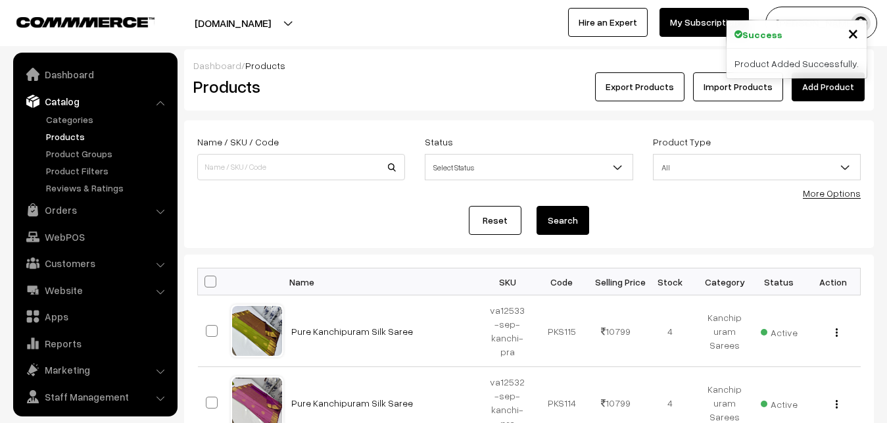
scroll to position [32, 0]
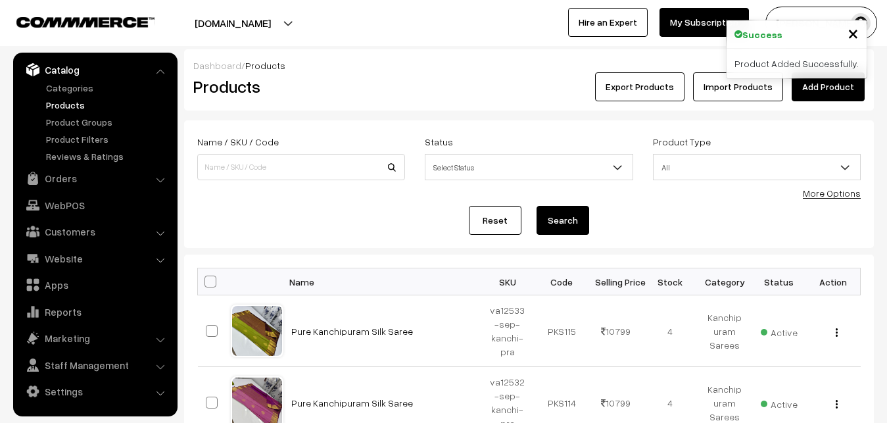
click at [360, 93] on h2 "Products" at bounding box center [298, 86] width 210 height 20
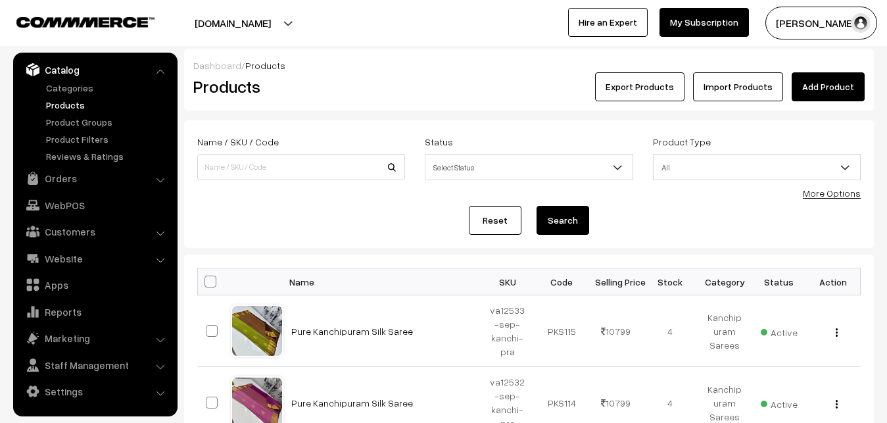
click at [842, 87] on link "Add Product" at bounding box center [828, 86] width 73 height 29
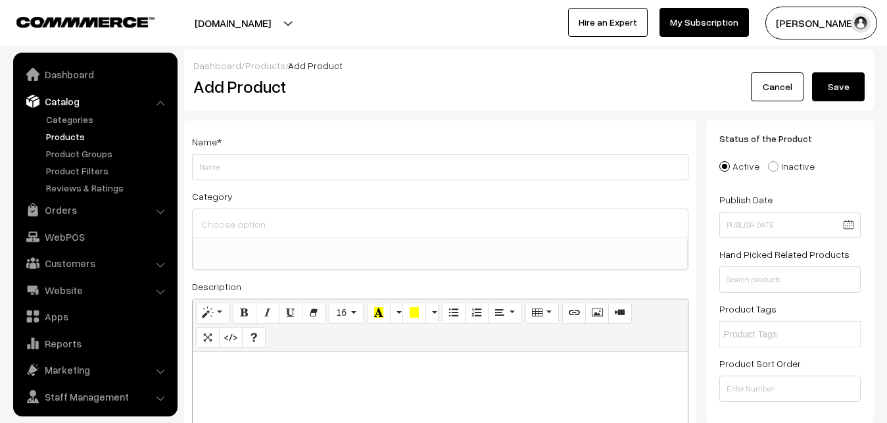
select select
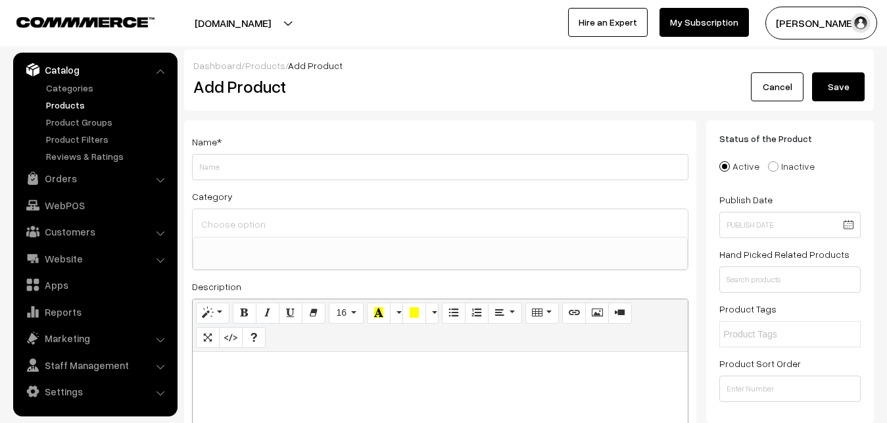
paste div
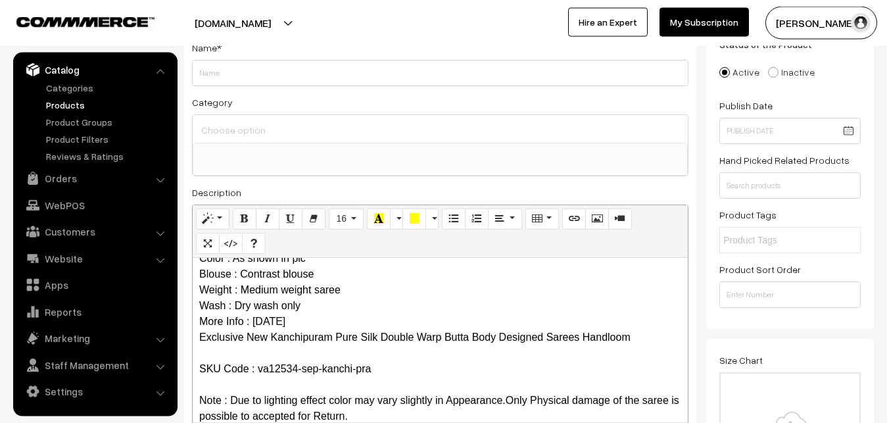
scroll to position [0, 0]
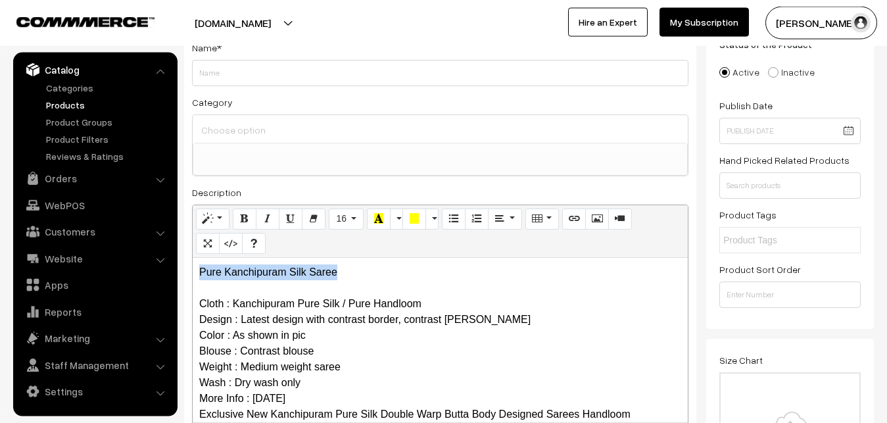
drag, startPoint x: 343, startPoint y: 264, endPoint x: 145, endPoint y: 272, distance: 198.1
click at [193, 272] on div "Pure Kanchipuram Silk Saree Cloth : Kanchipuram Pure Silk / Pure Handloom Desig…" at bounding box center [440, 340] width 495 height 164
copy p "Pure Kanchipuram Silk Saree"
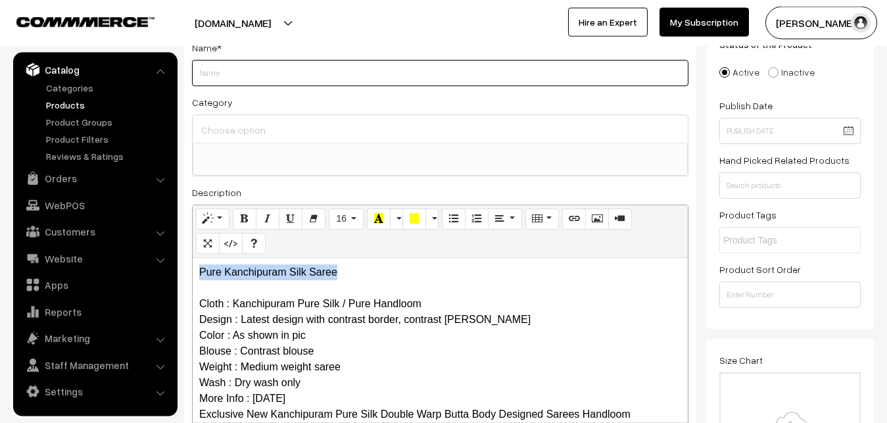
click at [239, 73] on input "Weight" at bounding box center [440, 73] width 496 height 26
paste input "Pure Kanchipuram Silk Saree"
type input "Pure Kanchipuram Silk Saree"
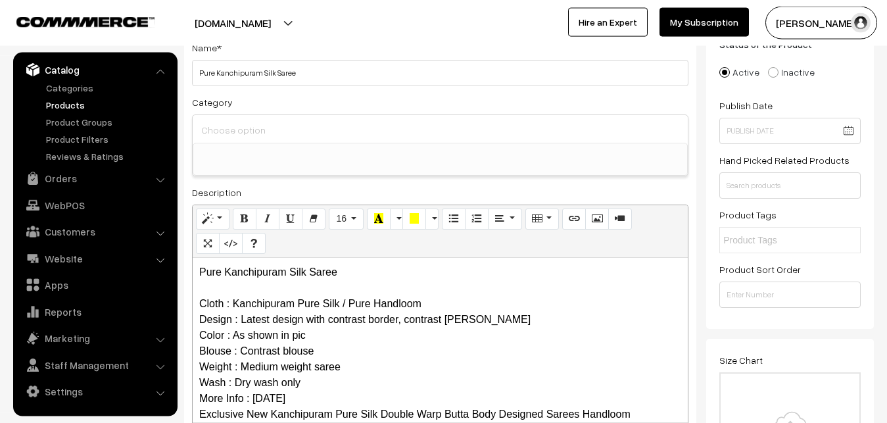
click at [239, 125] on input at bounding box center [440, 129] width 485 height 19
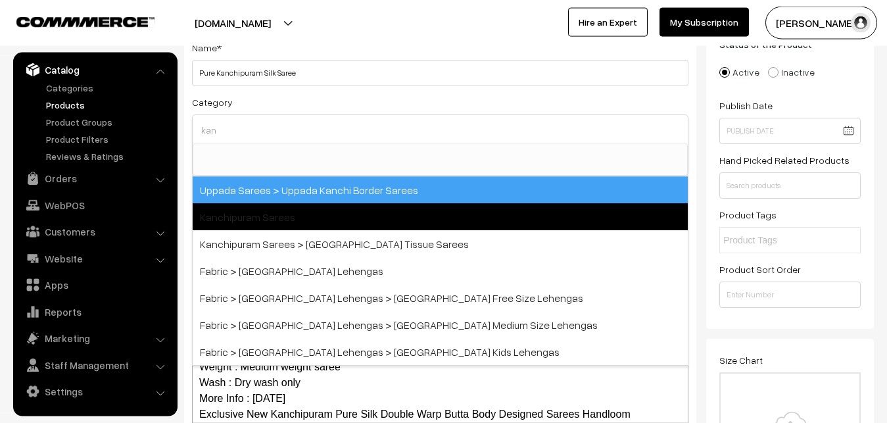
type input "kan"
click at [274, 204] on span "Kanchipuram Sarees" at bounding box center [440, 216] width 495 height 27
select select "3"
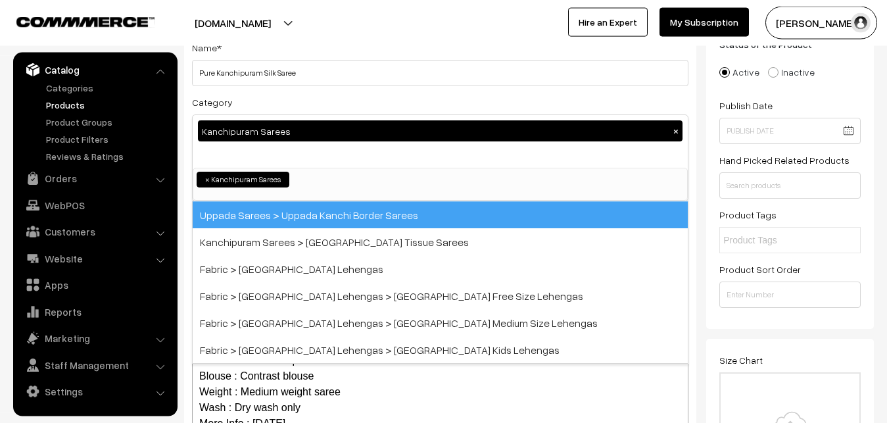
scroll to position [276, 0]
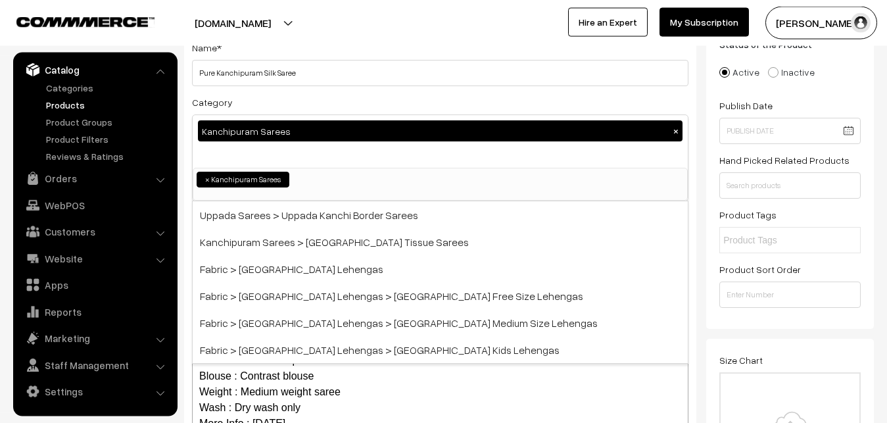
click at [283, 92] on div "Name * Pure Kanchipuram Silk Saree Category Kanchipuram Sarees × Uppada Sarees …" at bounding box center [440, 250] width 512 height 449
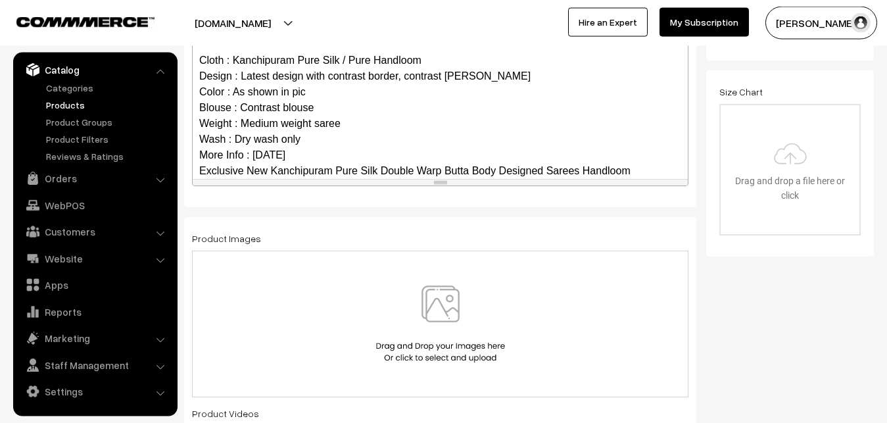
scroll to position [96, 0]
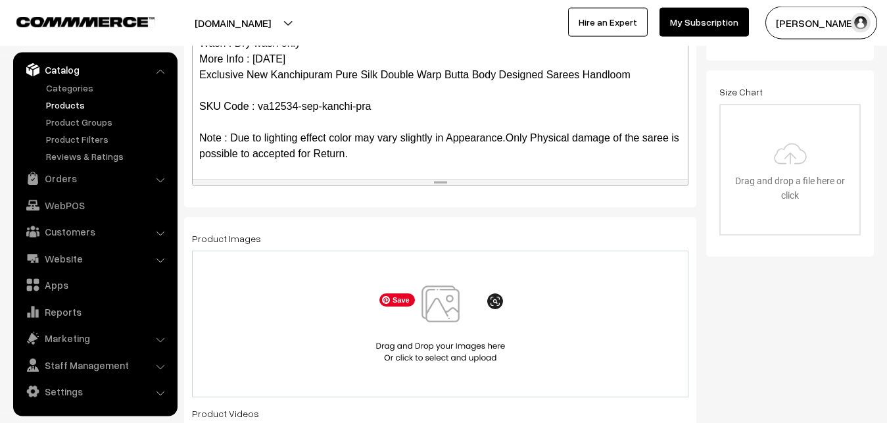
click at [431, 314] on img at bounding box center [440, 323] width 135 height 77
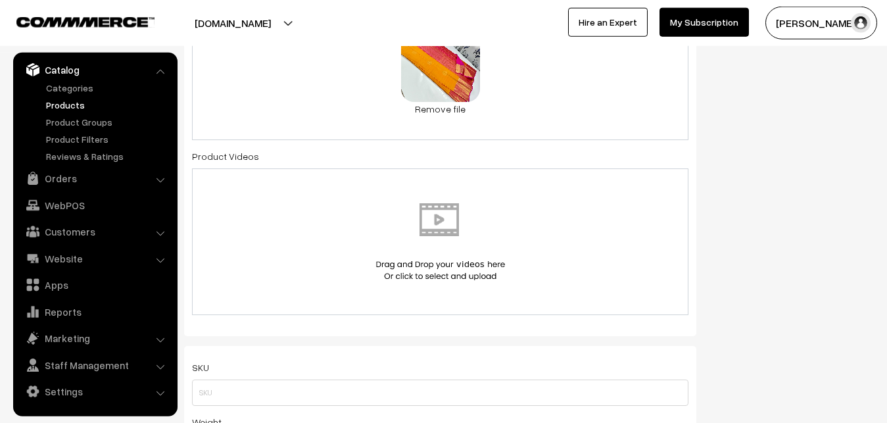
scroll to position [765, 0]
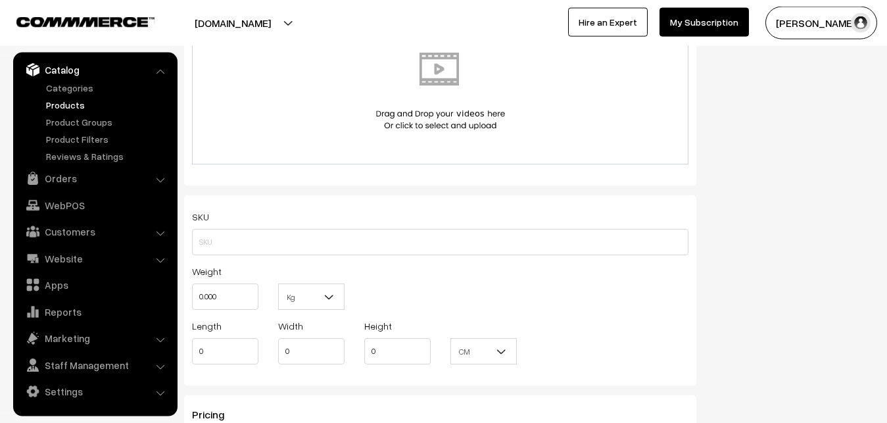
click at [218, 259] on div "SKU Weight 0.000 Kg Kg Length 0 Width 0 Height 0 CM" at bounding box center [440, 290] width 512 height 190
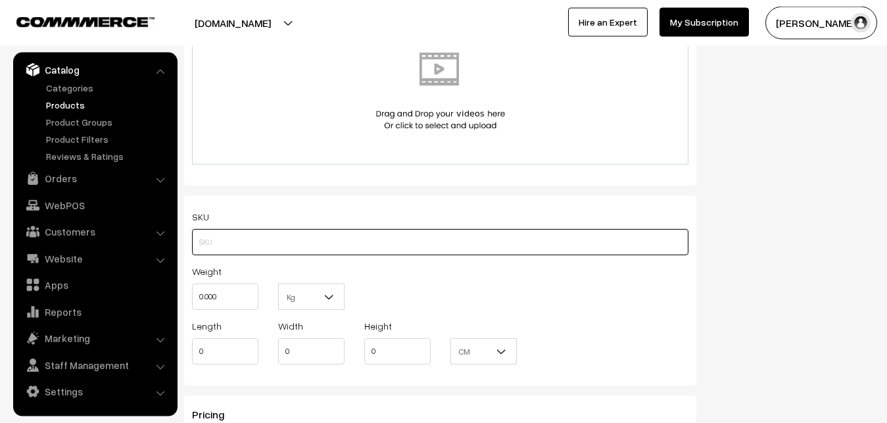
click at [218, 247] on input "text" at bounding box center [440, 242] width 496 height 26
paste input "va12534-sep-kanchi-pra"
type input "va12534-sep-kanchi-pra"
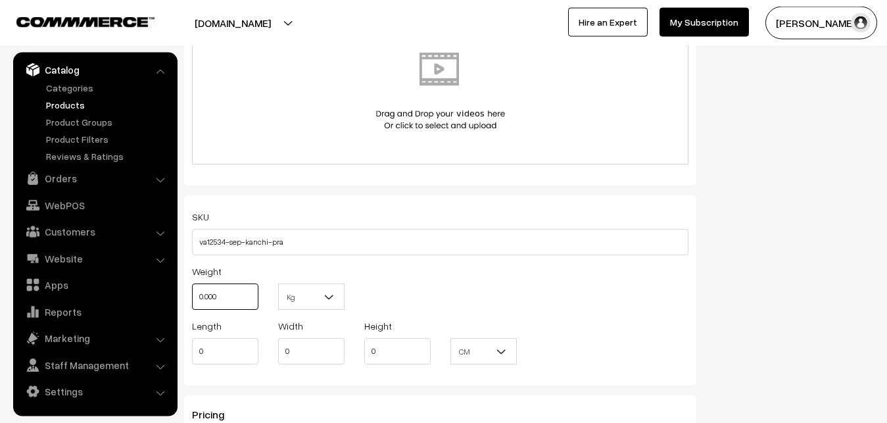
drag, startPoint x: 226, startPoint y: 294, endPoint x: 208, endPoint y: 294, distance: 18.4
click at [208, 294] on input "0.000" at bounding box center [225, 296] width 66 height 26
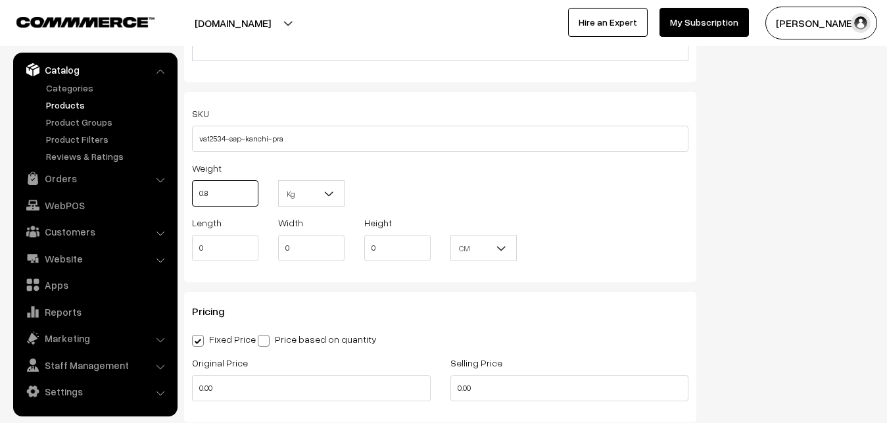
scroll to position [1033, 0]
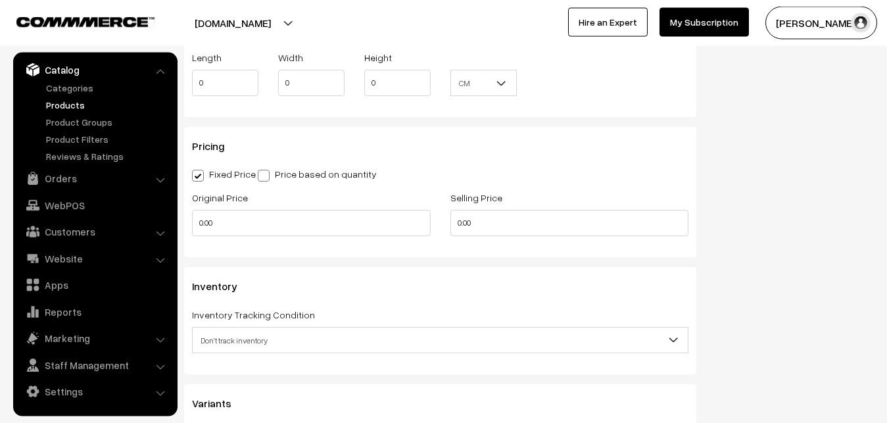
type input "0.80"
drag, startPoint x: 237, startPoint y: 238, endPoint x: 178, endPoint y: 231, distance: 59.6
drag, startPoint x: 222, startPoint y: 223, endPoint x: 176, endPoint y: 220, distance: 46.1
click at [192, 220] on input "0.00" at bounding box center [311, 223] width 239 height 26
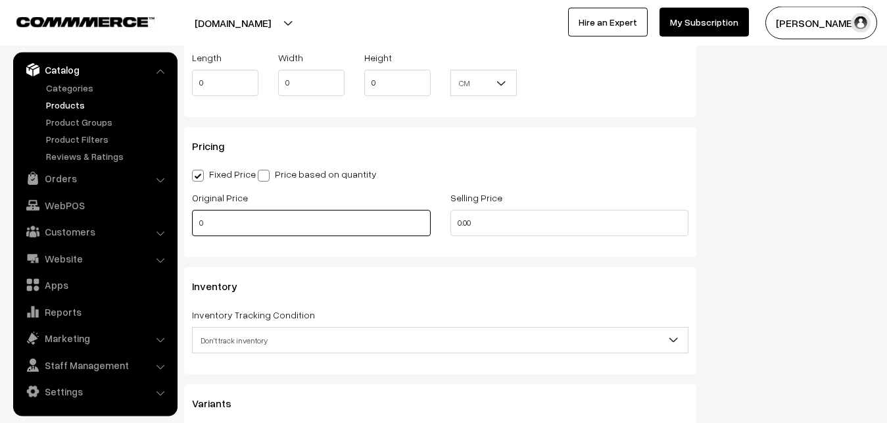
drag, startPoint x: 212, startPoint y: 224, endPoint x: 187, endPoint y: 222, distance: 25.1
click at [192, 222] on input "0" at bounding box center [311, 223] width 239 height 26
type input "9300"
drag, startPoint x: 479, startPoint y: 226, endPoint x: 410, endPoint y: 224, distance: 68.4
click at [450, 224] on input "0" at bounding box center [569, 223] width 239 height 26
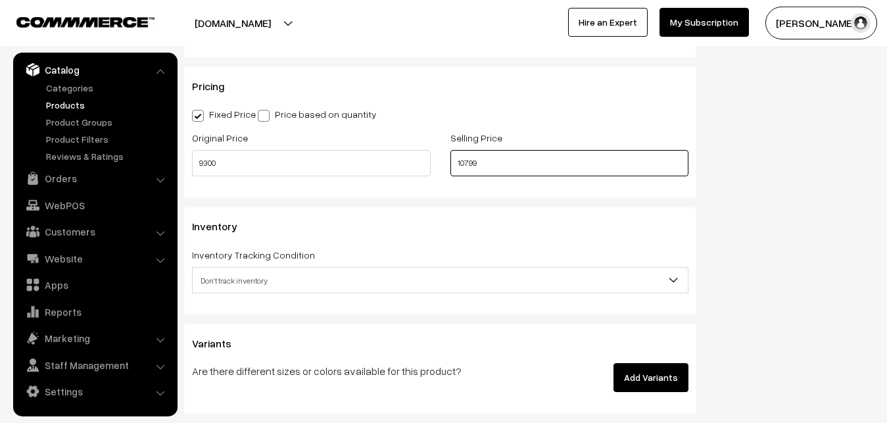
scroll to position [1234, 0]
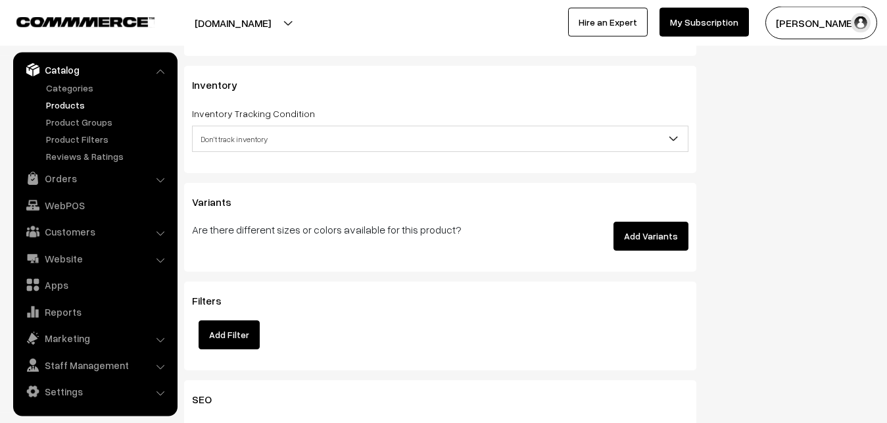
type input "10799"
click at [244, 126] on div "Inventory Tracking Condition Don't track inventory Track product's inventory Do…" at bounding box center [440, 128] width 496 height 47
click at [245, 142] on span "Don't track inventory" at bounding box center [440, 139] width 495 height 23
click at [245, 146] on span "Don't track inventory" at bounding box center [440, 139] width 495 height 23
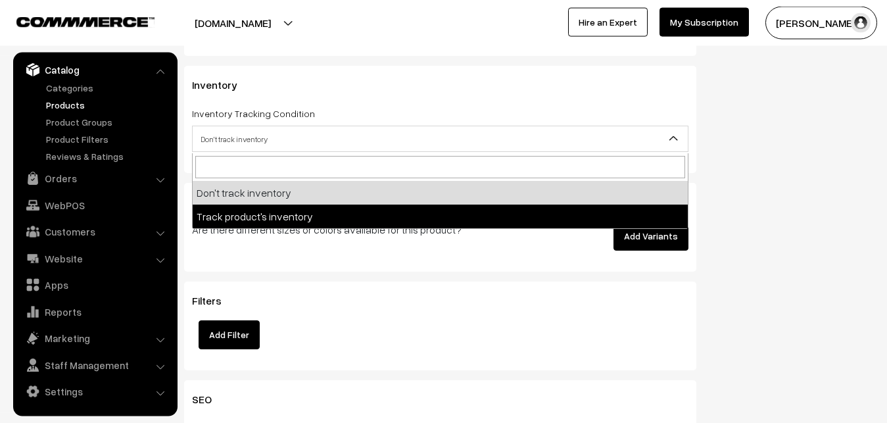
select select "2"
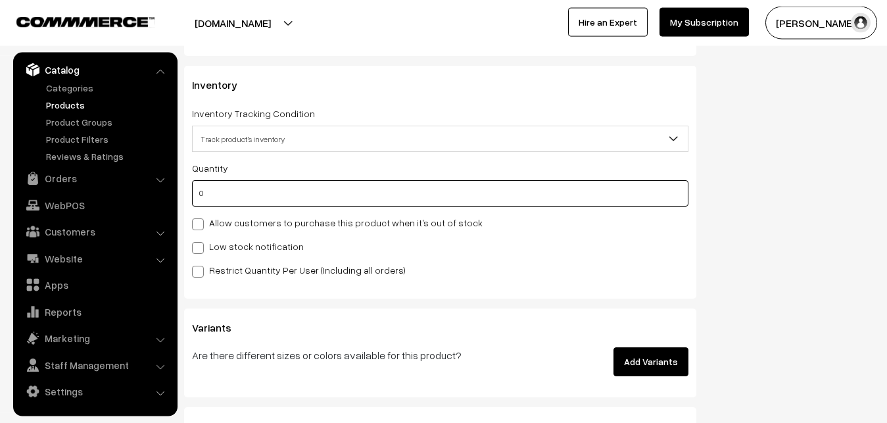
click at [225, 191] on input "0" at bounding box center [440, 193] width 496 height 26
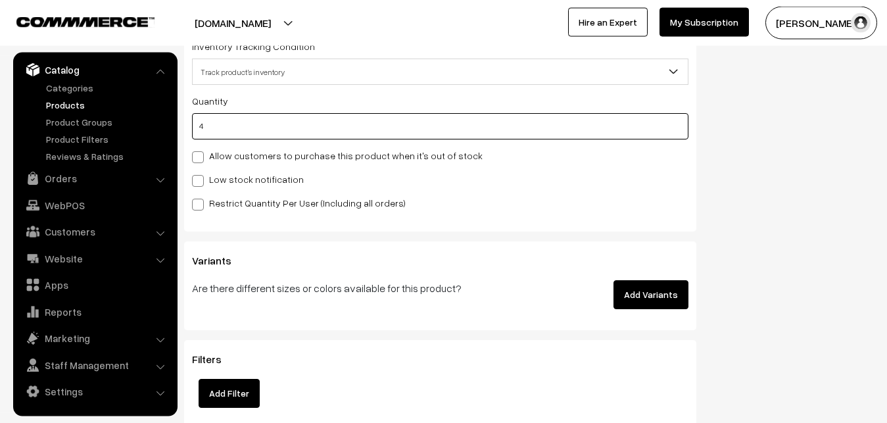
type input "4"
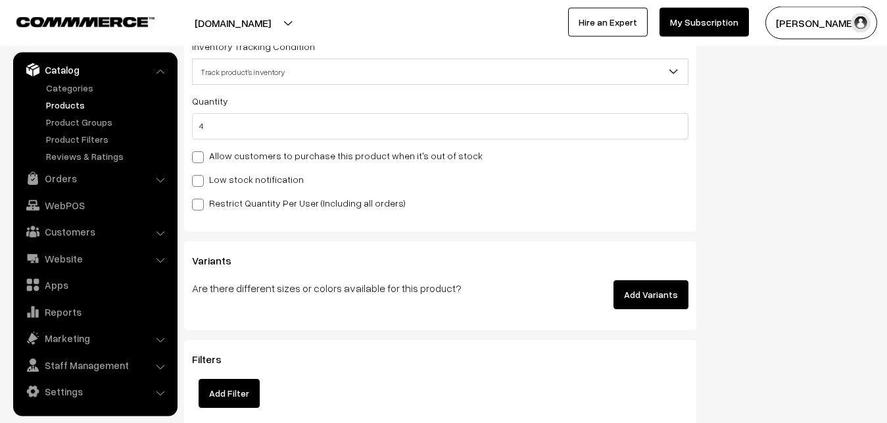
click at [211, 183] on label "Low stock notification" at bounding box center [248, 179] width 112 height 14
click at [201, 183] on input "Low stock notification" at bounding box center [196, 178] width 9 height 9
checkbox input "true"
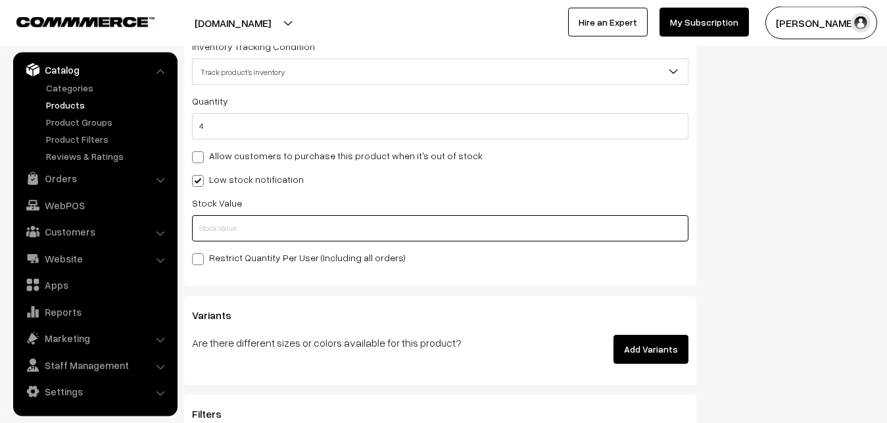
click at [214, 221] on input "text" at bounding box center [440, 228] width 496 height 26
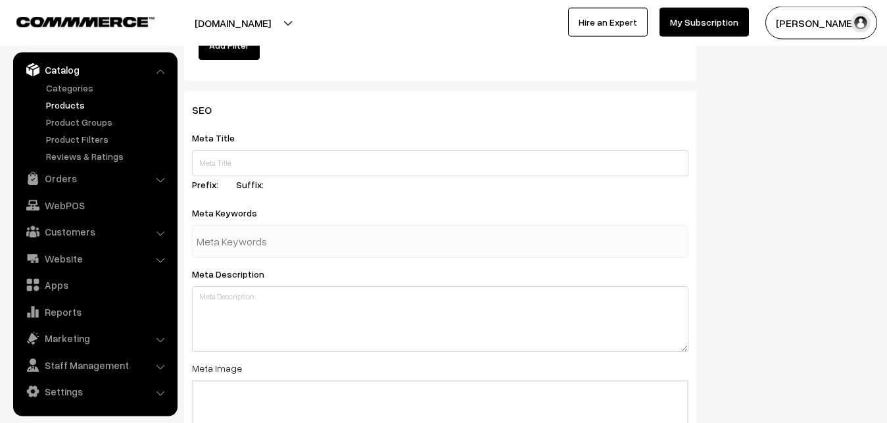
scroll to position [1958, 0]
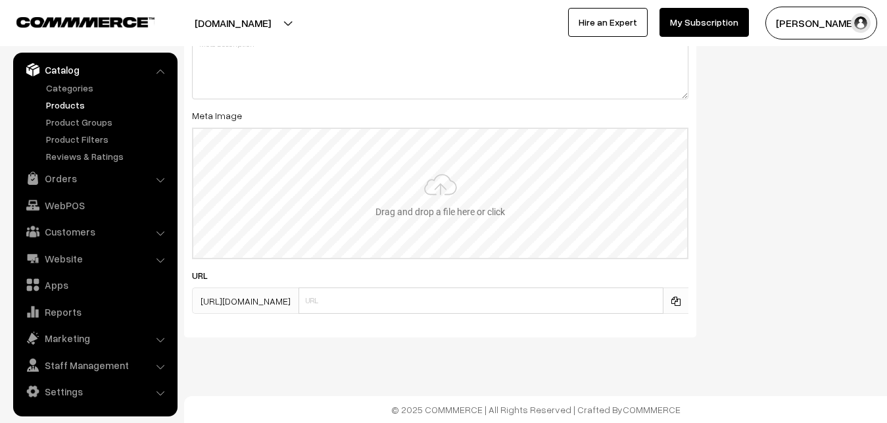
type input "2"
click at [404, 210] on input "file" at bounding box center [440, 193] width 494 height 129
type input "C:\fakepath\kanchipuram-saree-va12534-sep.jpeg"
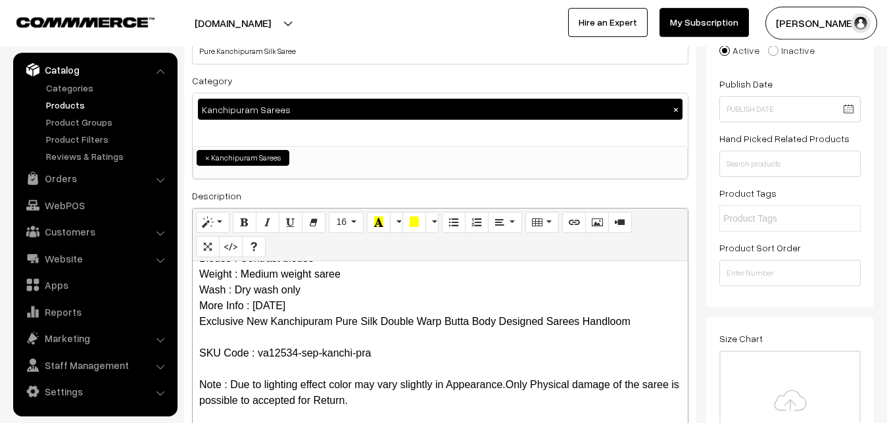
scroll to position [0, 0]
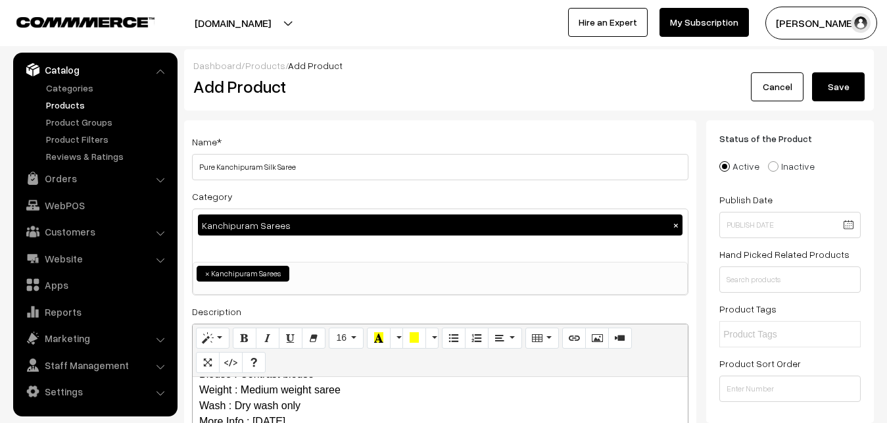
click at [844, 84] on button "Save" at bounding box center [838, 86] width 53 height 29
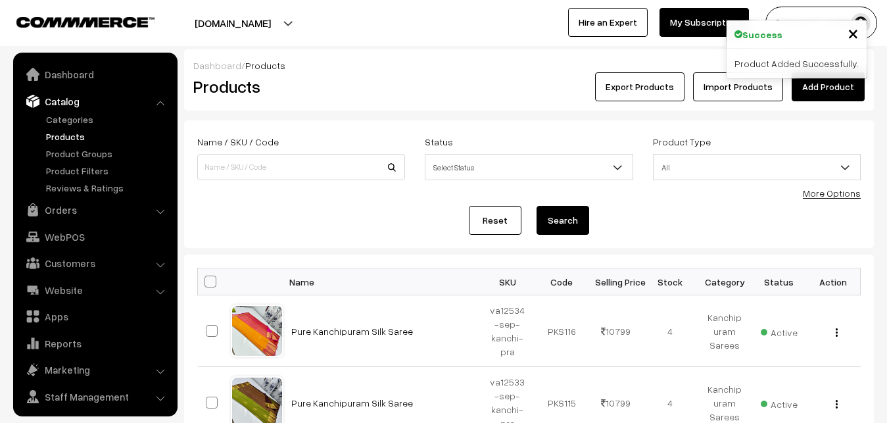
scroll to position [32, 0]
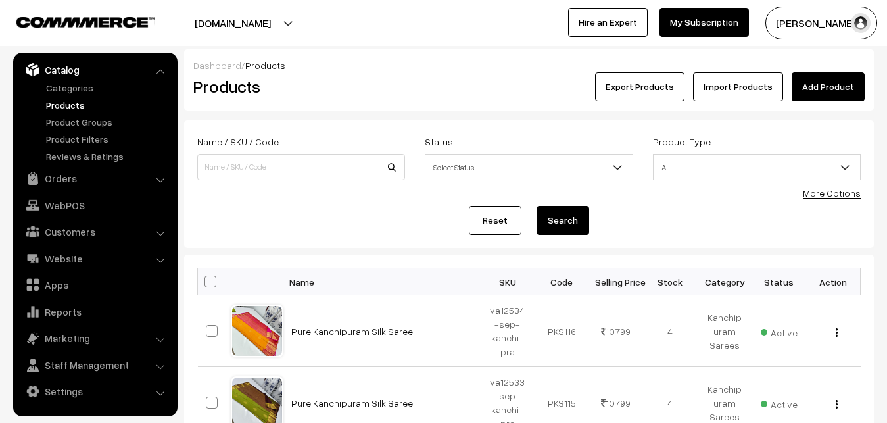
click at [362, 68] on div "Dashboard / Products" at bounding box center [528, 66] width 671 height 14
click at [827, 84] on link "Add Product" at bounding box center [828, 86] width 73 height 29
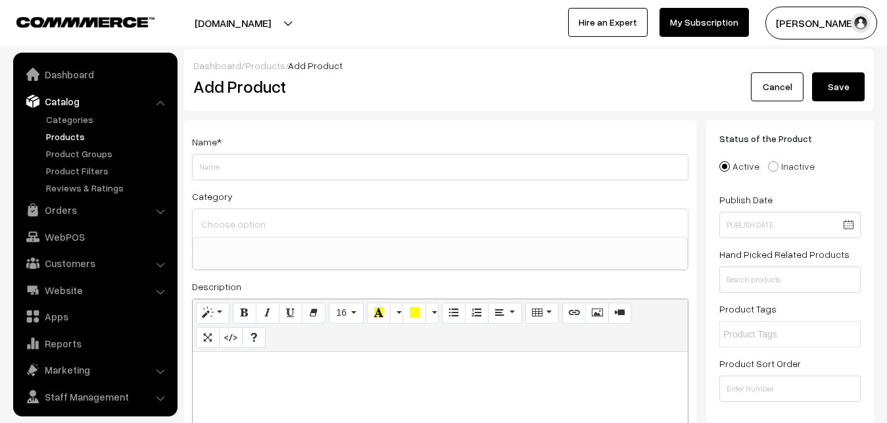
select select
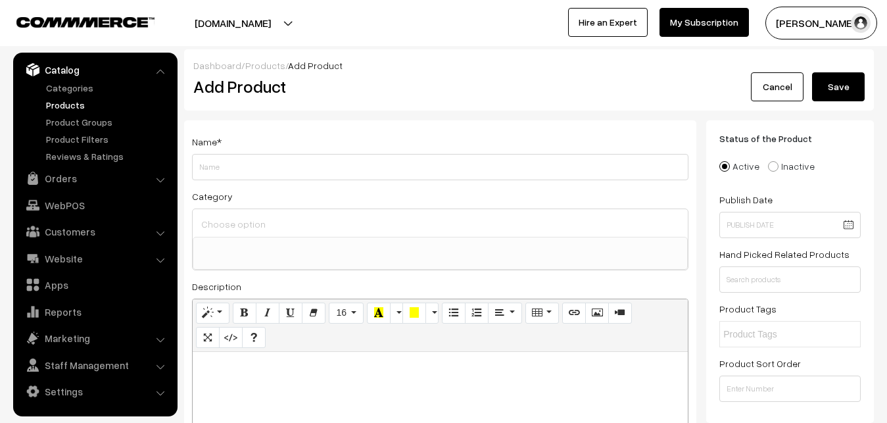
click at [69, 103] on link "Products" at bounding box center [108, 105] width 130 height 14
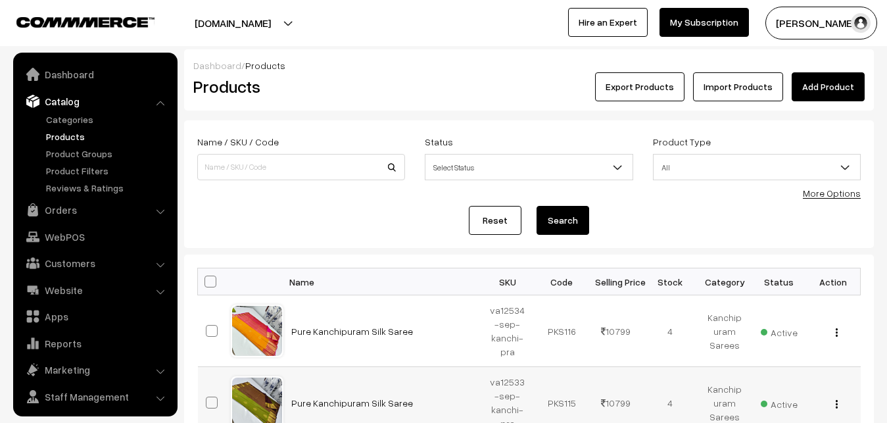
scroll to position [32, 0]
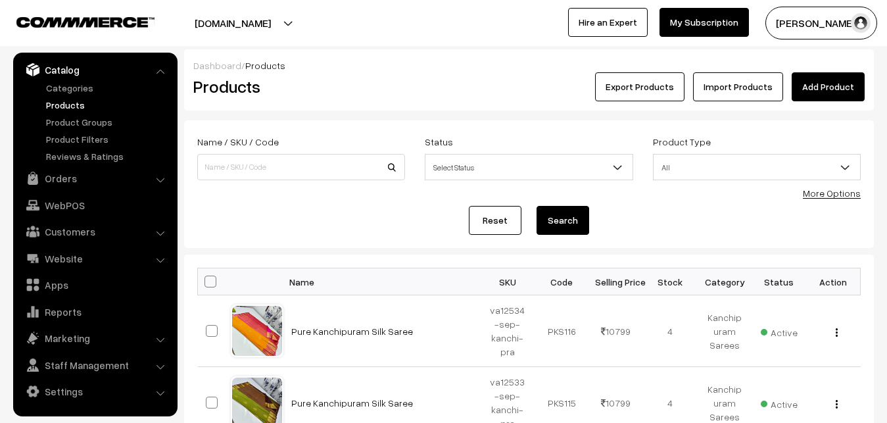
click at [414, 91] on div "Products" at bounding box center [298, 86] width 230 height 29
click at [819, 87] on link "Add Product" at bounding box center [828, 86] width 73 height 29
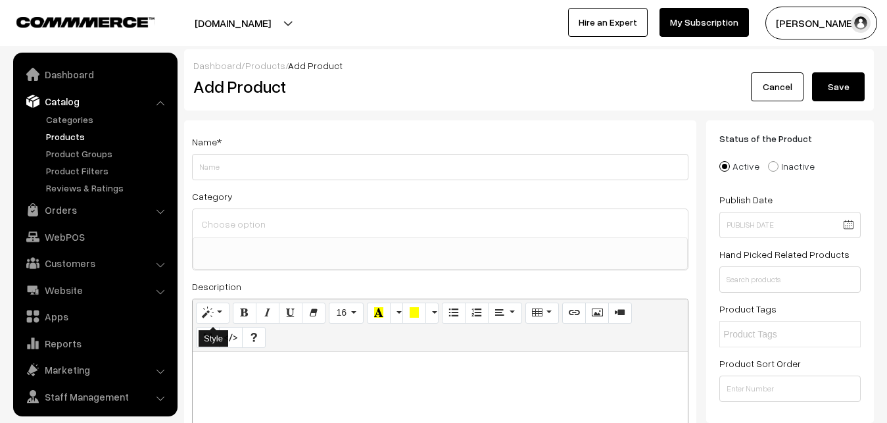
select select
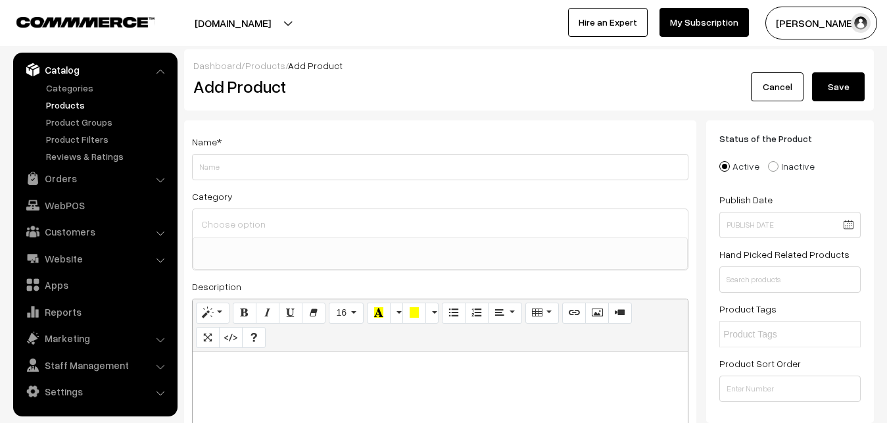
click at [219, 368] on p at bounding box center [440, 366] width 482 height 16
paste div
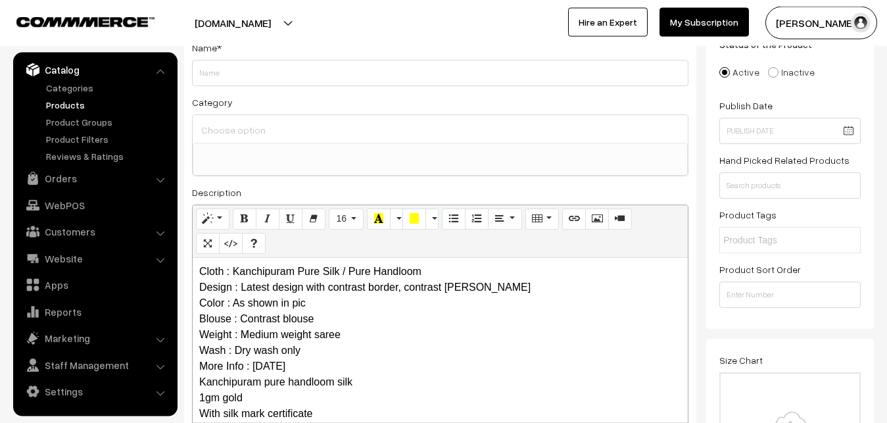
scroll to position [0, 0]
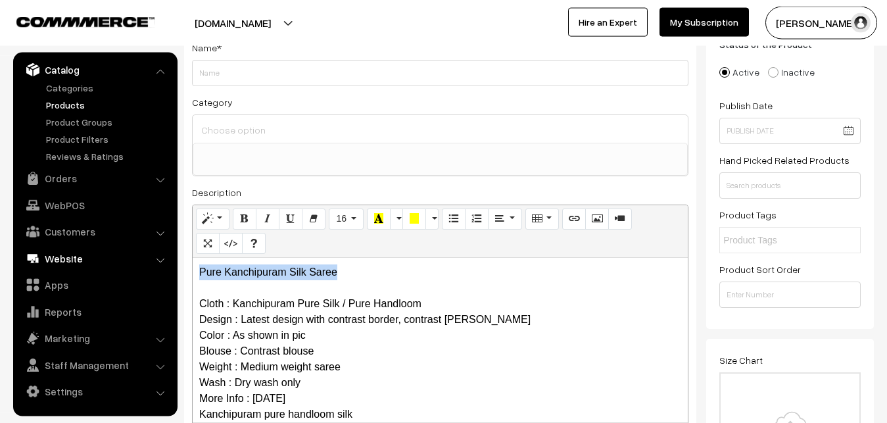
drag, startPoint x: 341, startPoint y: 269, endPoint x: 167, endPoint y: 262, distance: 173.7
click at [193, 268] on div "Pure Kanchipuram Silk Saree Cloth : Kanchipuram Pure Silk / Pure Handloom Desig…" at bounding box center [440, 340] width 495 height 164
copy p "Pure Kanchipuram Silk Saree"
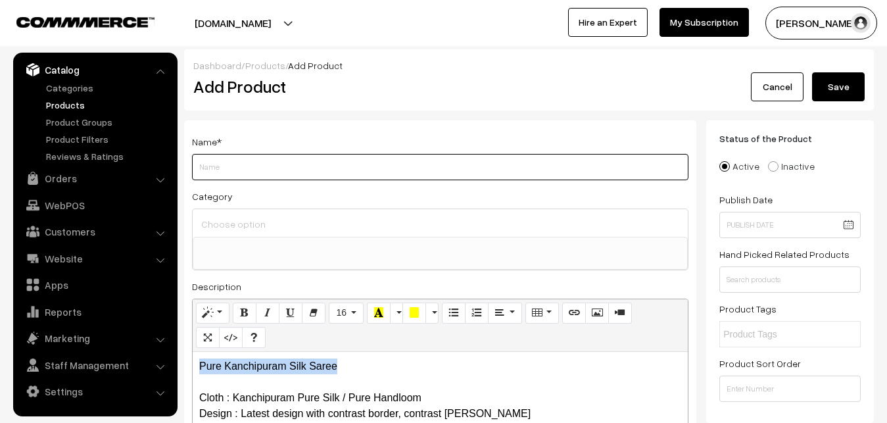
click at [222, 176] on input "Weight" at bounding box center [440, 167] width 496 height 26
paste input "Pure Kanchipuram Silk Saree"
type input "Pure Kanchipuram Silk Saree"
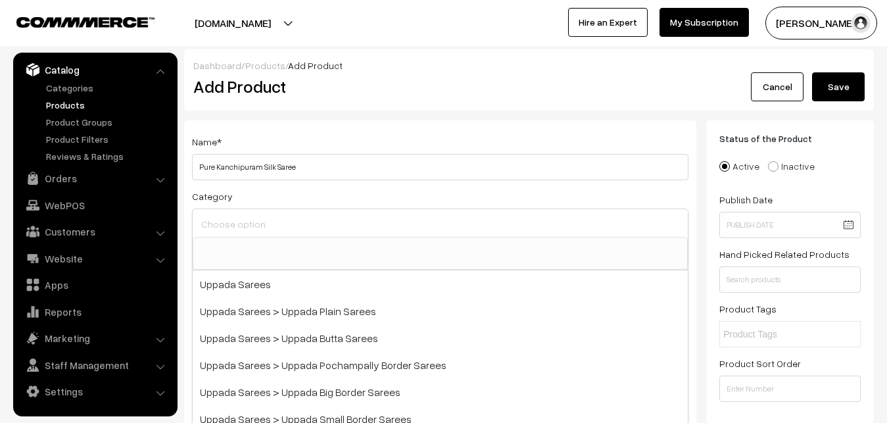
click at [228, 220] on input at bounding box center [440, 223] width 485 height 19
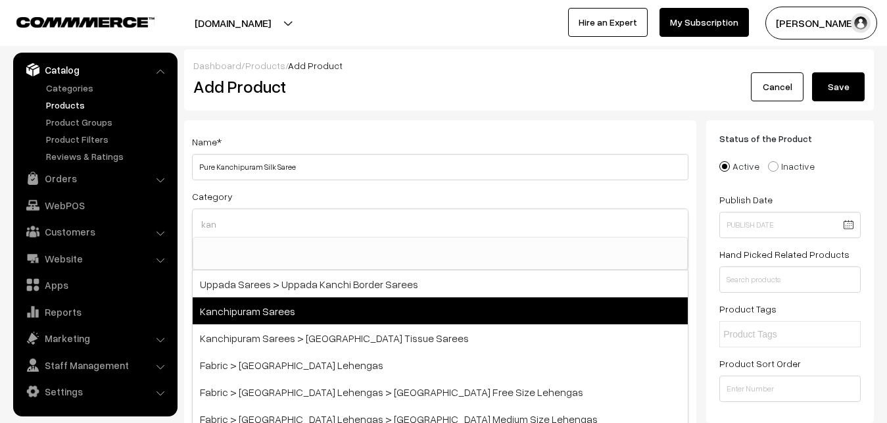
type input "kan"
click at [280, 309] on span "Kanchipuram Sarees" at bounding box center [440, 310] width 495 height 27
select select "3"
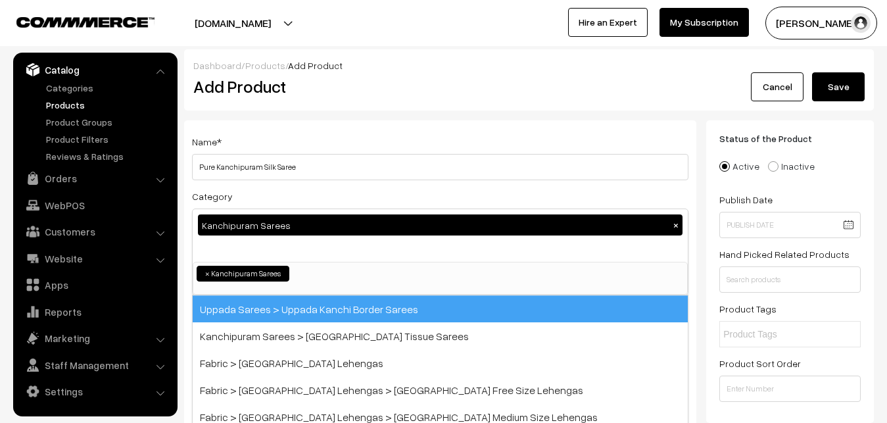
scroll to position [276, 0]
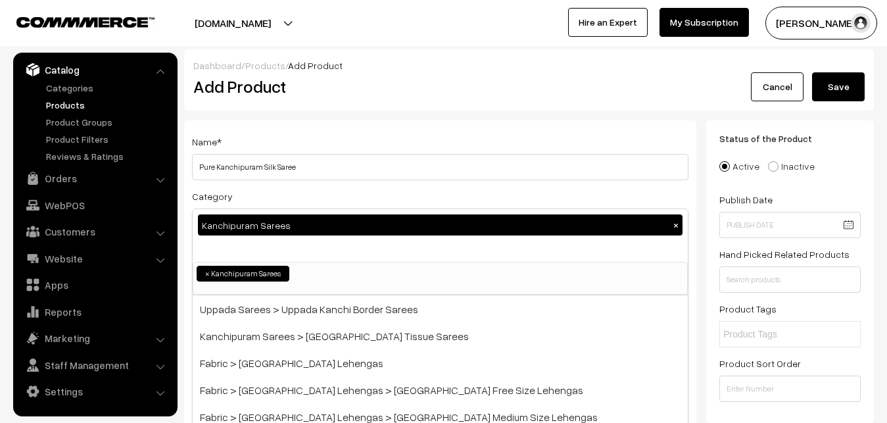
click at [330, 183] on div "Name * Pure Kanchipuram Silk Saree Category Kanchipuram Sarees × Uppada Sarees …" at bounding box center [440, 344] width 512 height 449
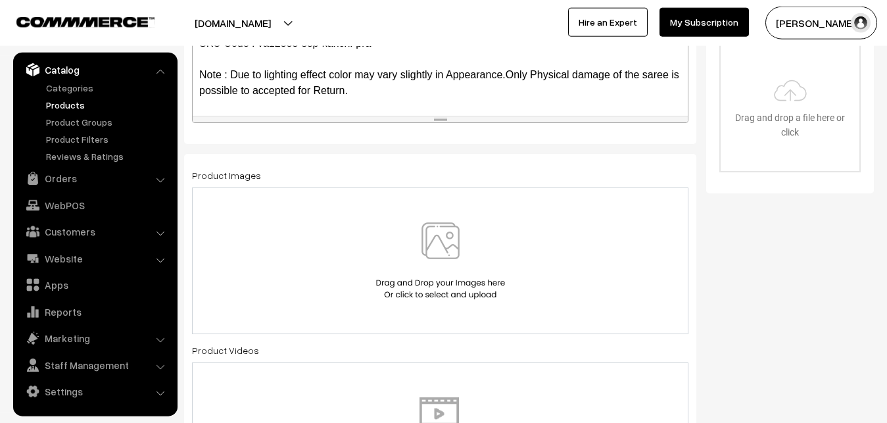
scroll to position [469, 0]
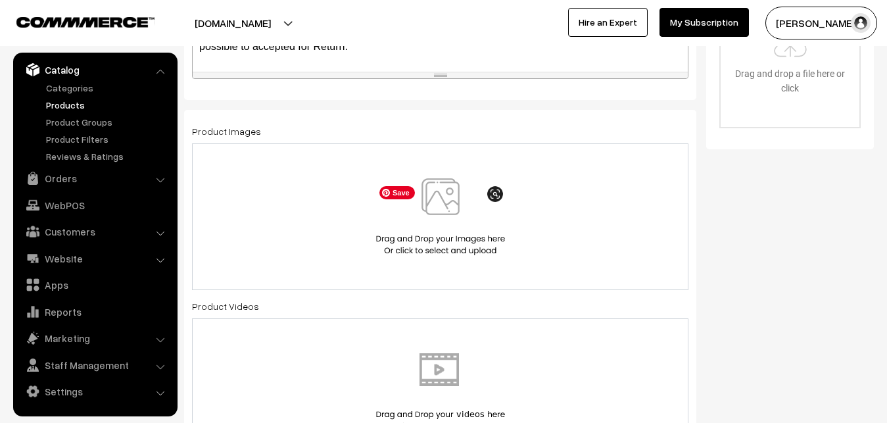
click at [444, 197] on img at bounding box center [440, 216] width 135 height 77
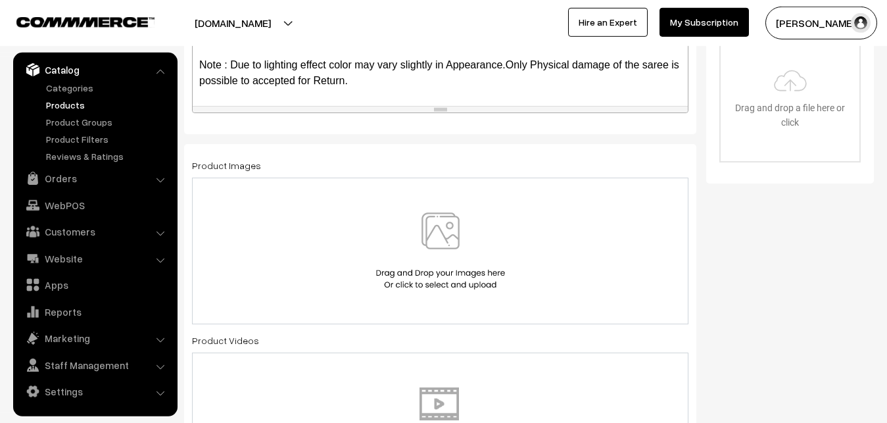
scroll to position [402, 0]
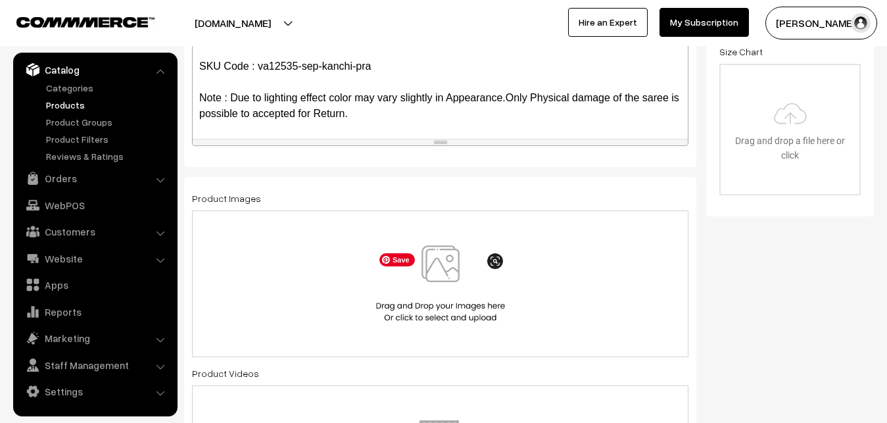
click at [442, 261] on img at bounding box center [440, 283] width 135 height 77
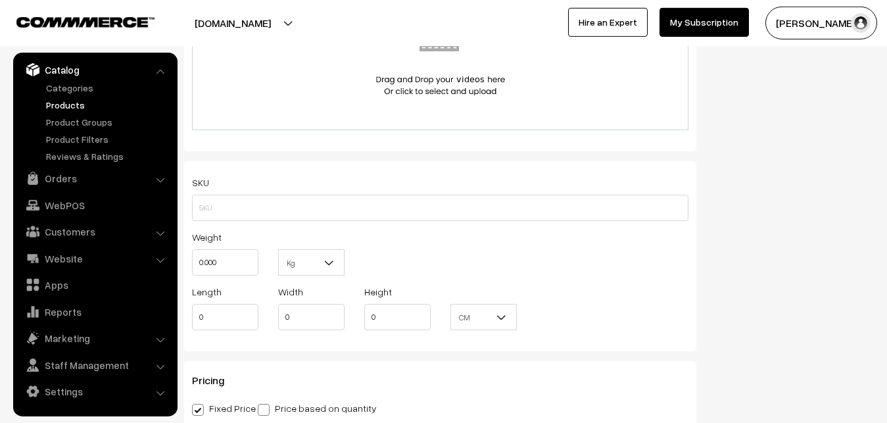
scroll to position [939, 0]
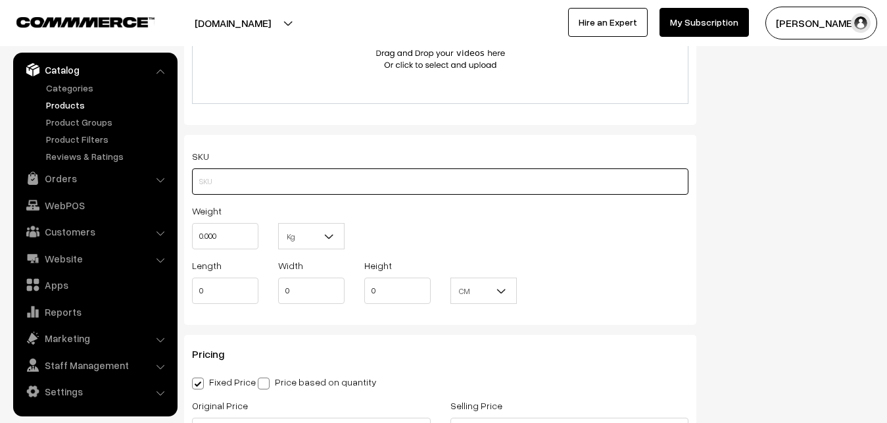
click at [214, 183] on input "text" at bounding box center [440, 181] width 496 height 26
paste input "va12535-sep-kanchi-pra"
type input "va12535-sep-kanchi-pra"
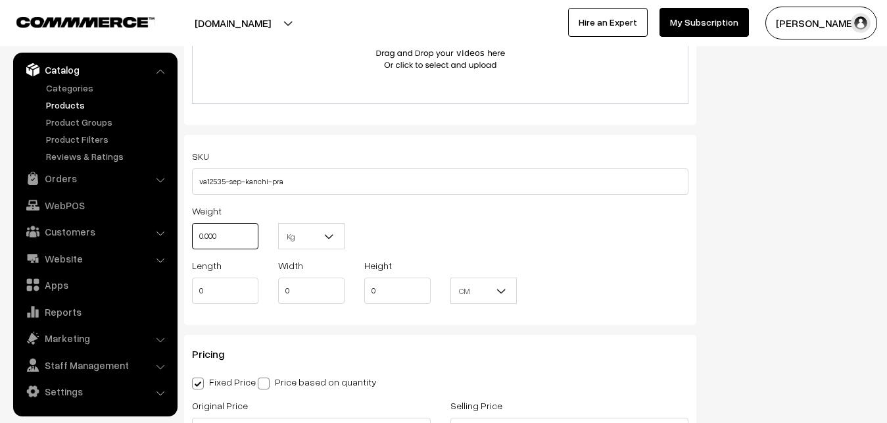
drag, startPoint x: 231, startPoint y: 249, endPoint x: 174, endPoint y: 237, distance: 59.1
click at [192, 237] on input "0.000" at bounding box center [225, 236] width 66 height 26
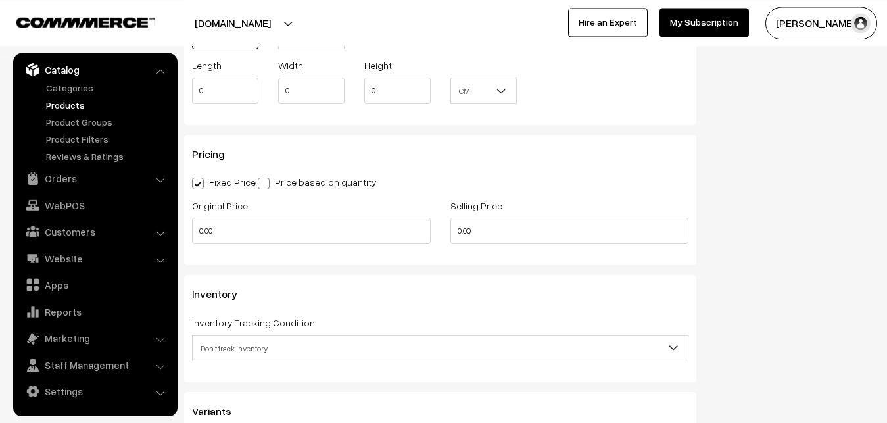
scroll to position [1140, 0]
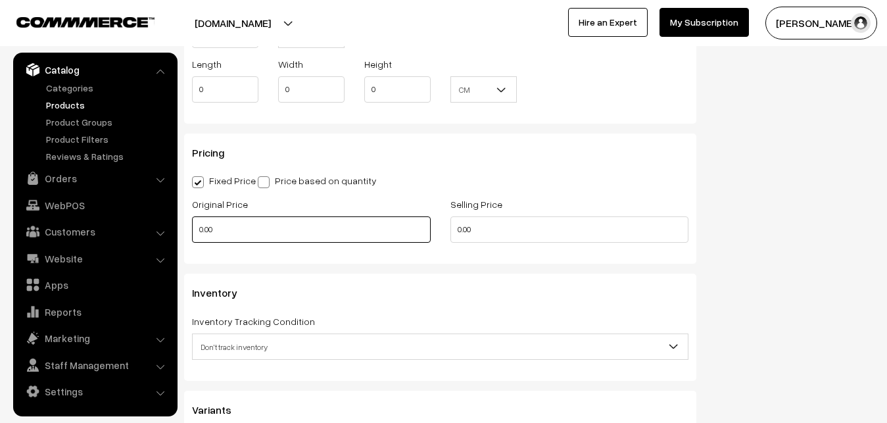
type input "0.80"
drag, startPoint x: 228, startPoint y: 230, endPoint x: 176, endPoint y: 230, distance: 51.9
click at [192, 230] on input "0.00" at bounding box center [311, 229] width 239 height 26
type input "0"
type input "10775"
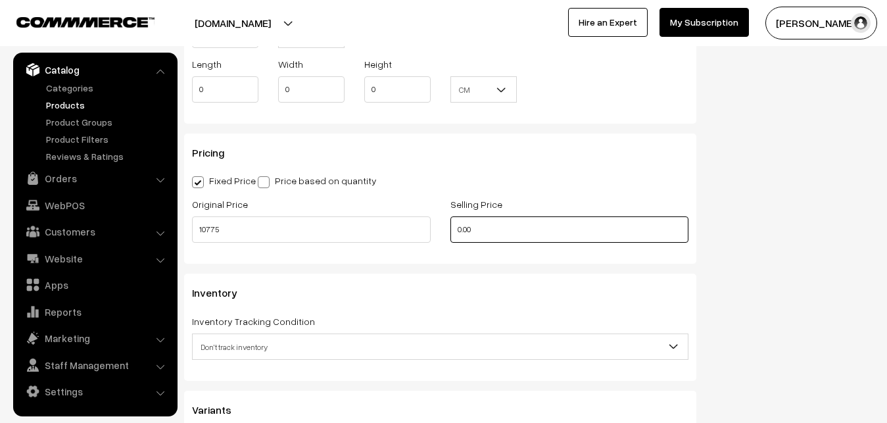
drag, startPoint x: 484, startPoint y: 233, endPoint x: 421, endPoint y: 233, distance: 63.1
click at [450, 233] on input "0.00" at bounding box center [569, 229] width 239 height 26
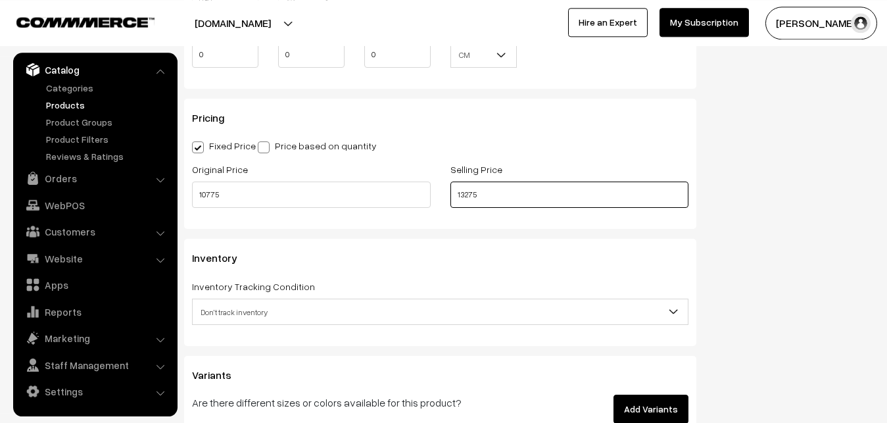
scroll to position [1341, 0]
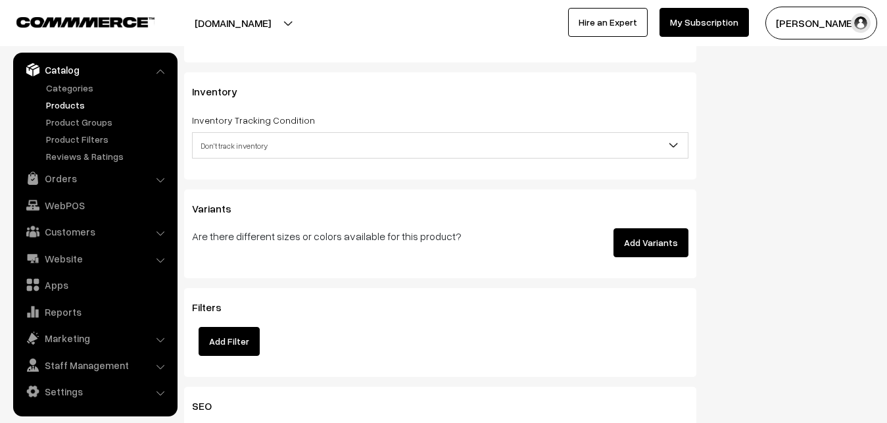
type input "13275"
click at [221, 144] on span "Don't track inventory" at bounding box center [440, 145] width 495 height 23
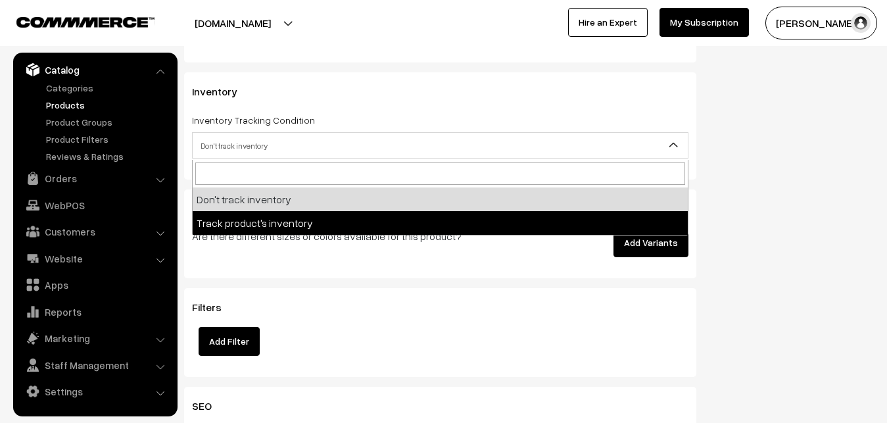
select select "2"
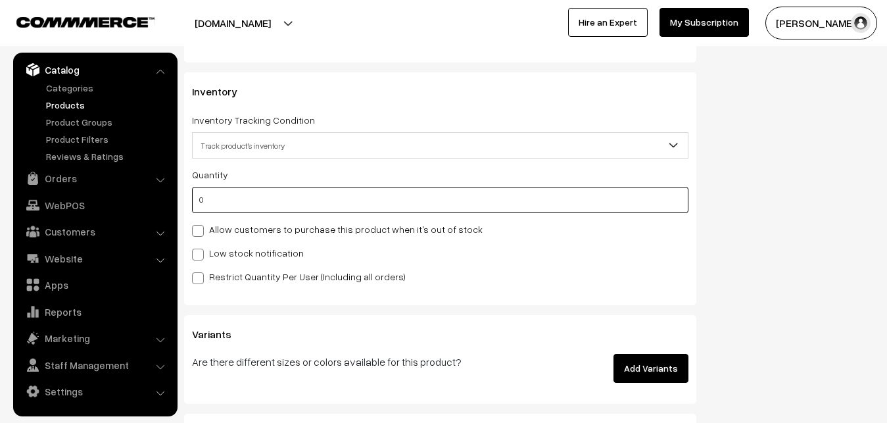
click at [218, 200] on input "0" at bounding box center [440, 200] width 496 height 26
type input "4"
click at [216, 254] on label "Low stock notification" at bounding box center [248, 253] width 112 height 14
click at [201, 254] on input "Low stock notification" at bounding box center [196, 252] width 9 height 9
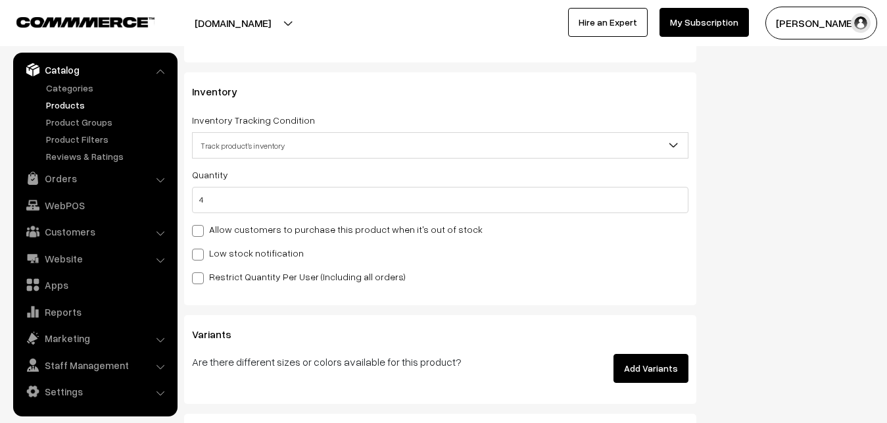
checkbox input "true"
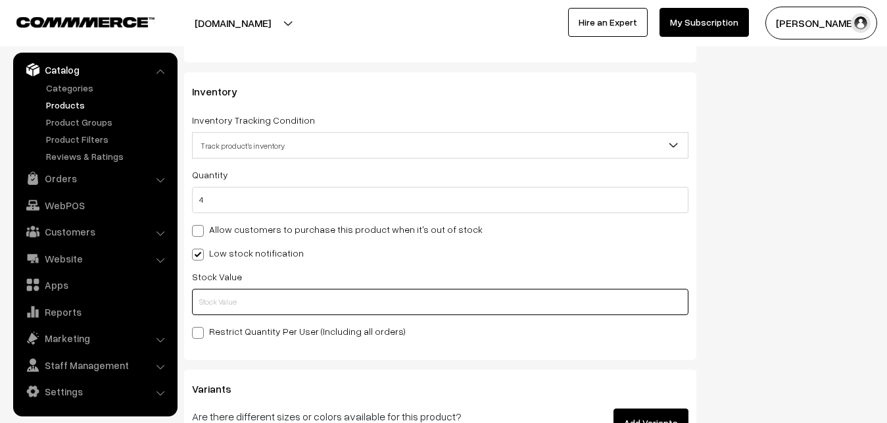
click at [216, 310] on input "text" at bounding box center [440, 302] width 496 height 26
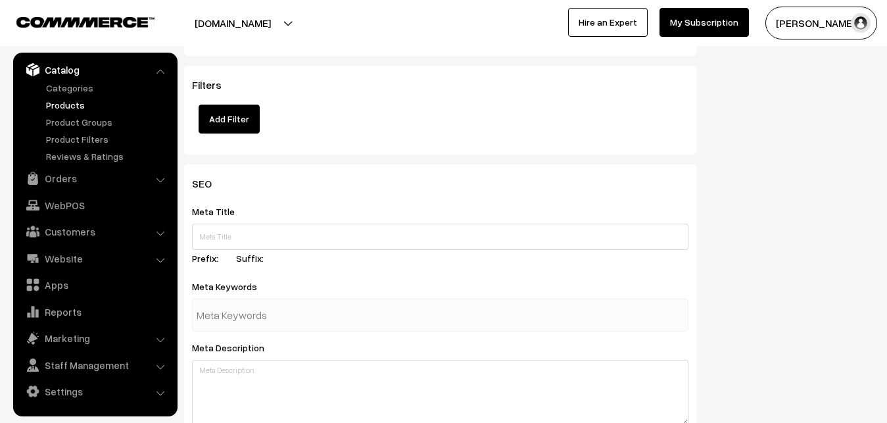
scroll to position [2071, 0]
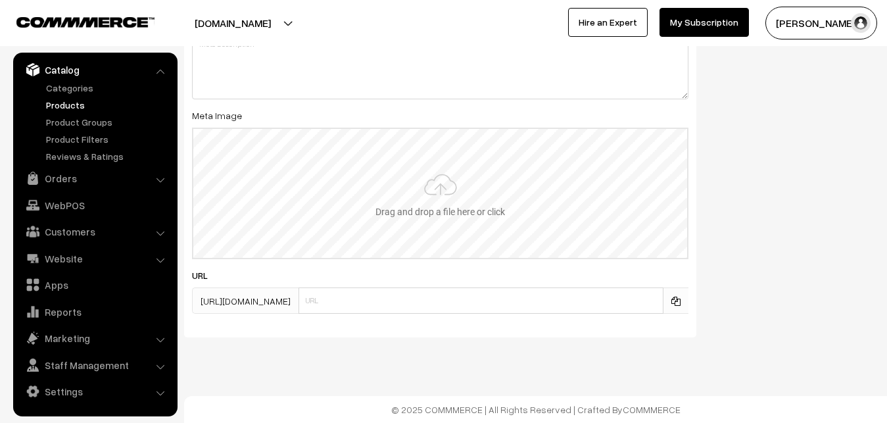
type input "2"
click at [450, 192] on input "file" at bounding box center [440, 193] width 494 height 129
type input "C:\fakepath\kanchipuram-saree-va12535-sep-2.jpeg"
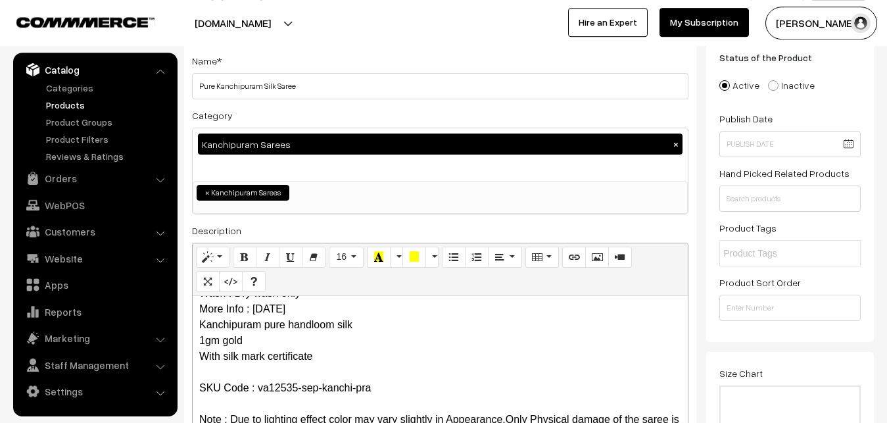
scroll to position [0, 0]
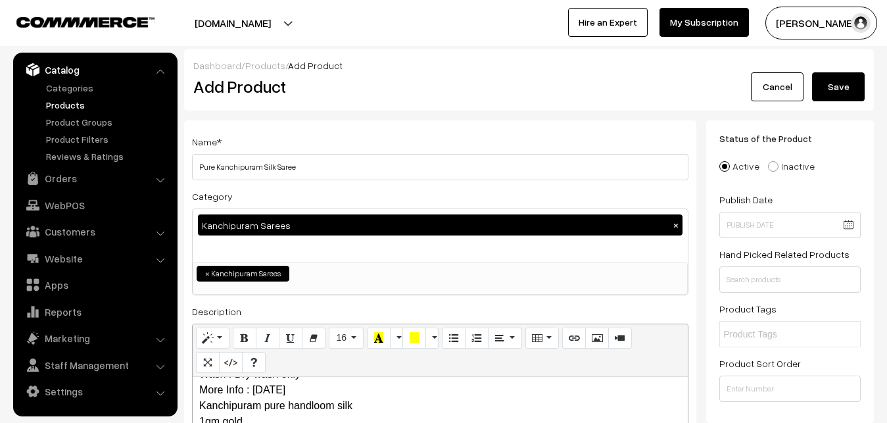
click at [848, 87] on button "Save" at bounding box center [838, 86] width 53 height 29
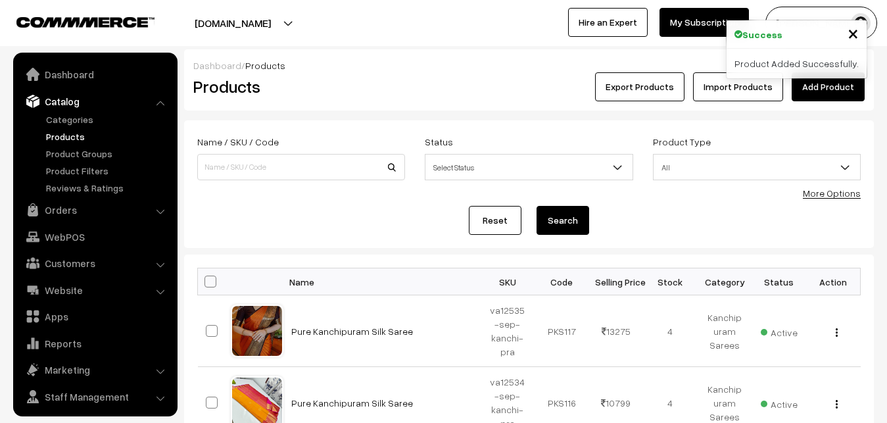
scroll to position [32, 0]
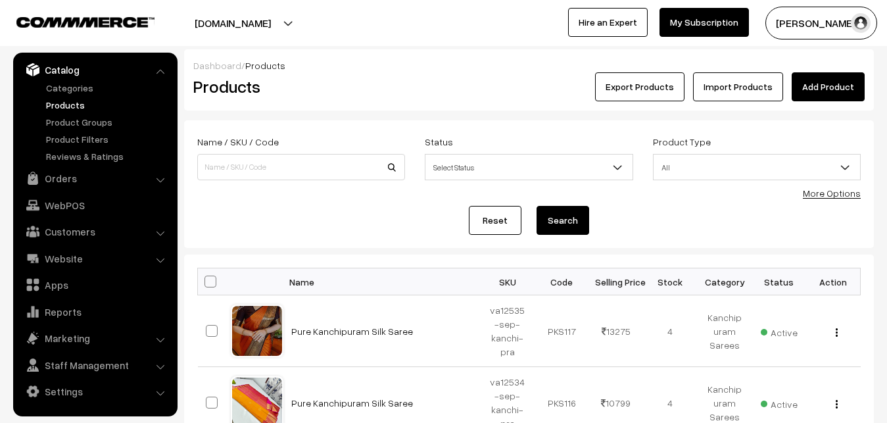
click at [364, 89] on h2 "Products" at bounding box center [298, 86] width 210 height 20
click at [824, 89] on link "Add Product" at bounding box center [828, 86] width 73 height 29
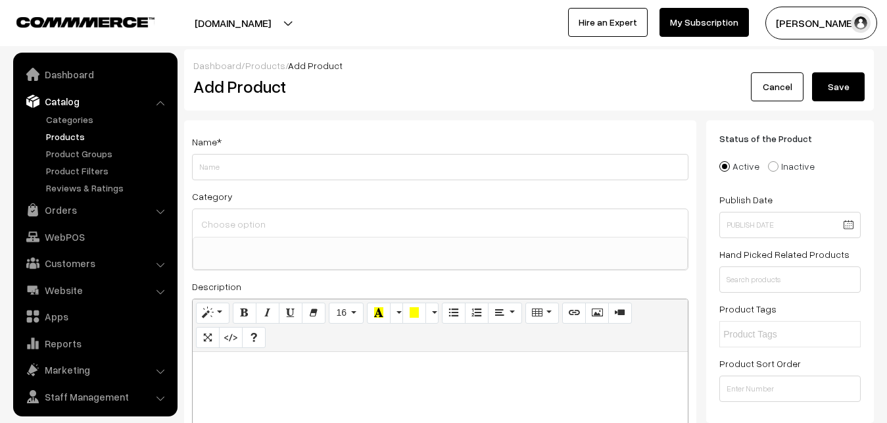
select select
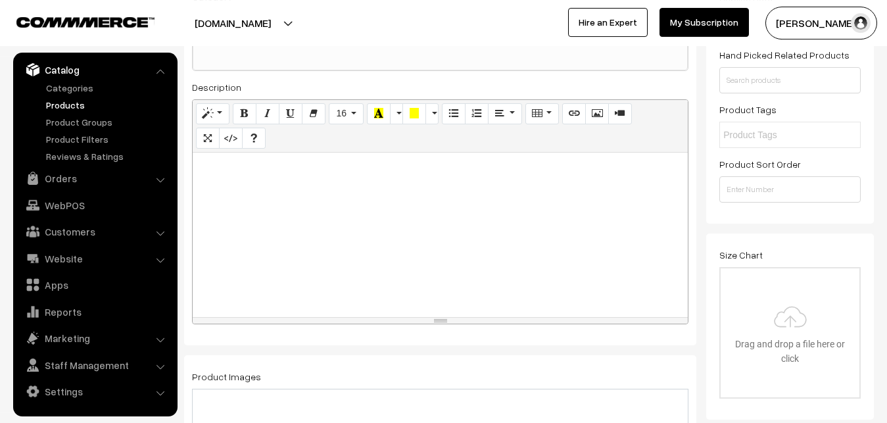
scroll to position [201, 0]
click at [248, 225] on div at bounding box center [440, 233] width 495 height 164
paste div
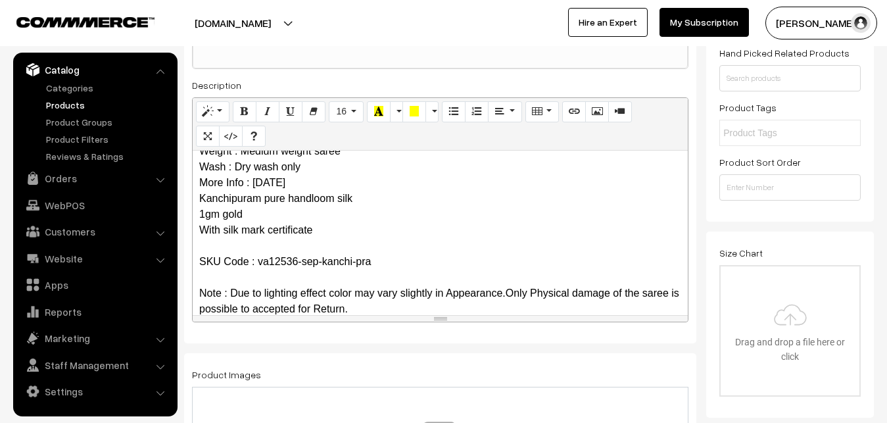
scroll to position [0, 0]
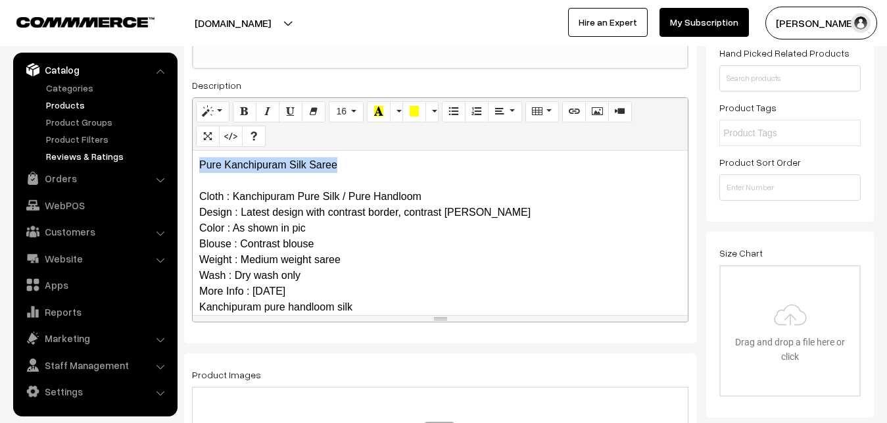
drag, startPoint x: 345, startPoint y: 164, endPoint x: 143, endPoint y: 155, distance: 202.1
click at [193, 155] on div "Pure Kanchipuram Silk Saree Cloth : Kanchipuram Pure Silk / Pure Handloom Desig…" at bounding box center [440, 233] width 495 height 164
copy p "Pure Kanchipuram Silk Saree"
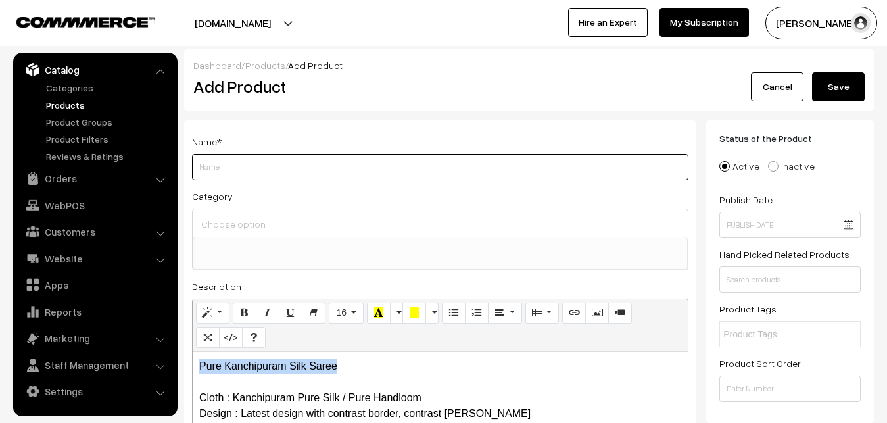
click at [235, 179] on input "Weight" at bounding box center [440, 167] width 496 height 26
paste input "Pure Kanchipuram Silk Saree"
type input "Pure Kanchipuram Silk Saree"
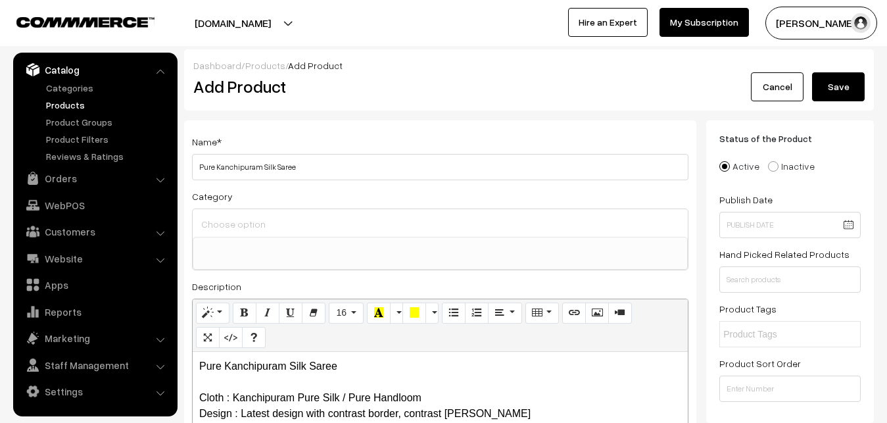
click at [237, 213] on div at bounding box center [440, 223] width 495 height 28
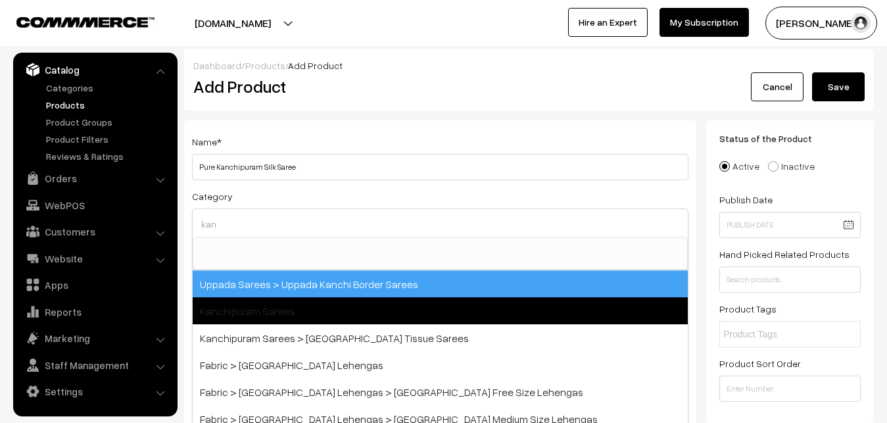
type input "kan"
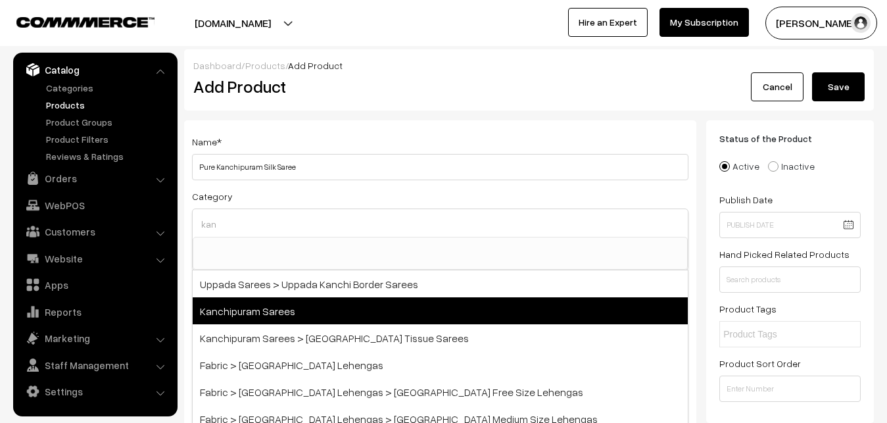
click at [265, 297] on span "Kanchipuram Sarees" at bounding box center [440, 310] width 495 height 27
select select "3"
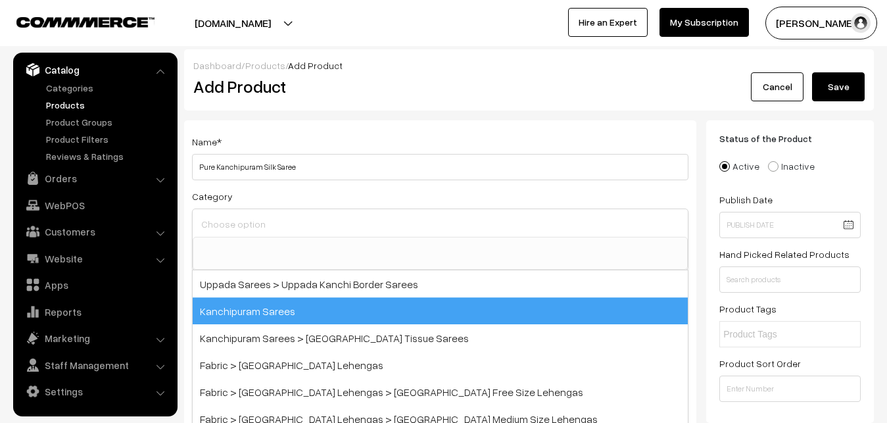
scroll to position [276, 0]
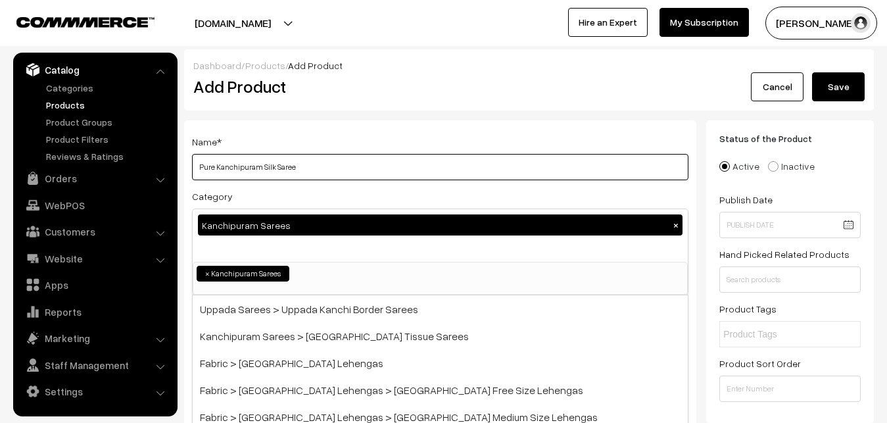
click at [301, 156] on input "Pure Kanchipuram Silk Saree" at bounding box center [440, 167] width 496 height 26
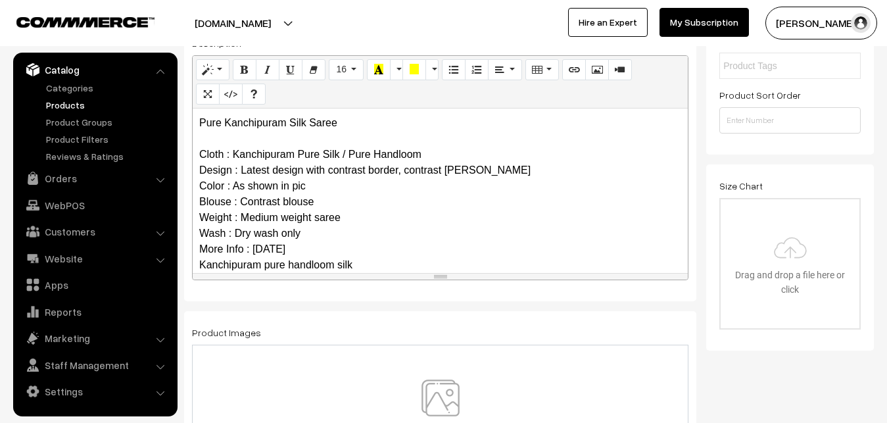
scroll to position [128, 0]
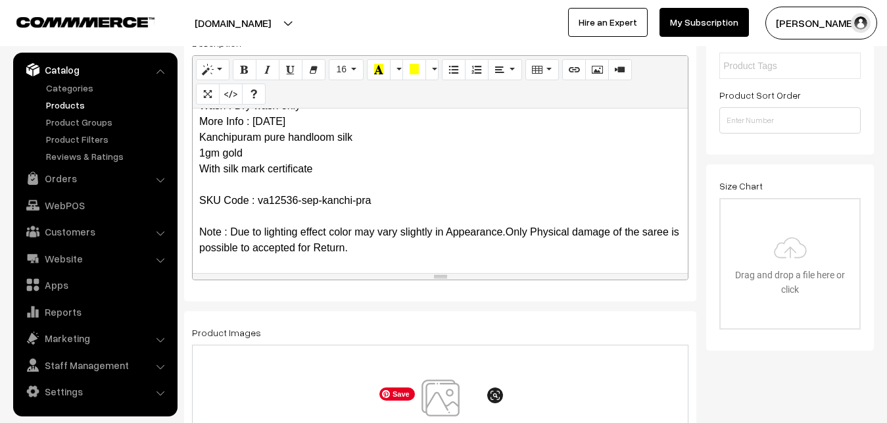
click at [433, 386] on img at bounding box center [440, 417] width 135 height 77
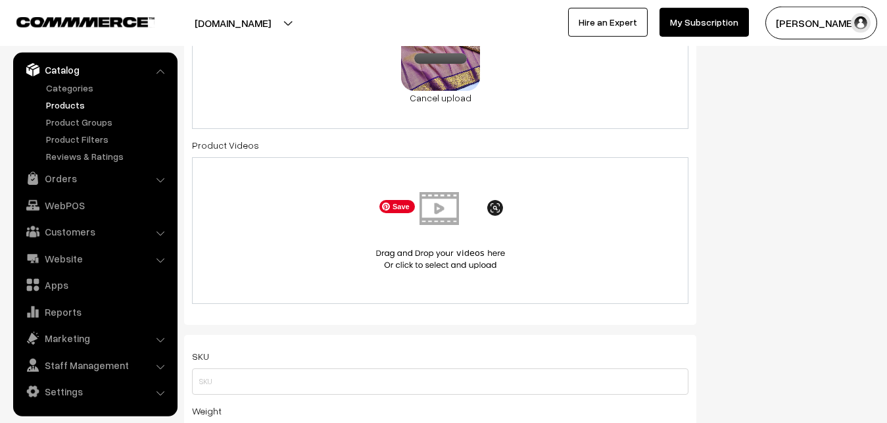
scroll to position [805, 0]
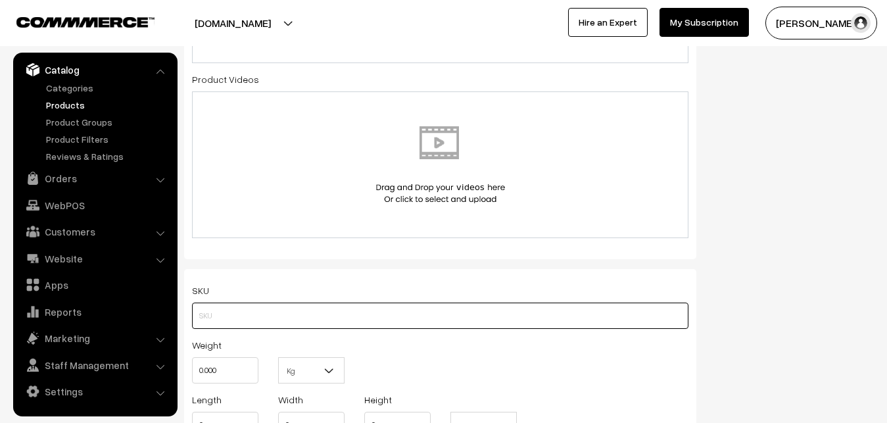
click at [218, 318] on input "text" at bounding box center [440, 315] width 496 height 26
paste input "va12536-sep-kanchi-pra"
type input "va12536-sep-kanchi-pra"
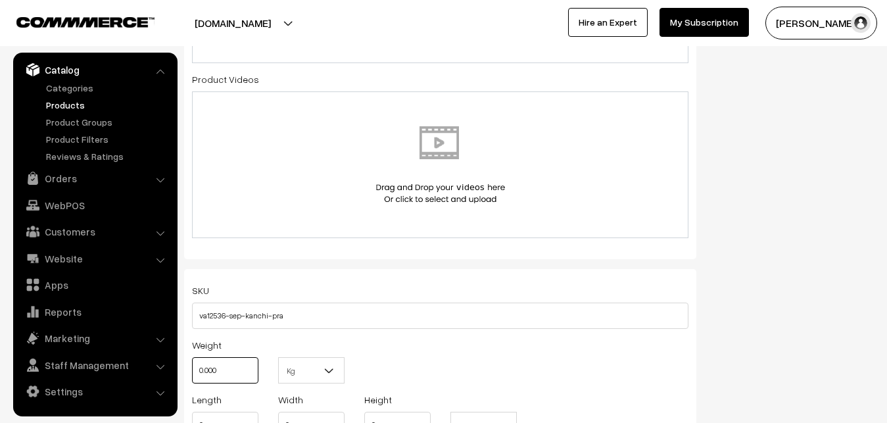
drag, startPoint x: 220, startPoint y: 369, endPoint x: 172, endPoint y: 369, distance: 47.3
click at [192, 369] on input "0.000" at bounding box center [225, 370] width 66 height 26
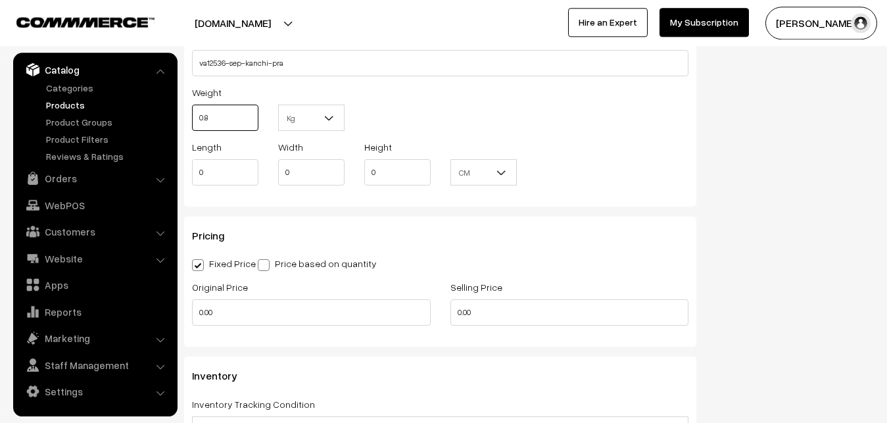
scroll to position [1073, 0]
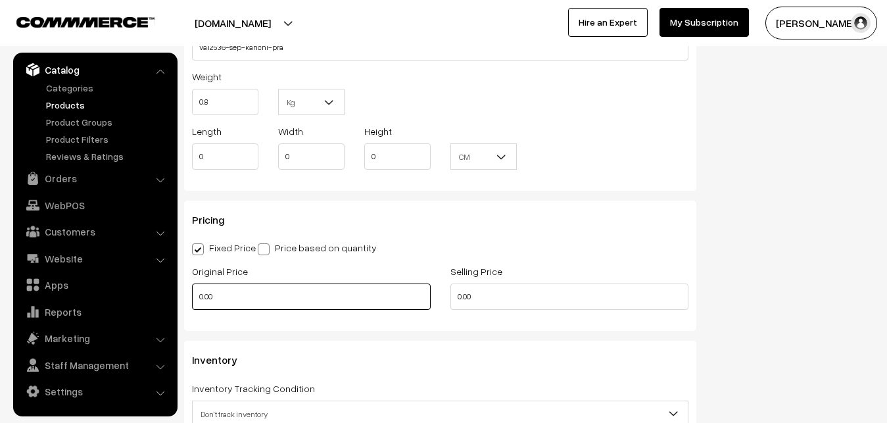
type input "0.80"
drag, startPoint x: 227, startPoint y: 292, endPoint x: 141, endPoint y: 295, distance: 85.5
click at [192, 295] on input "0.00" at bounding box center [311, 296] width 239 height 26
drag, startPoint x: 216, startPoint y: 299, endPoint x: 170, endPoint y: 289, distance: 47.1
click at [192, 289] on input "0" at bounding box center [311, 296] width 239 height 26
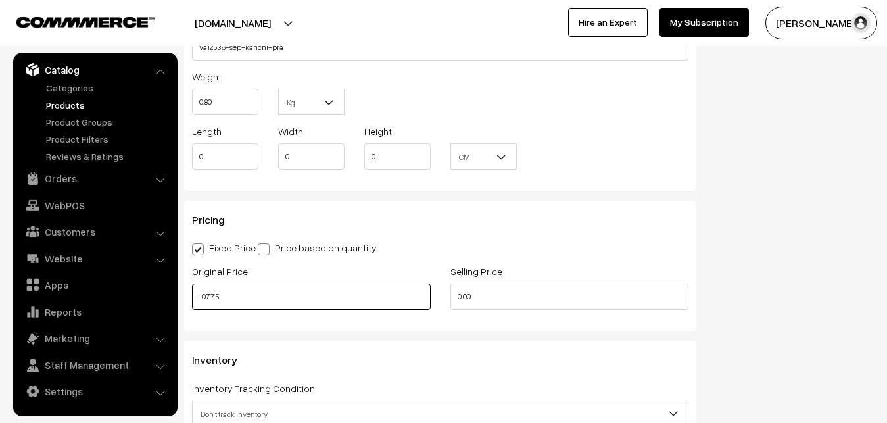
type input "10775"
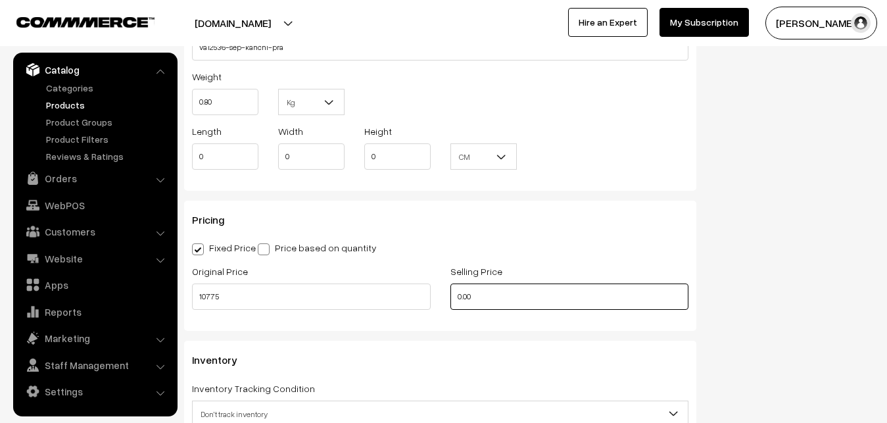
drag, startPoint x: 482, startPoint y: 297, endPoint x: 423, endPoint y: 301, distance: 58.6
click at [450, 301] on input "0.00" at bounding box center [569, 296] width 239 height 26
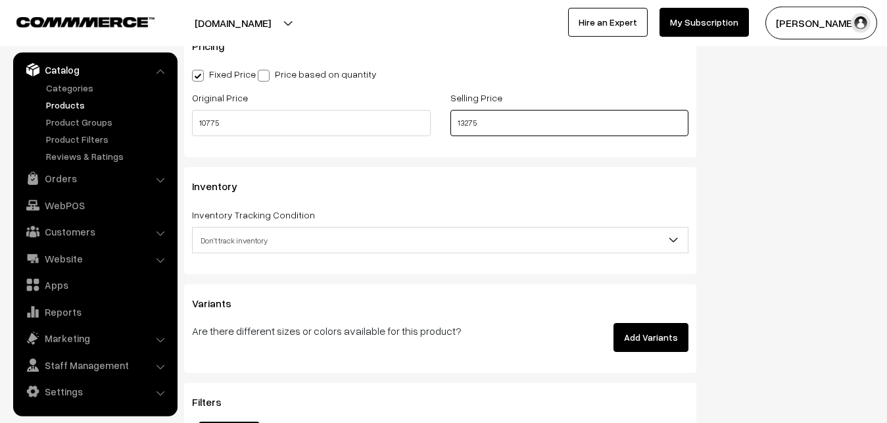
scroll to position [1274, 0]
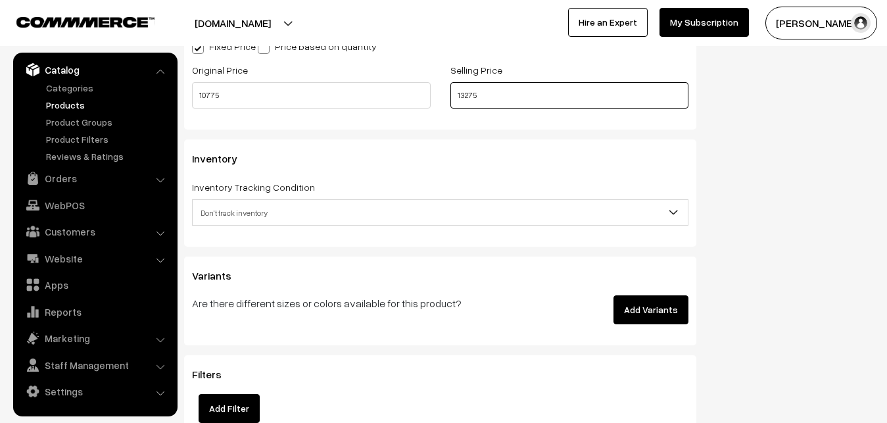
type input "13275"
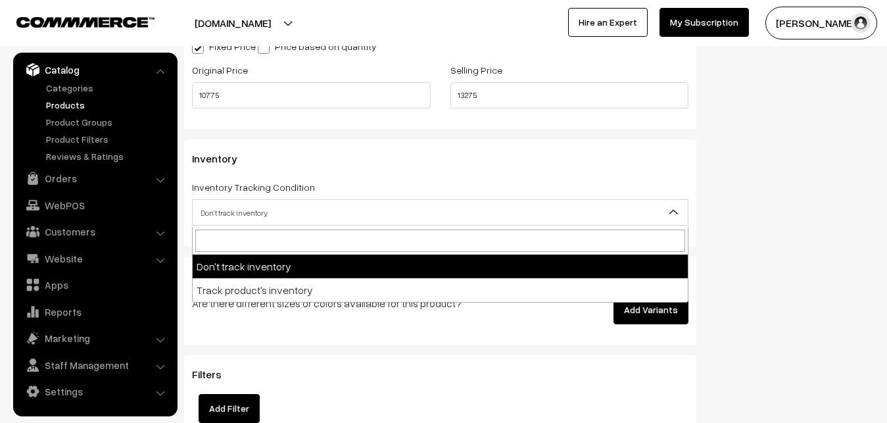
click at [228, 214] on span "Don't track inventory" at bounding box center [440, 212] width 495 height 23
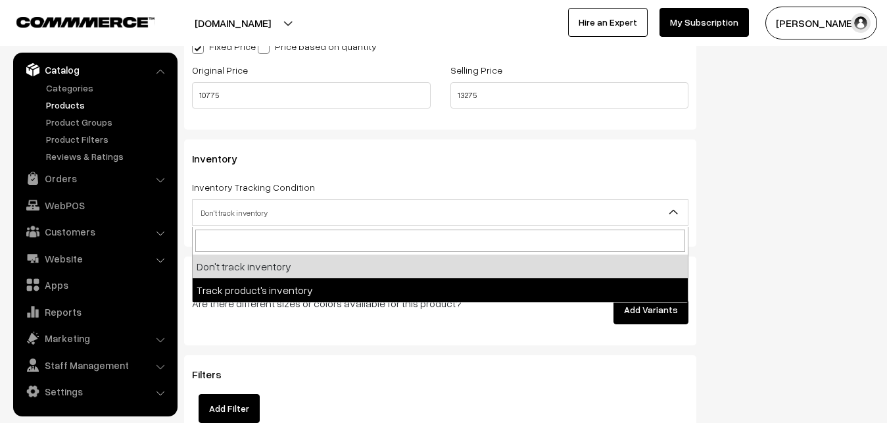
select select "2"
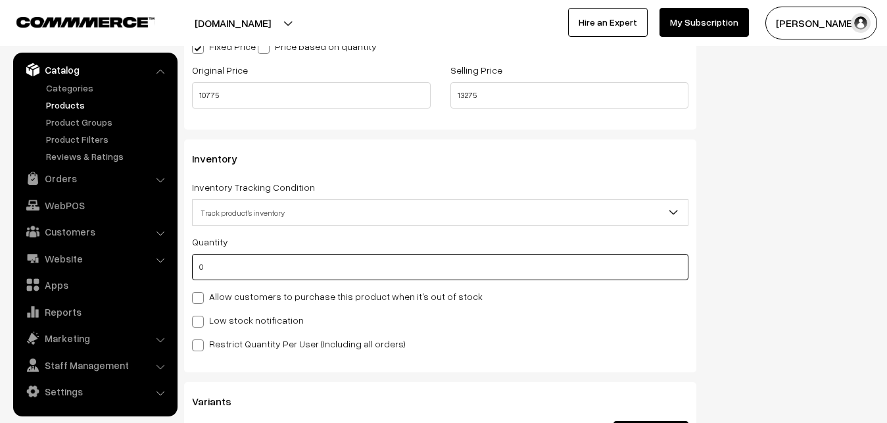
click at [216, 255] on input "0" at bounding box center [440, 267] width 496 height 26
click at [216, 268] on input "0" at bounding box center [440, 267] width 496 height 26
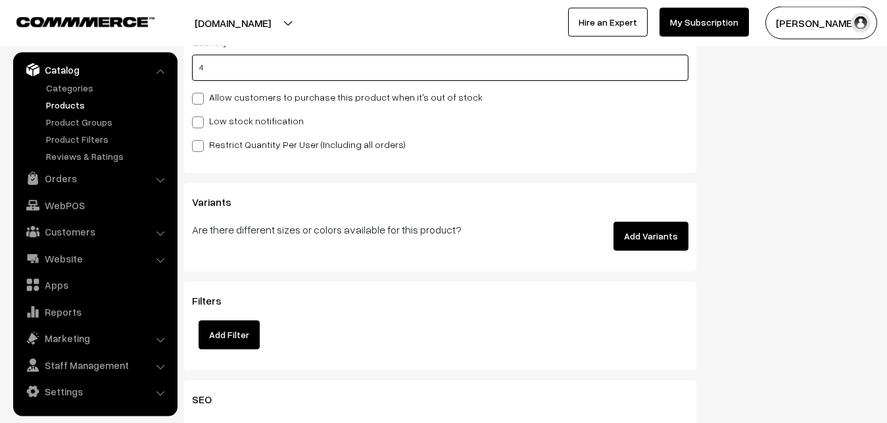
scroll to position [1476, 0]
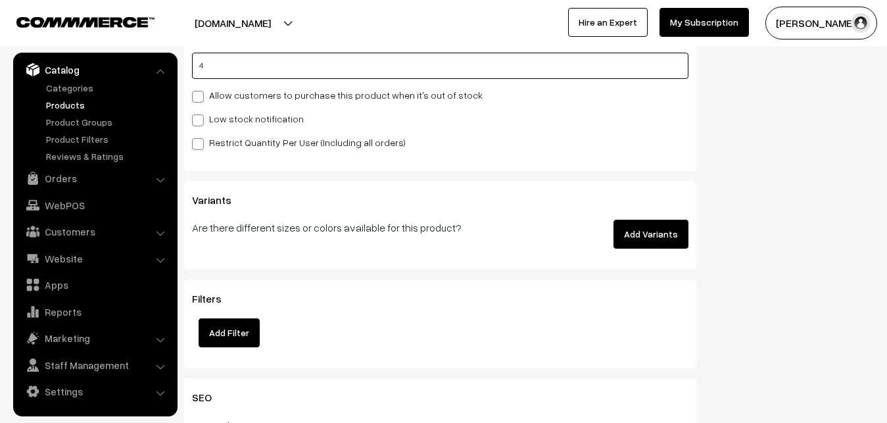
type input "4"
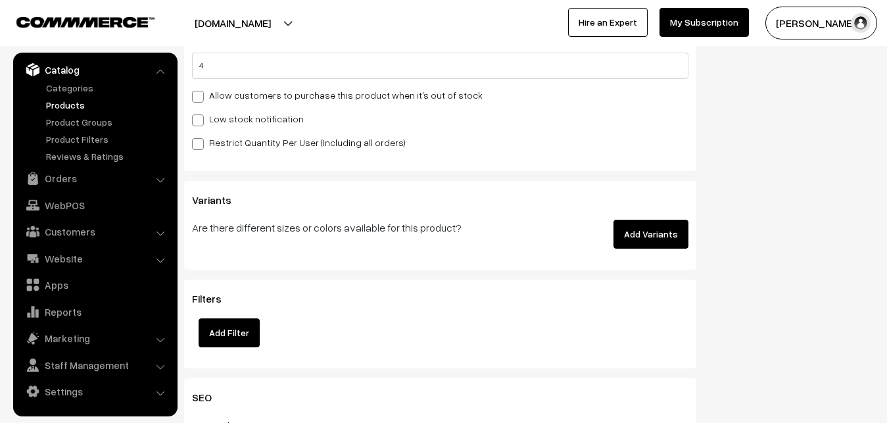
click at [209, 105] on div "Quantity 4 Allow customers to purchase this product when it's out of stock Low …" at bounding box center [440, 91] width 496 height 118
click at [212, 114] on label "Low stock notification" at bounding box center [248, 119] width 112 height 14
click at [201, 114] on input "Low stock notification" at bounding box center [196, 118] width 9 height 9
checkbox input "true"
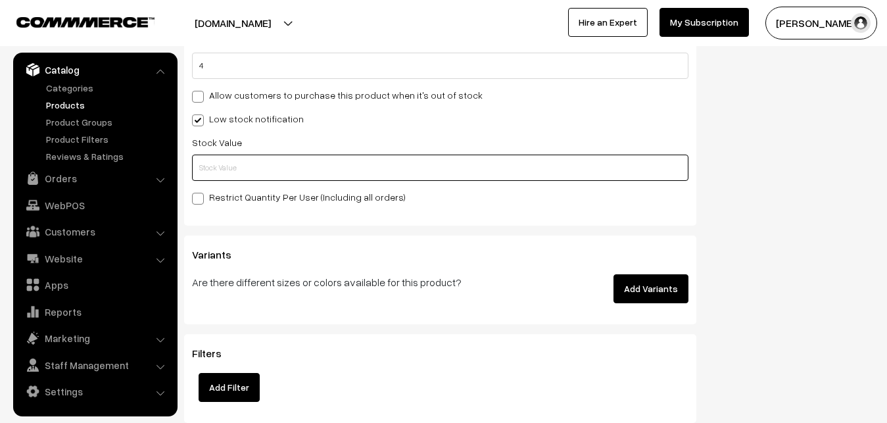
click at [217, 164] on input "text" at bounding box center [440, 168] width 496 height 26
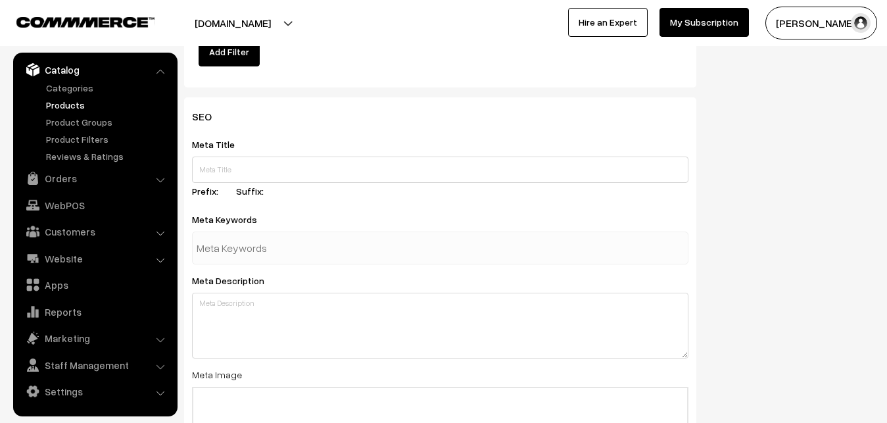
scroll to position [2071, 0]
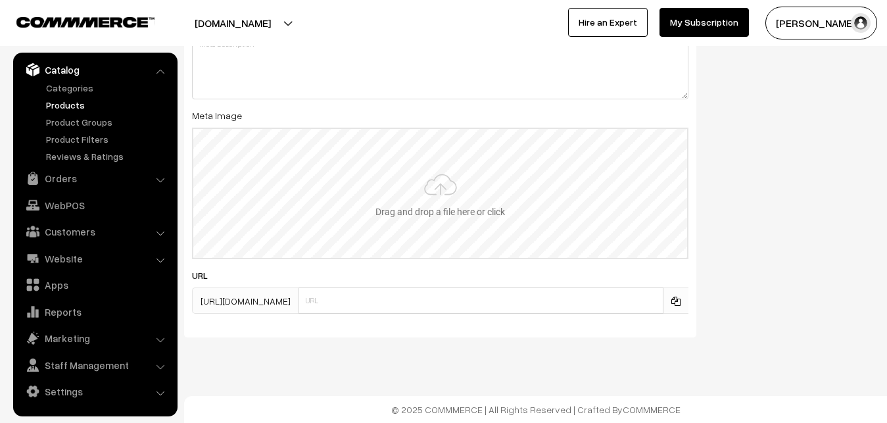
type input "2"
click at [449, 176] on input "file" at bounding box center [440, 193] width 494 height 129
type input "C:\fakepath\kanchipuram-saree-va12536-sep-2.jpeg"
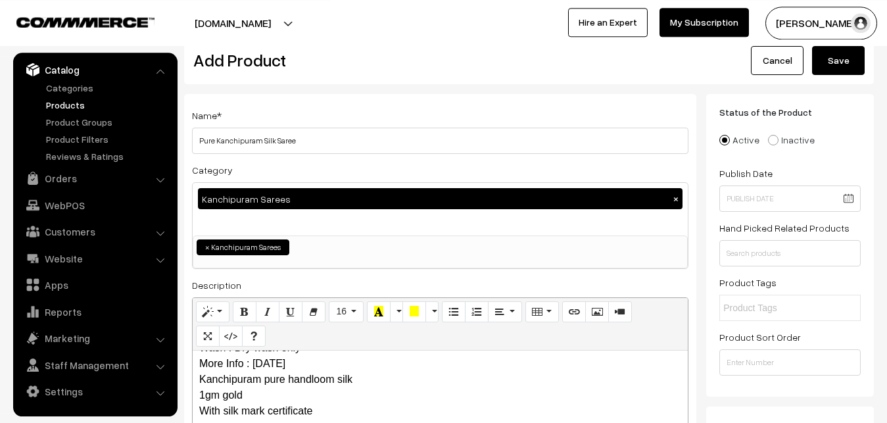
scroll to position [0, 0]
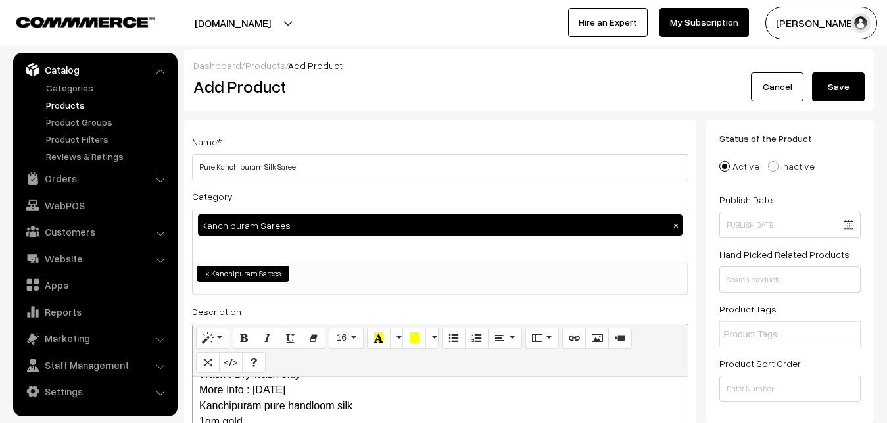
click at [832, 83] on button "Save" at bounding box center [838, 86] width 53 height 29
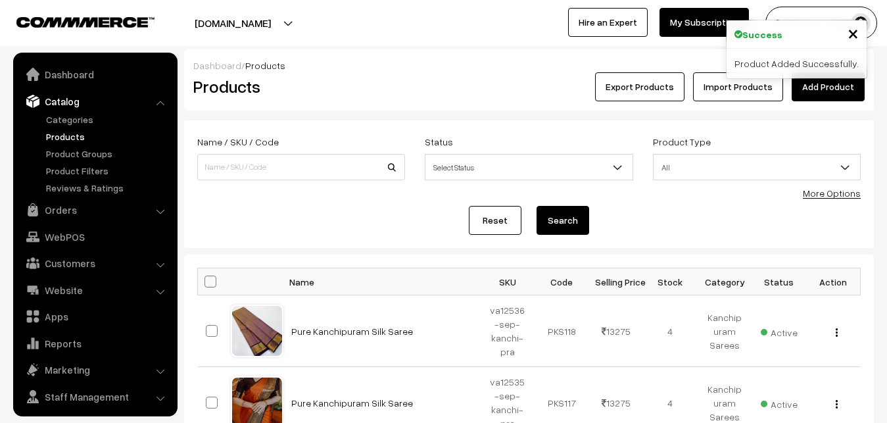
scroll to position [32, 0]
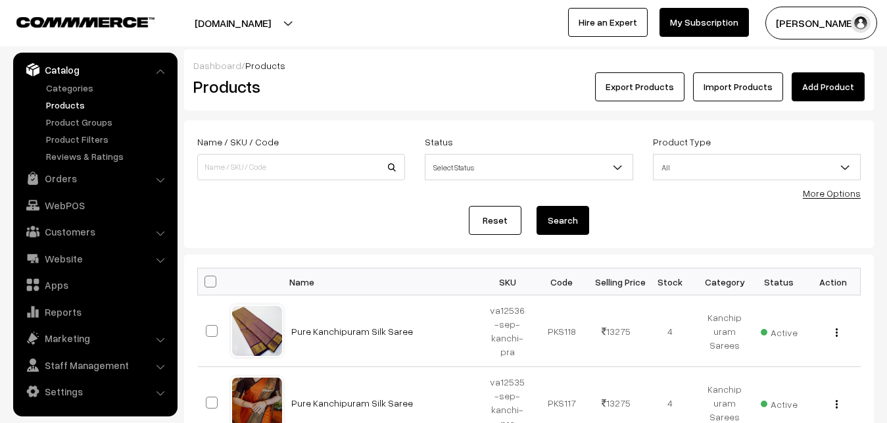
click at [389, 91] on h2 "Products" at bounding box center [298, 86] width 210 height 20
click at [834, 85] on link "Add Product" at bounding box center [828, 86] width 73 height 29
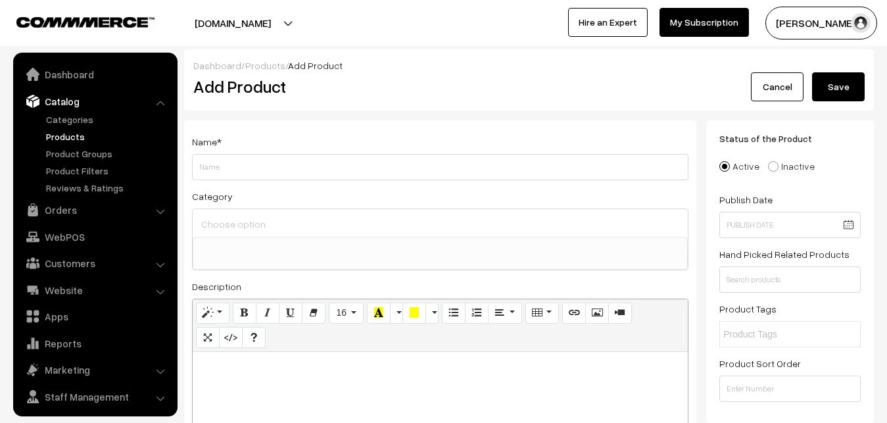
select select
click at [213, 368] on p at bounding box center [440, 366] width 482 height 16
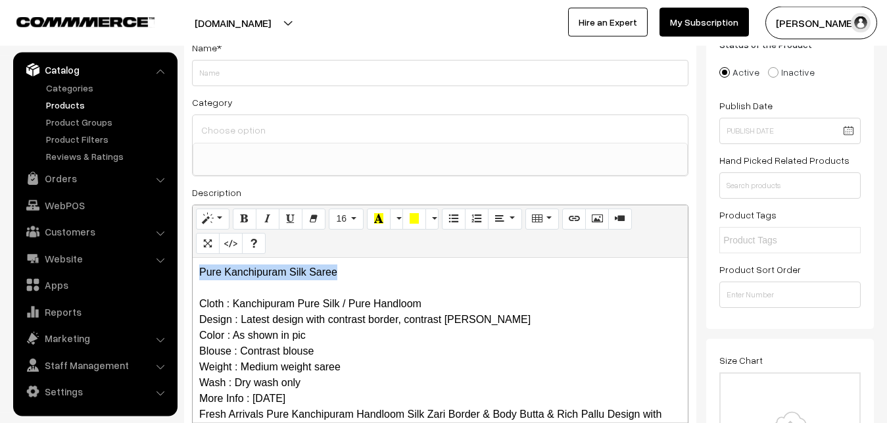
drag, startPoint x: 347, startPoint y: 263, endPoint x: 174, endPoint y: 270, distance: 173.1
click at [193, 270] on div "Pure Kanchipuram Silk Saree Cloth : Kanchipuram Pure Silk / Pure Handloom Desig…" at bounding box center [440, 340] width 495 height 164
copy p "Pure Kanchipuram Silk Saree"
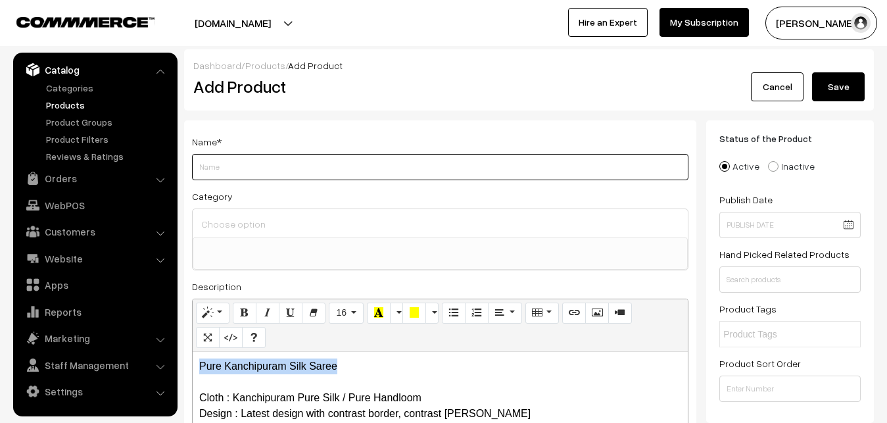
click at [193, 165] on input "Weight" at bounding box center [440, 167] width 496 height 26
paste input "Pure Kanchipuram Silk Saree"
type input "Pure Kanchipuram Silk Saree"
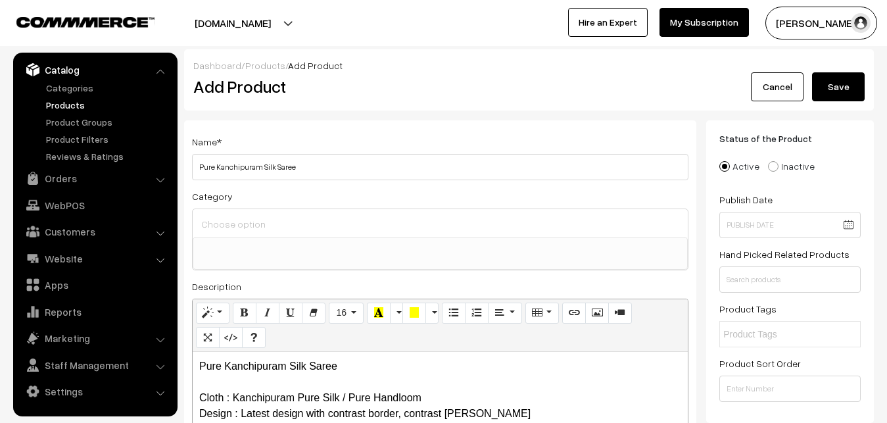
click at [235, 216] on input at bounding box center [440, 223] width 485 height 19
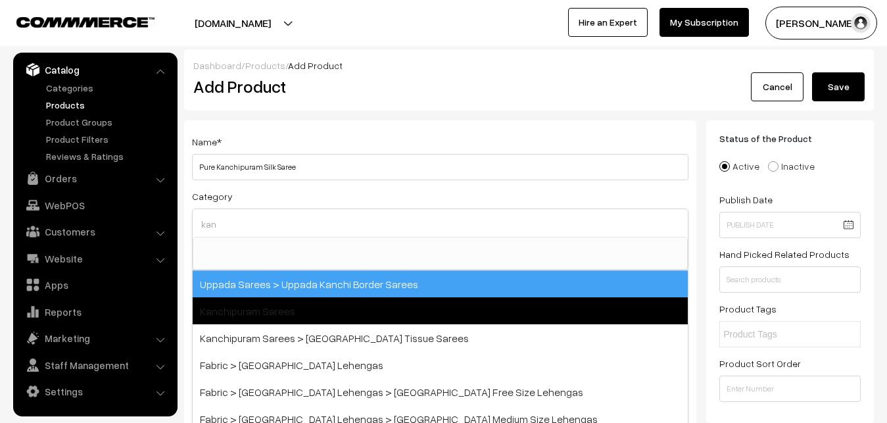
type input "kan"
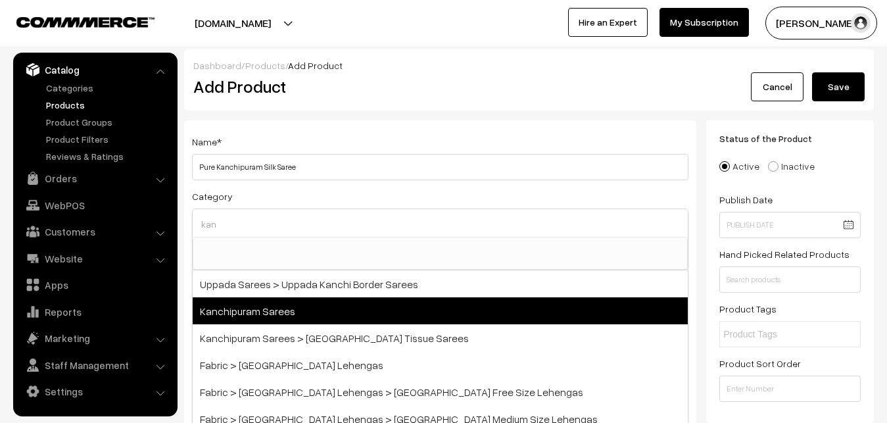
click at [283, 301] on span "Kanchipuram Sarees" at bounding box center [440, 310] width 495 height 27
select select "3"
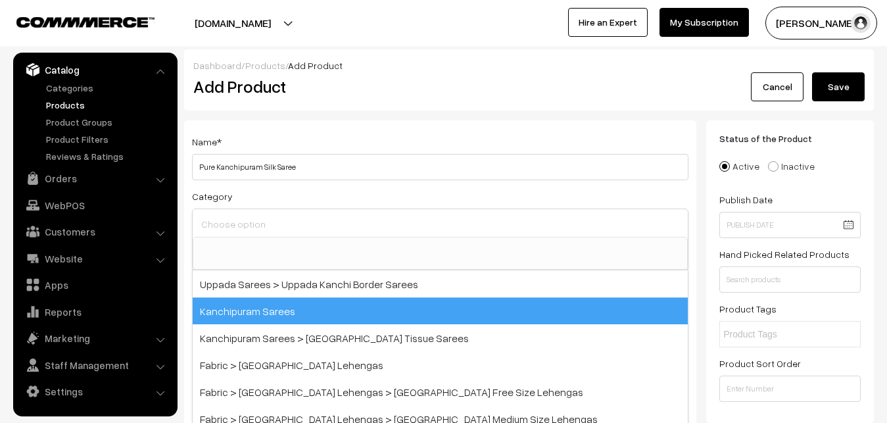
scroll to position [276, 0]
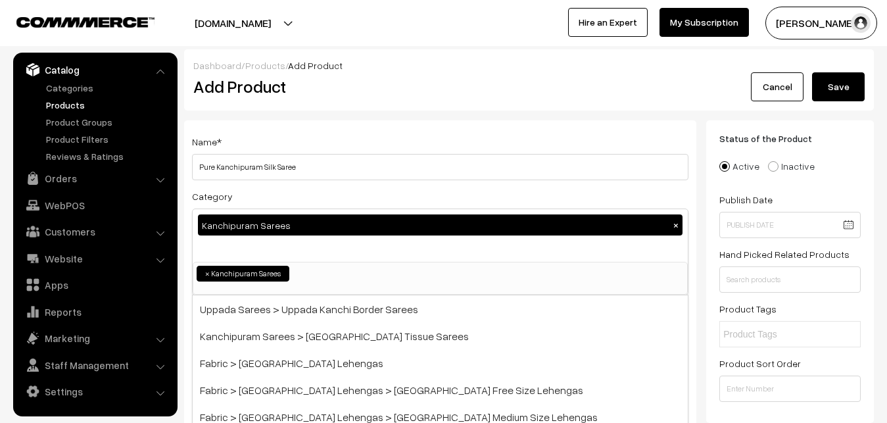
click at [312, 130] on div "Name * Pure Kanchipuram Silk Saree Category Kanchipuram Sarees × Uppada Sarees …" at bounding box center [440, 344] width 512 height 449
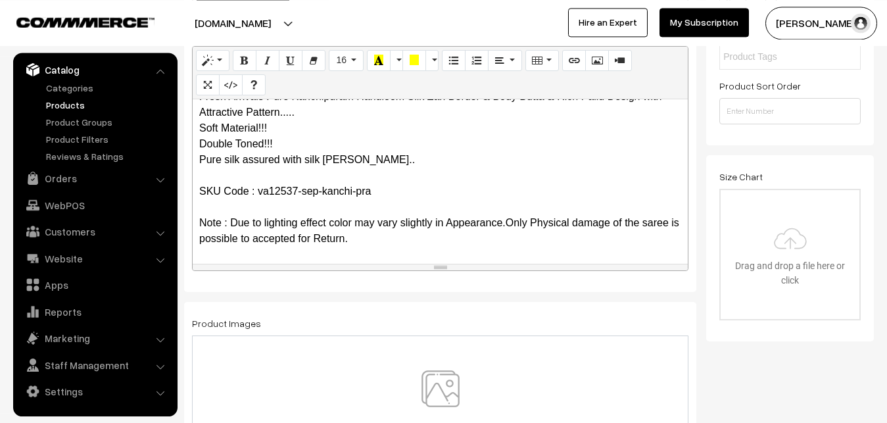
scroll to position [402, 0]
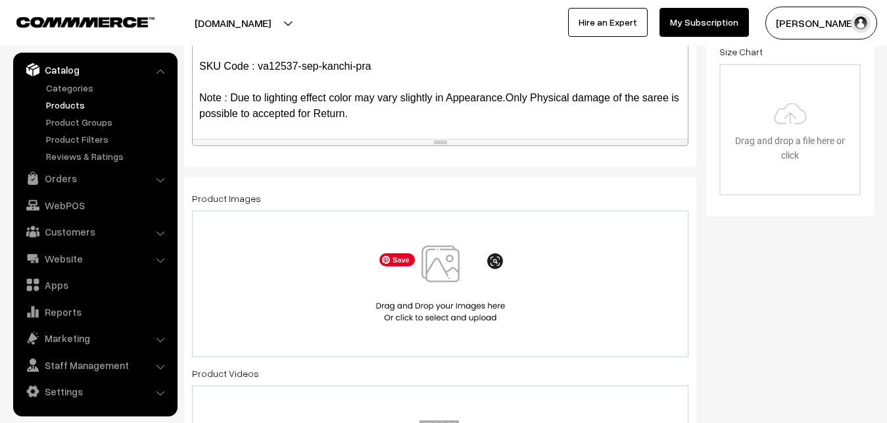
drag, startPoint x: 377, startPoint y: 264, endPoint x: 466, endPoint y: 264, distance: 88.1
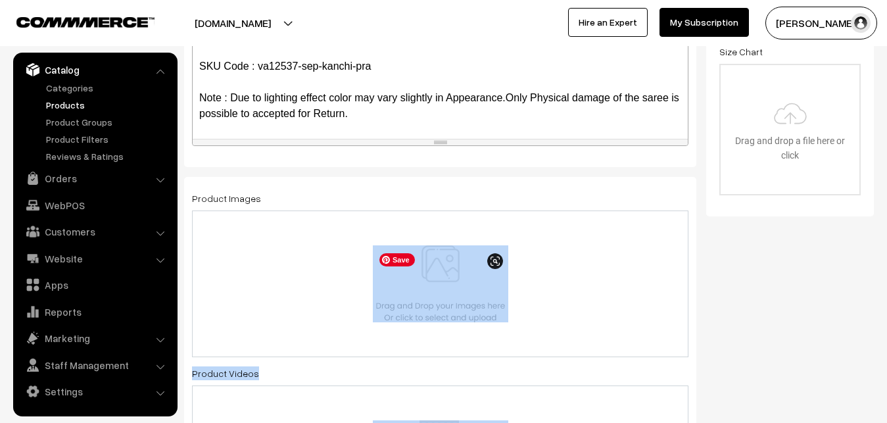
click at [466, 264] on img at bounding box center [440, 283] width 135 height 77
click at [440, 274] on img at bounding box center [440, 283] width 135 height 77
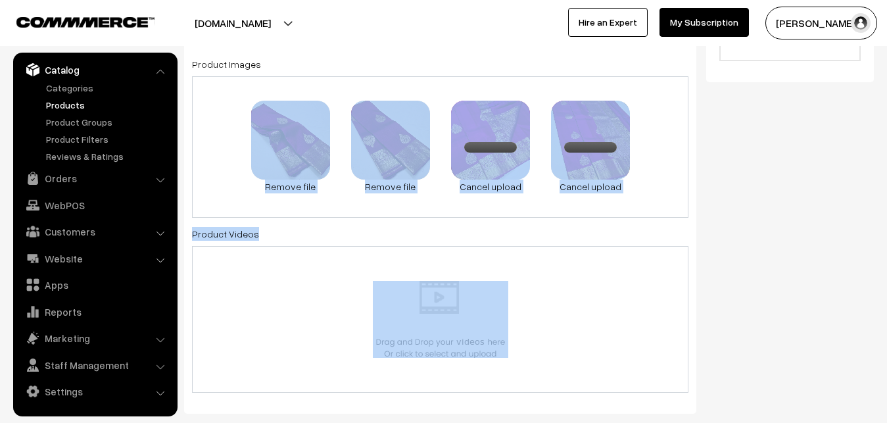
click at [758, 262] on div "Status of the Product Active Inactive Product Type -- Select -- -- Select -- Pu…" at bounding box center [795, 331] width 178 height 1494
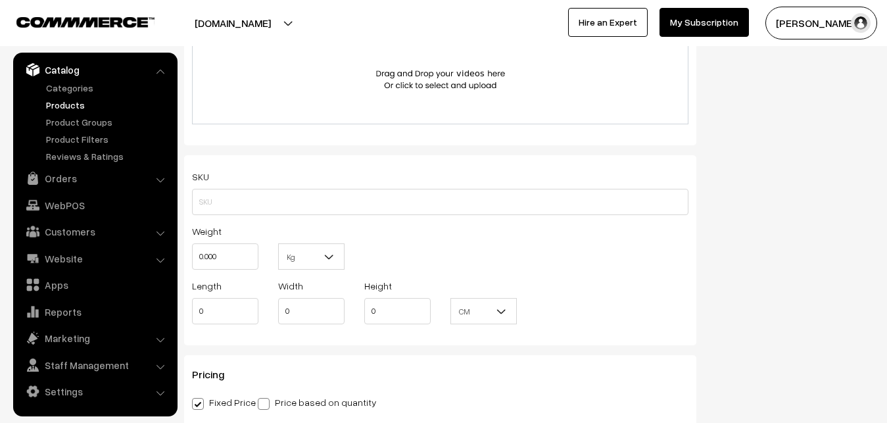
scroll to position [939, 0]
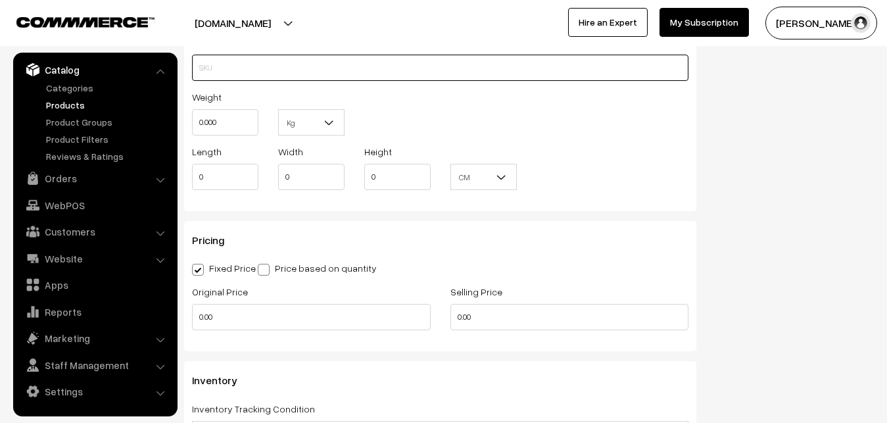
click at [212, 70] on input "text" at bounding box center [440, 68] width 496 height 26
paste input "va12537-sep-kanchi-pra"
type input "va12537-sep-kanchi-pra"
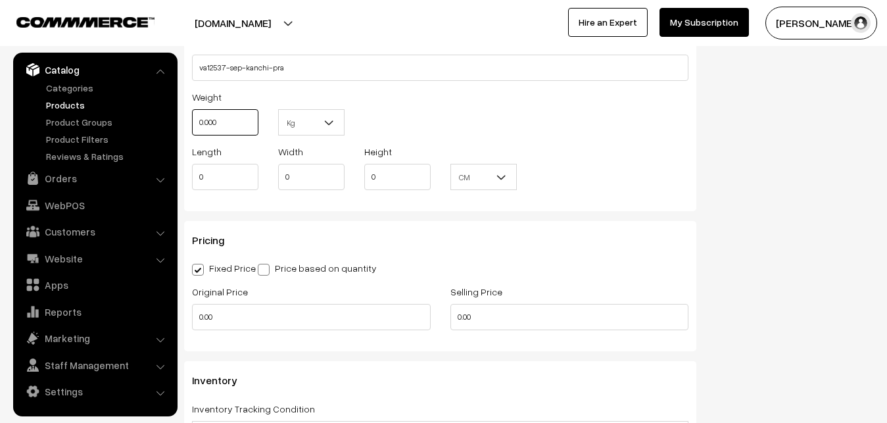
drag, startPoint x: 228, startPoint y: 122, endPoint x: 172, endPoint y: 122, distance: 55.2
click at [192, 122] on input "0.000" at bounding box center [225, 122] width 66 height 26
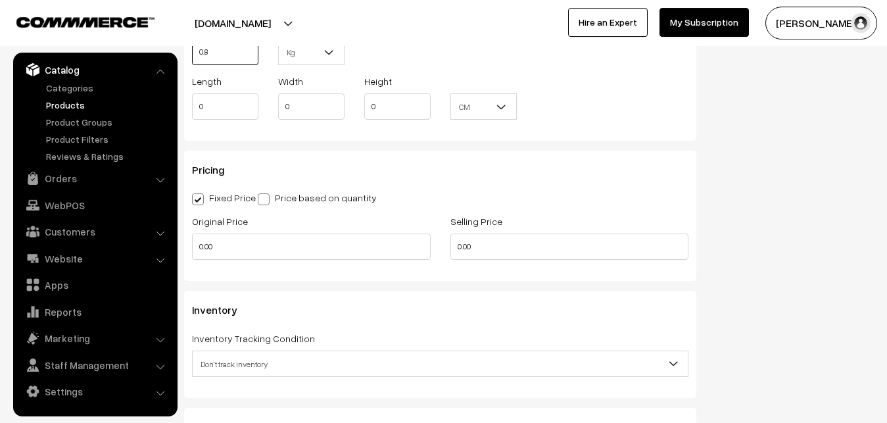
scroll to position [1073, 0]
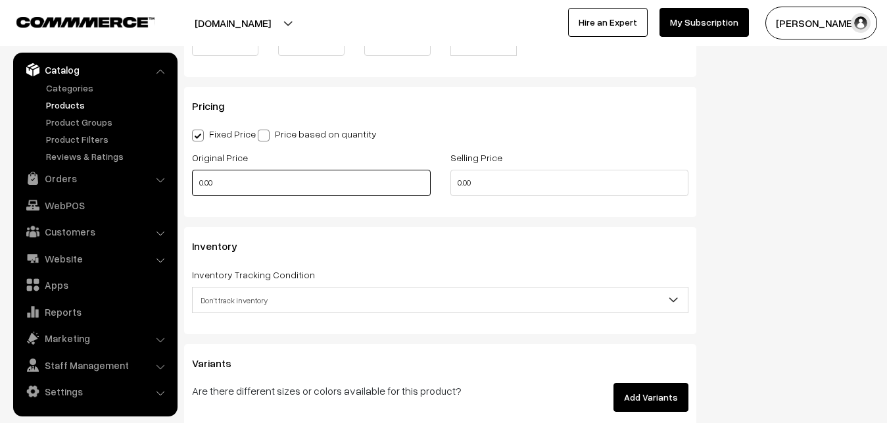
type input "0.80"
drag, startPoint x: 230, startPoint y: 183, endPoint x: 187, endPoint y: 185, distance: 43.5
click at [192, 185] on input "0.00" at bounding box center [311, 183] width 239 height 26
type input "0"
type input "9900"
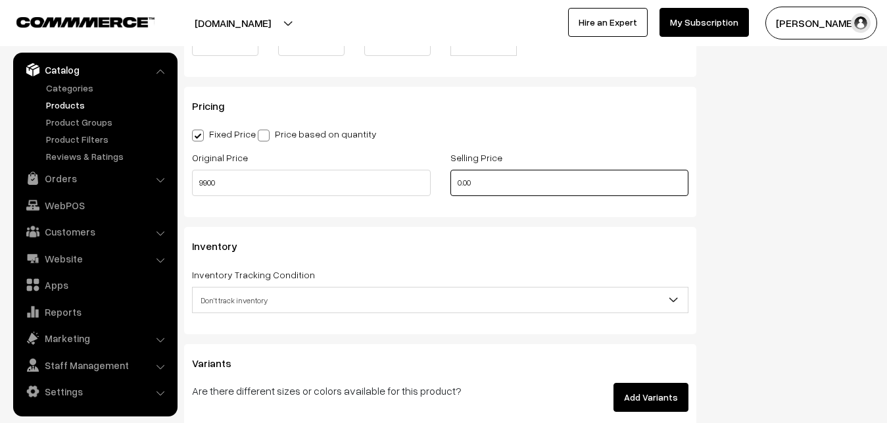
drag, startPoint x: 478, startPoint y: 183, endPoint x: 390, endPoint y: 186, distance: 88.2
click at [450, 186] on input "0.00" at bounding box center [569, 183] width 239 height 26
type input "12400"
click at [242, 304] on span "Don't track inventory" at bounding box center [440, 300] width 495 height 23
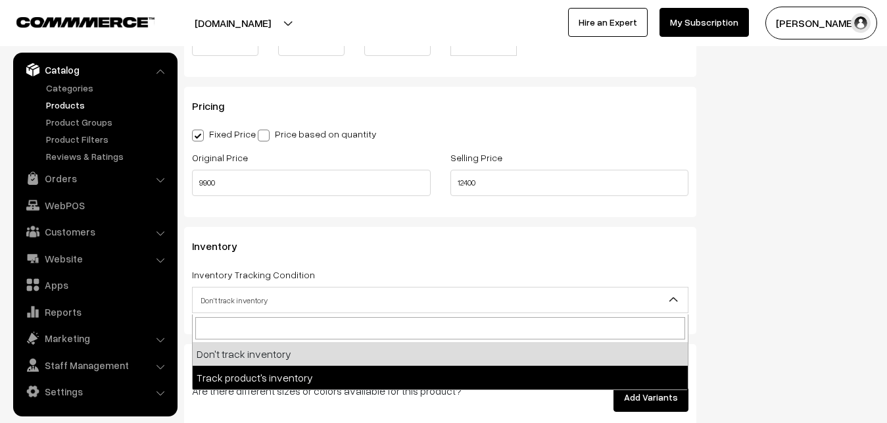
select select "2"
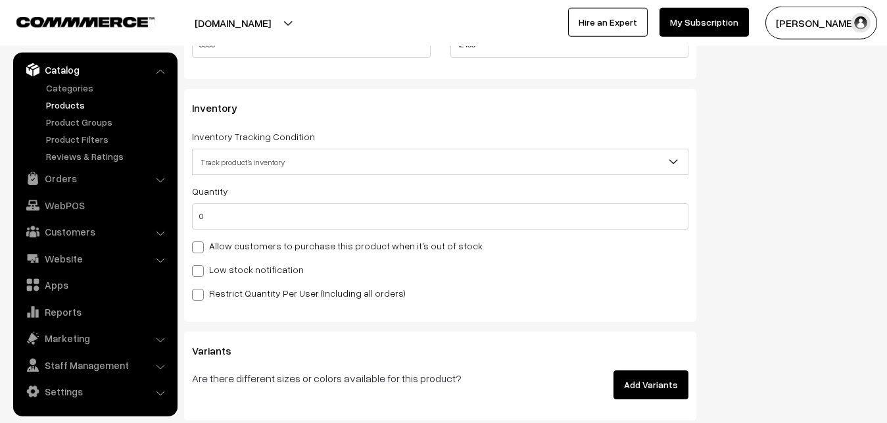
scroll to position [1274, 0]
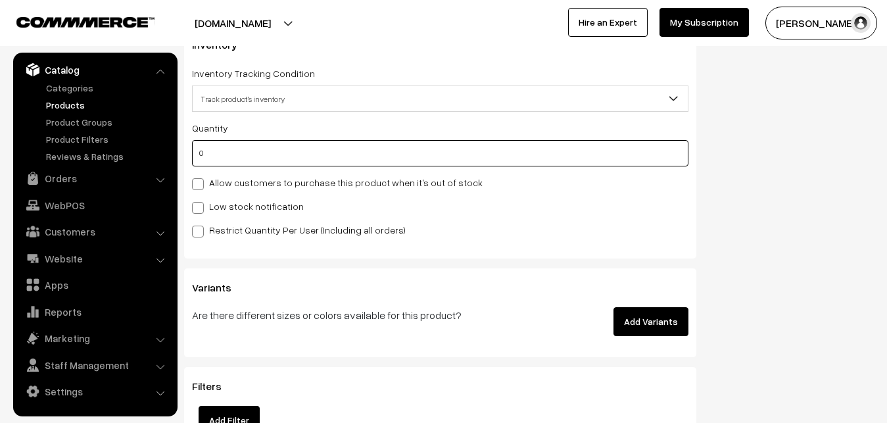
drag, startPoint x: 236, startPoint y: 164, endPoint x: 190, endPoint y: 153, distance: 47.4
click at [192, 153] on input "0" at bounding box center [440, 153] width 496 height 26
type input "4"
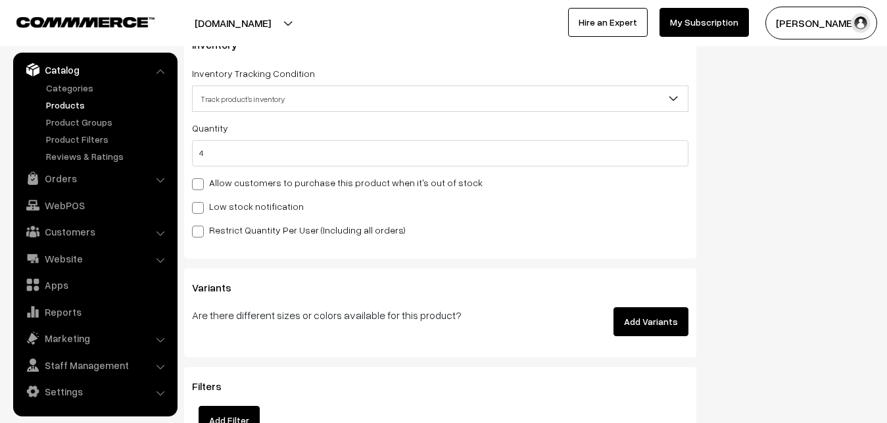
click at [206, 203] on label "Low stock notification" at bounding box center [248, 206] width 112 height 14
click at [201, 203] on input "Low stock notification" at bounding box center [196, 205] width 9 height 9
checkbox input "true"
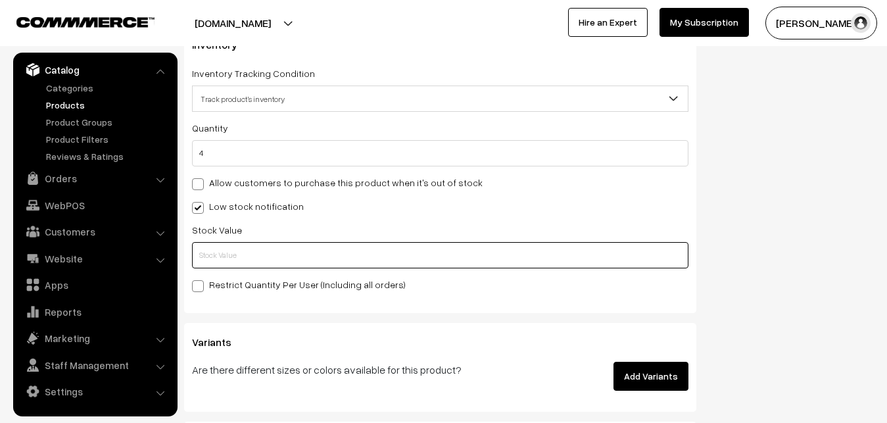
click at [231, 256] on input "text" at bounding box center [440, 255] width 496 height 26
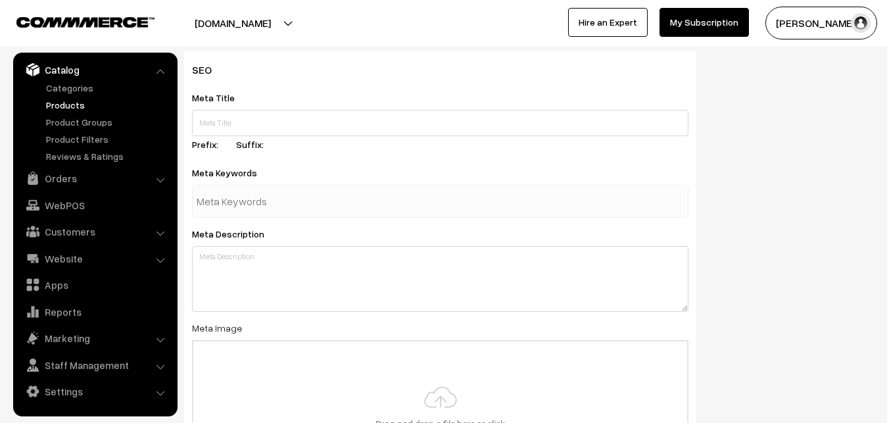
scroll to position [1958, 0]
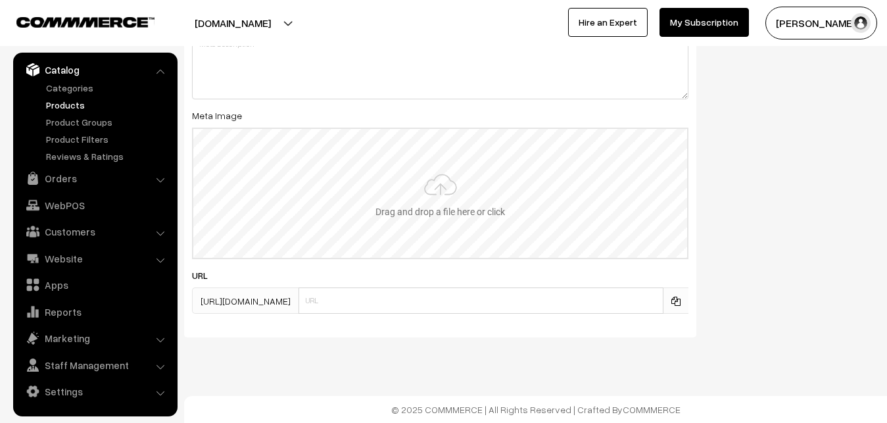
type input "2"
click at [404, 209] on input "file" at bounding box center [440, 193] width 494 height 129
type input "C:\fakepath\kanchipuram-saree-va12537-sep-3.jpeg"
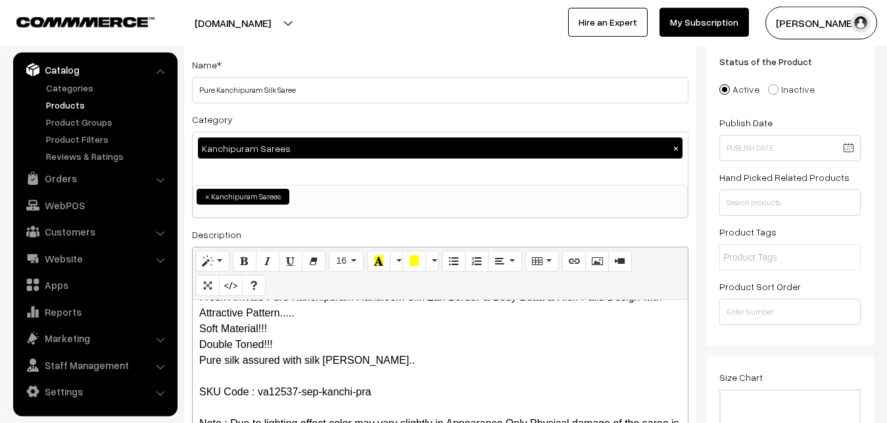
scroll to position [0, 0]
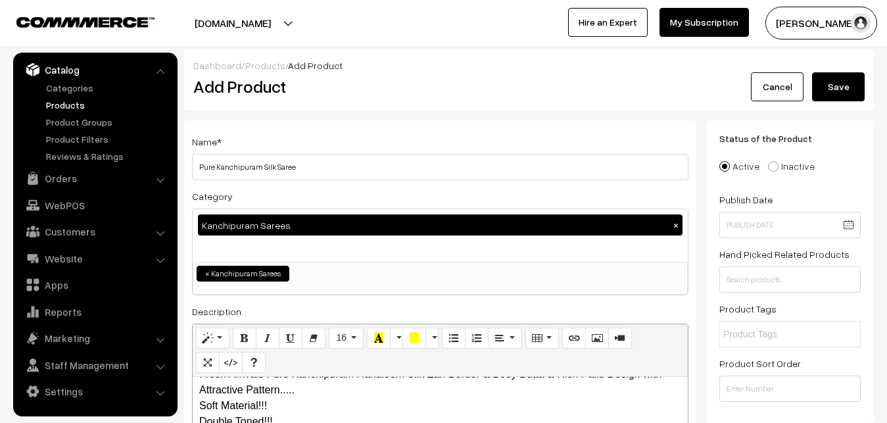
click at [832, 83] on button "Save" at bounding box center [838, 86] width 53 height 29
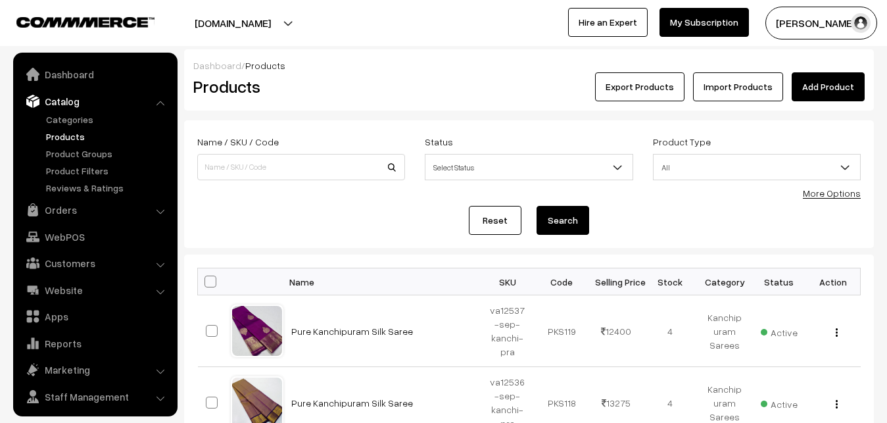
scroll to position [32, 0]
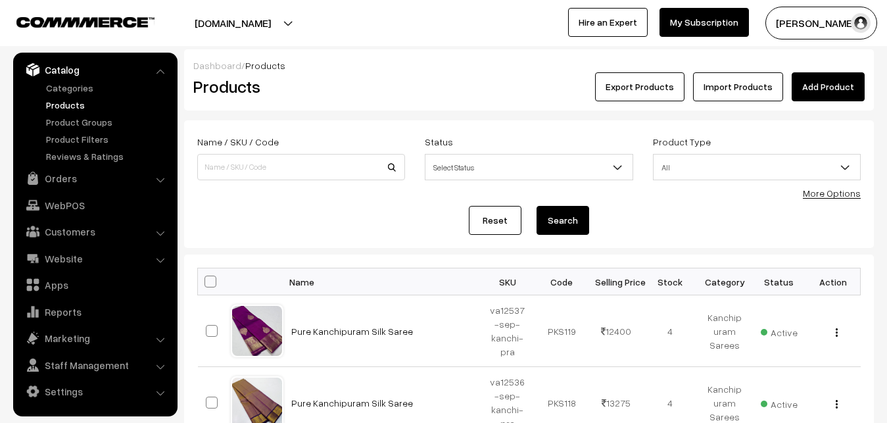
click at [415, 92] on div "Export Products Import Products Add Product" at bounding box center [644, 86] width 461 height 29
click at [815, 87] on link "Add Product" at bounding box center [828, 86] width 73 height 29
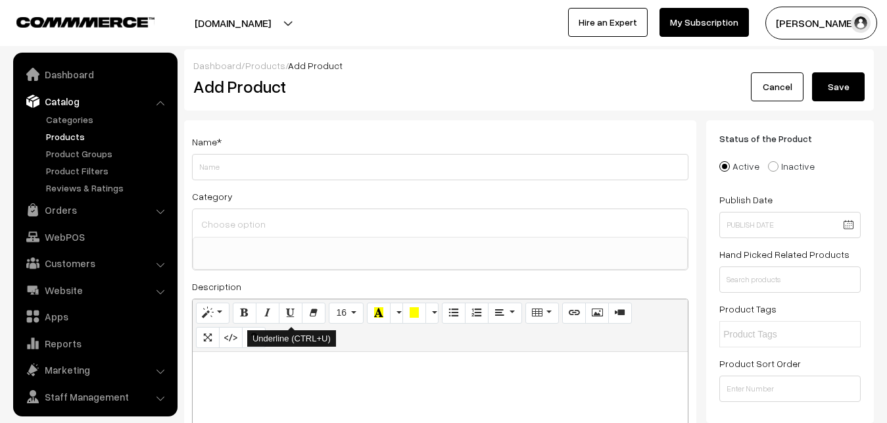
select select
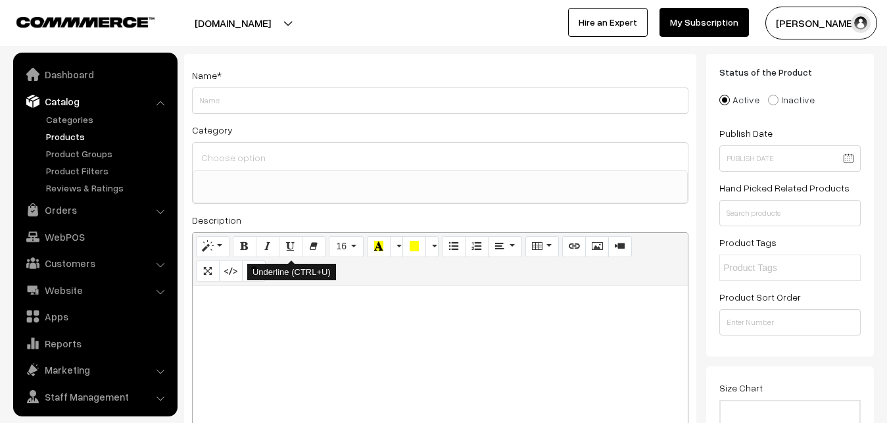
scroll to position [32, 0]
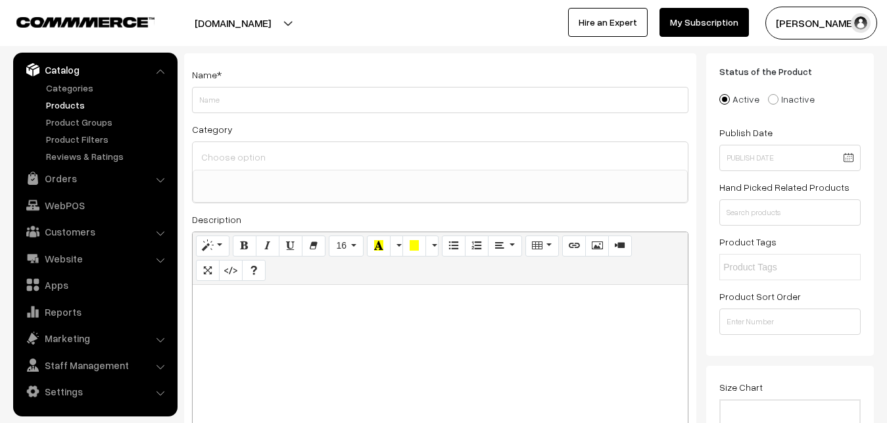
paste div
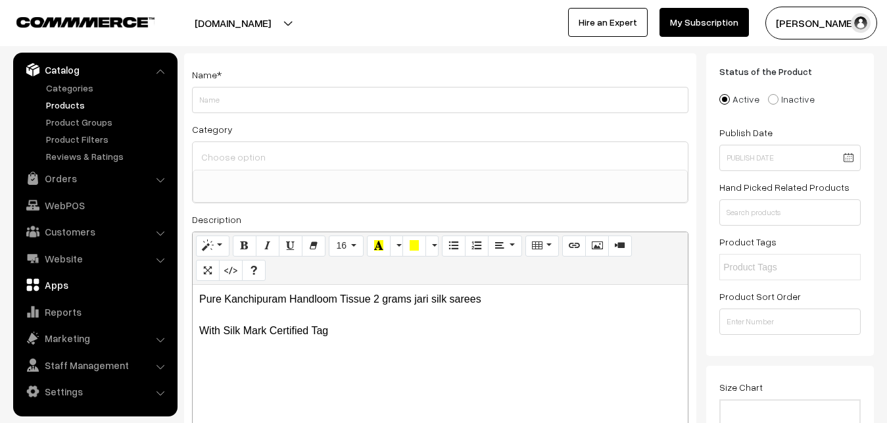
drag, startPoint x: 333, startPoint y: 340, endPoint x: 168, endPoint y: 278, distance: 176.2
click at [193, 285] on div "Pure Kanchipuram Handloom Tissue 2 grams jari silk sarees With Silk Mark Certif…" at bounding box center [440, 367] width 495 height 164
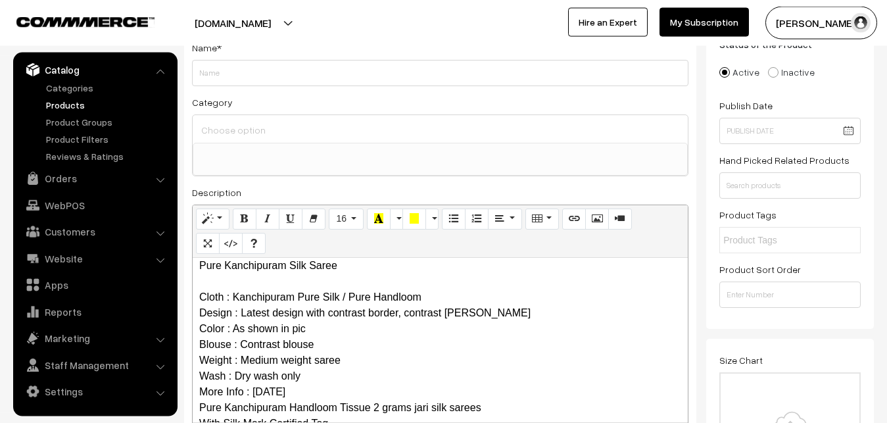
scroll to position [0, 0]
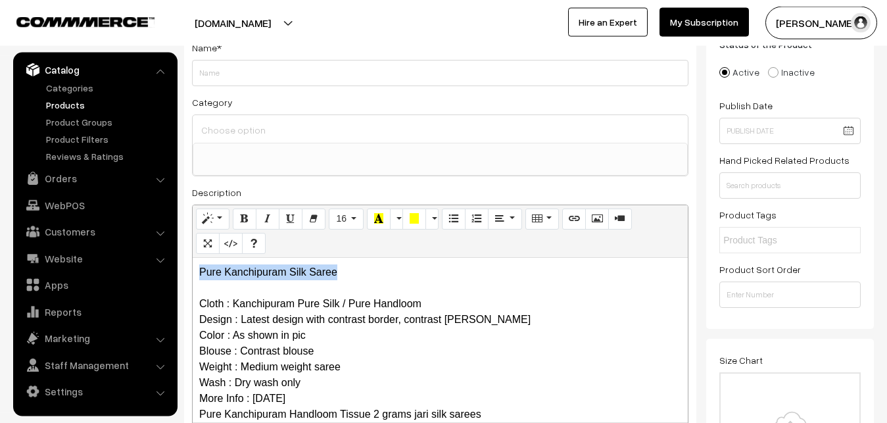
drag, startPoint x: 362, startPoint y: 270, endPoint x: 180, endPoint y: 267, distance: 182.2
click at [193, 267] on div "Pure Kanchipuram Silk Saree Cloth : Kanchipuram Pure Silk / Pure Handloom Desig…" at bounding box center [440, 340] width 495 height 164
copy p "Pure Kanchipuram Silk Saree"
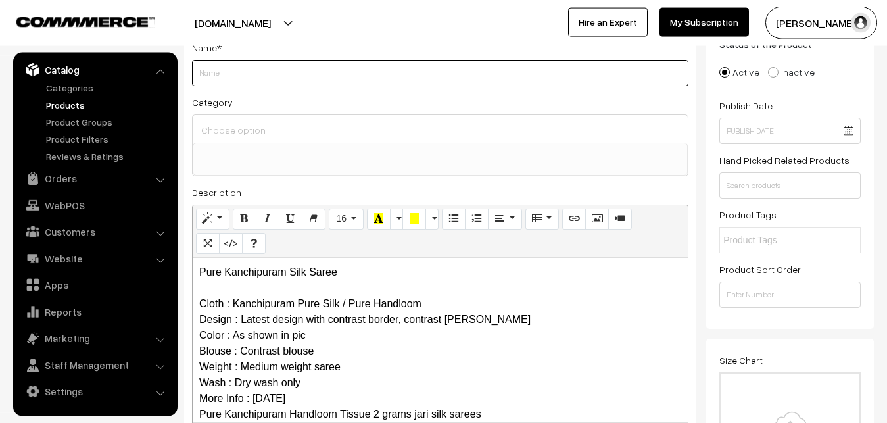
paste input "Pure Kanchipuram Silk Saree"
type input "Pure Kanchipuram Silk Saree"
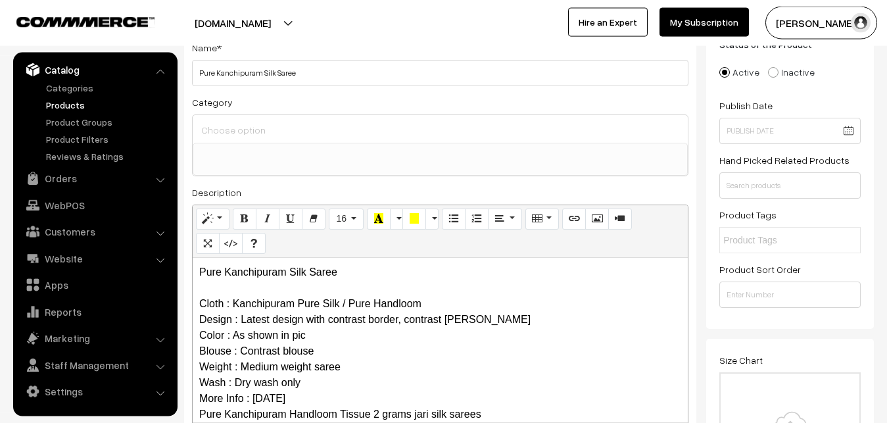
click at [237, 126] on input at bounding box center [440, 129] width 485 height 19
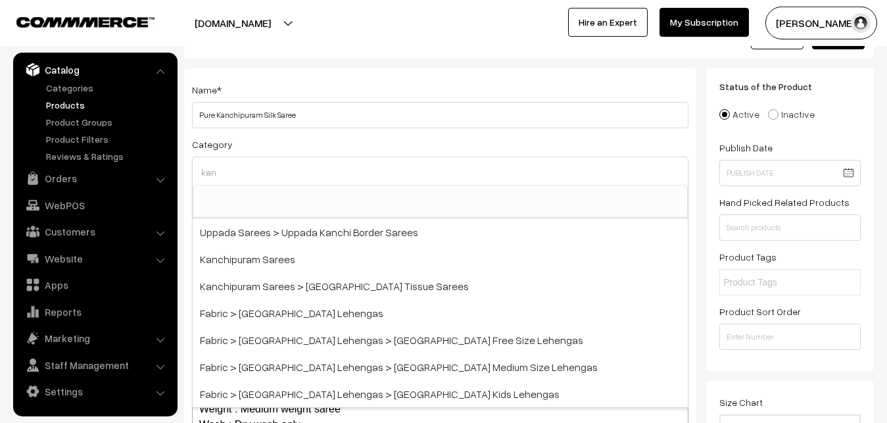
scroll to position [27, 0]
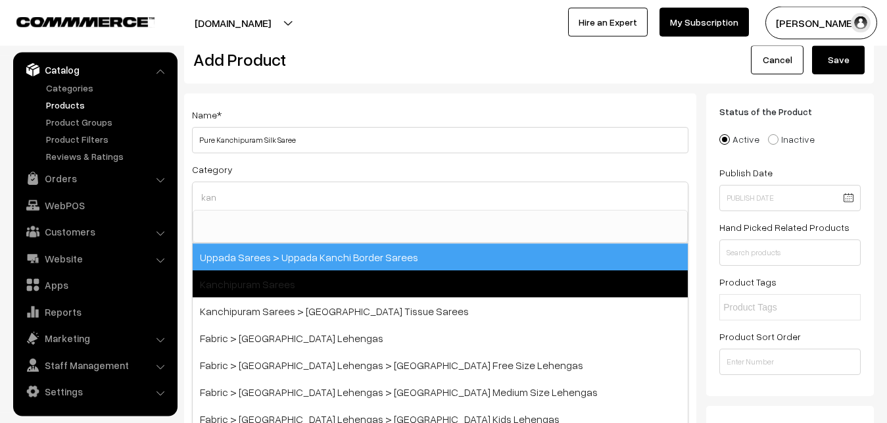
type input "kan"
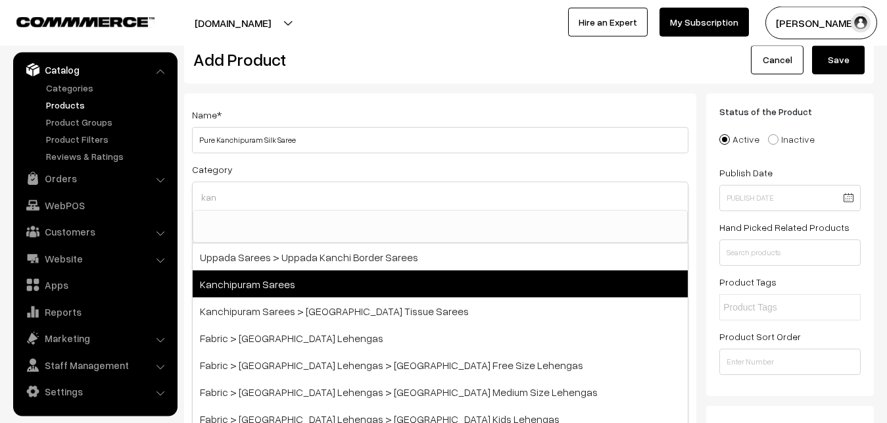
click at [265, 280] on span "Kanchipuram Sarees" at bounding box center [440, 283] width 495 height 27
select select "3"
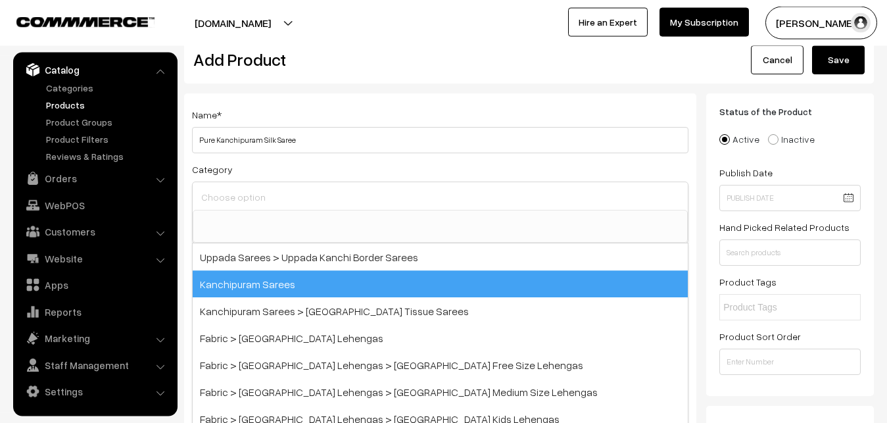
scroll to position [276, 0]
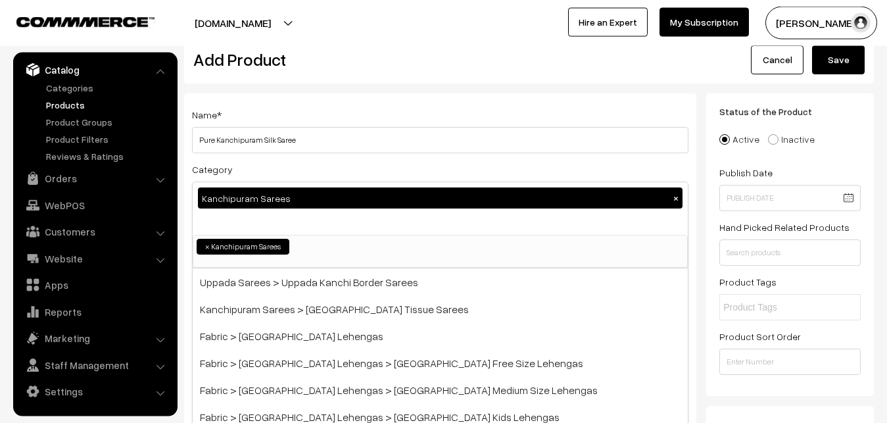
click at [316, 108] on div "Name * Pure Kanchipuram Silk Saree" at bounding box center [440, 130] width 496 height 47
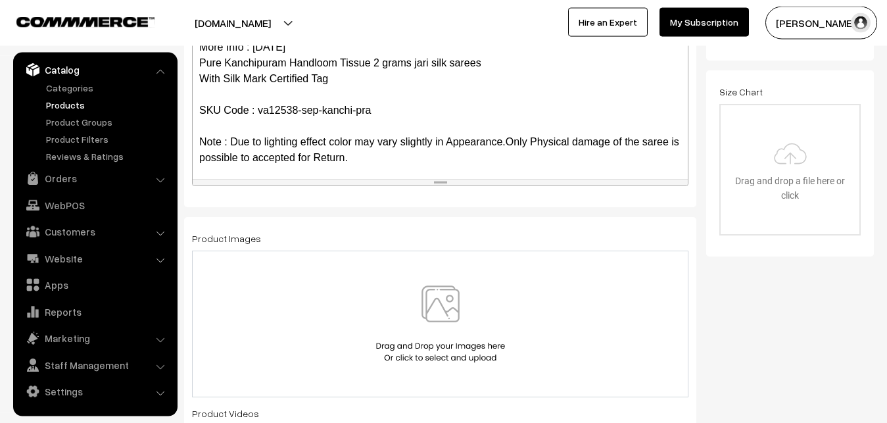
scroll to position [112, 0]
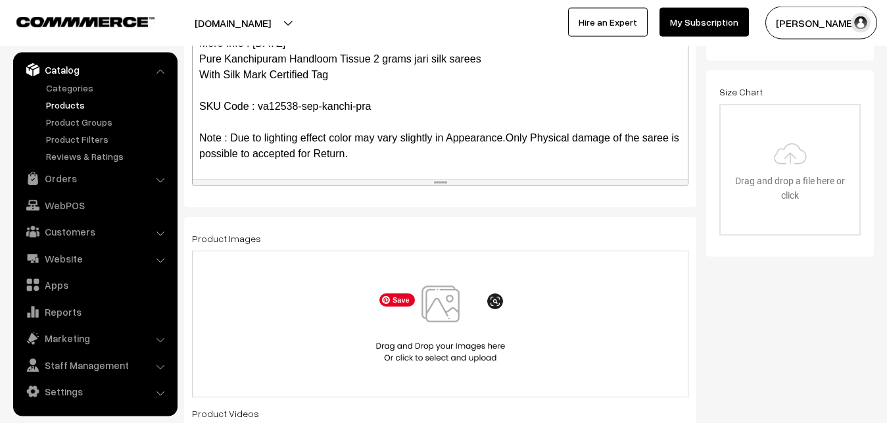
click at [439, 312] on img at bounding box center [440, 323] width 135 height 77
